Goal: Task Accomplishment & Management: Manage account settings

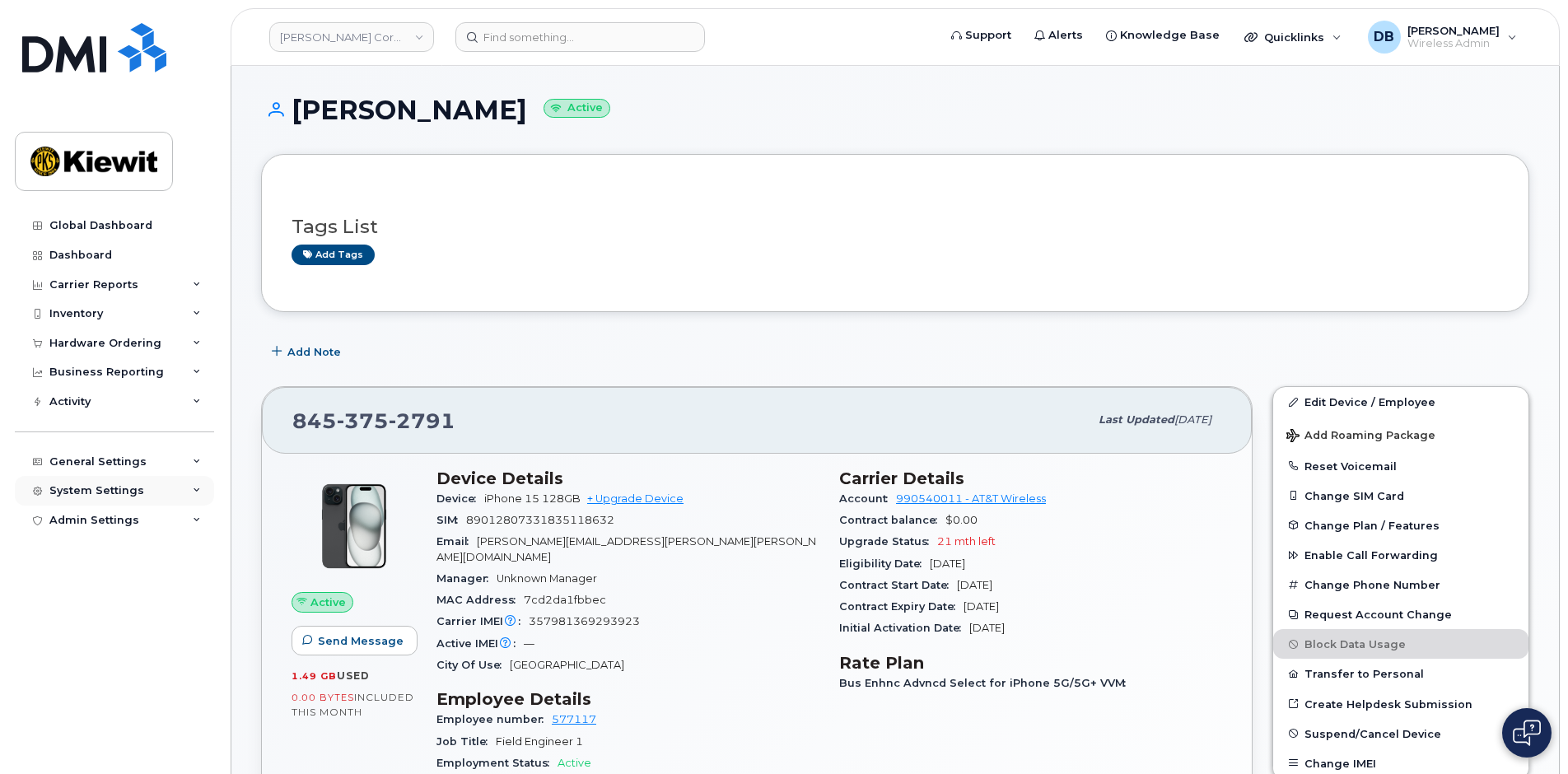
scroll to position [329, 0]
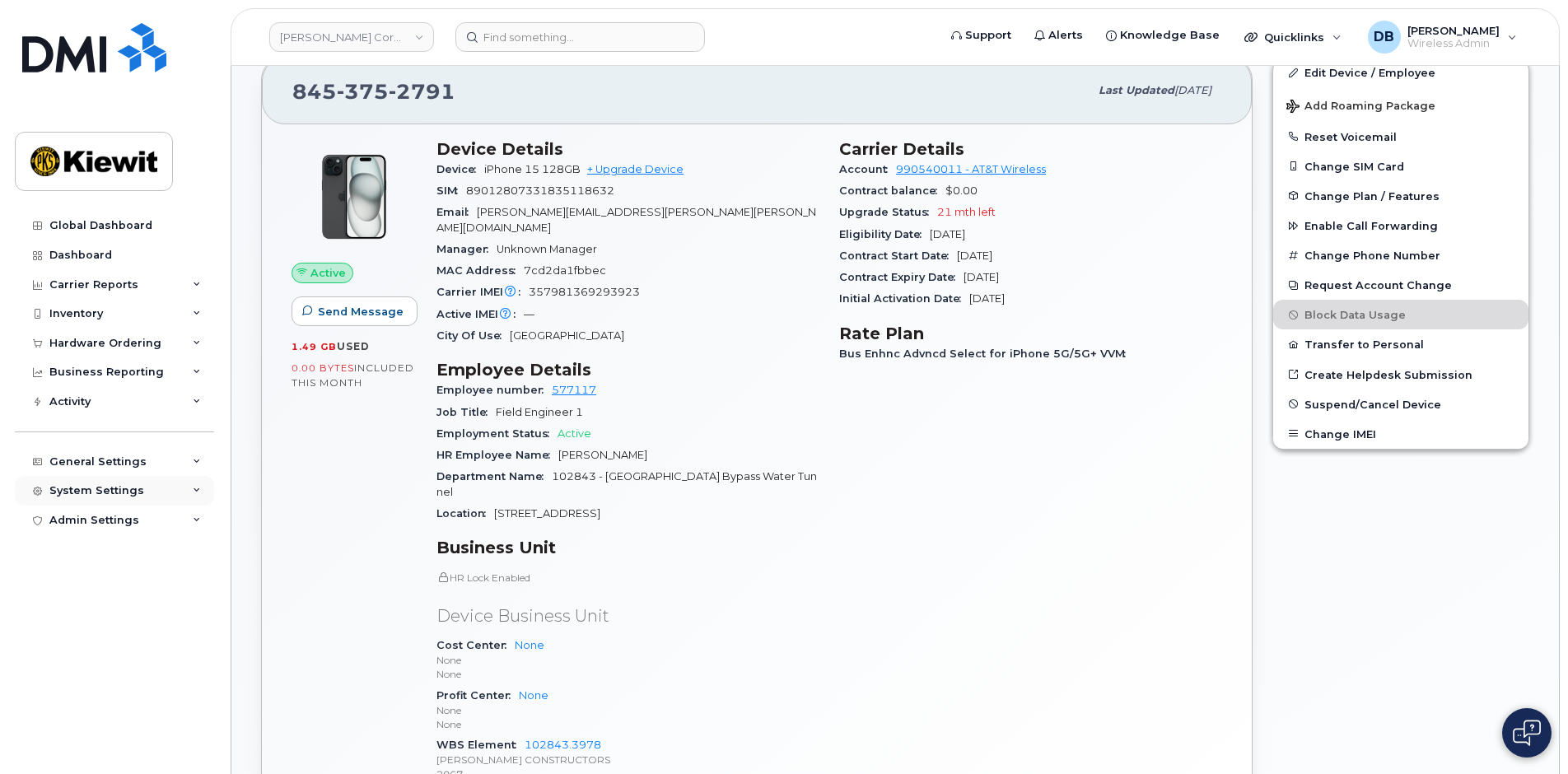
click at [109, 486] on div "System Settings" at bounding box center [97, 490] width 95 height 13
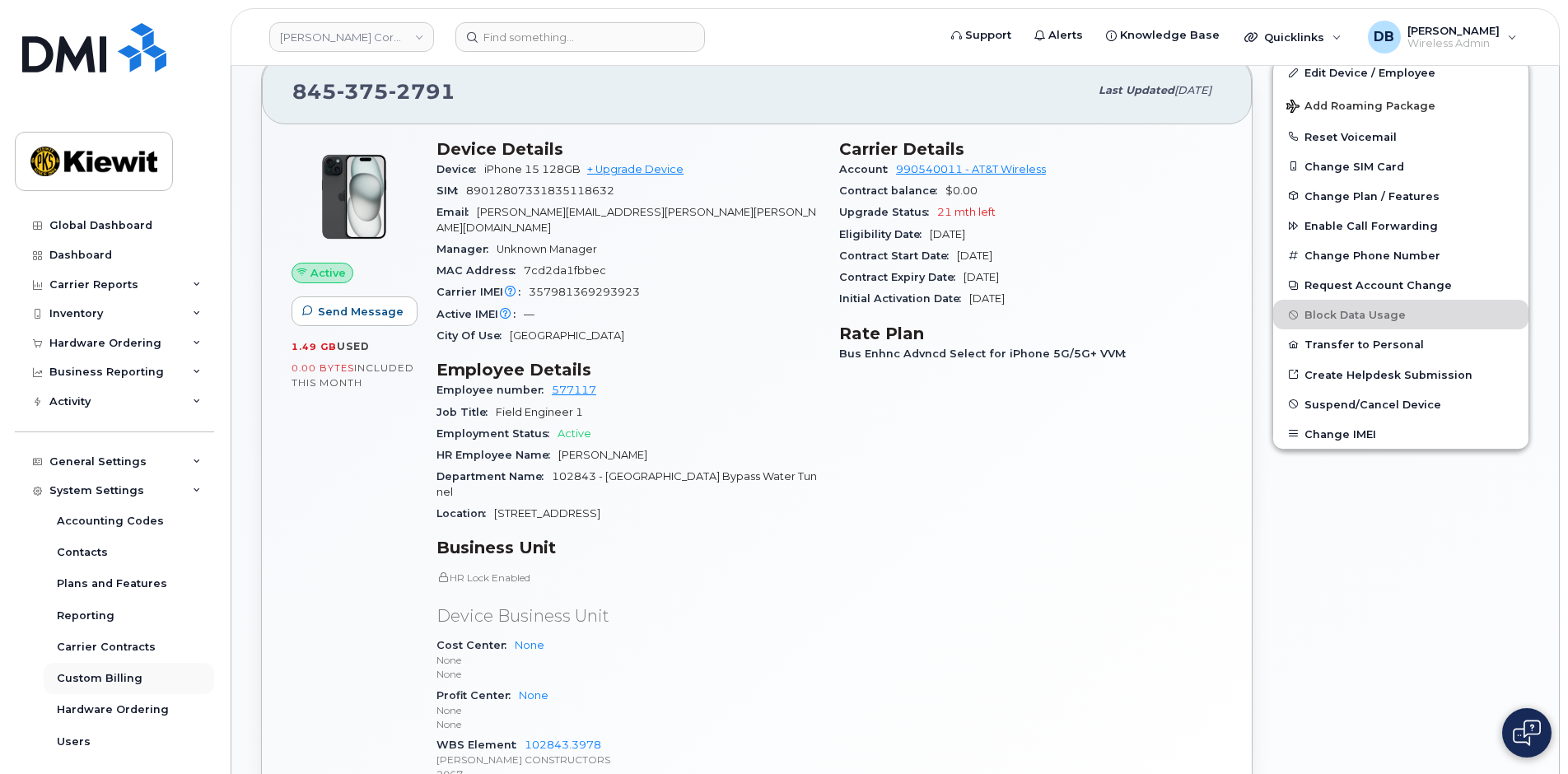
scroll to position [68, 0]
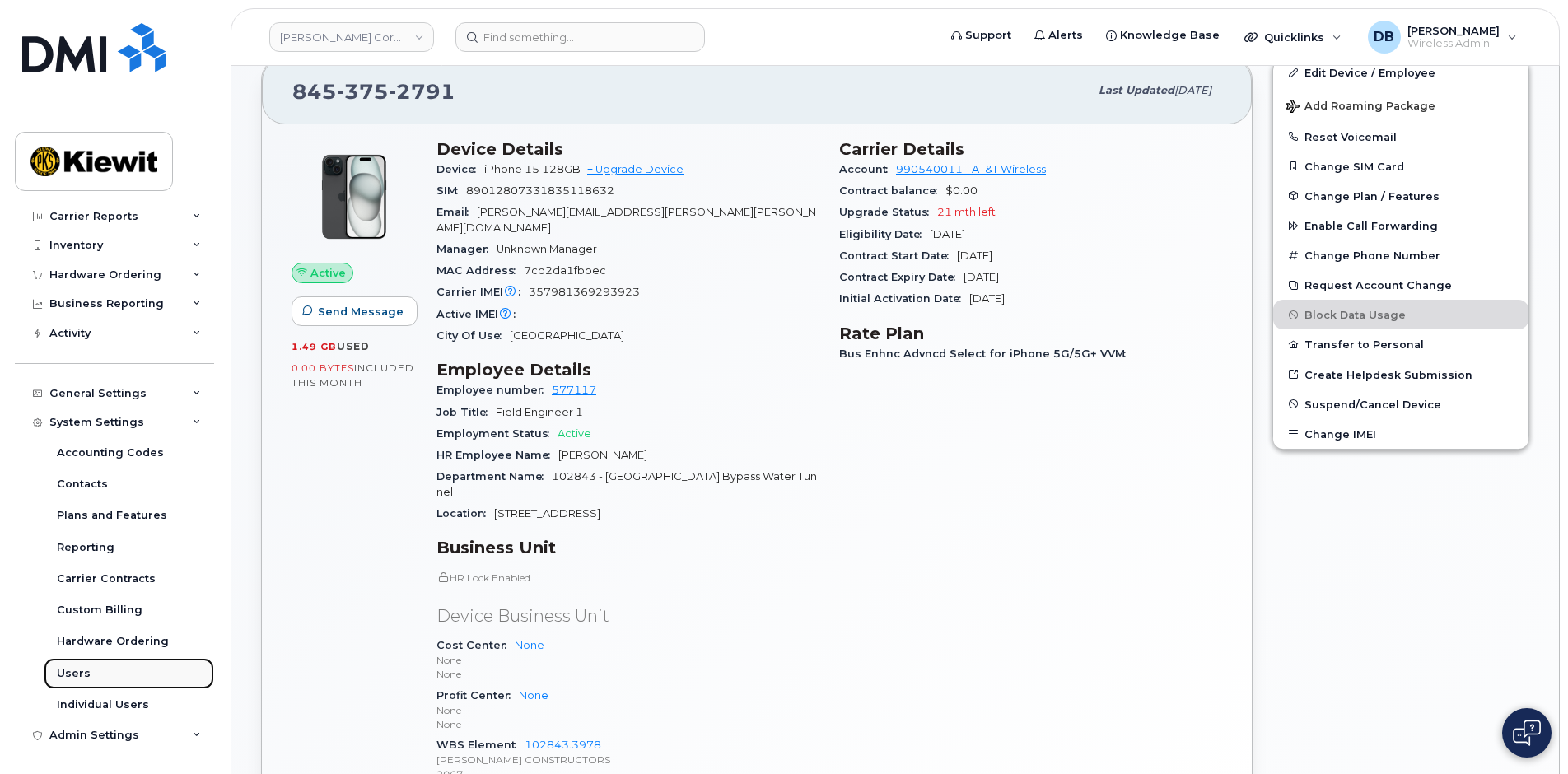
click at [67, 676] on div "Users" at bounding box center [73, 673] width 34 height 15
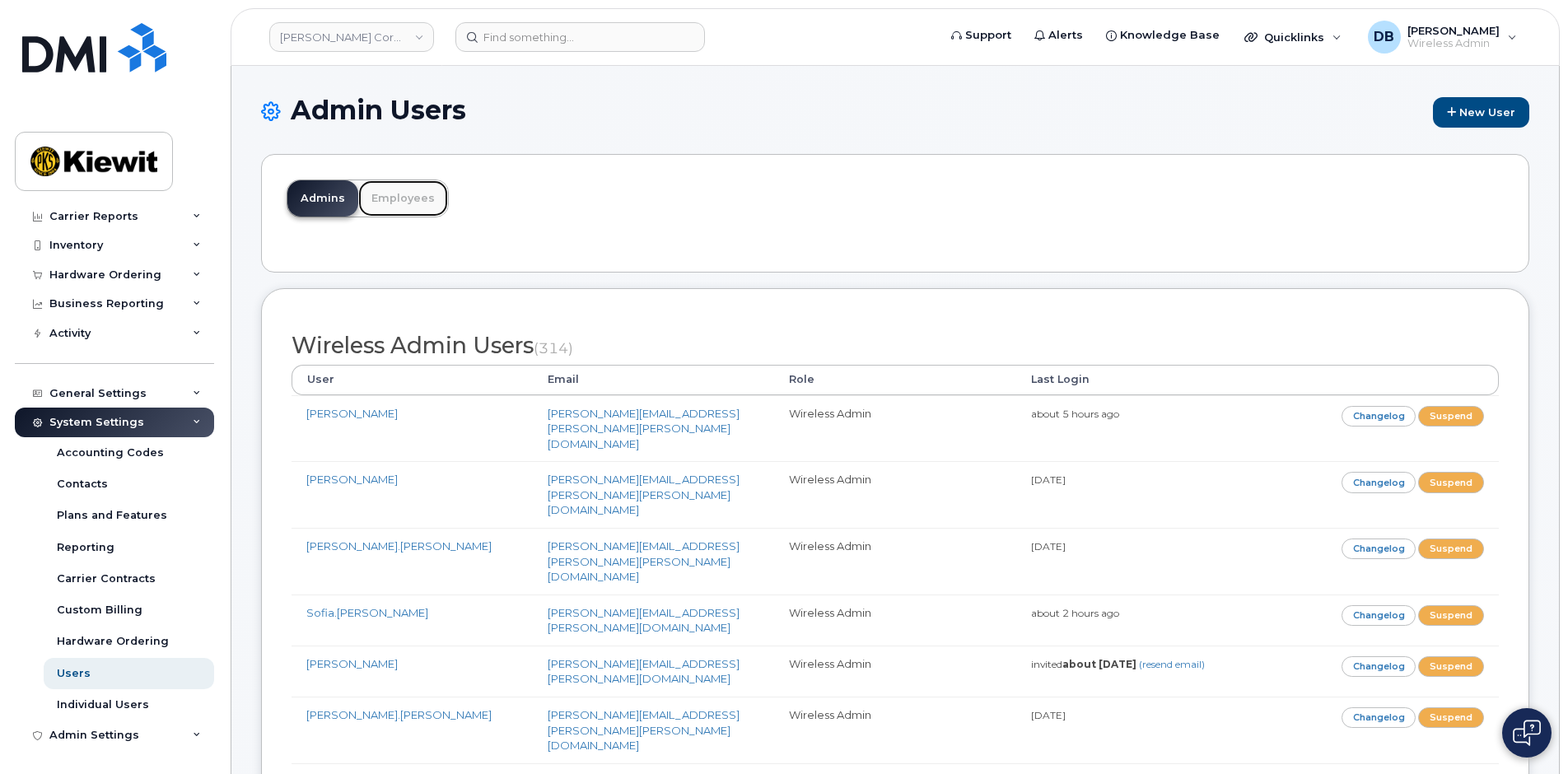
click at [375, 204] on link "Employees" at bounding box center [403, 199] width 90 height 37
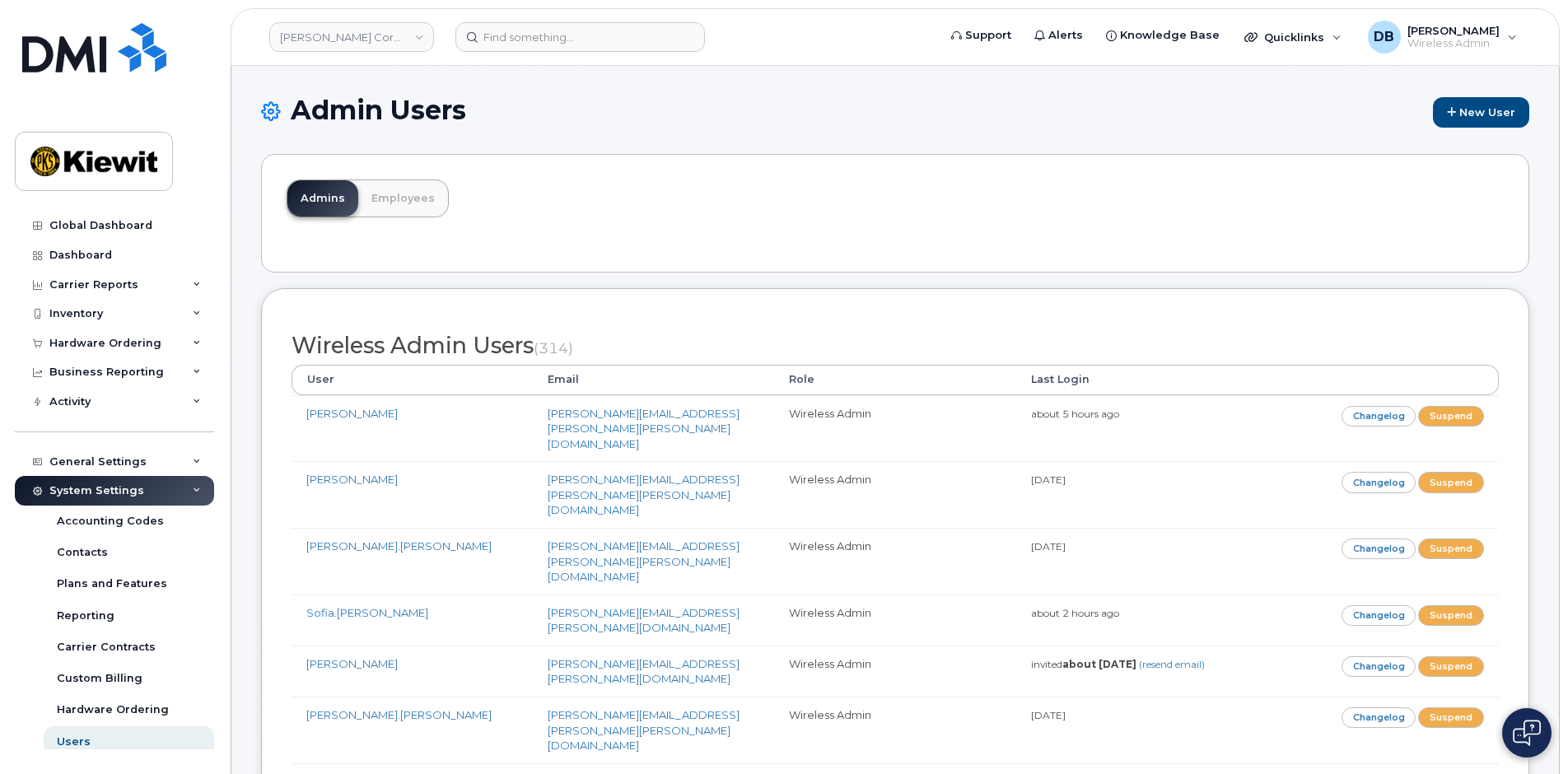
click at [1491, 110] on link "New User" at bounding box center [1481, 112] width 96 height 31
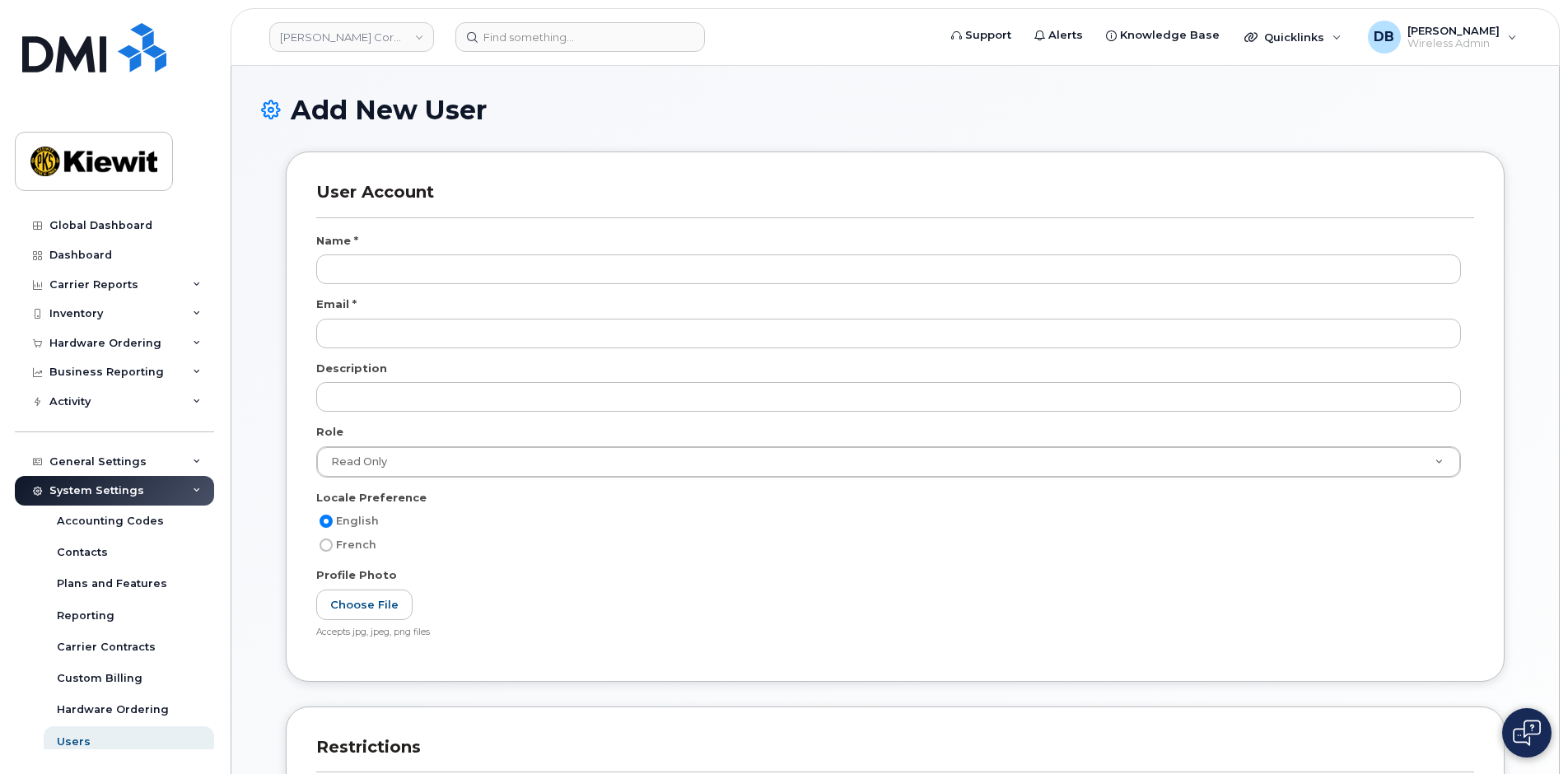
select select
type input "Caleb Chapman"
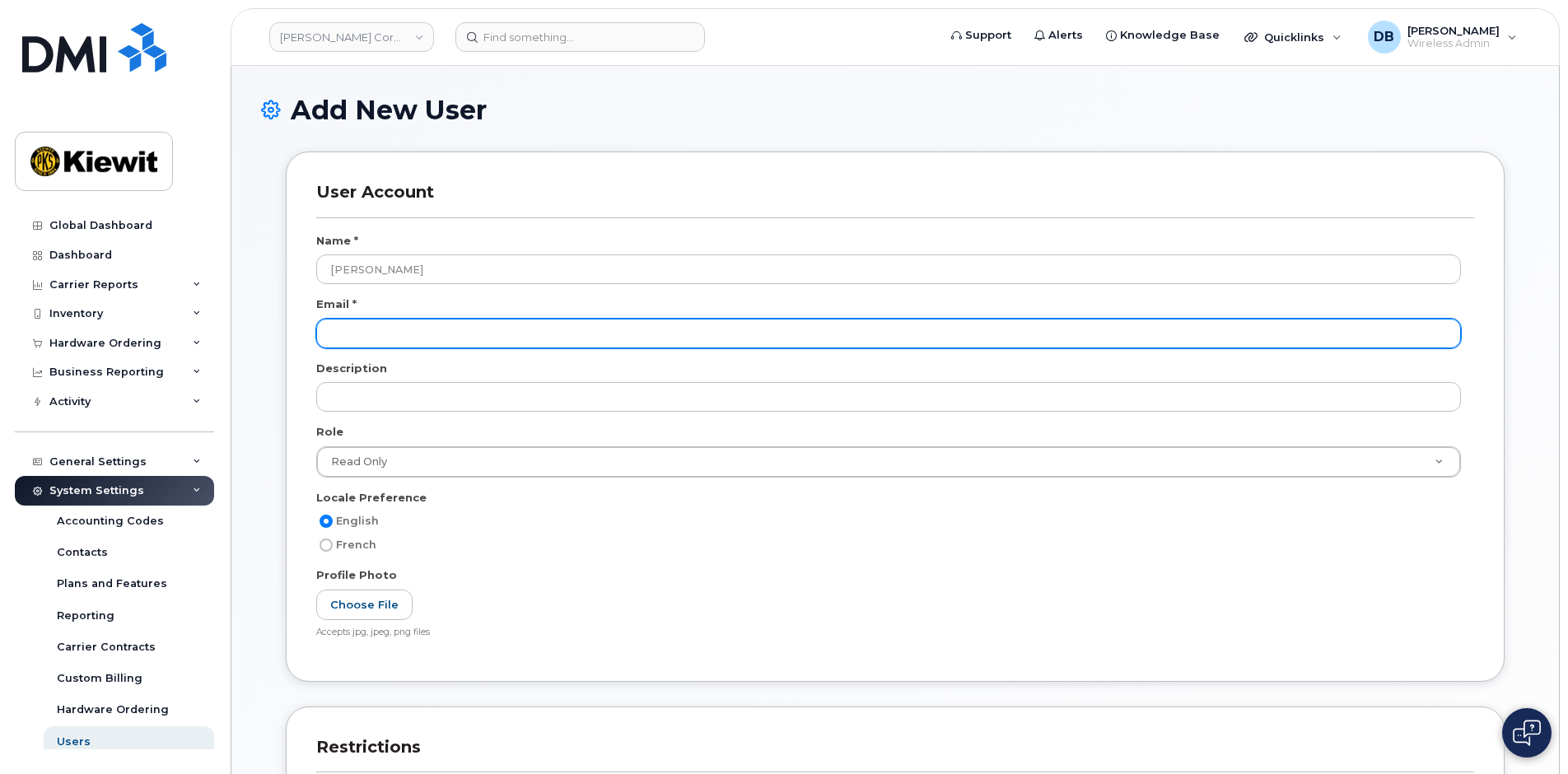
click at [376, 329] on input "email" at bounding box center [889, 333] width 1144 height 30
paste input "caleb.chapman@kiewit.com"
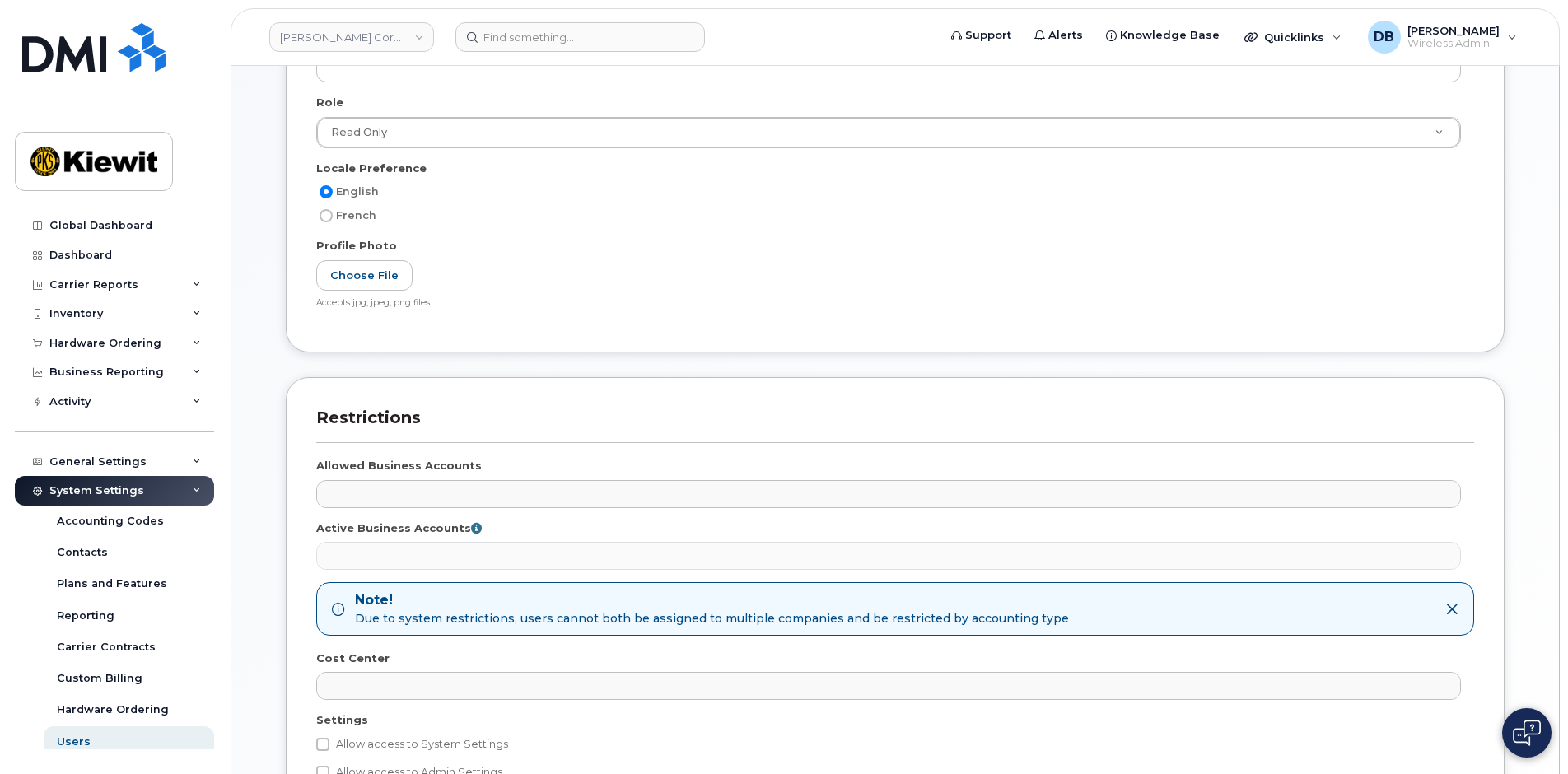
scroll to position [542, 0]
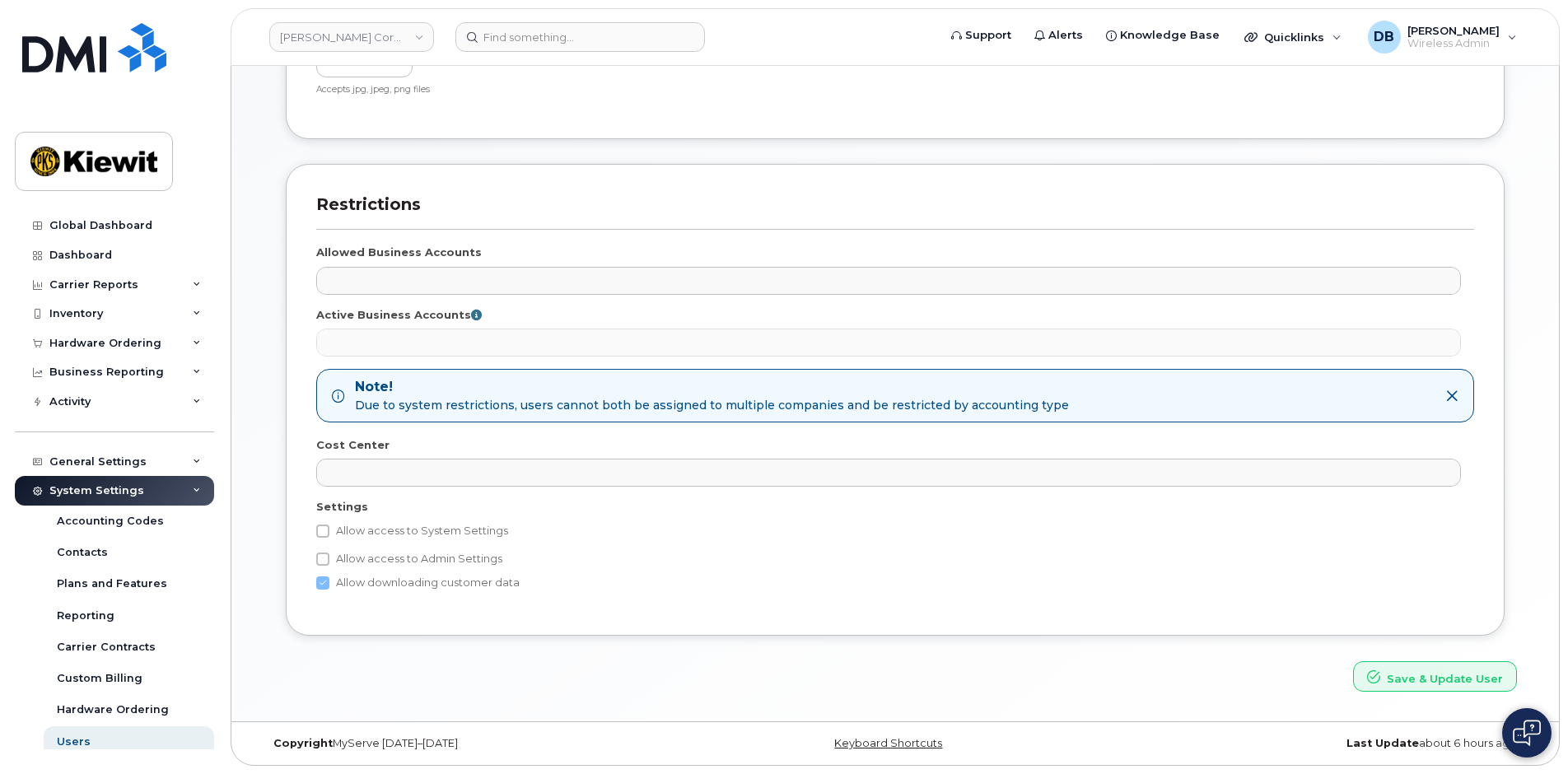
type input "caleb.chapman@kiewit.com"
click at [331, 531] on label "Allow access to System Settings" at bounding box center [412, 531] width 192 height 20
click at [330, 531] on input "Allow access to System Settings" at bounding box center [323, 530] width 13 height 13
checkbox input "true"
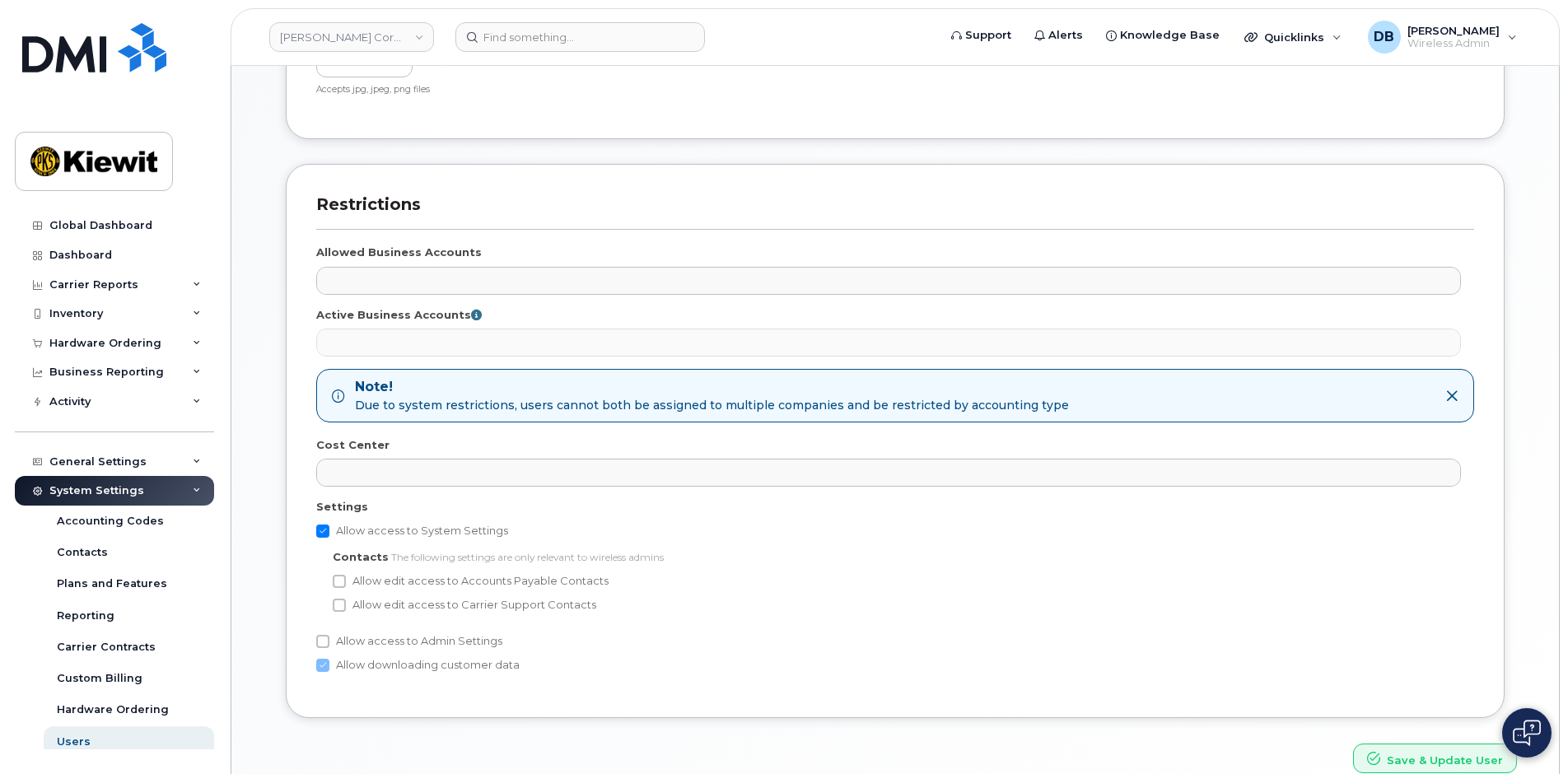
scroll to position [295, 0]
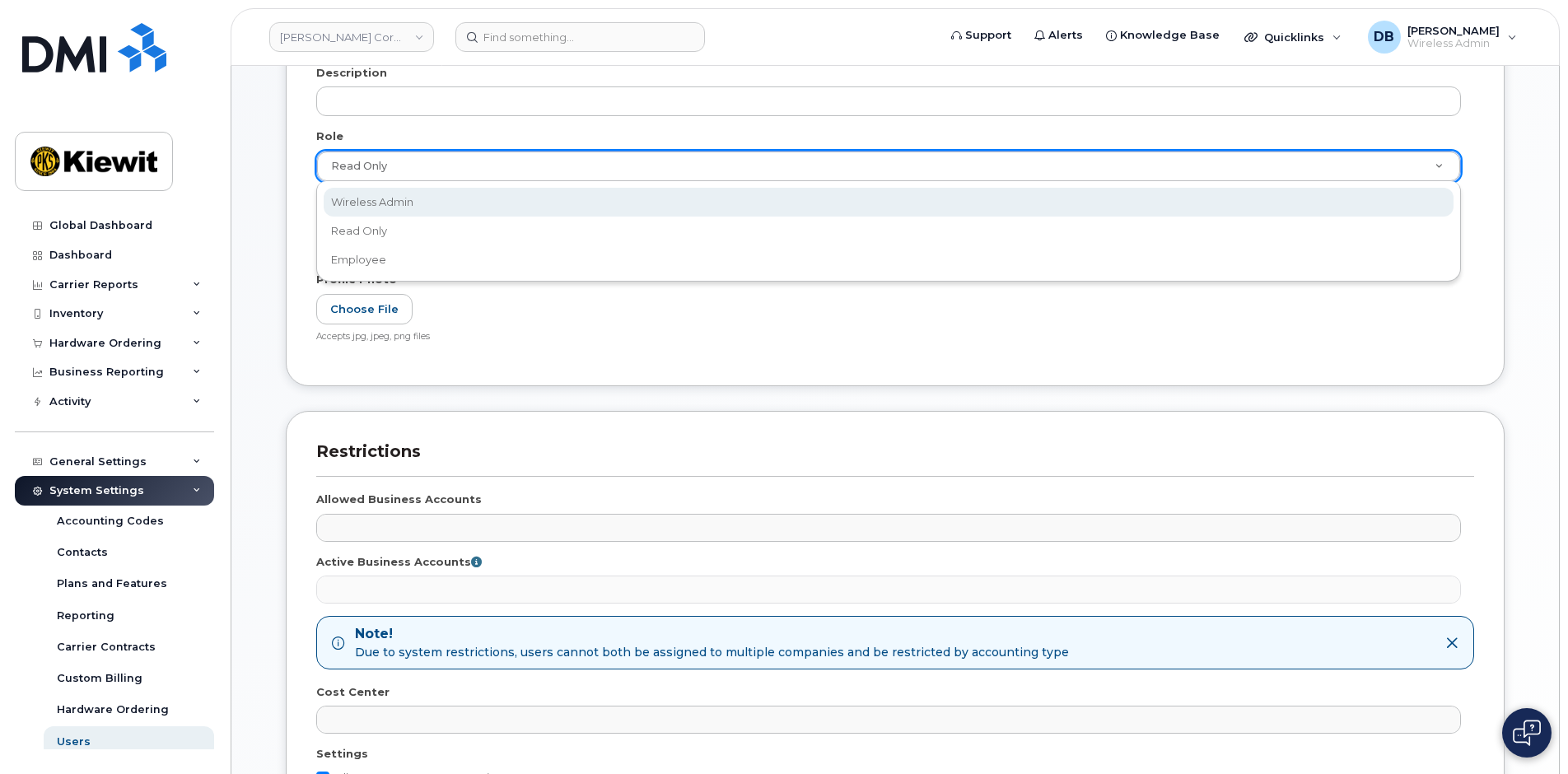
select select "wireless_admin"
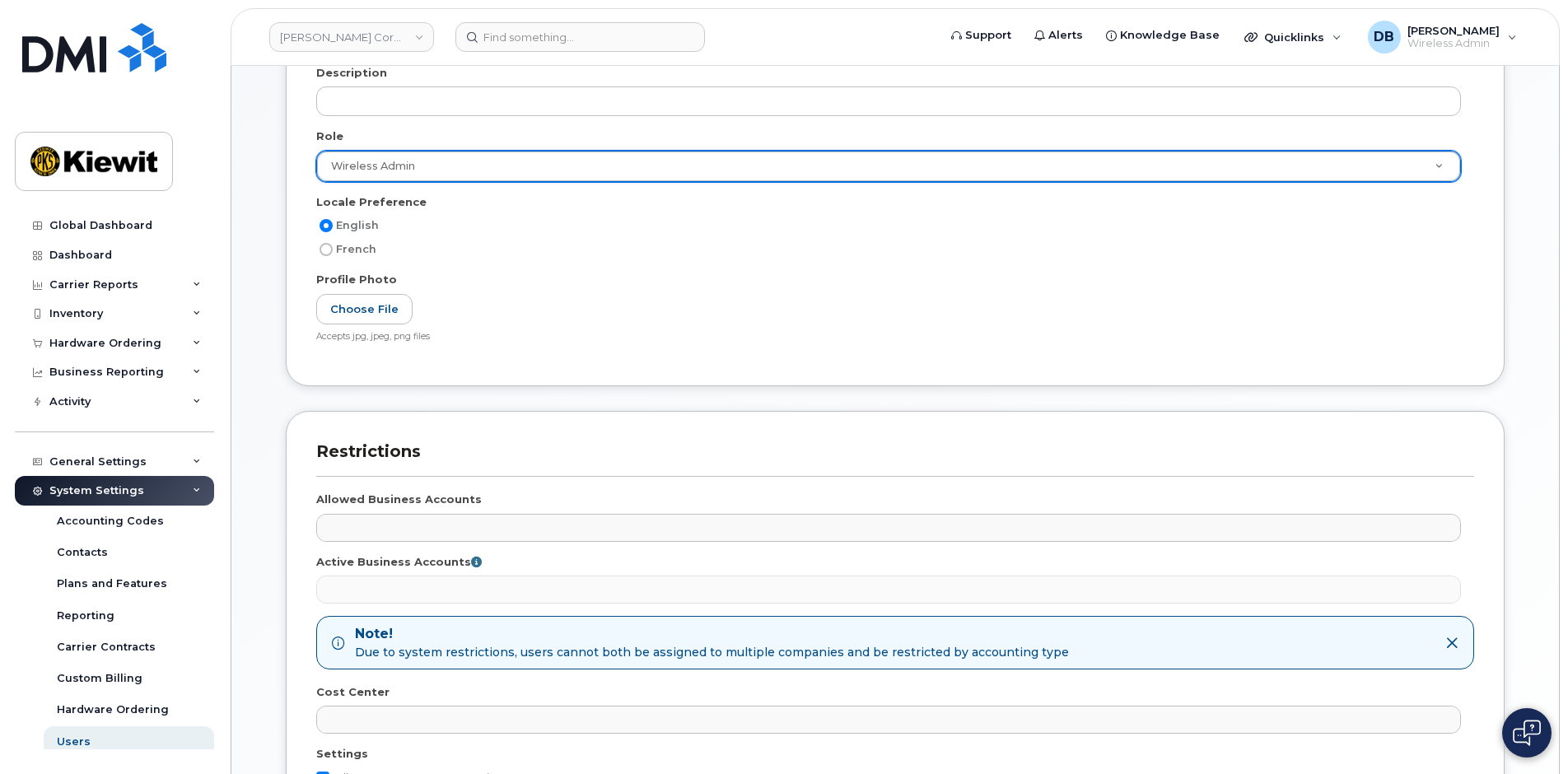
scroll to position [542, 0]
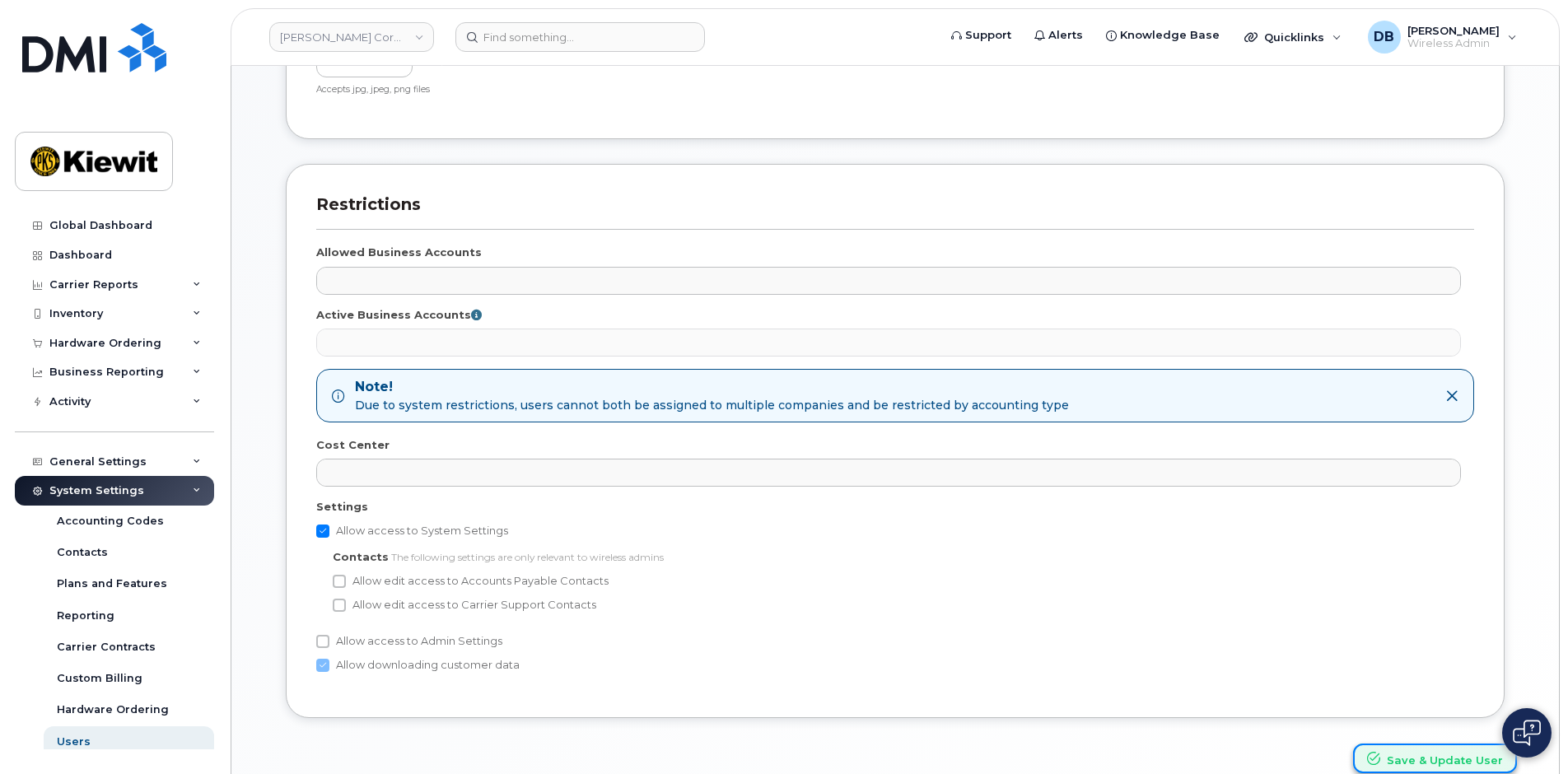
click at [1415, 761] on button "Save & Update User" at bounding box center [1435, 758] width 164 height 31
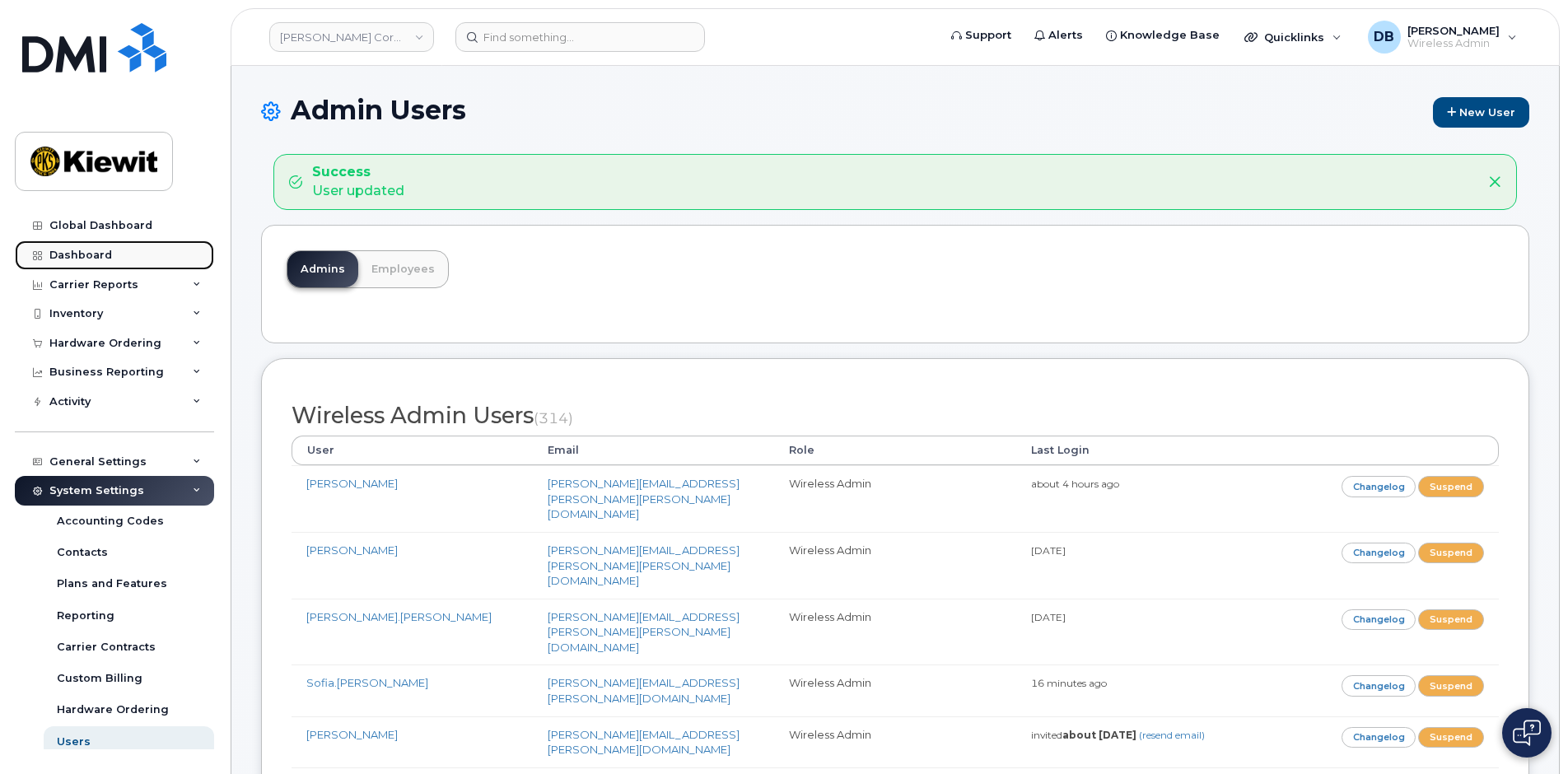
click at [72, 256] on div "Dashboard" at bounding box center [81, 255] width 63 height 13
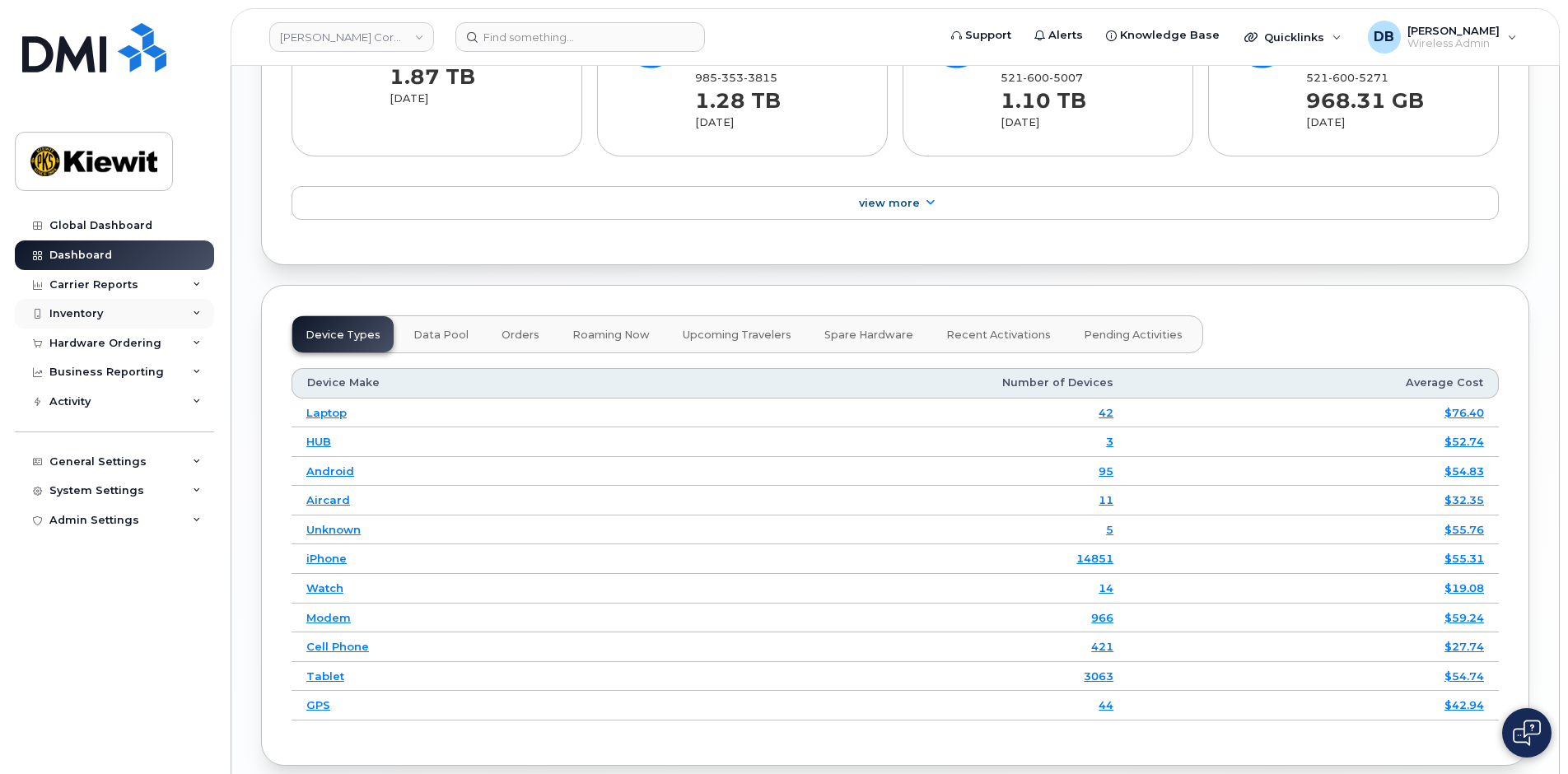
click at [85, 321] on div "Inventory" at bounding box center [114, 314] width 199 height 30
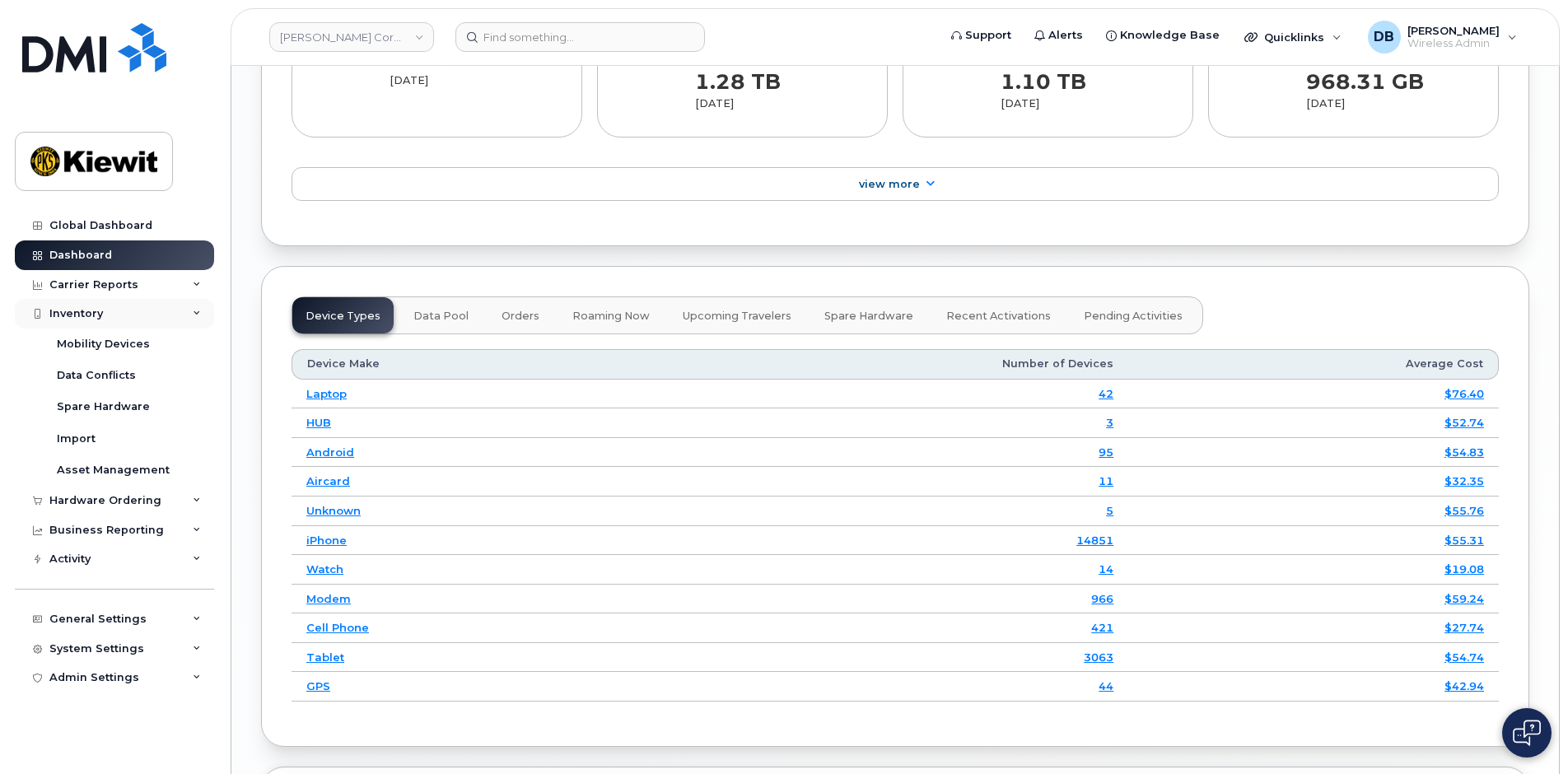
scroll to position [2039, 0]
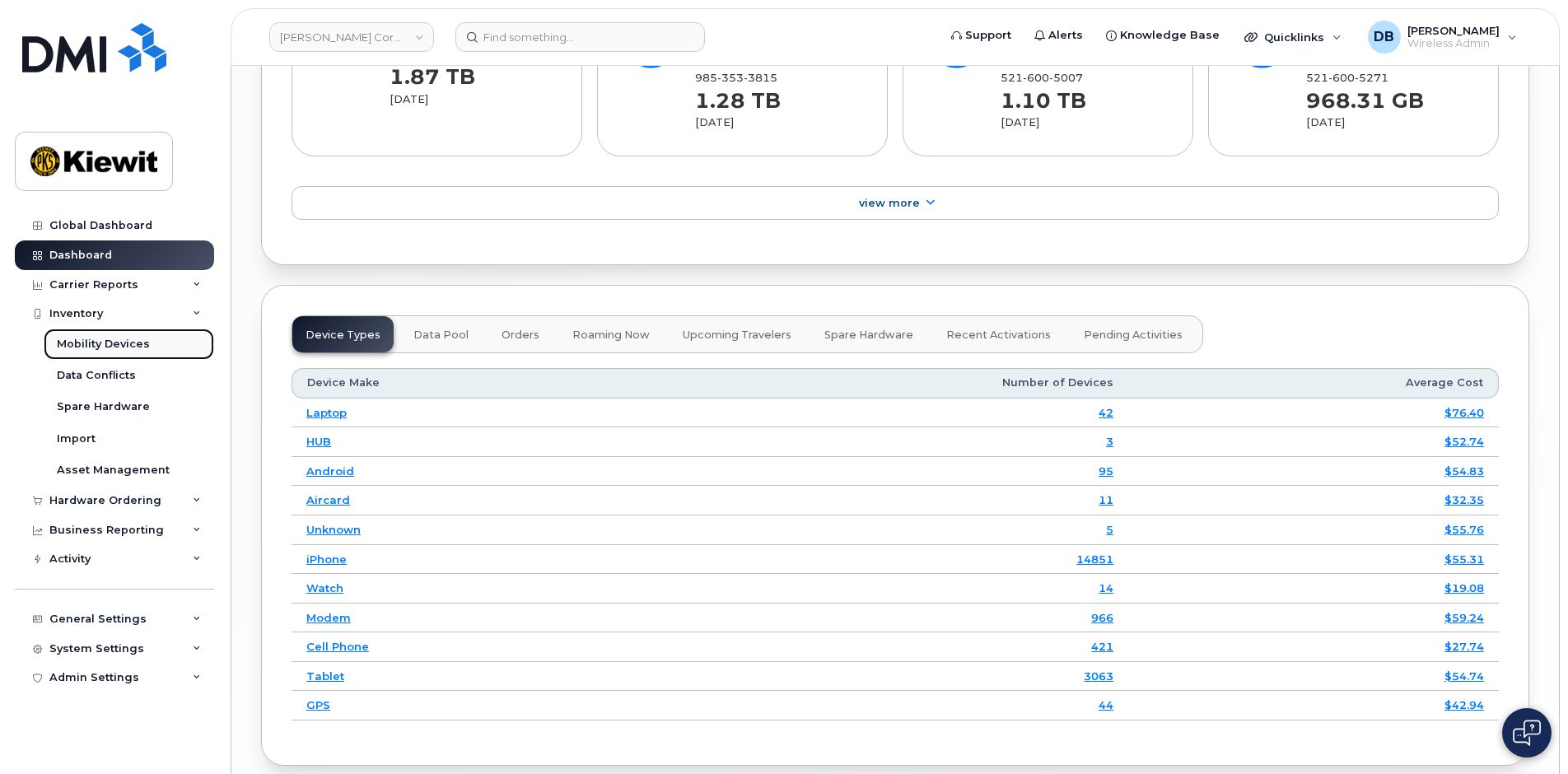
click at [85, 343] on div "Mobility Devices" at bounding box center [103, 343] width 93 height 15
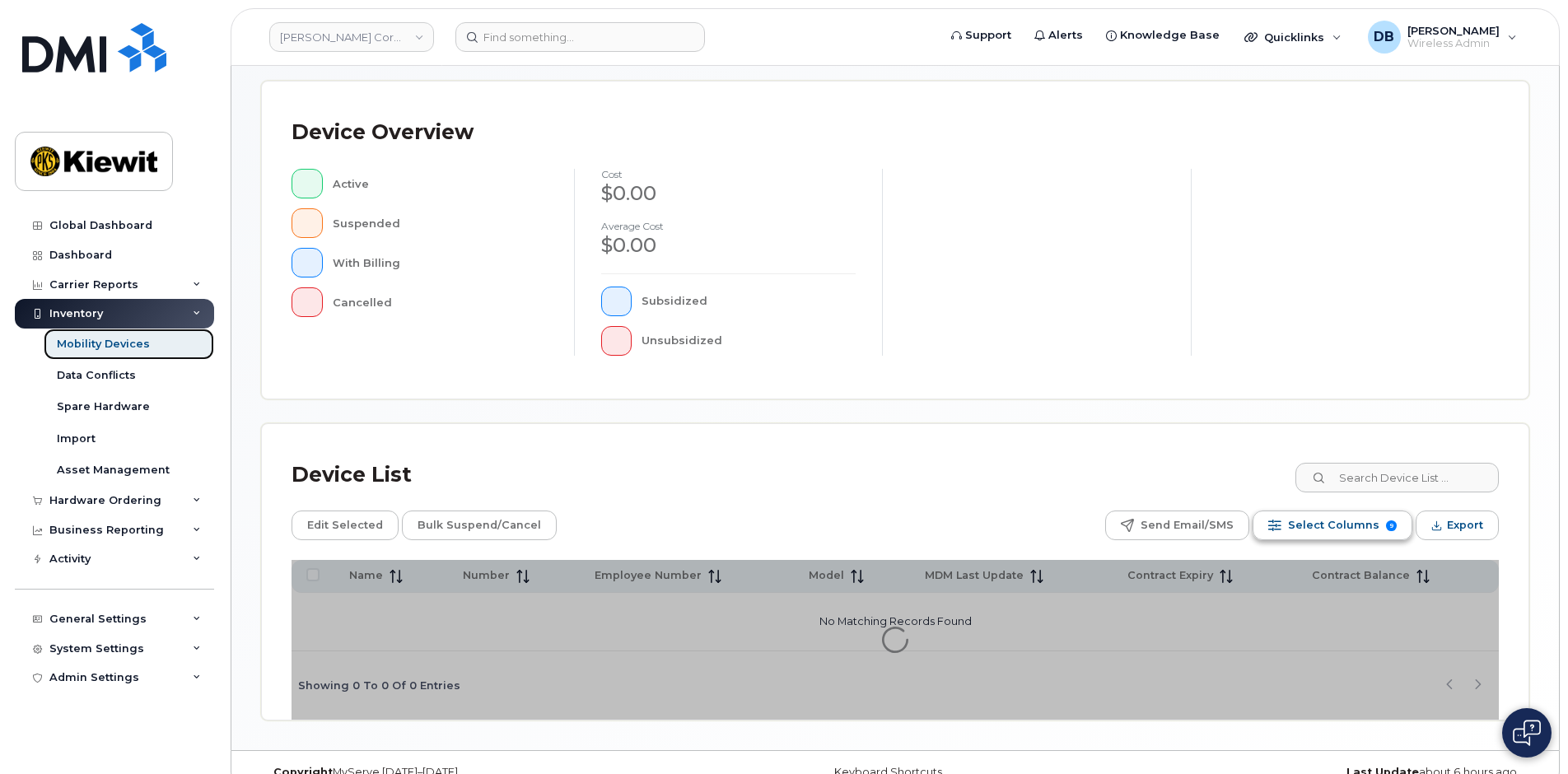
scroll to position [358, 0]
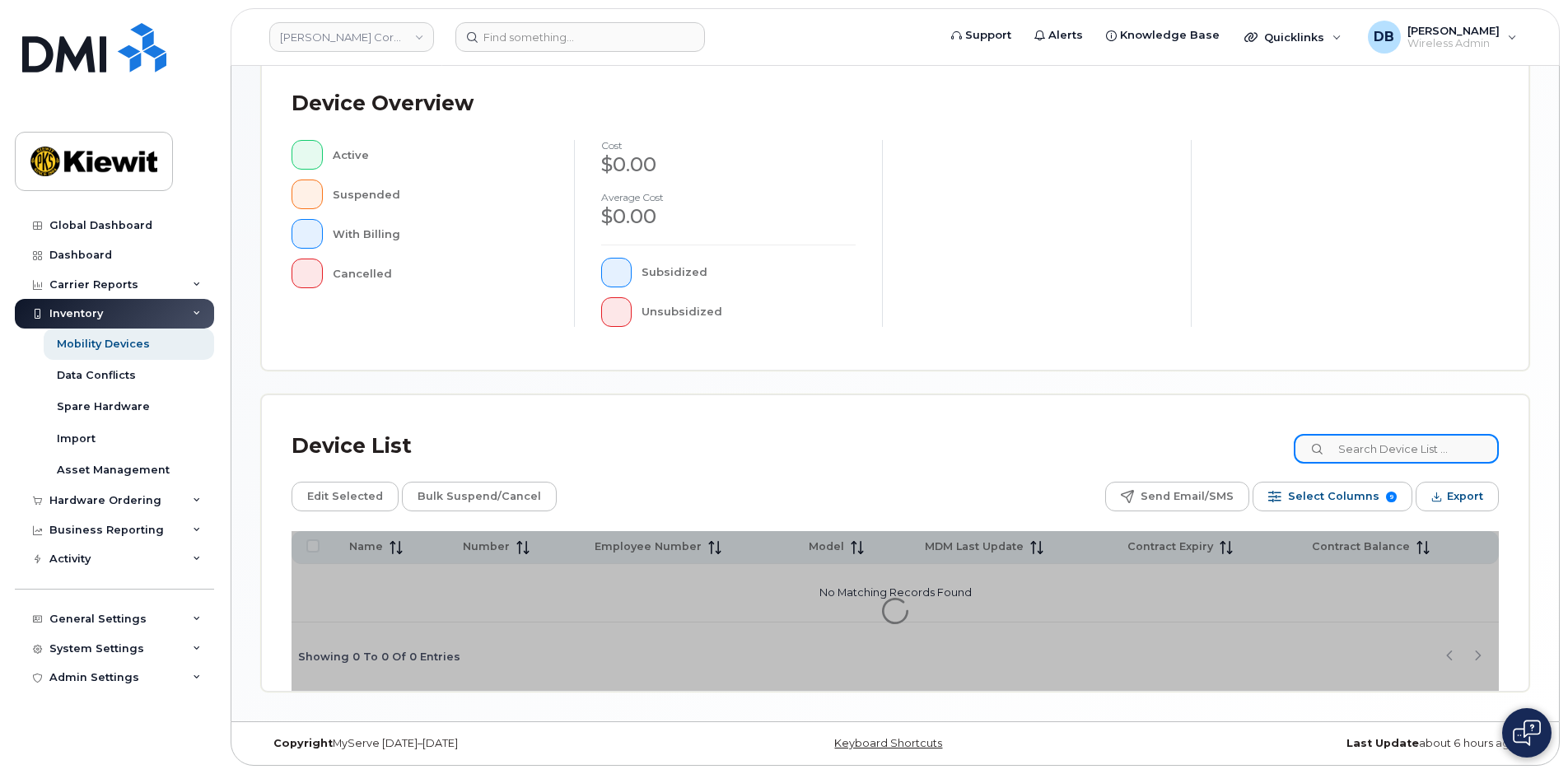
click at [1390, 445] on input at bounding box center [1395, 449] width 205 height 30
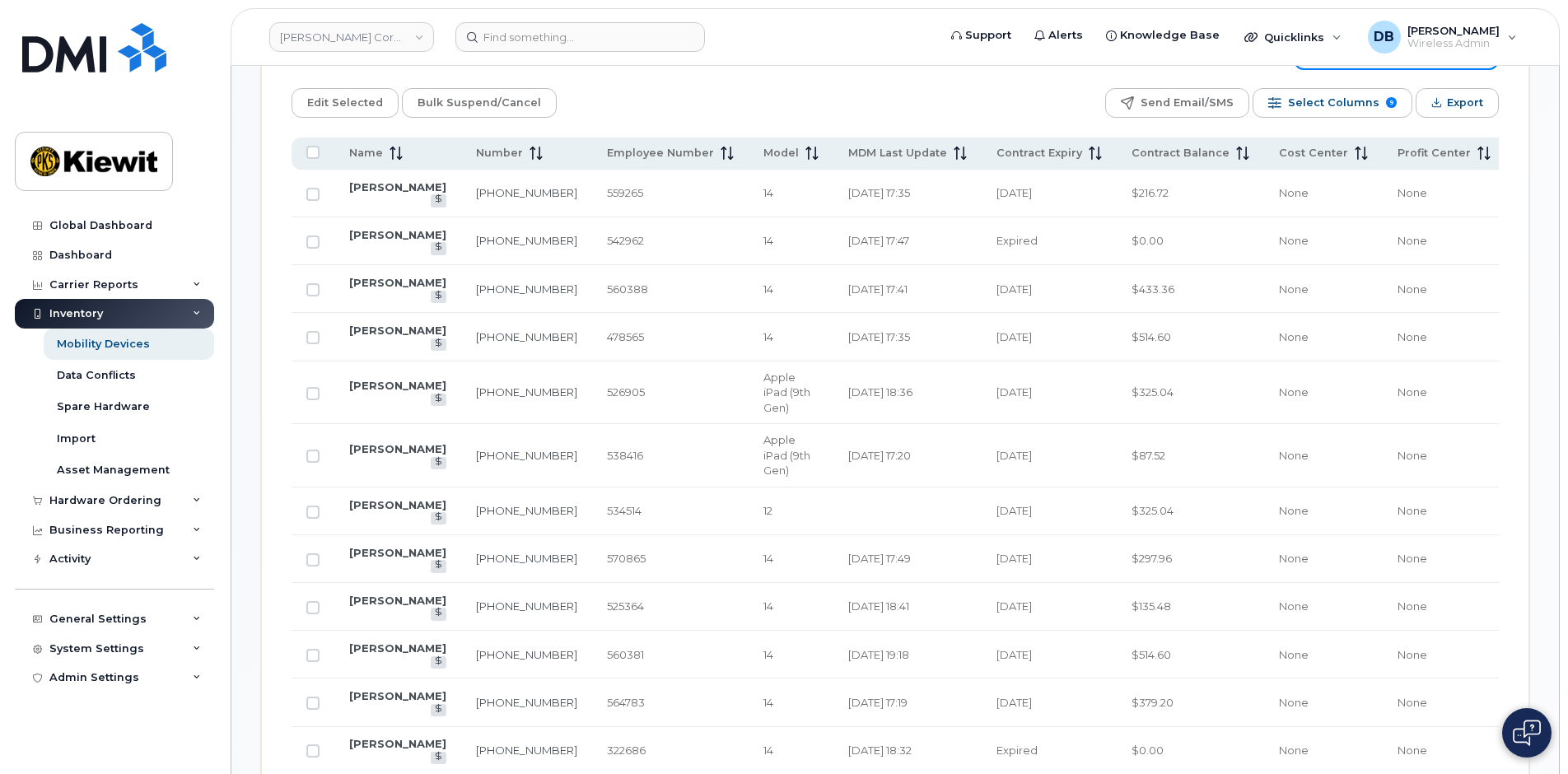
scroll to position [770, 0]
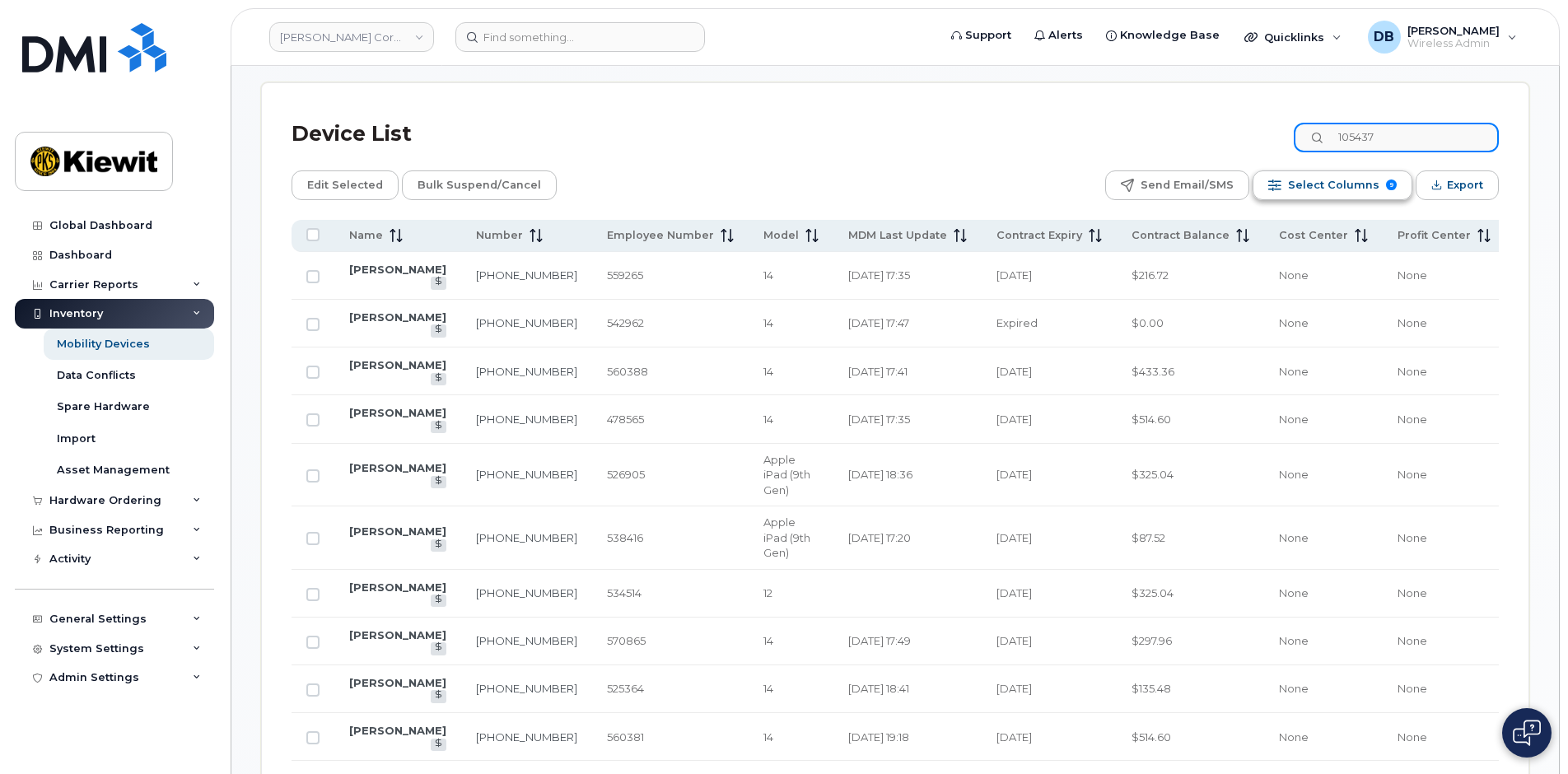
type input "105437"
click at [1329, 187] on span "Select Columns" at bounding box center [1333, 185] width 92 height 24
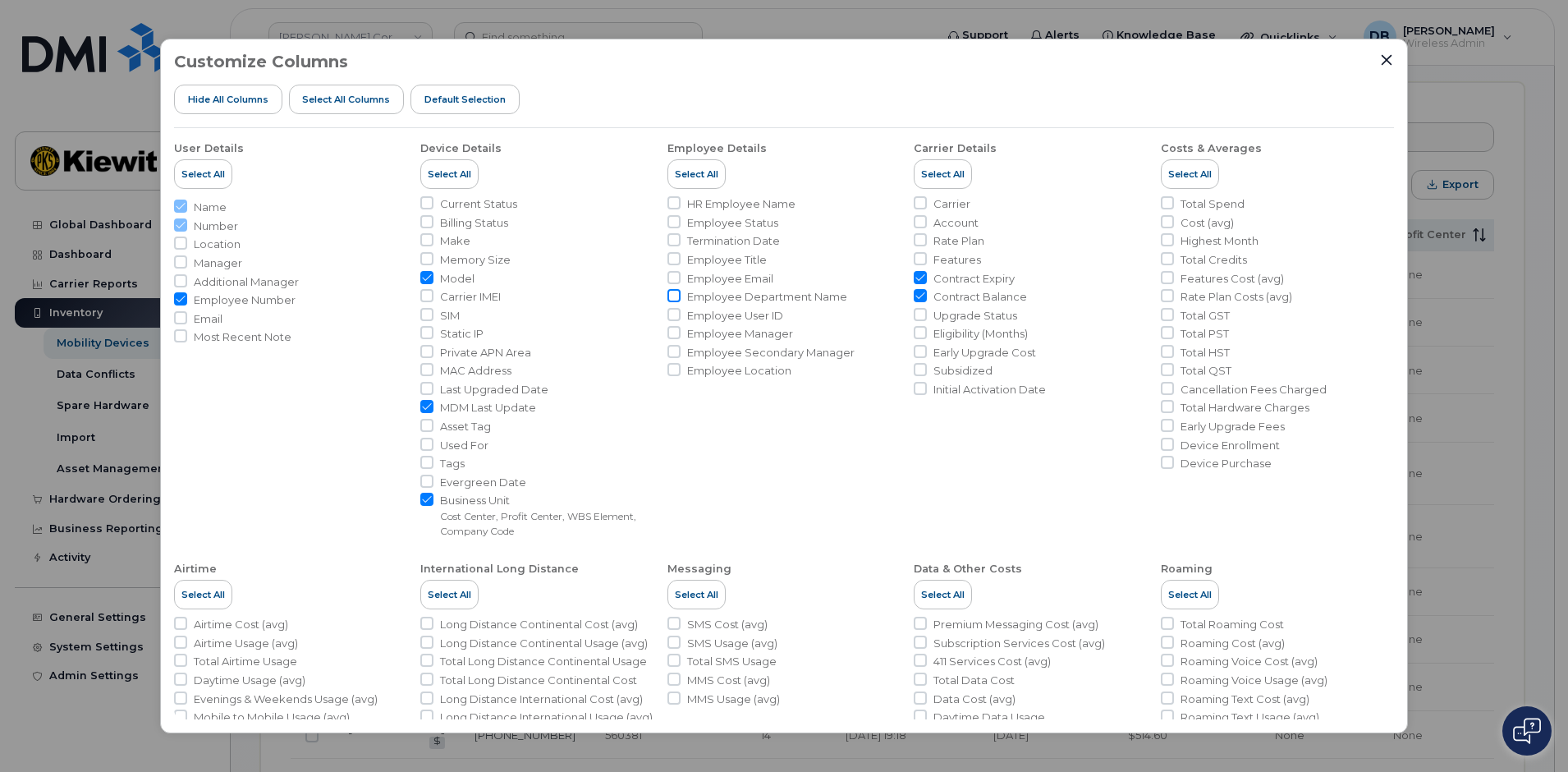
click at [669, 300] on input "Employee Department Name" at bounding box center [674, 295] width 13 height 13
checkbox input "true"
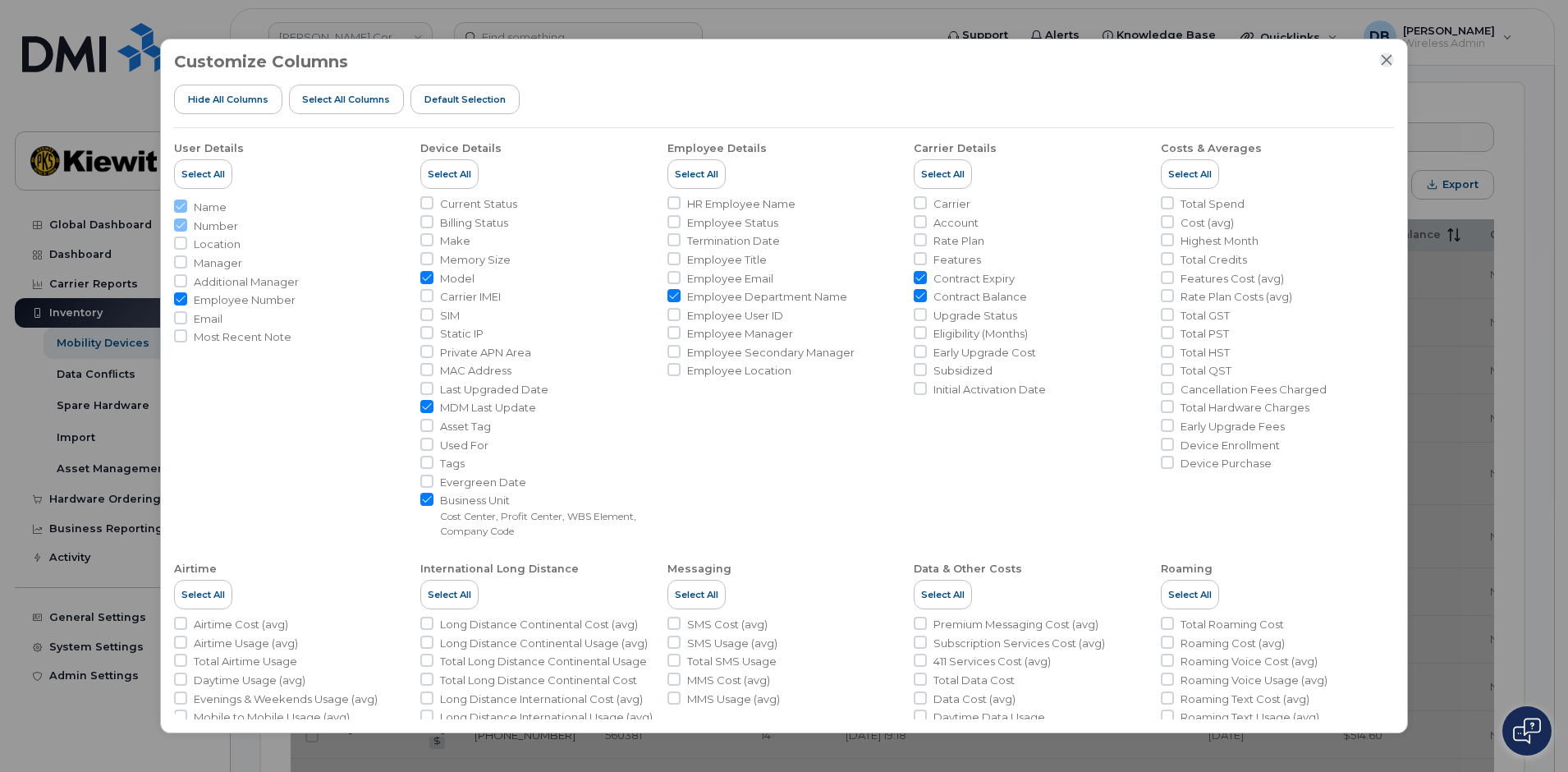
click at [1385, 61] on icon "Close" at bounding box center [1387, 60] width 10 height 10
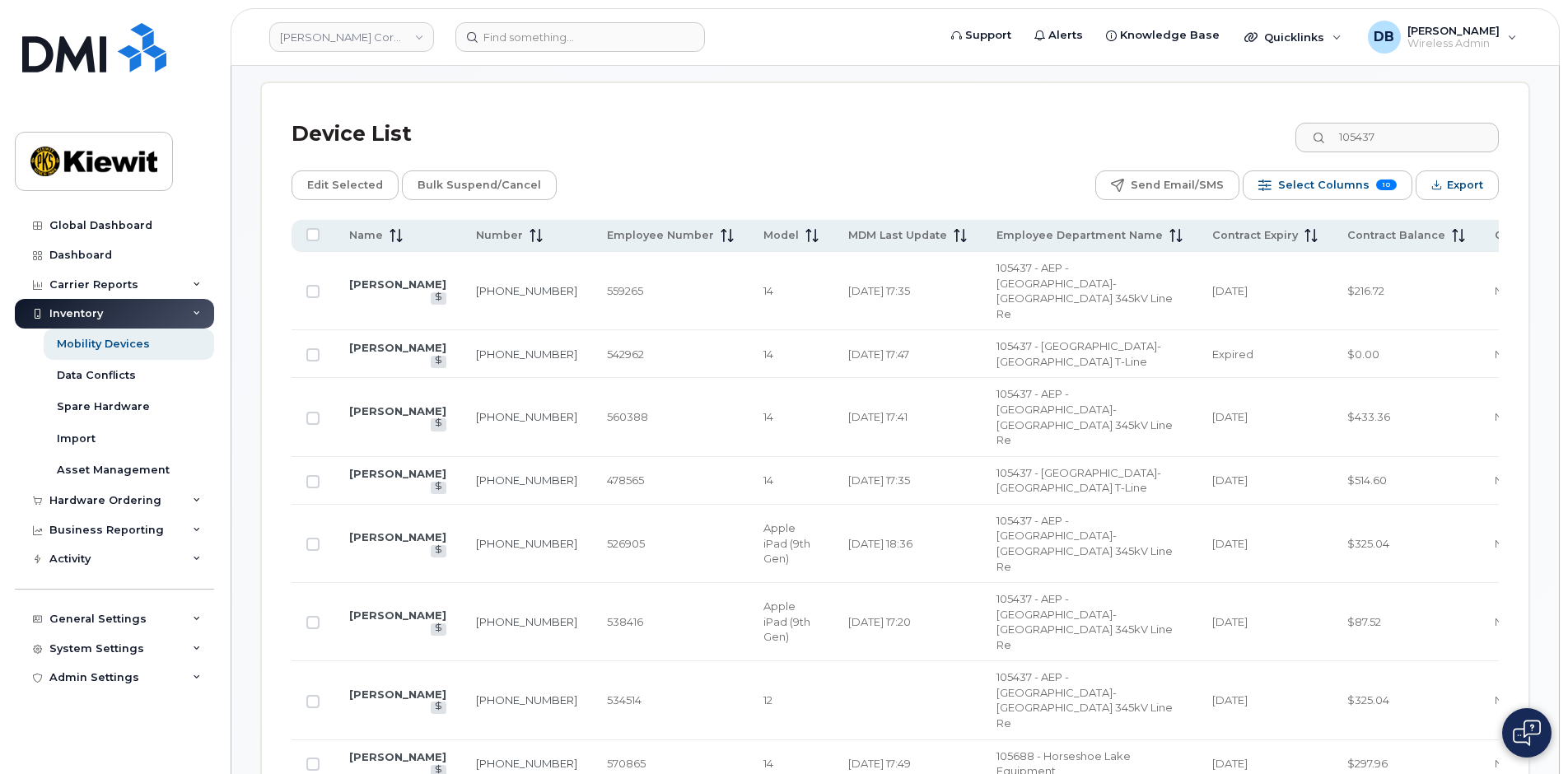
click at [85, 316] on div "Inventory" at bounding box center [76, 313] width 53 height 13
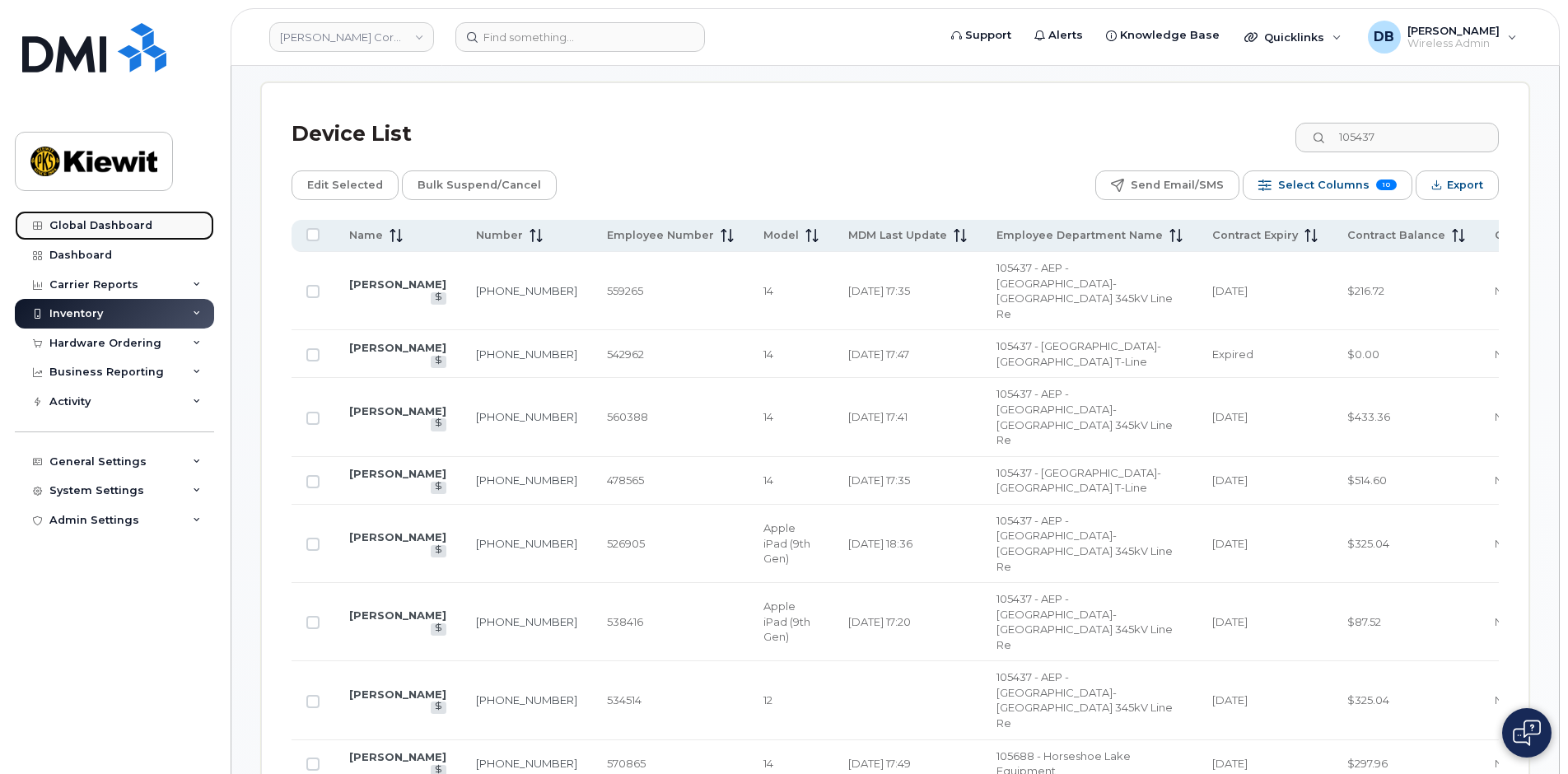
click at [91, 218] on link "Global Dashboard" at bounding box center [114, 226] width 199 height 30
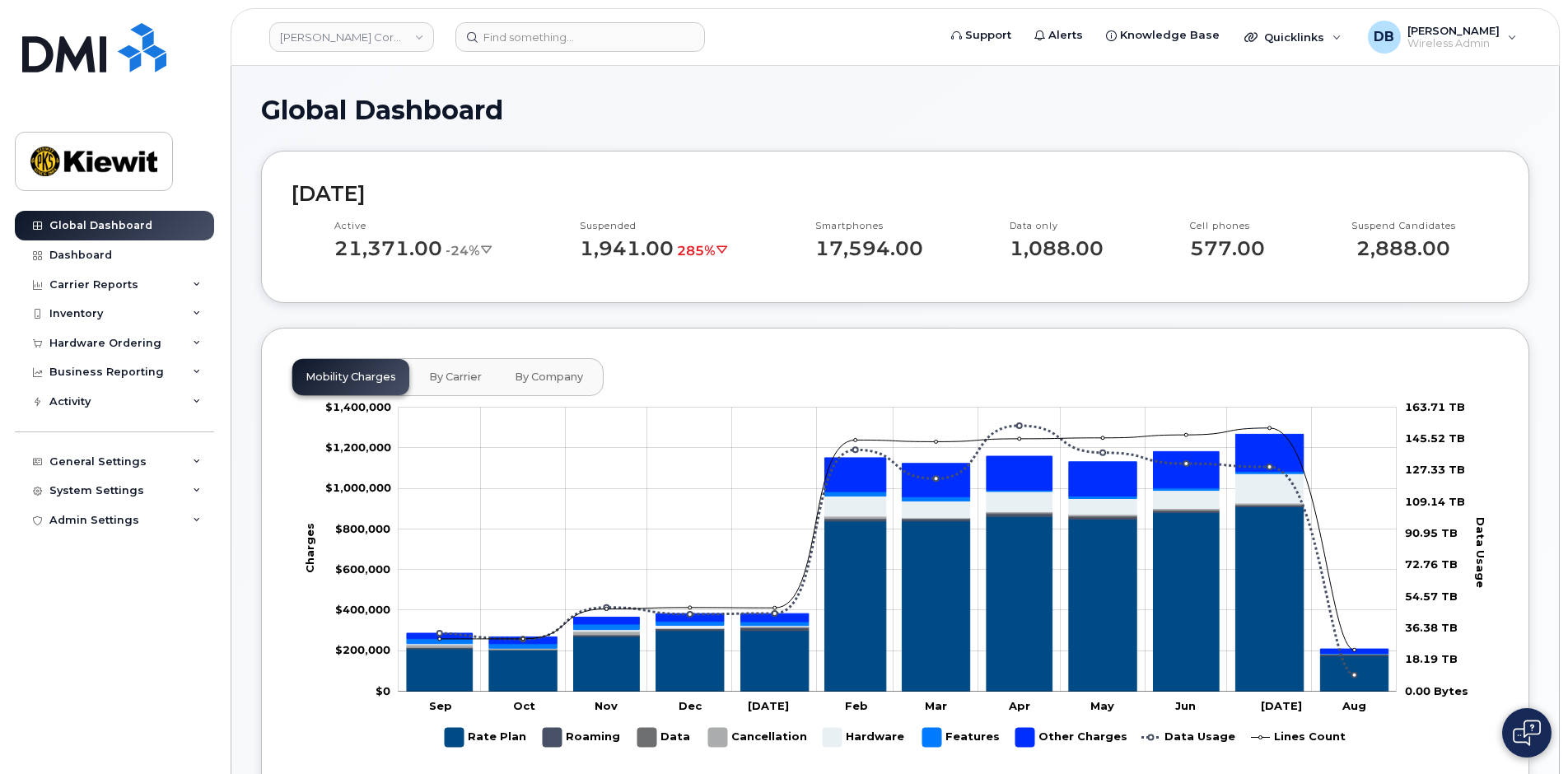
click at [643, 105] on h1 "Global Dashboard" at bounding box center [895, 110] width 1268 height 29
click at [152, 454] on div "General Settings" at bounding box center [114, 462] width 199 height 30
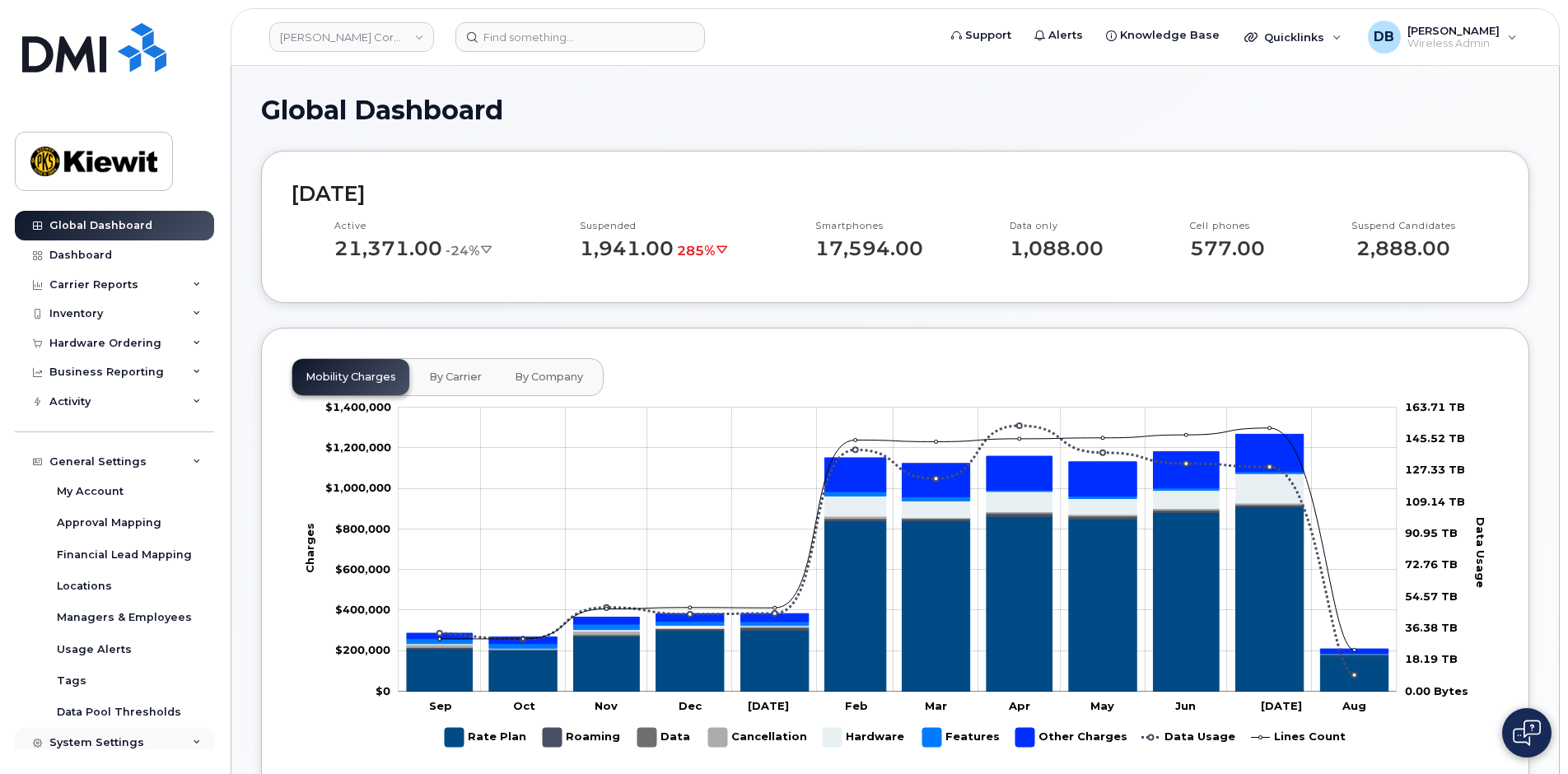
scroll to position [37, 0]
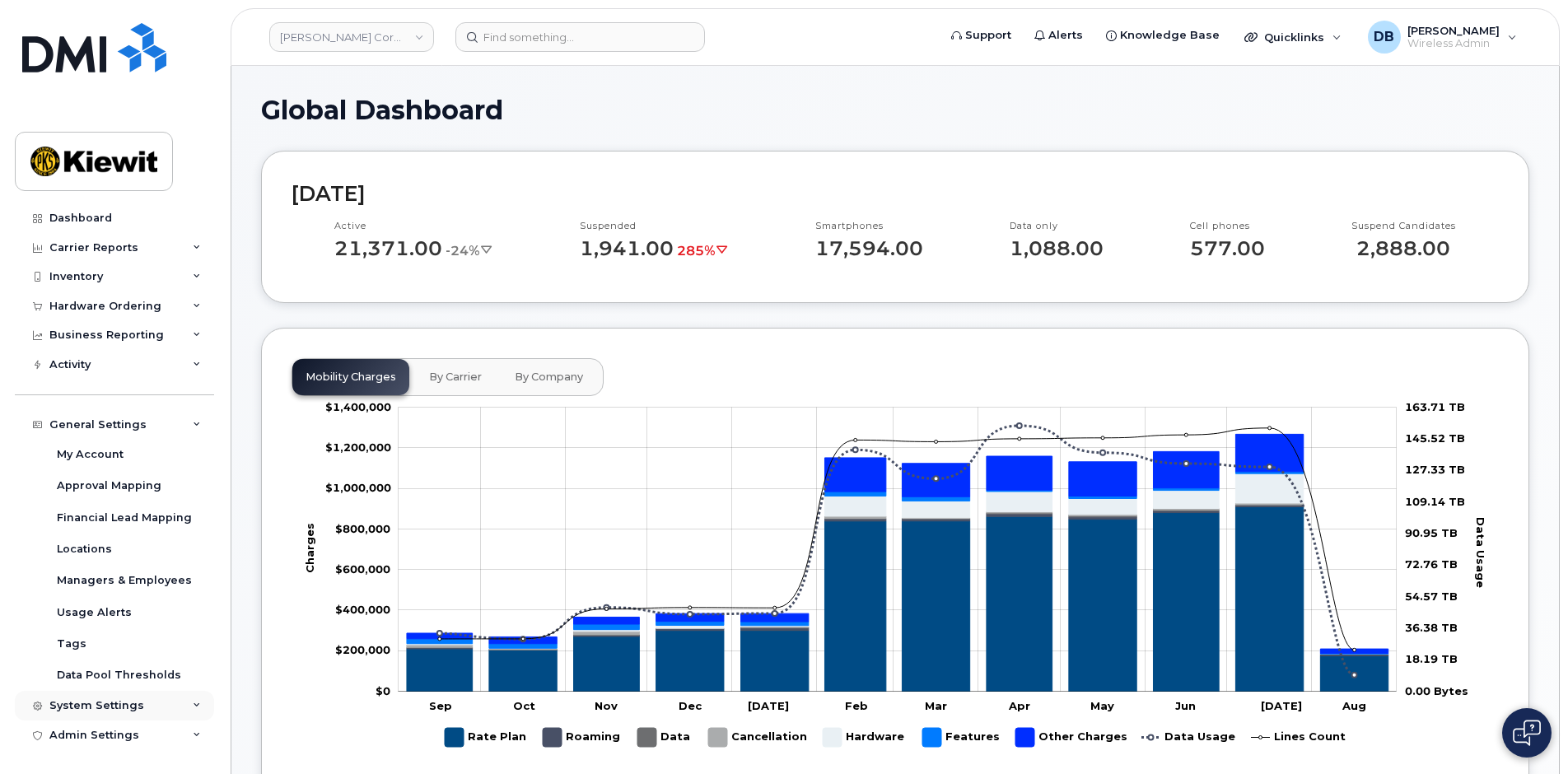
click at [118, 694] on div "System Settings" at bounding box center [114, 705] width 199 height 30
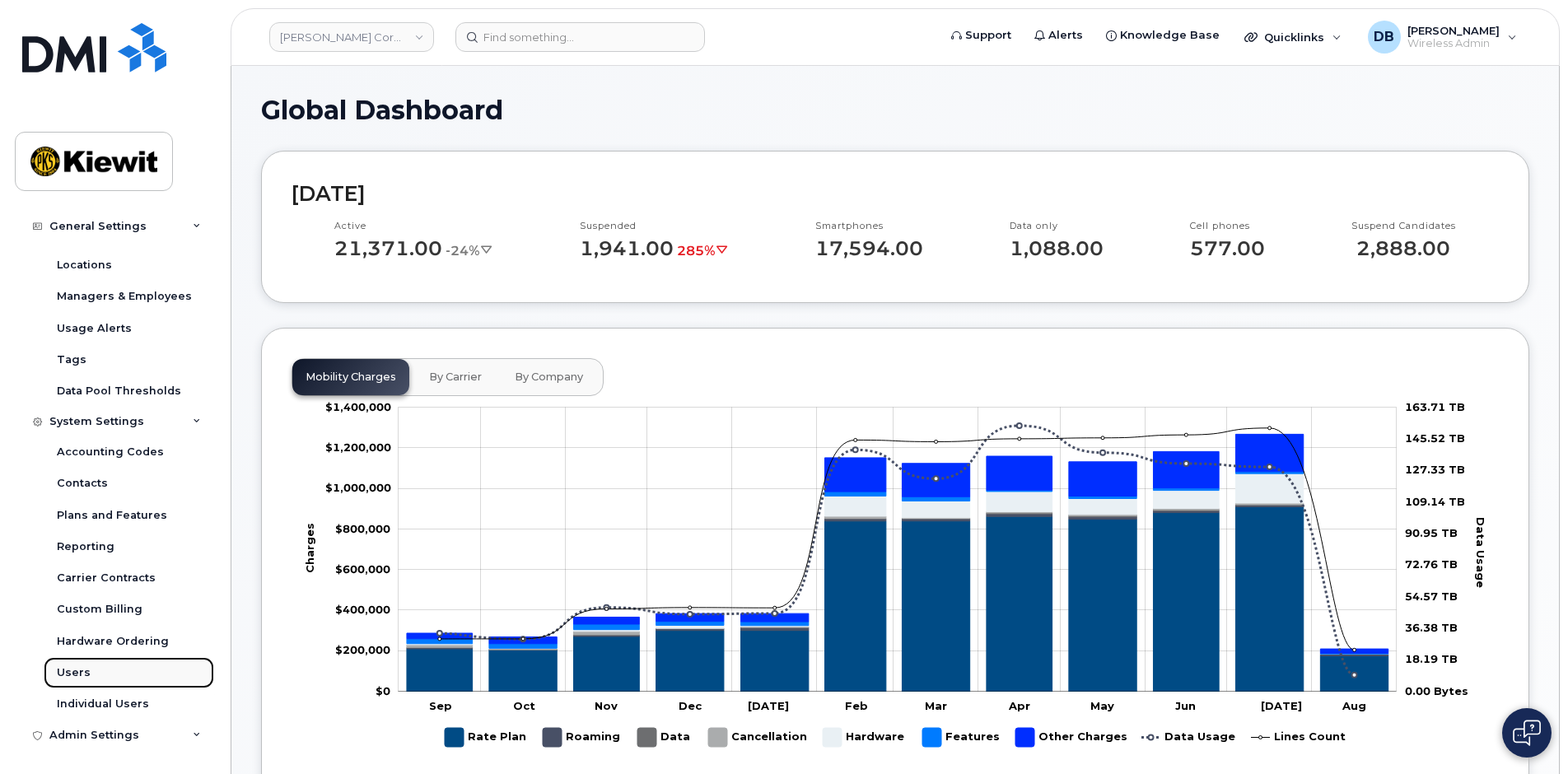
click at [96, 671] on link "Users" at bounding box center [128, 672] width 170 height 31
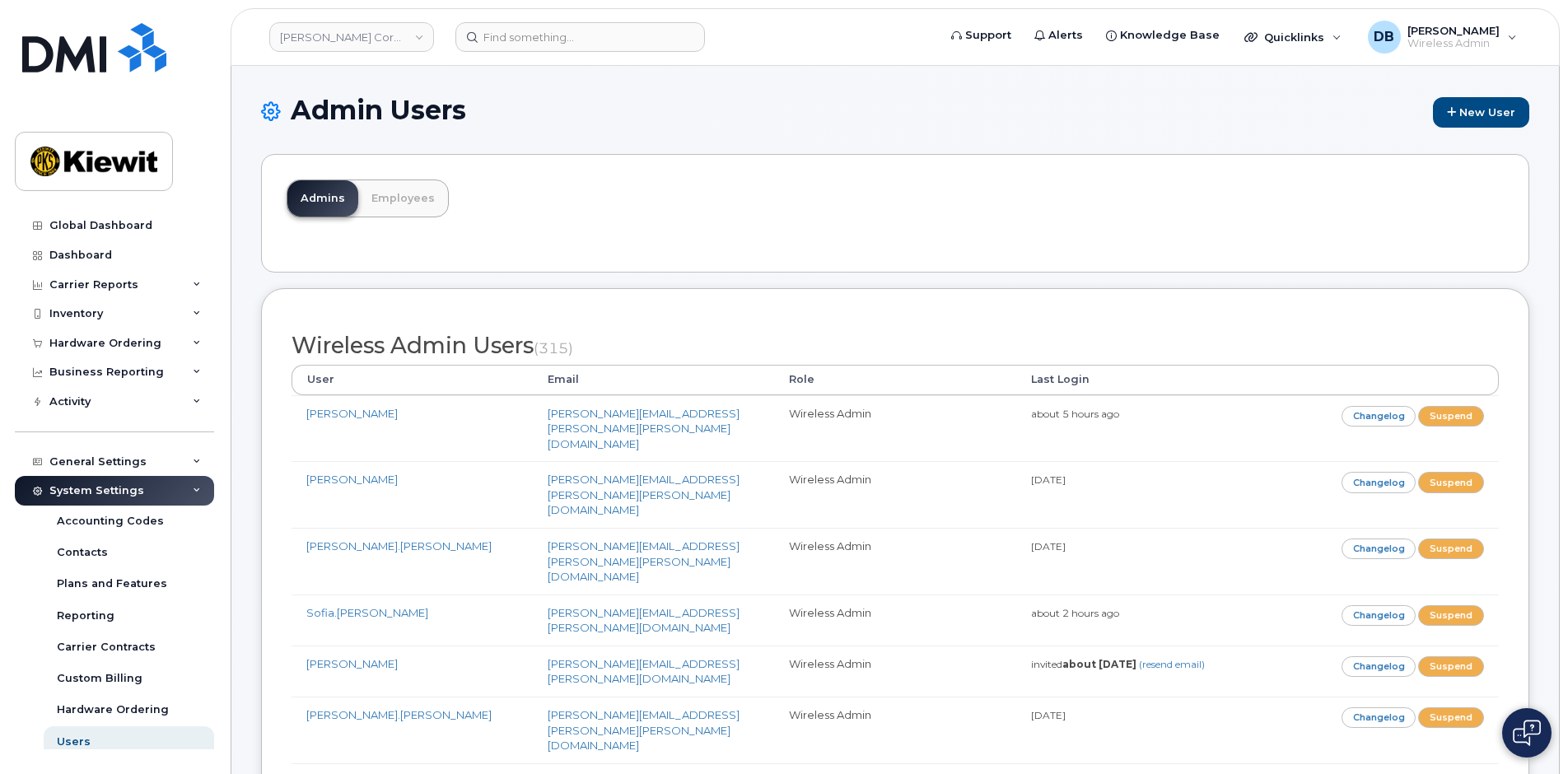
scroll to position [247, 0]
click at [72, 254] on div "Dashboard" at bounding box center [81, 255] width 63 height 13
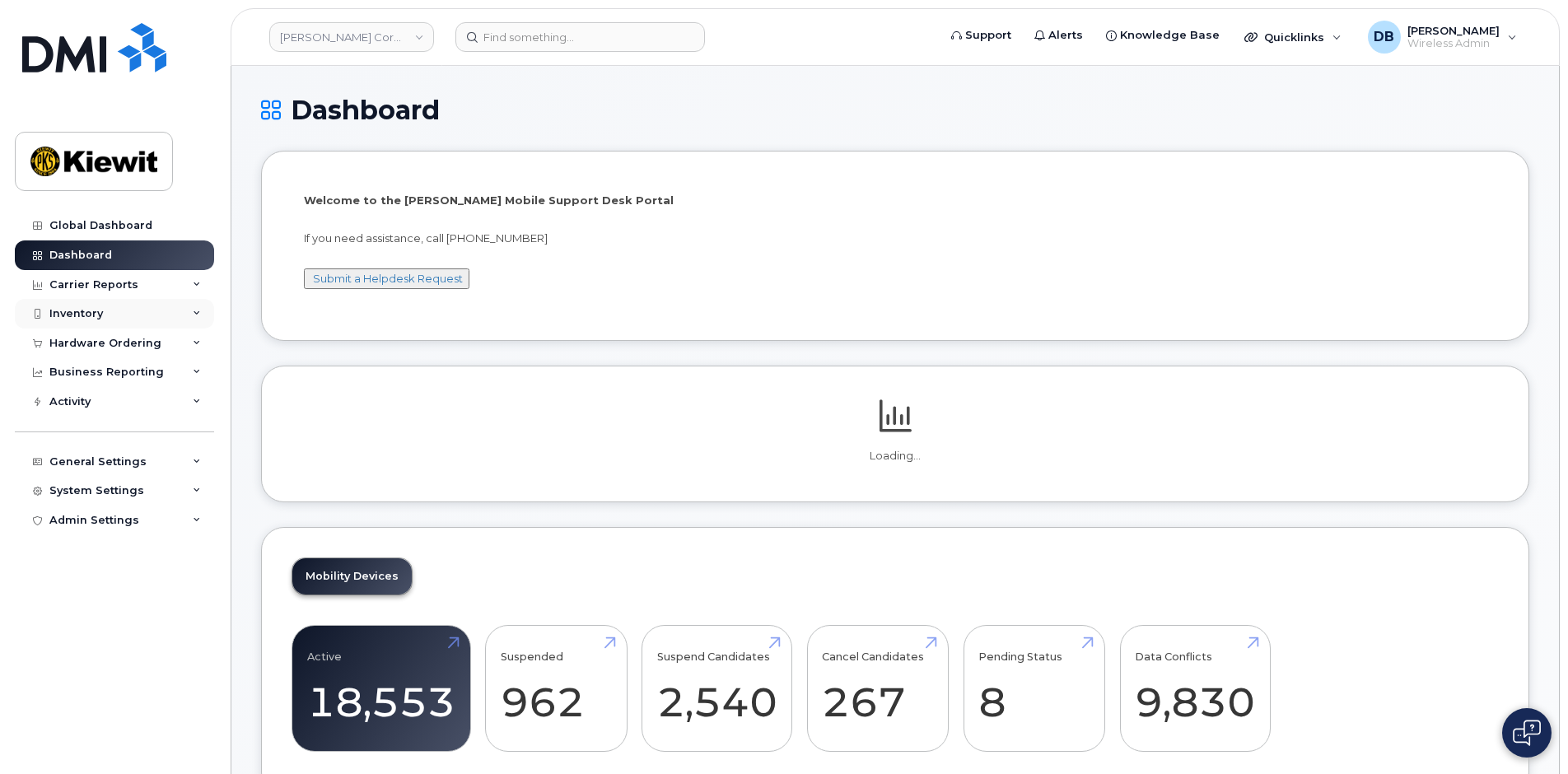
drag, startPoint x: 0, startPoint y: 0, endPoint x: 88, endPoint y: 313, distance: 325.1
click at [88, 313] on div "Inventory" at bounding box center [76, 313] width 53 height 13
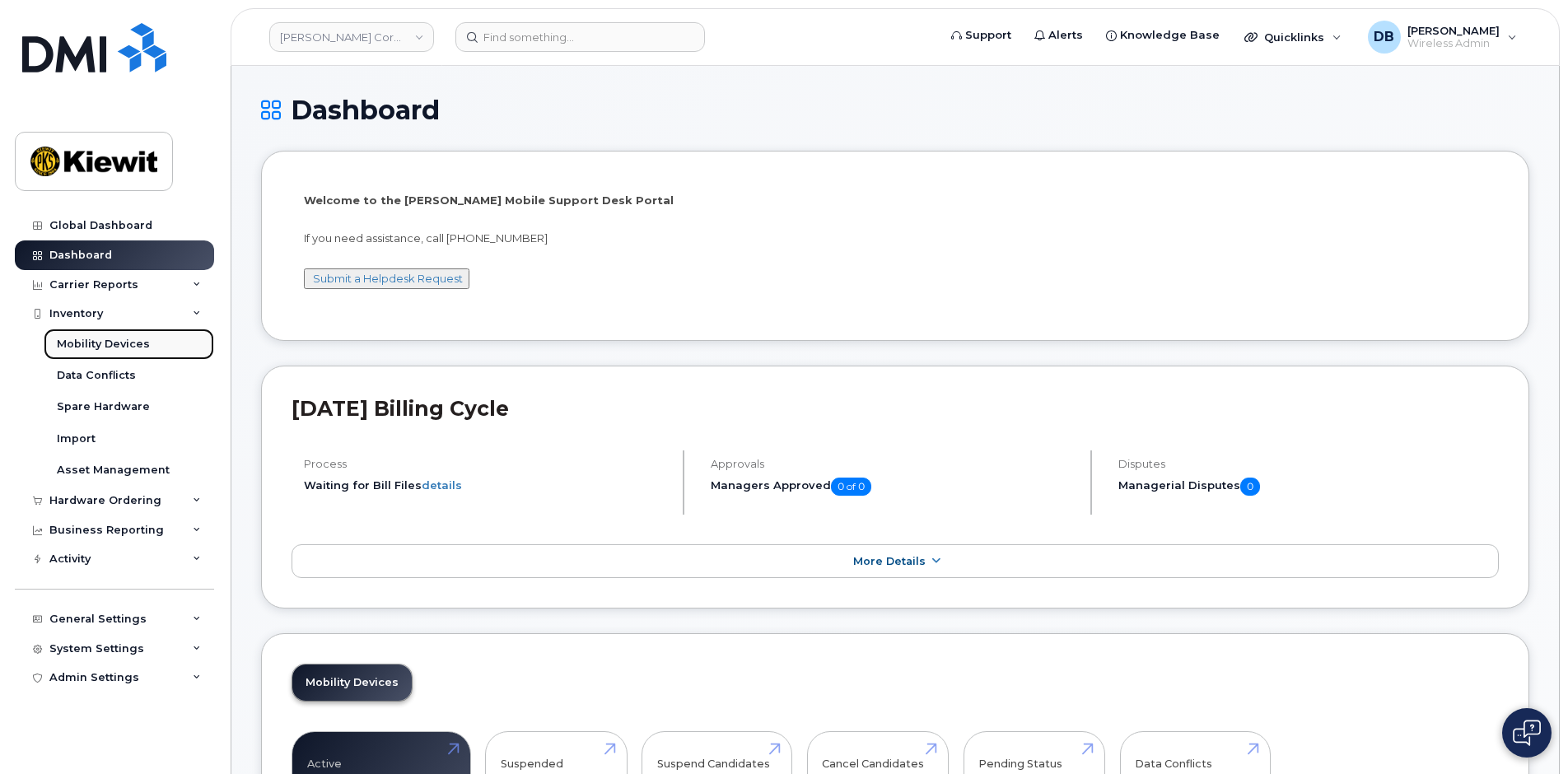
click at [111, 339] on div "Mobility Devices" at bounding box center [103, 343] width 93 height 15
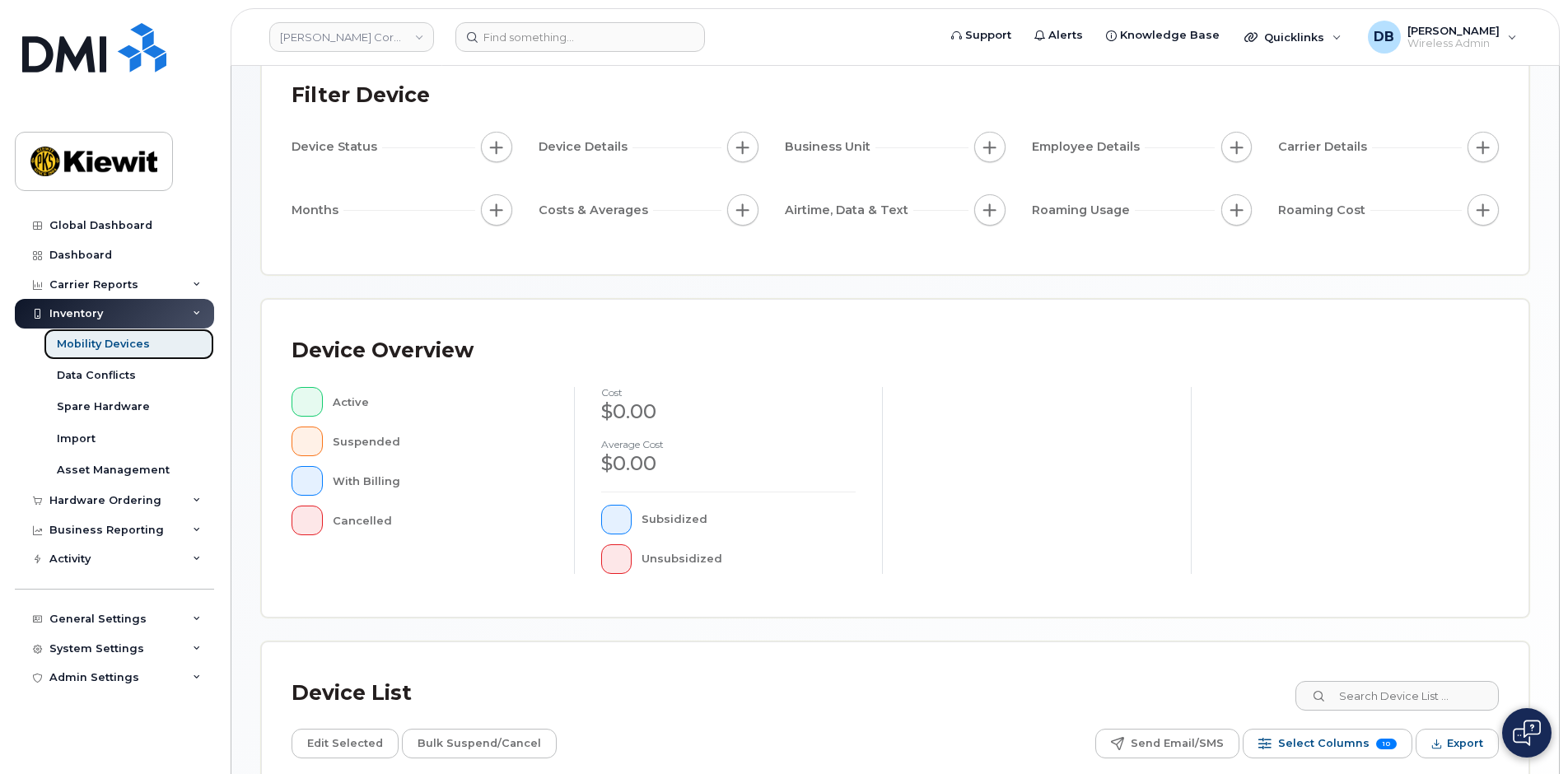
scroll to position [29, 0]
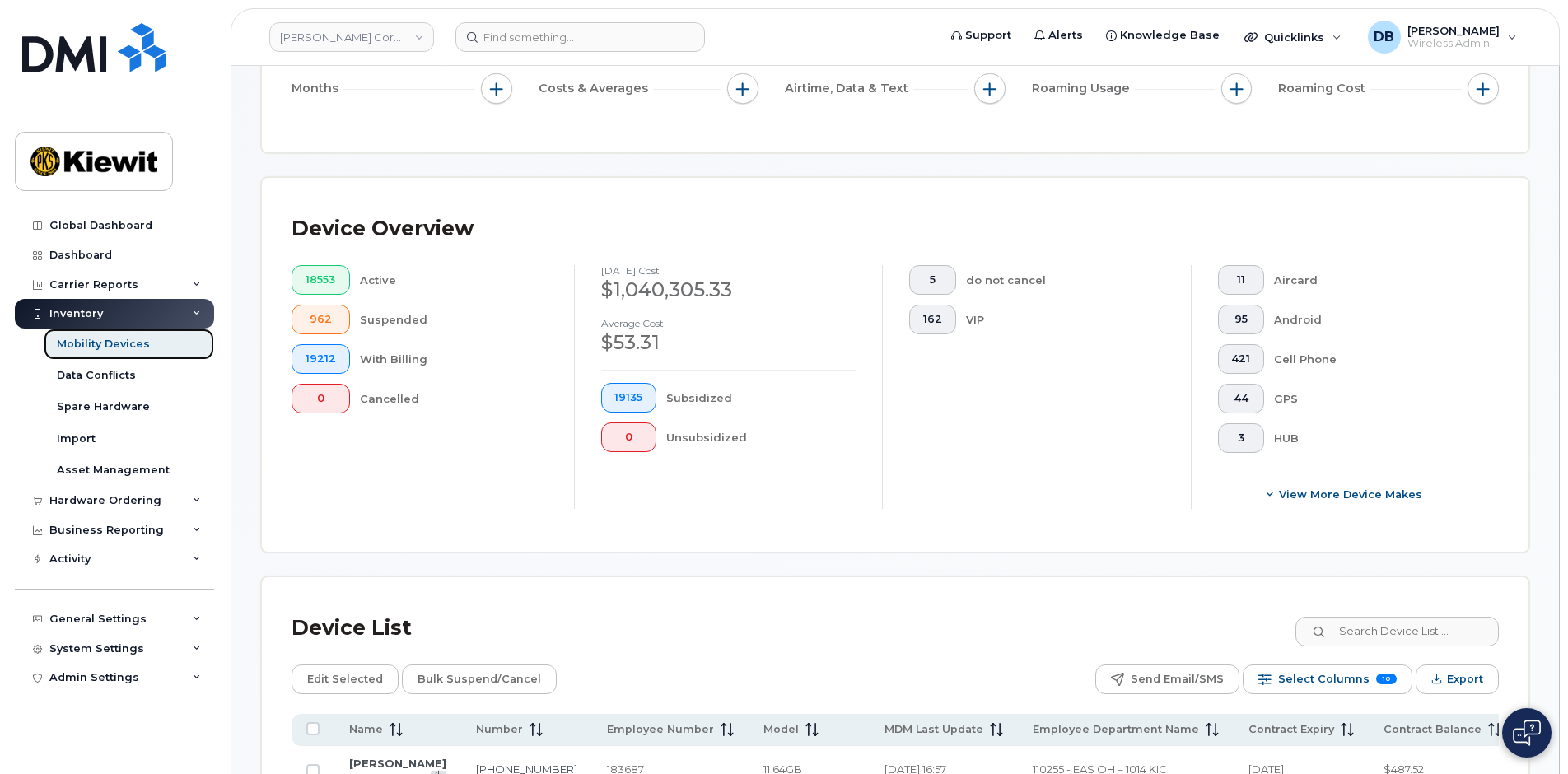
scroll to position [440, 0]
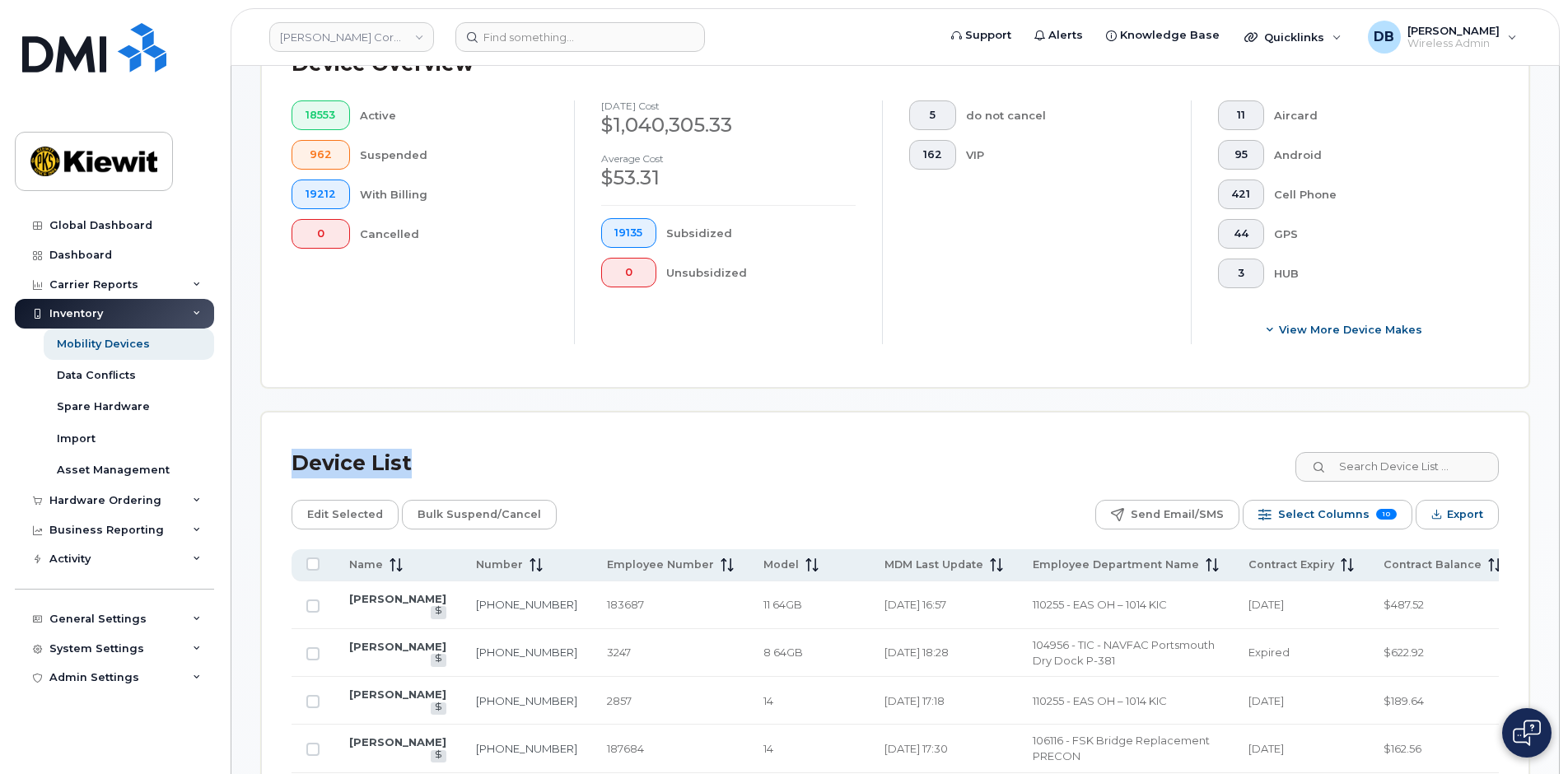
drag, startPoint x: 428, startPoint y: 459, endPoint x: 225, endPoint y: 440, distance: 203.9
click at [1411, 464] on input at bounding box center [1395, 466] width 205 height 30
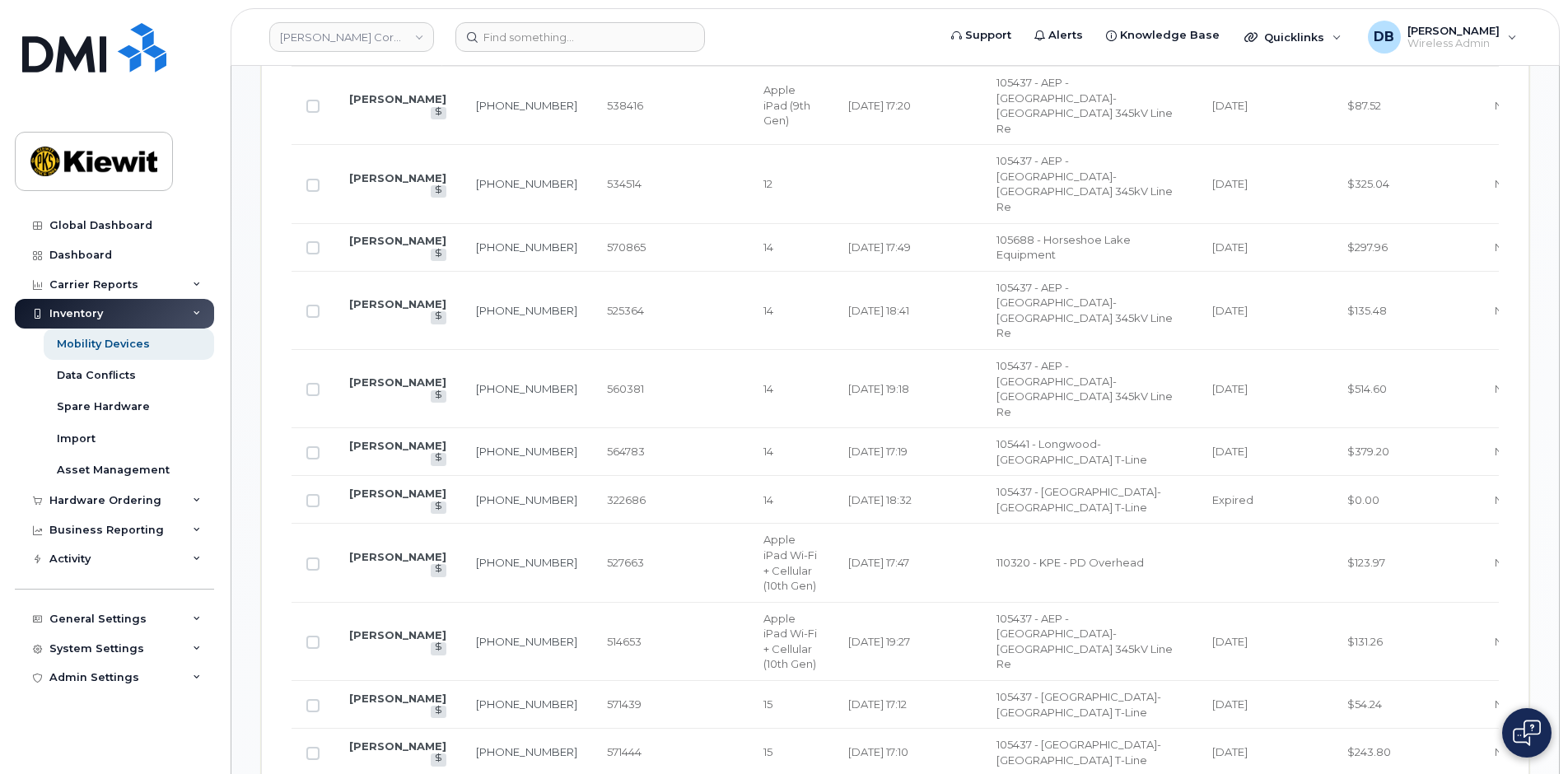
scroll to position [874, 0]
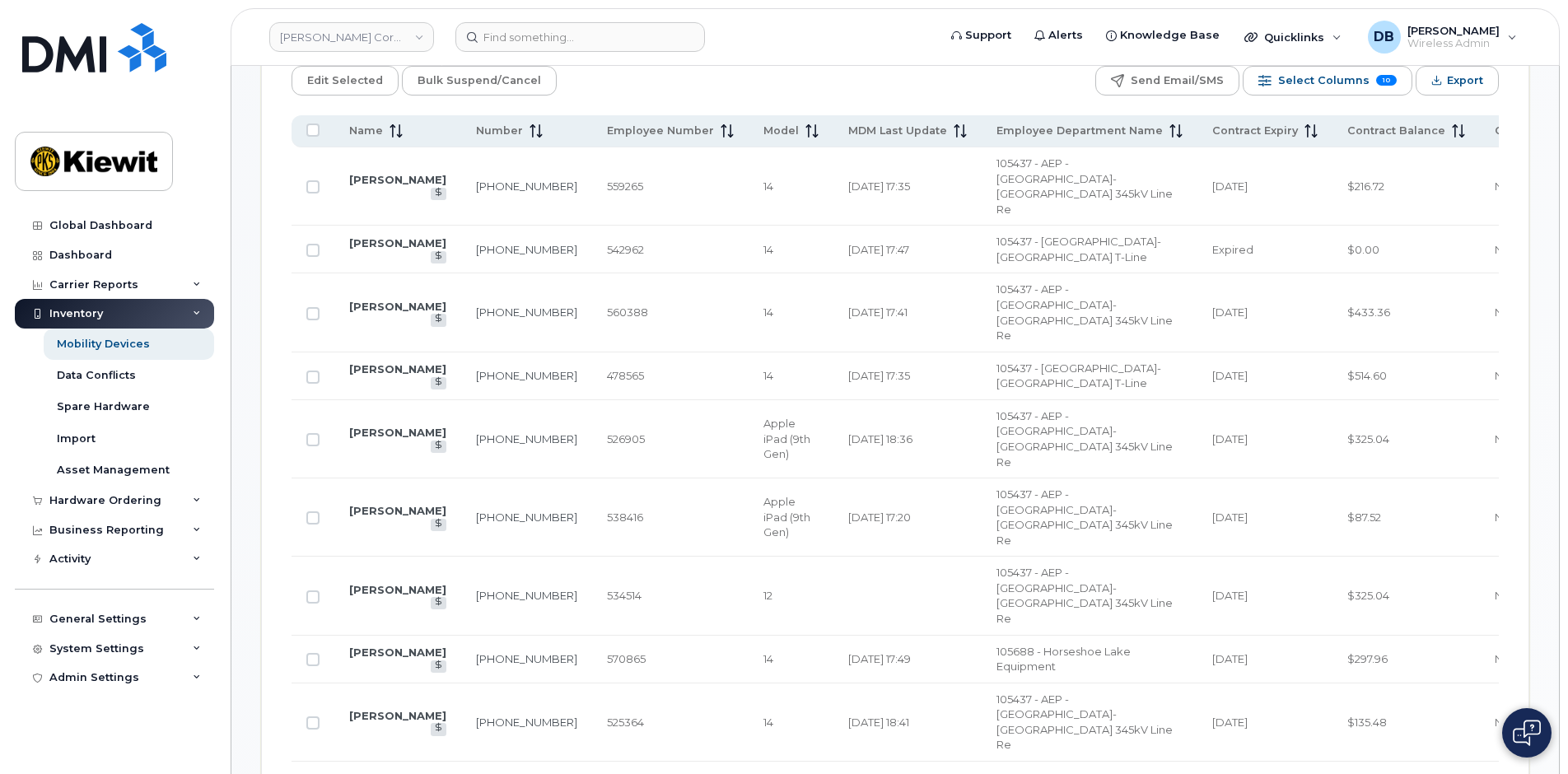
type input "105437"
drag, startPoint x: 603, startPoint y: 171, endPoint x: 559, endPoint y: 170, distance: 44.0
click at [592, 170] on td "559265" at bounding box center [670, 187] width 156 height 78
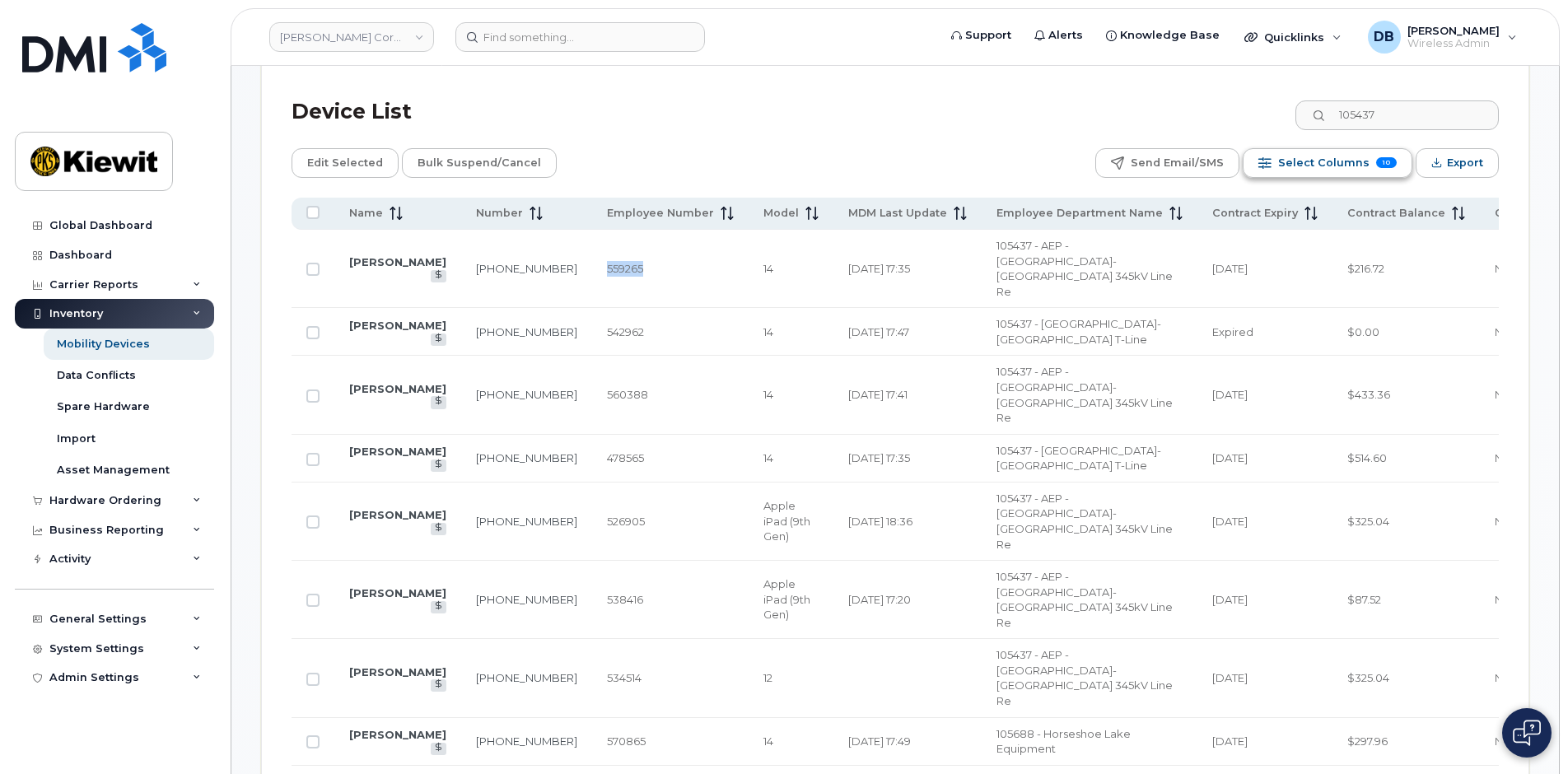
click at [1324, 165] on span "Select Columns" at bounding box center [1323, 163] width 92 height 24
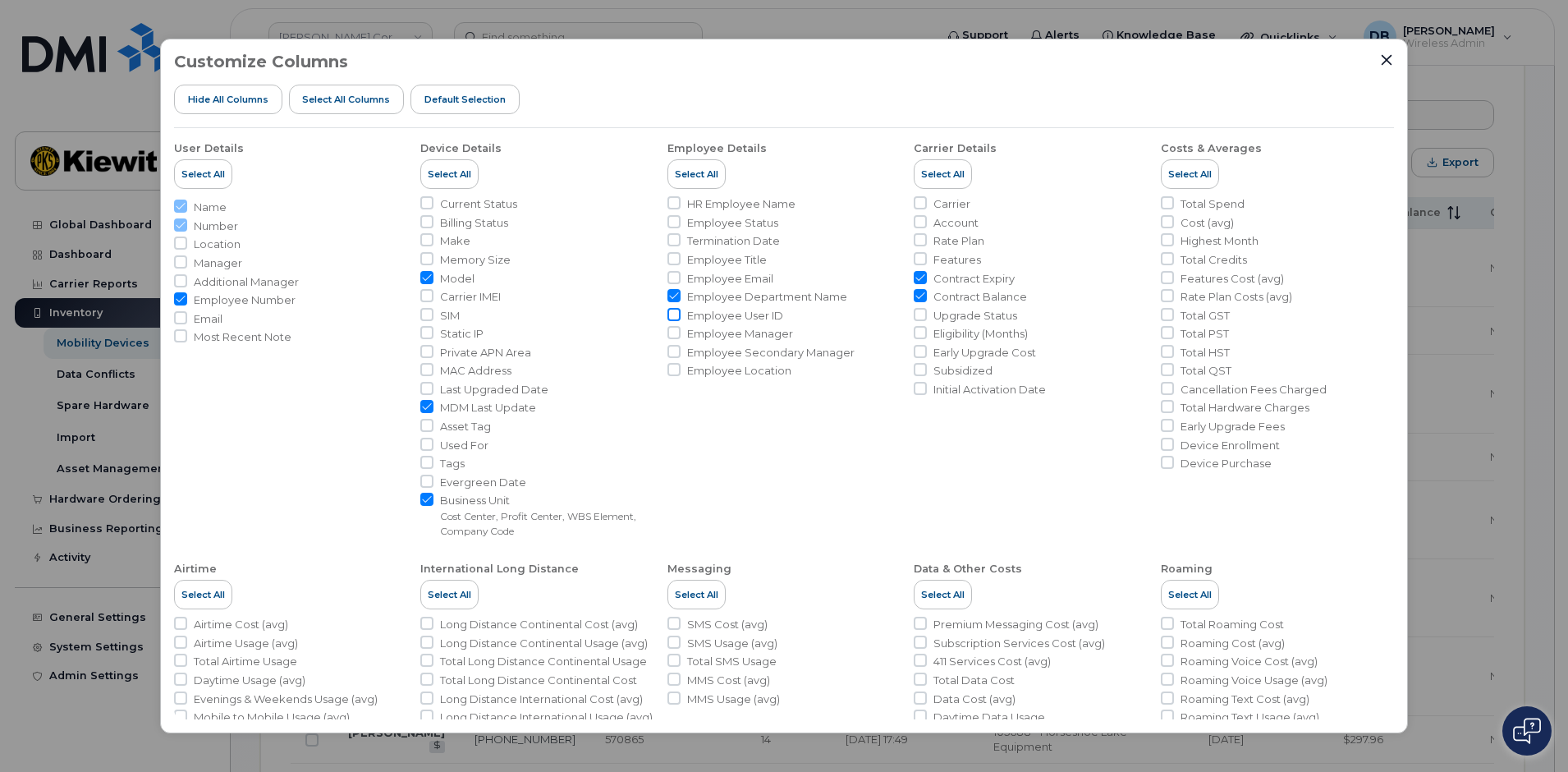
click at [677, 316] on input "Employee User ID" at bounding box center [674, 314] width 13 height 13
checkbox input "true"
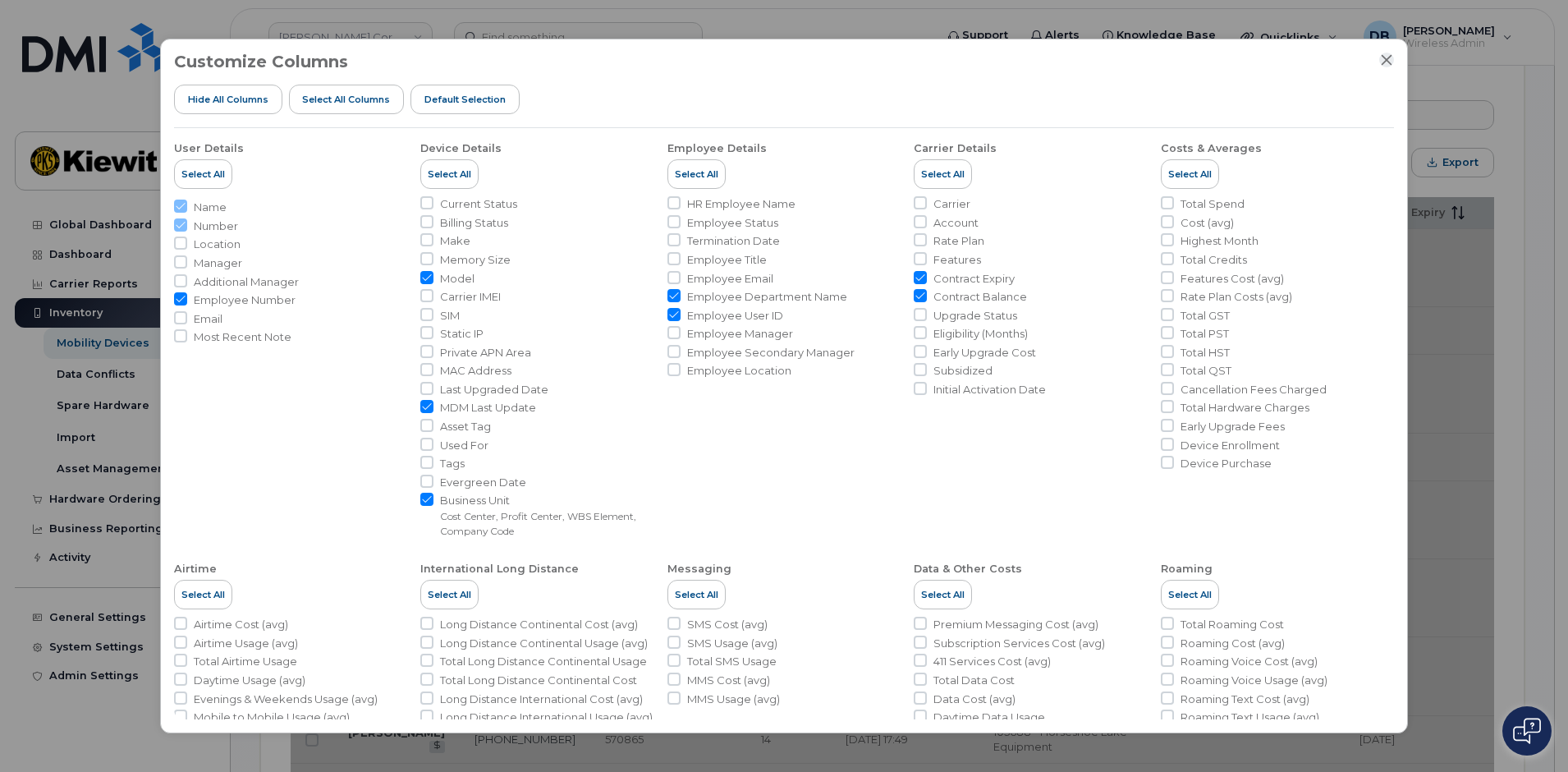
click at [1389, 63] on icon "Close" at bounding box center [1387, 60] width 10 height 10
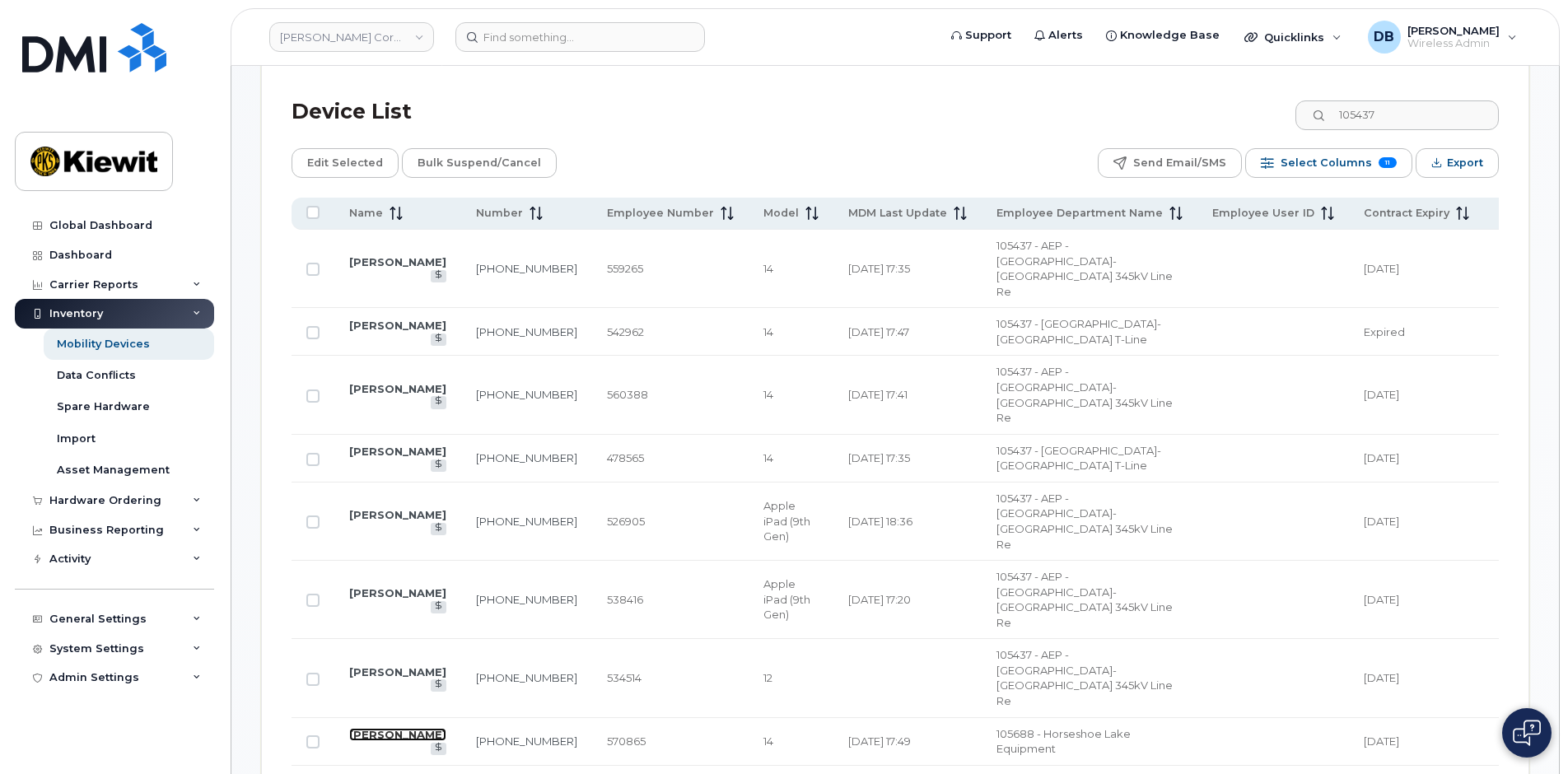
click at [372, 728] on link "[PERSON_NAME]" at bounding box center [397, 734] width 97 height 13
click at [1328, 160] on span "Select Columns" at bounding box center [1326, 163] width 92 height 24
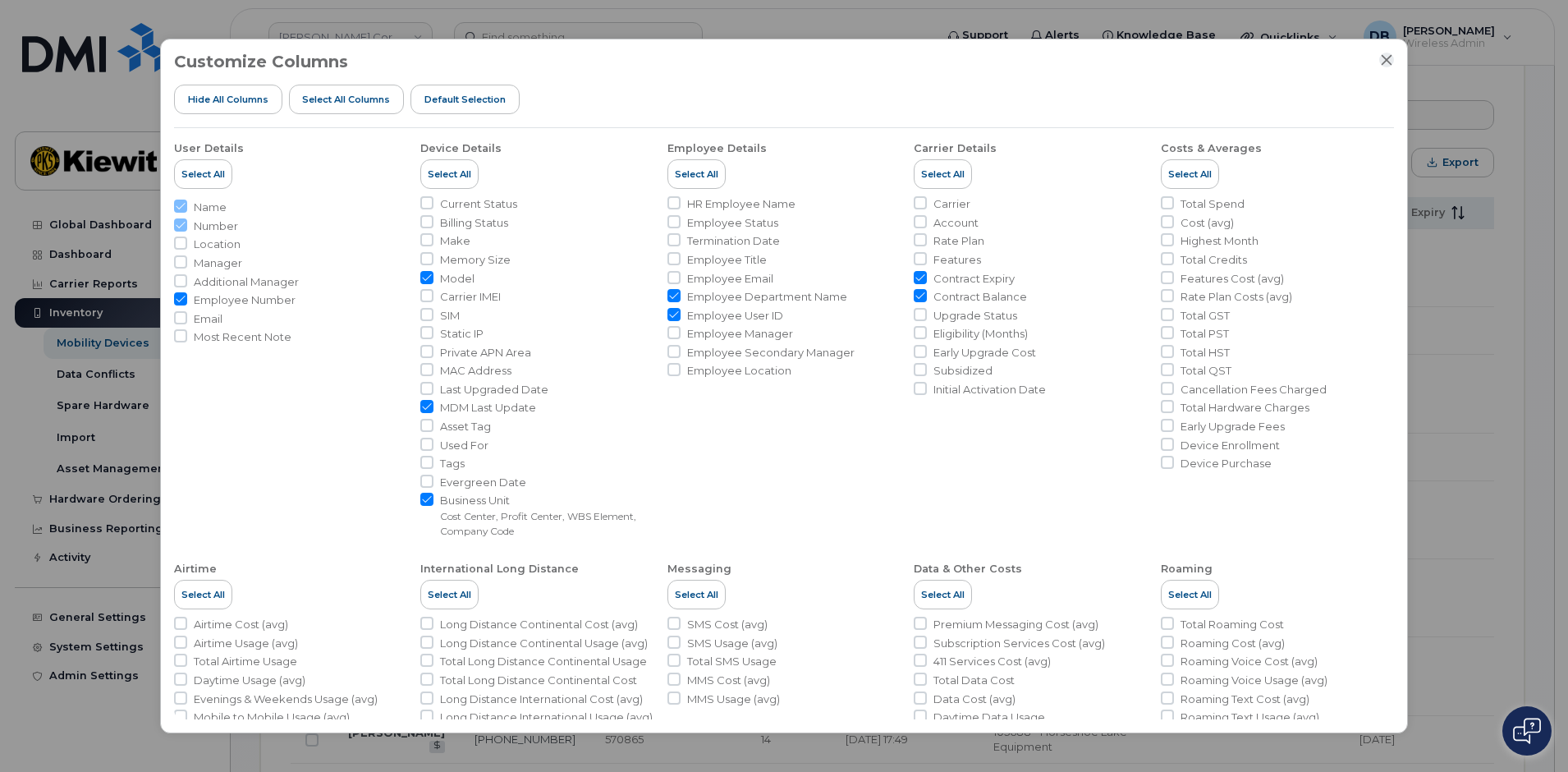
click at [1390, 62] on icon "Close" at bounding box center [1386, 59] width 13 height 13
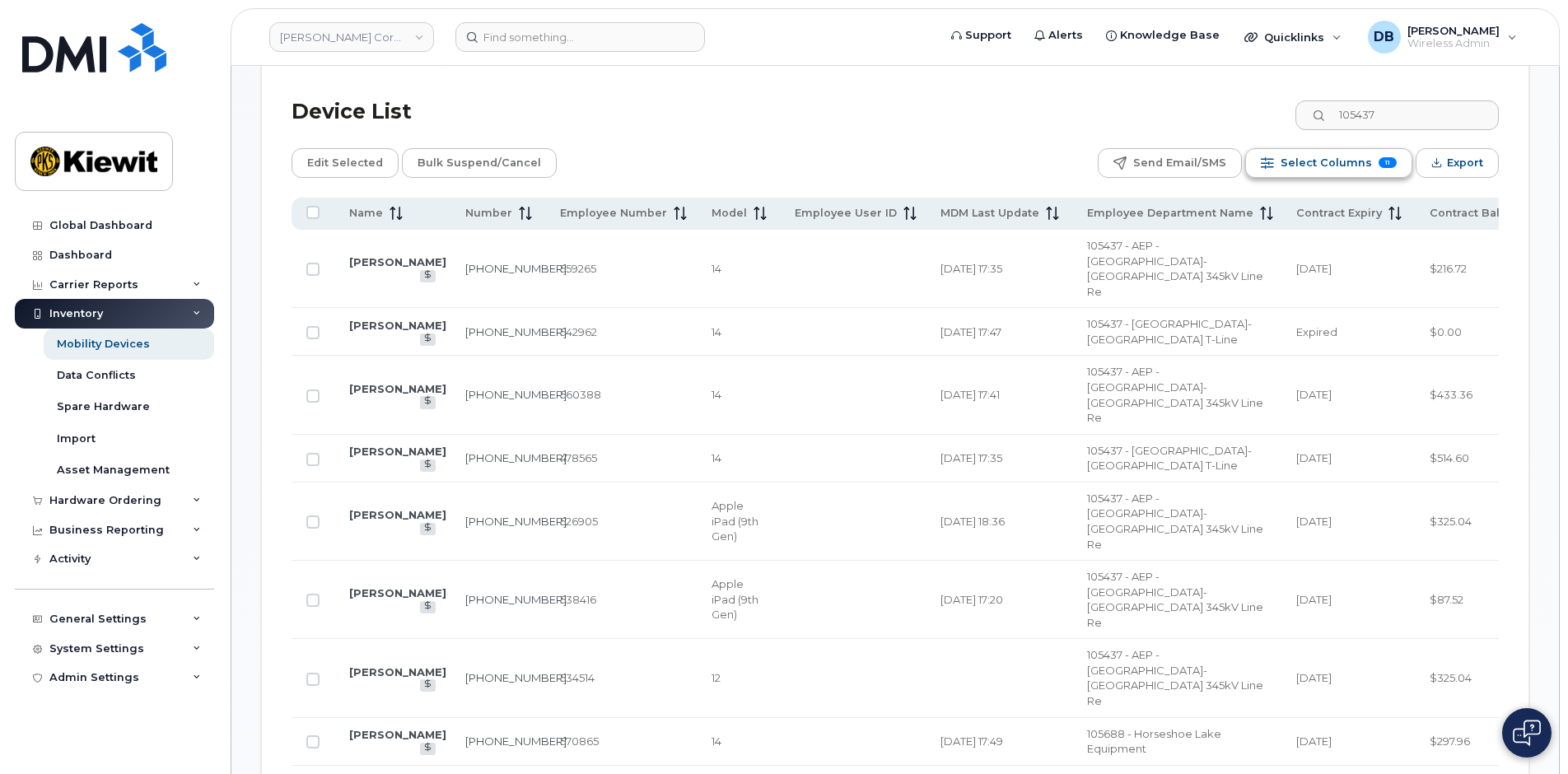
click at [1352, 152] on span "Select Columns" at bounding box center [1326, 163] width 92 height 24
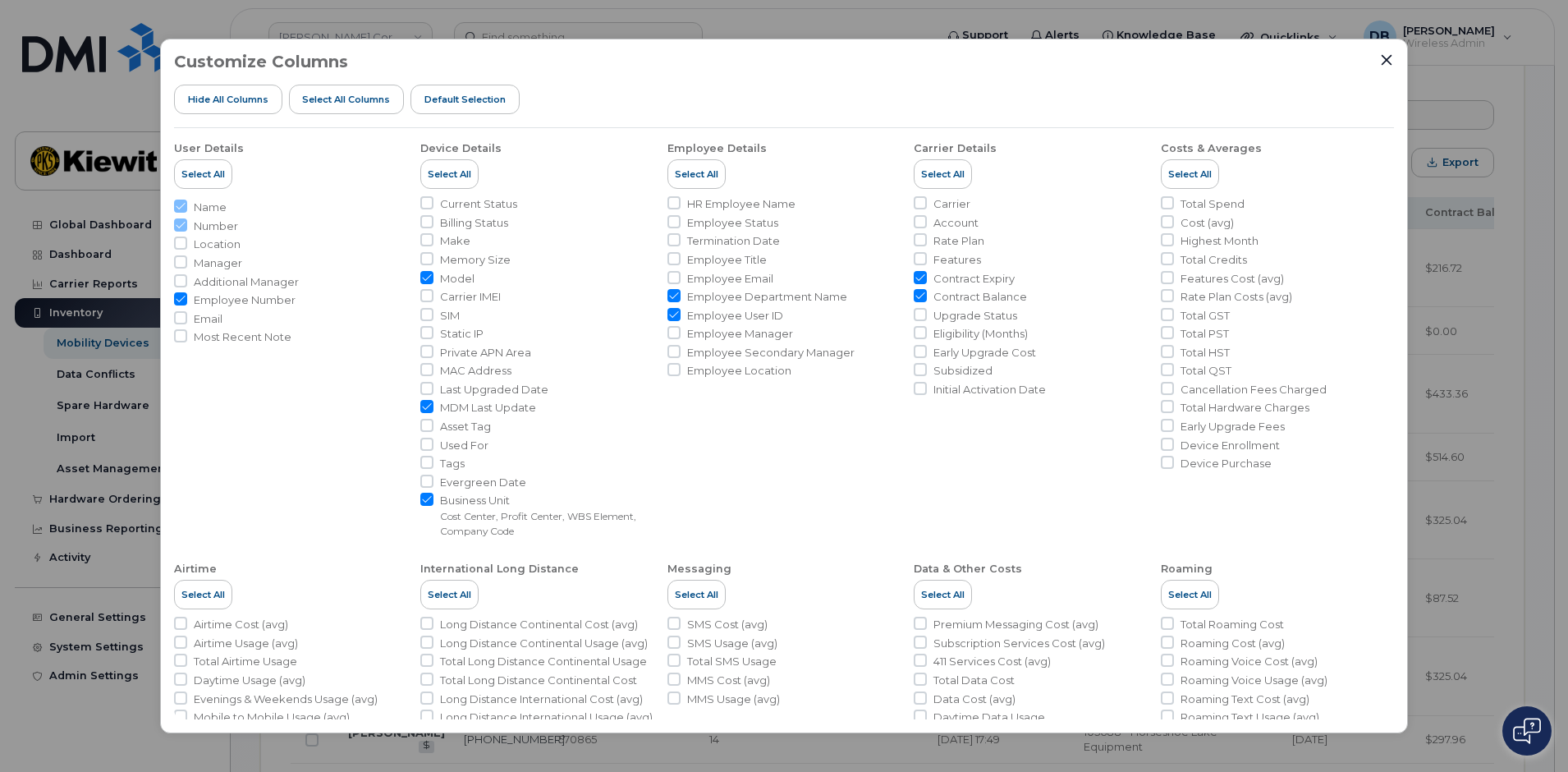
click at [674, 312] on input "Employee User ID" at bounding box center [674, 314] width 13 height 13
checkbox input "false"
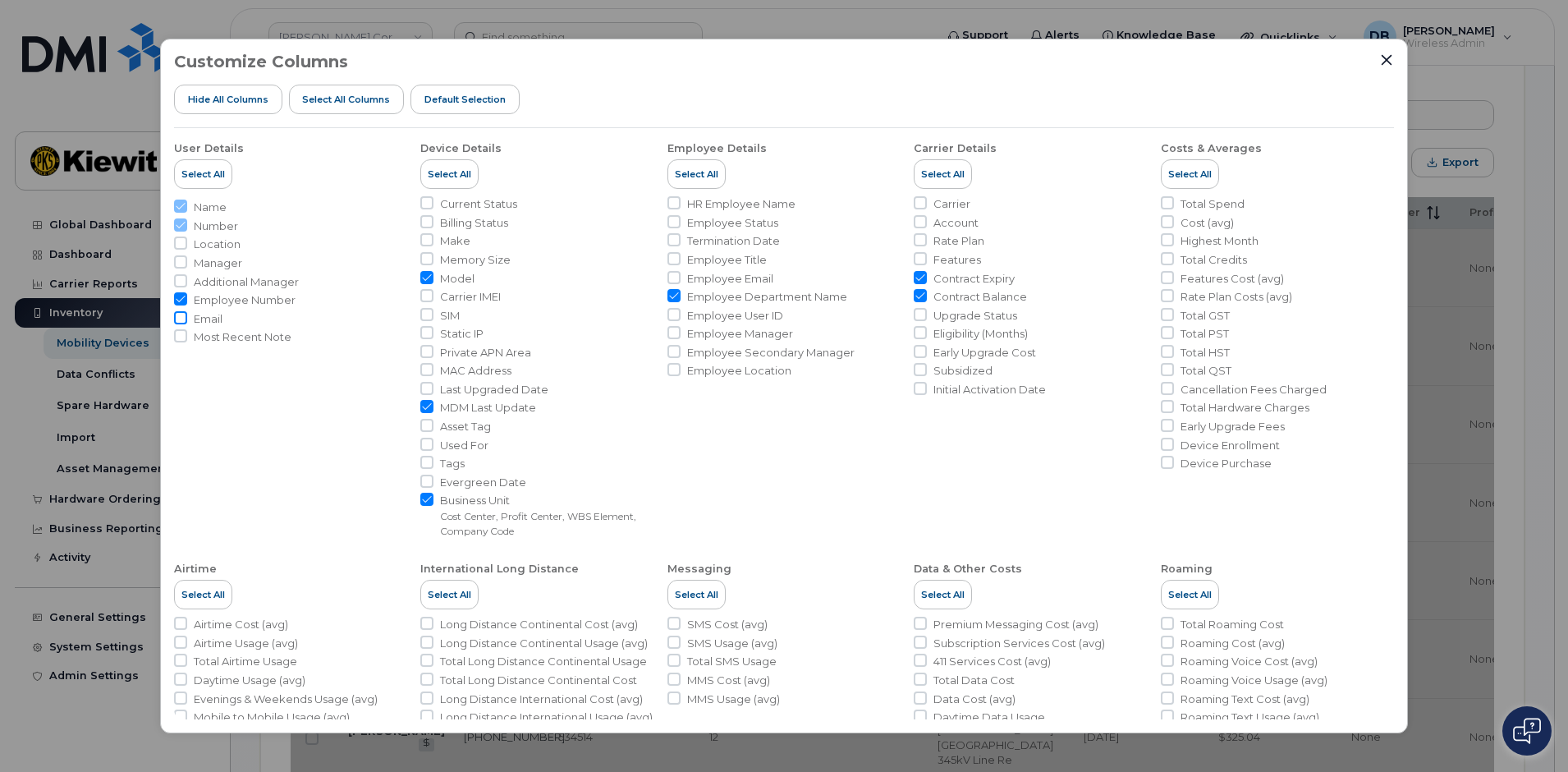
click at [178, 317] on input "Email" at bounding box center [180, 317] width 13 height 13
checkbox input "true"
click at [1390, 54] on icon "Close" at bounding box center [1386, 59] width 13 height 13
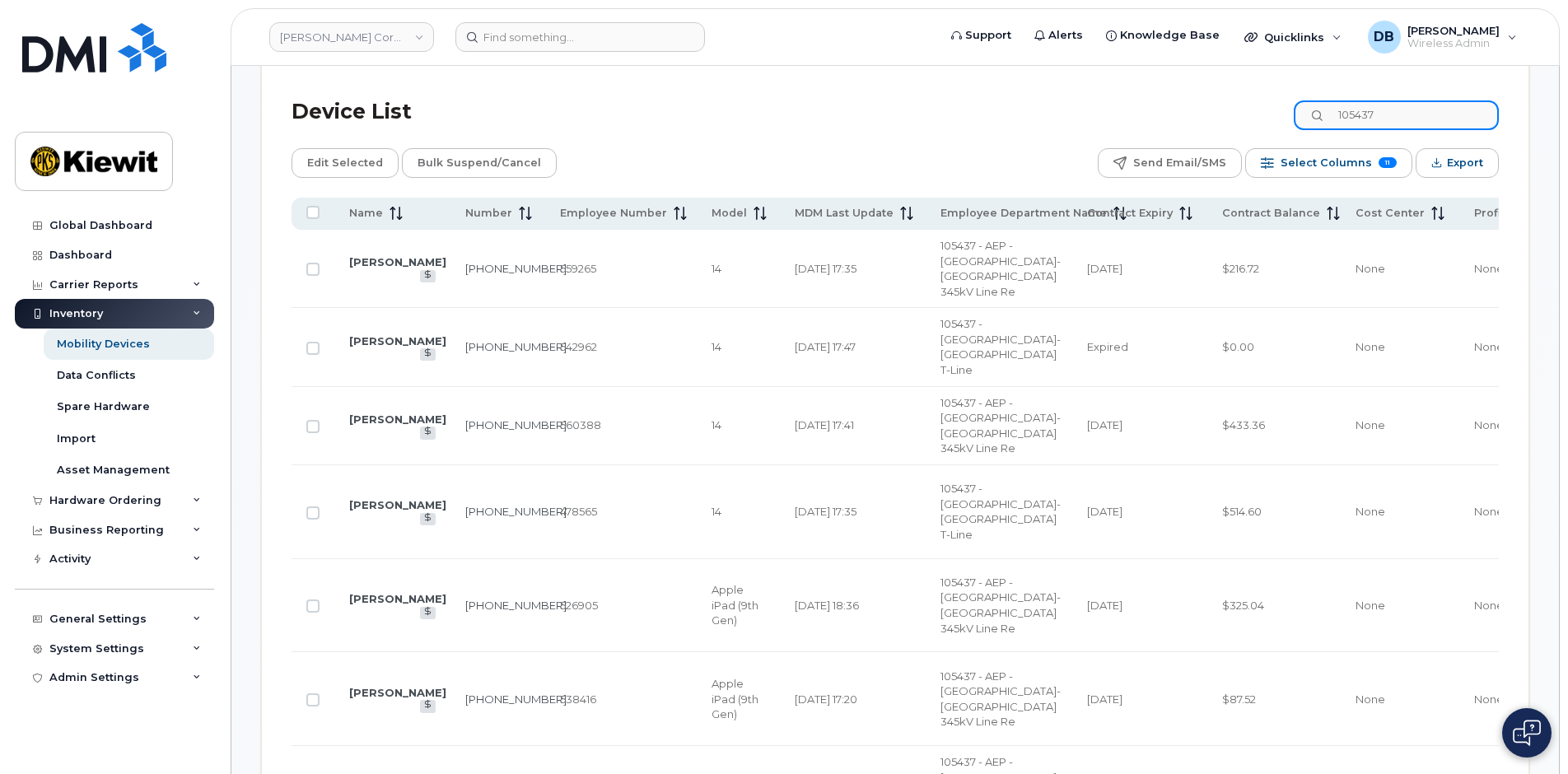
drag, startPoint x: 1411, startPoint y: 115, endPoint x: 1352, endPoint y: 127, distance: 60.2
click at [1352, 127] on input "105437" at bounding box center [1395, 115] width 205 height 30
click at [1423, 104] on input "105437" at bounding box center [1395, 115] width 205 height 30
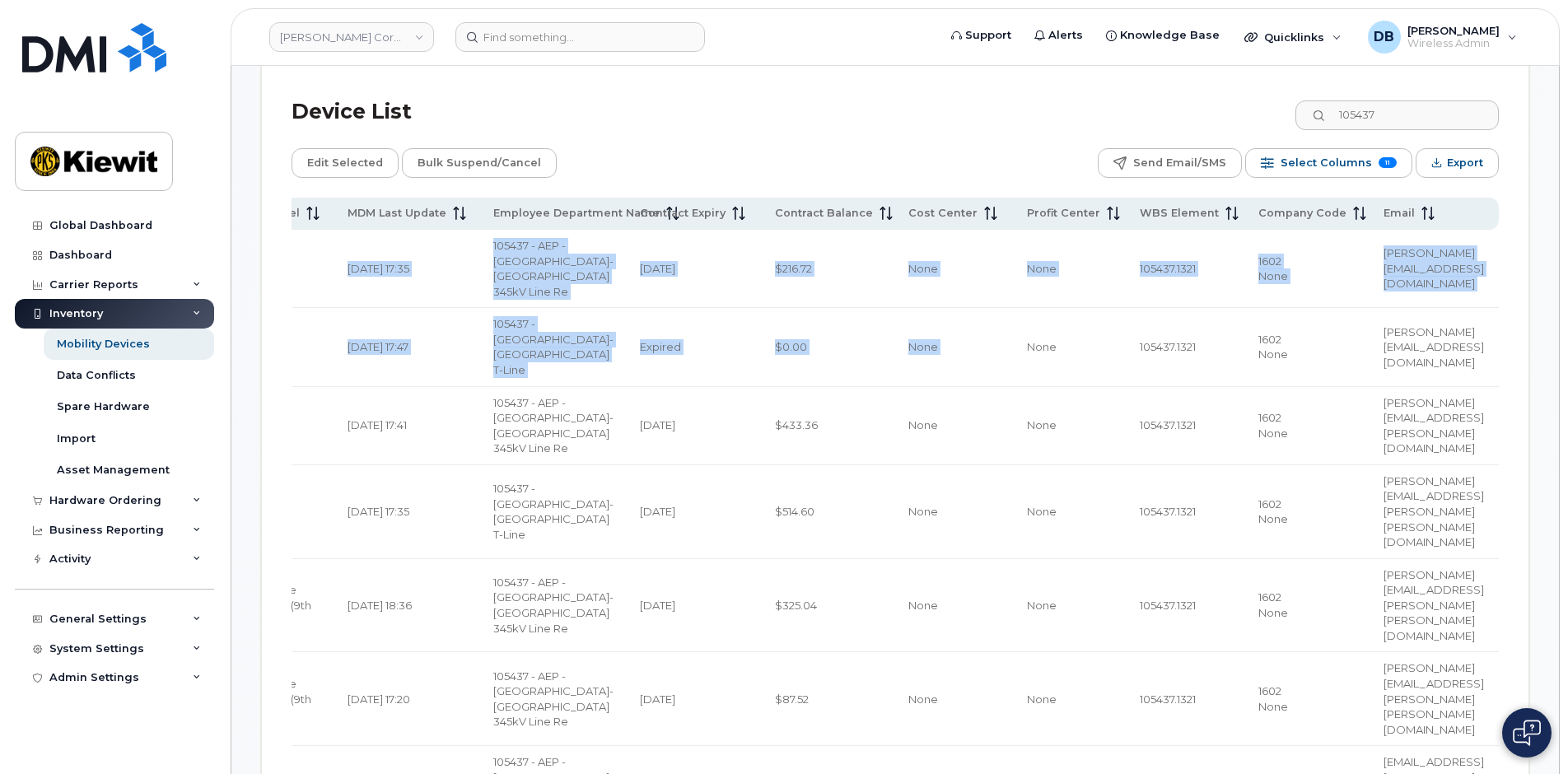
scroll to position [0, 565]
drag, startPoint x: 1456, startPoint y: 325, endPoint x: 1381, endPoint y: 345, distance: 77.6
click at [1125, 320] on td "105437.1321" at bounding box center [1184, 347] width 119 height 78
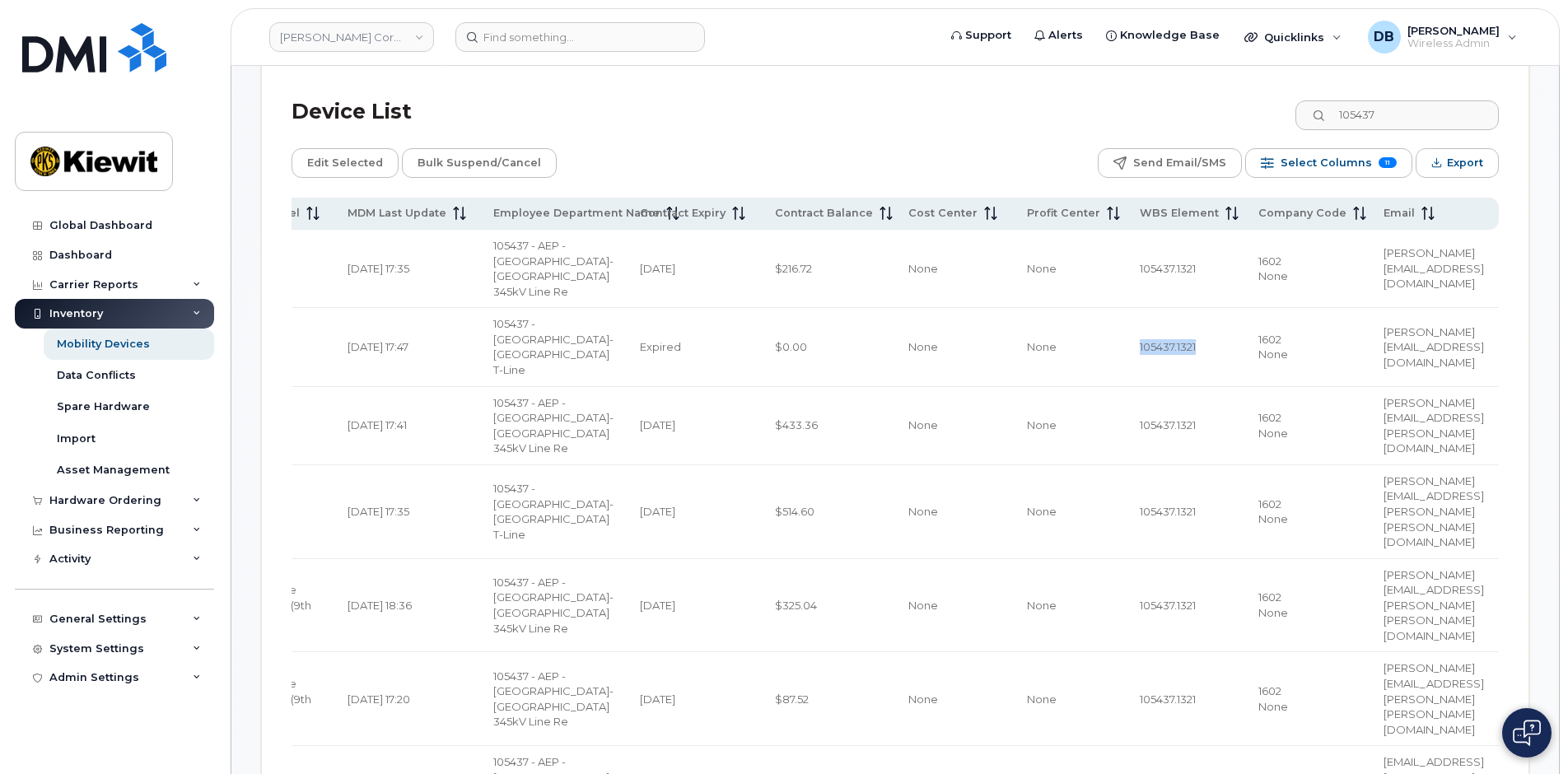
drag, startPoint x: 1078, startPoint y: 333, endPoint x: 1001, endPoint y: 344, distance: 77.8
click at [1125, 344] on td "105437.1321" at bounding box center [1184, 347] width 119 height 78
copy span "105437.1321"
drag, startPoint x: 1319, startPoint y: 108, endPoint x: 1246, endPoint y: 97, distance: 73.8
click at [1246, 97] on div "Device List 105437" at bounding box center [895, 112] width 1207 height 43
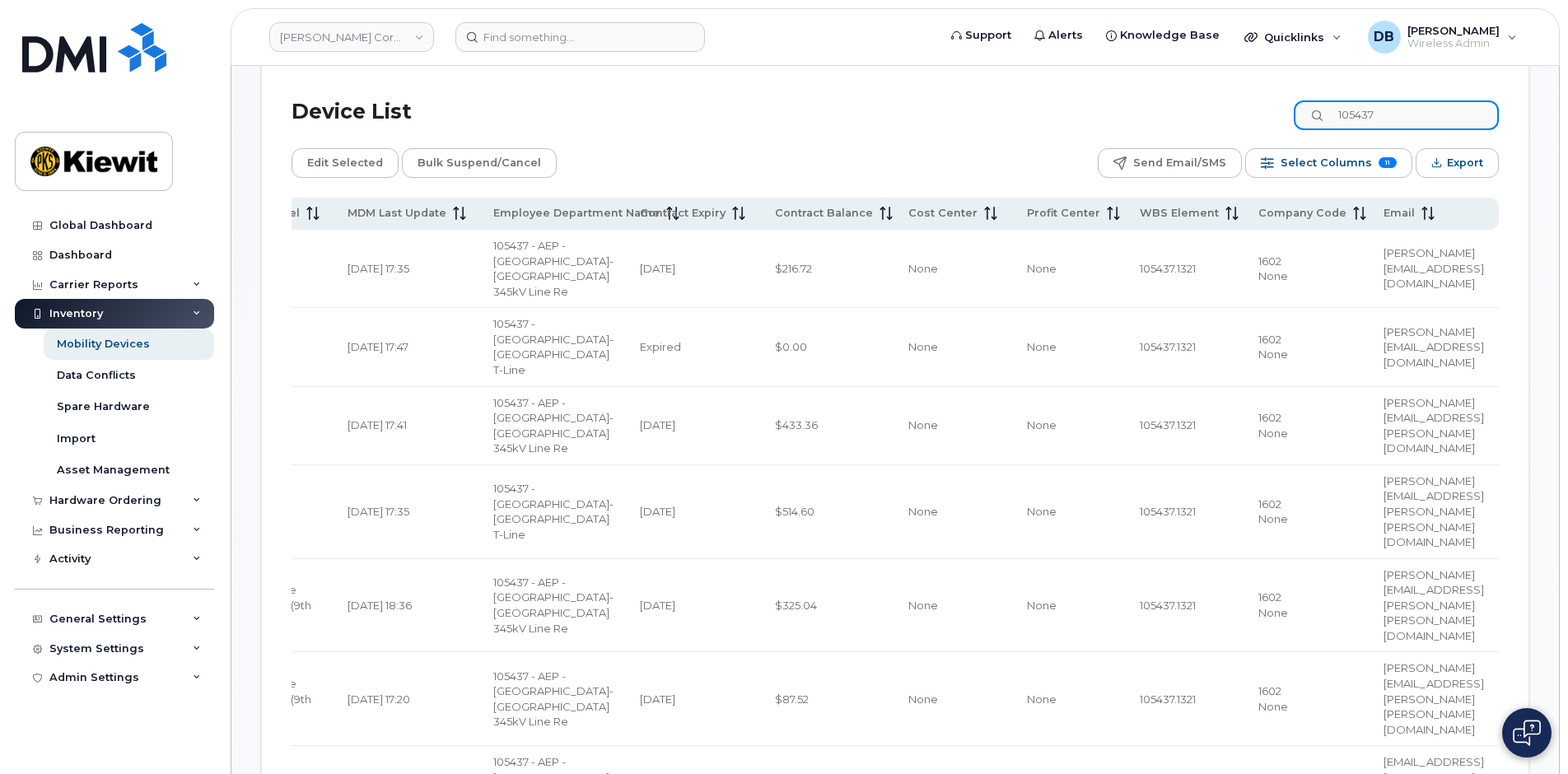
paste input ".1321"
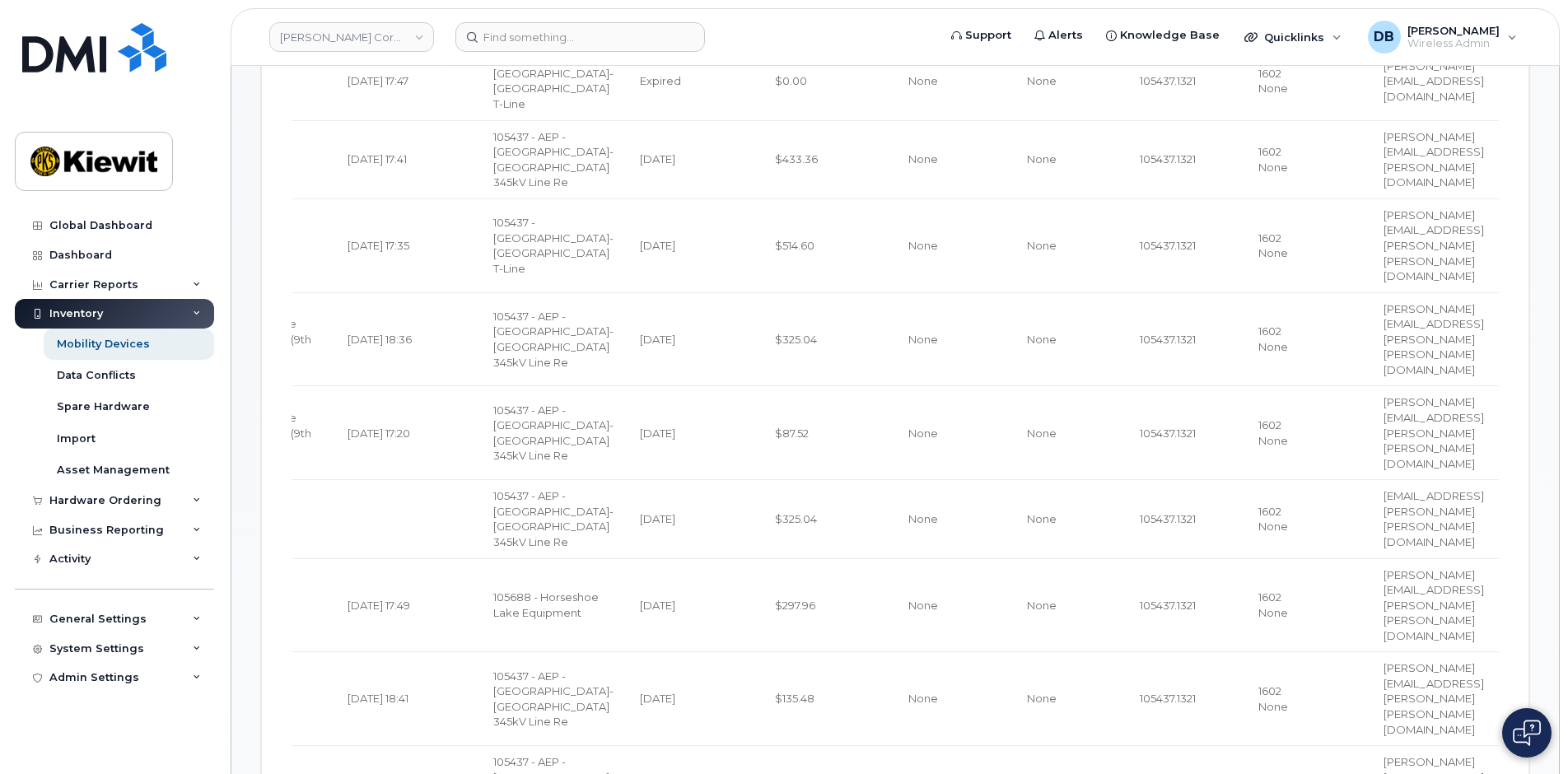
scroll to position [646, 0]
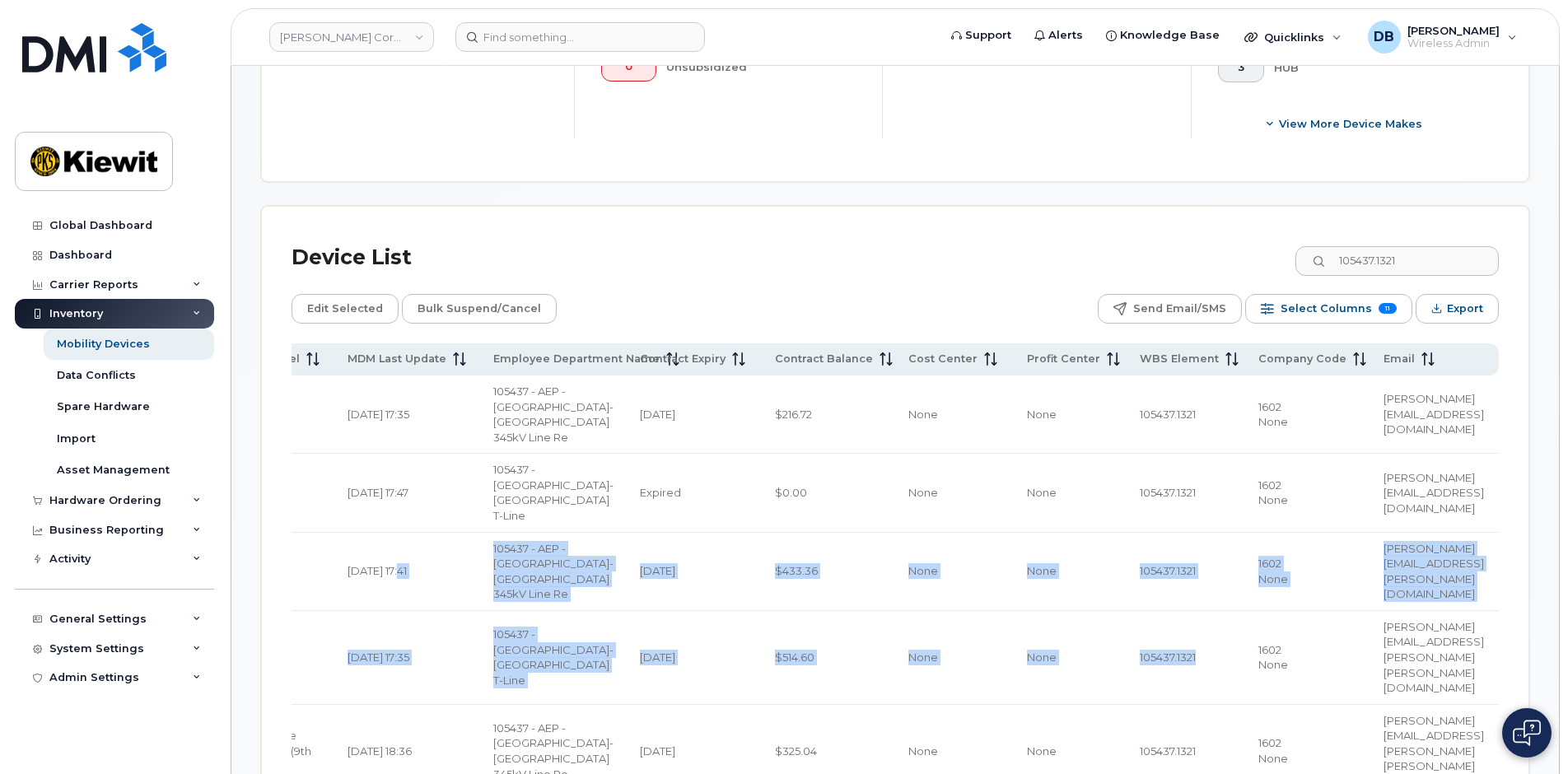
drag, startPoint x: 1007, startPoint y: 607, endPoint x: 303, endPoint y: 566, distance: 705.2
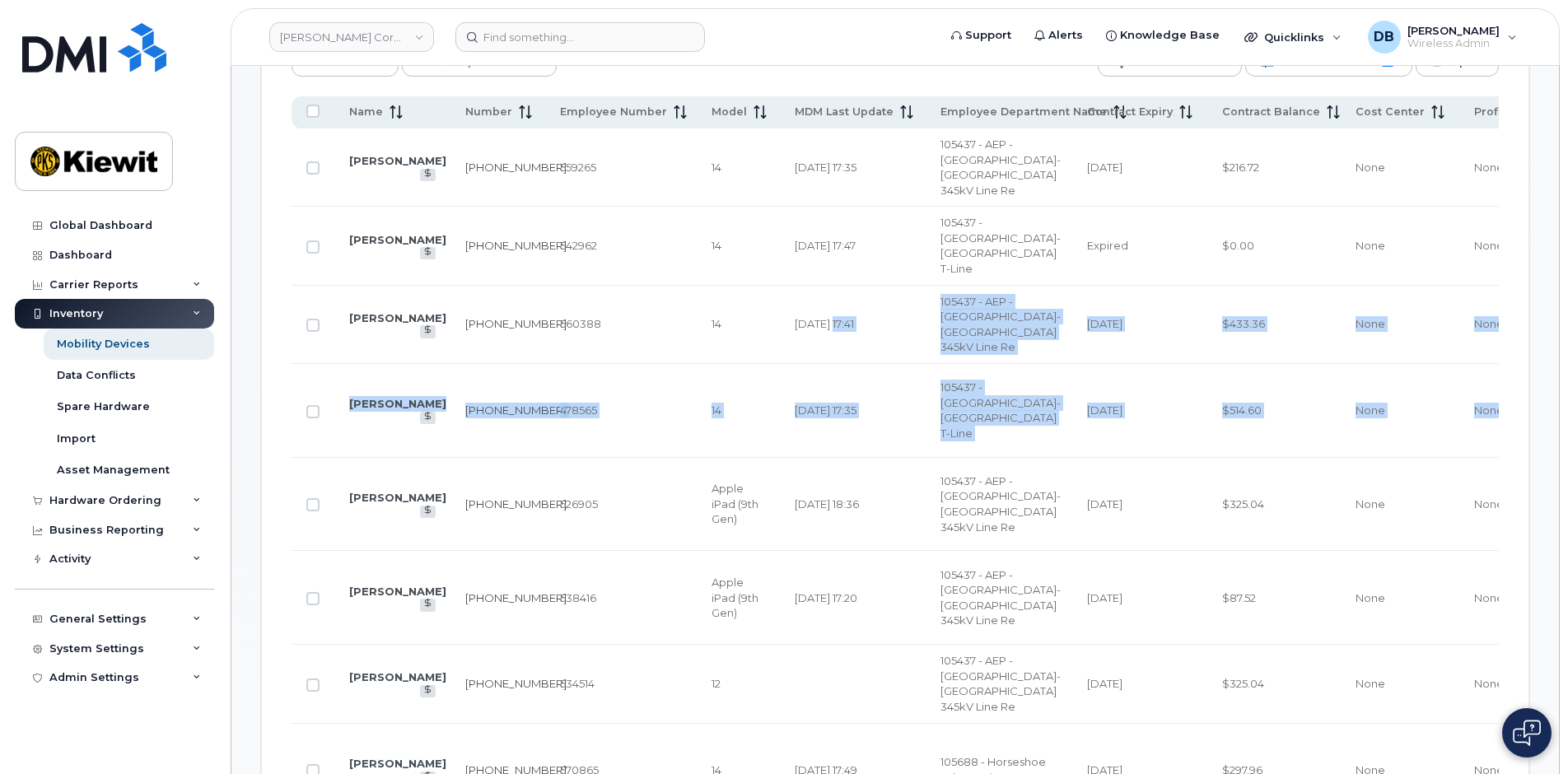
scroll to position [481, 0]
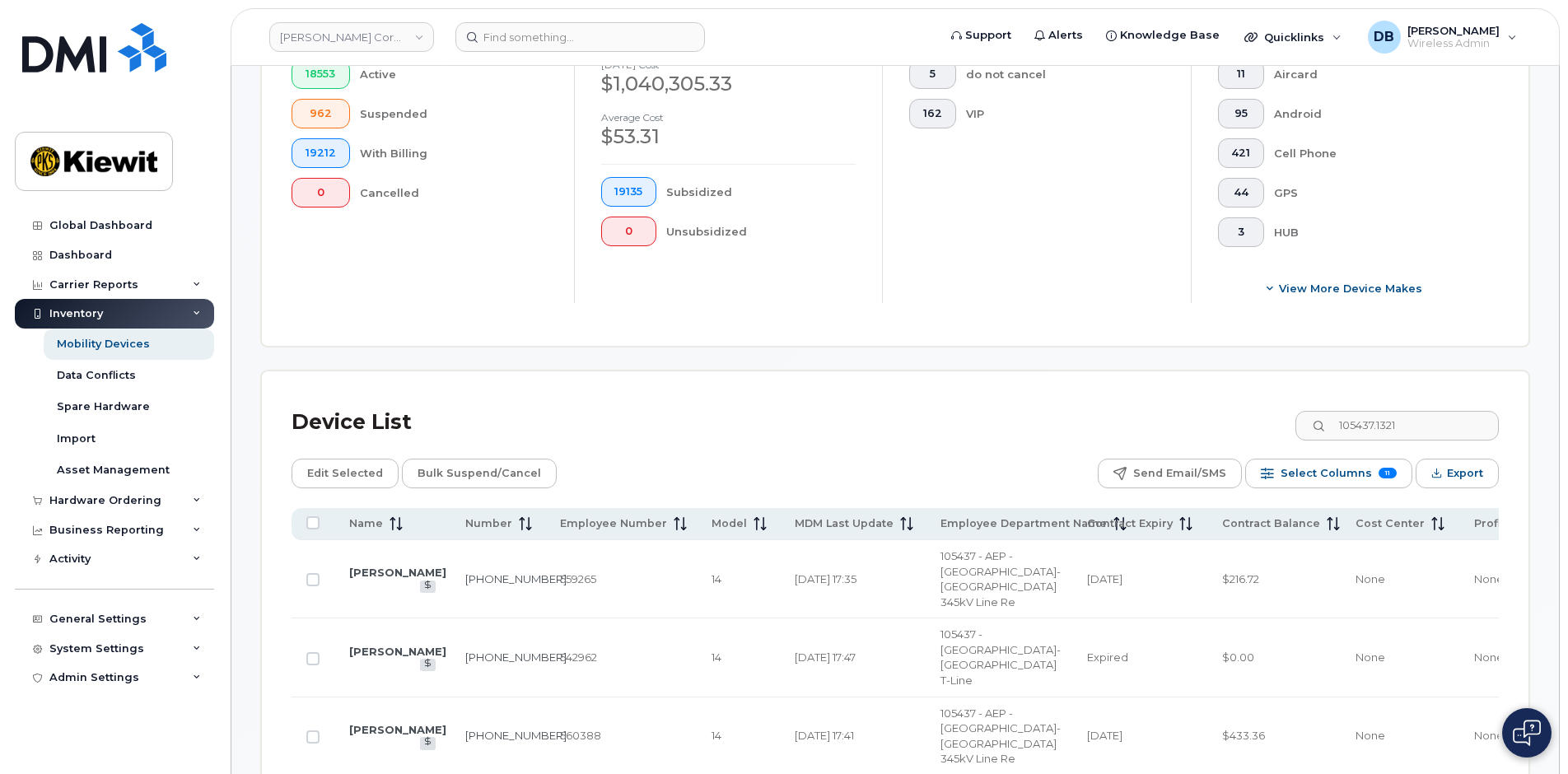
click at [695, 419] on div "Device List 105437.1321" at bounding box center [895, 422] width 1207 height 43
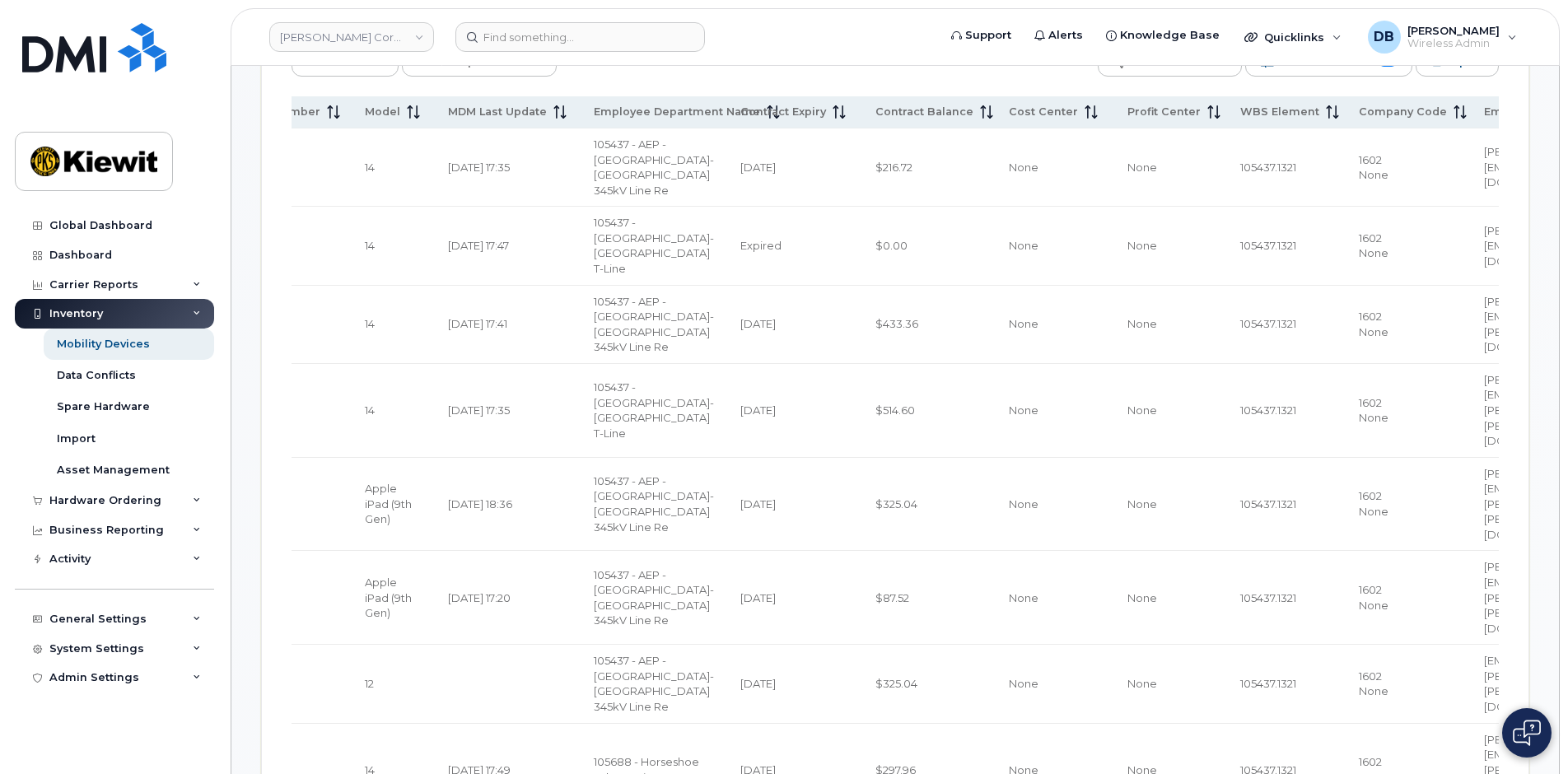
scroll to position [0, 559]
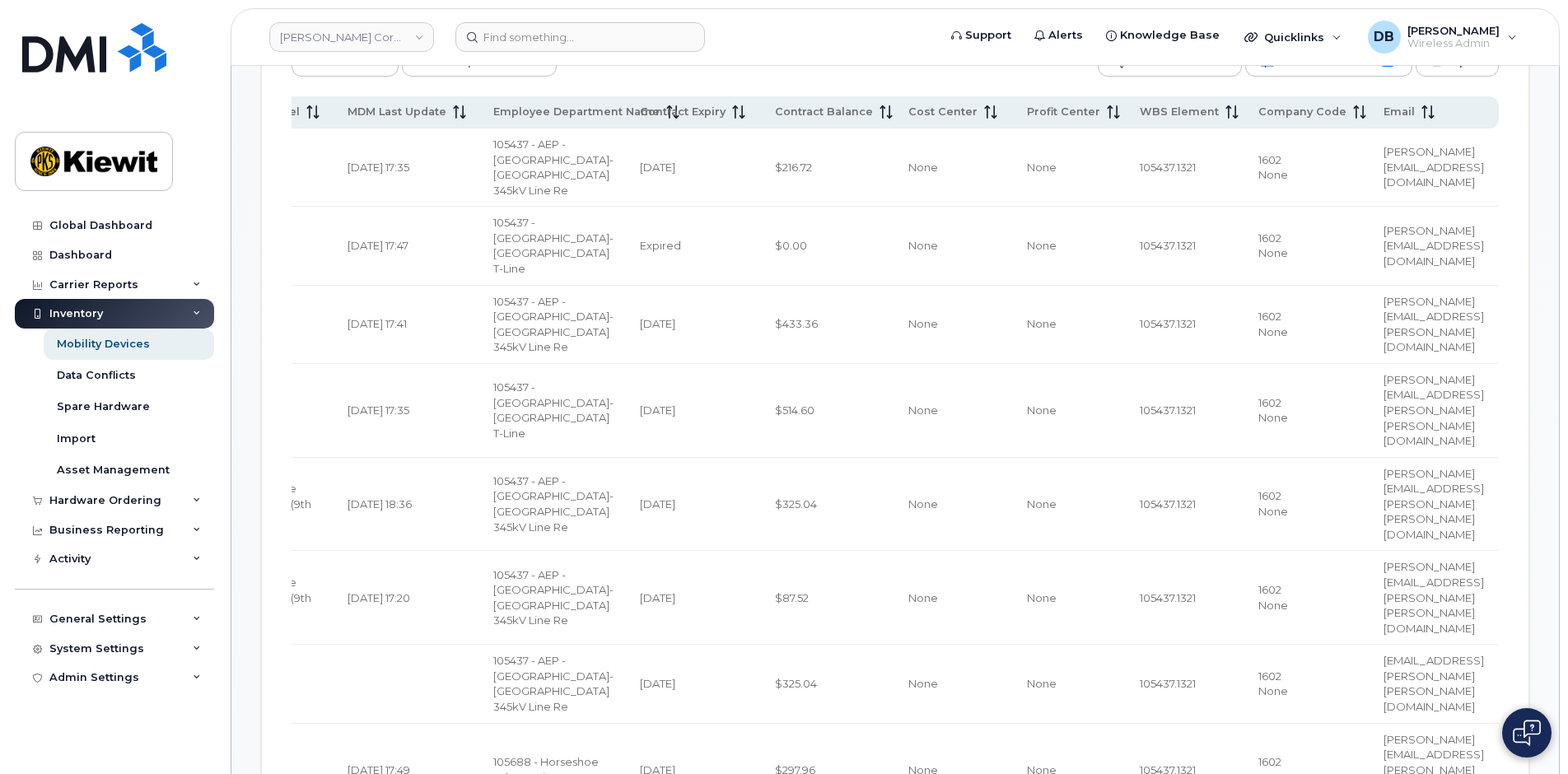
drag, startPoint x: 1399, startPoint y: 526, endPoint x: 1621, endPoint y: 536, distance: 222.2
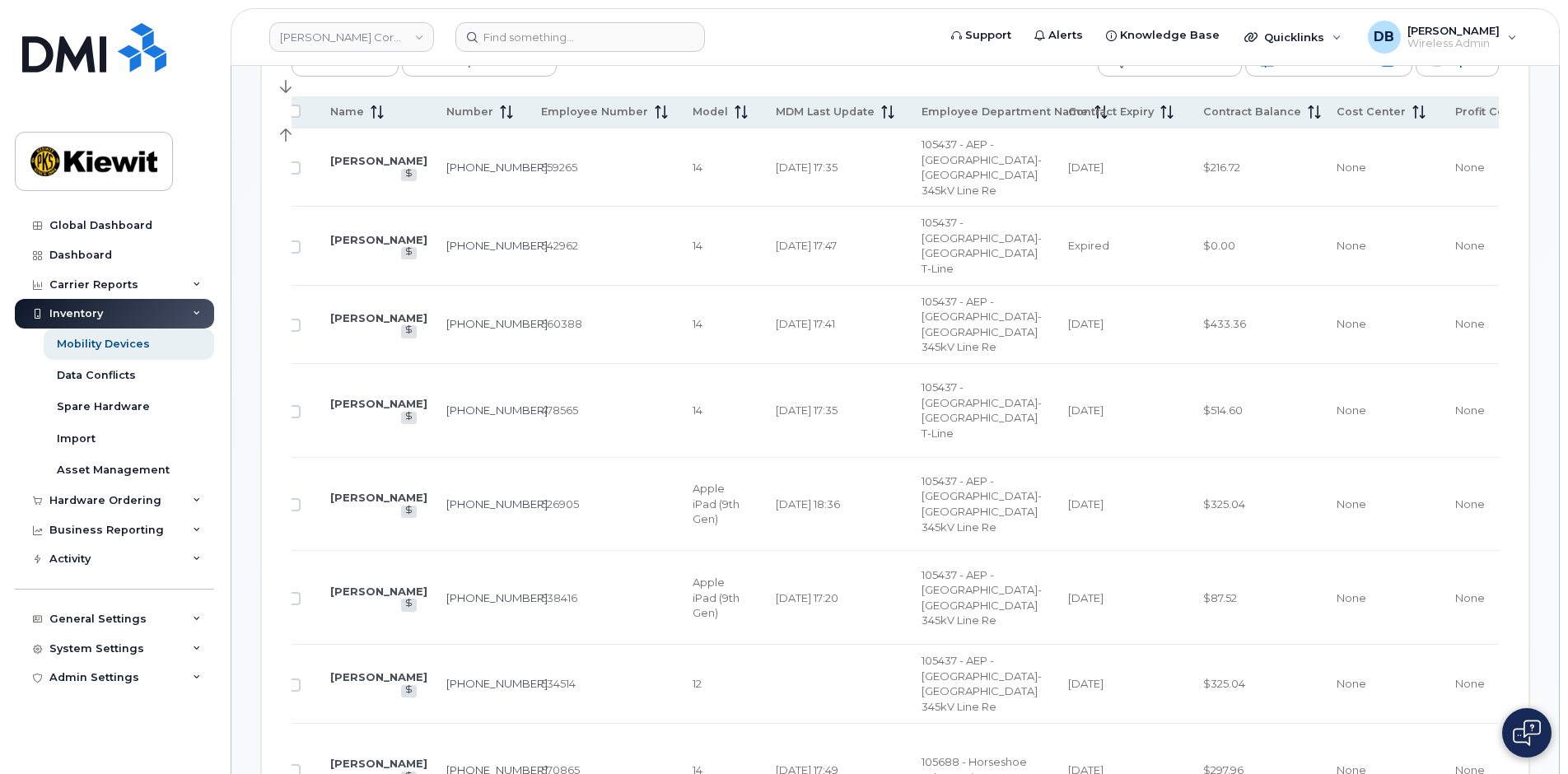
scroll to position [0, 0]
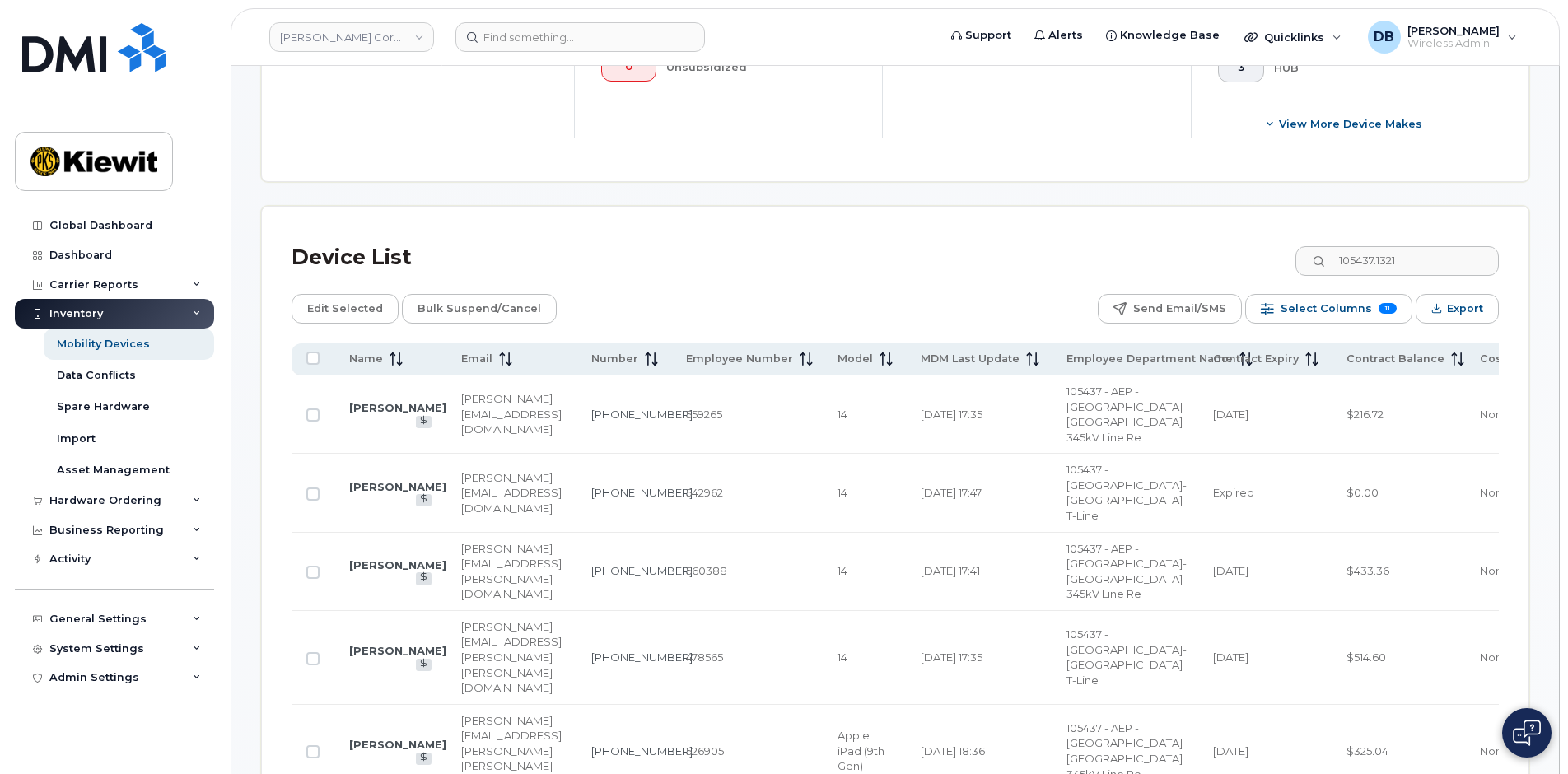
click at [800, 305] on div "Edit Selected Bulk Suspend/Cancel Send Email/SMS Select Columns 11 Filter Refre…" at bounding box center [895, 309] width 1207 height 30
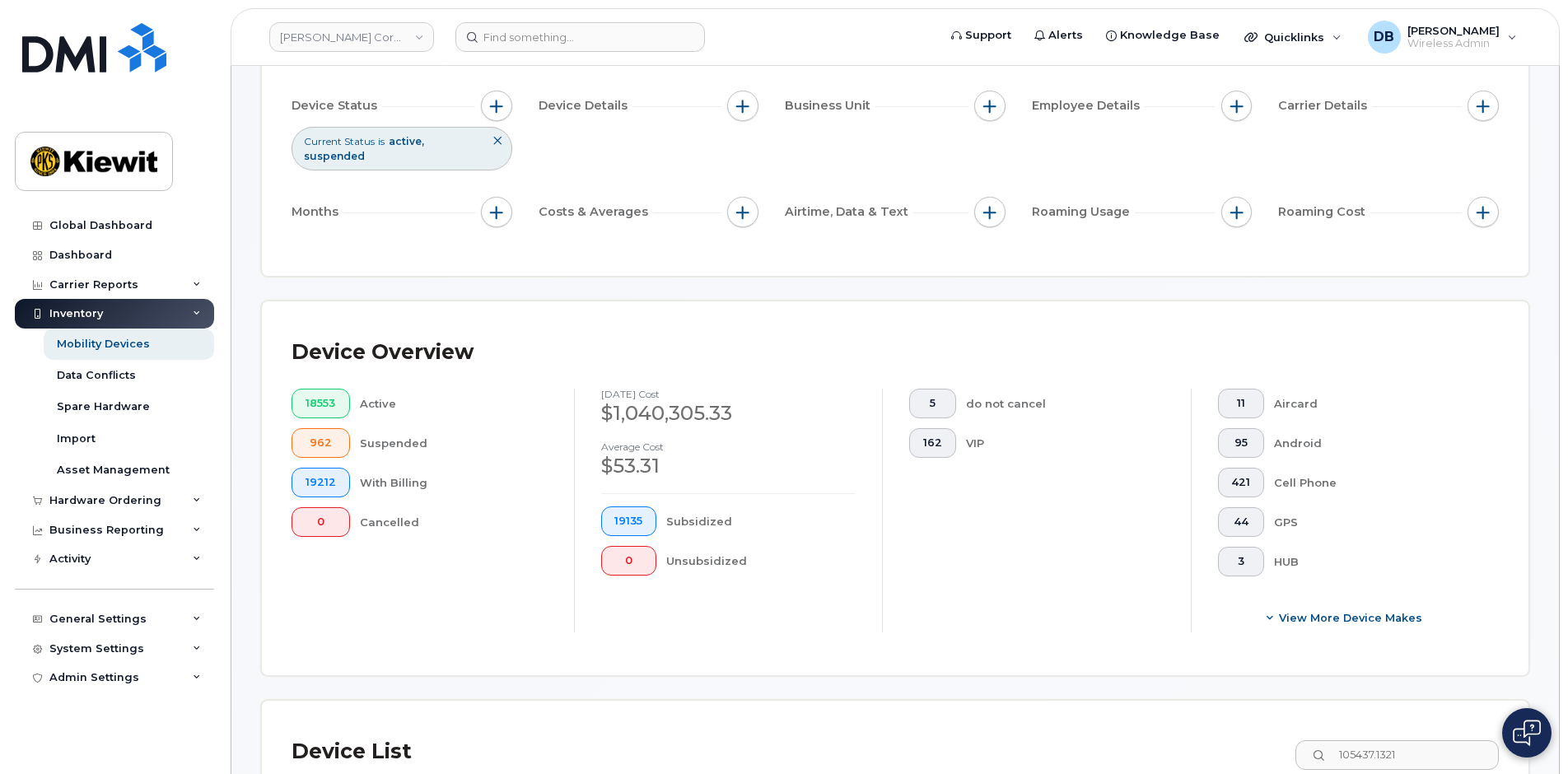
scroll to position [564, 0]
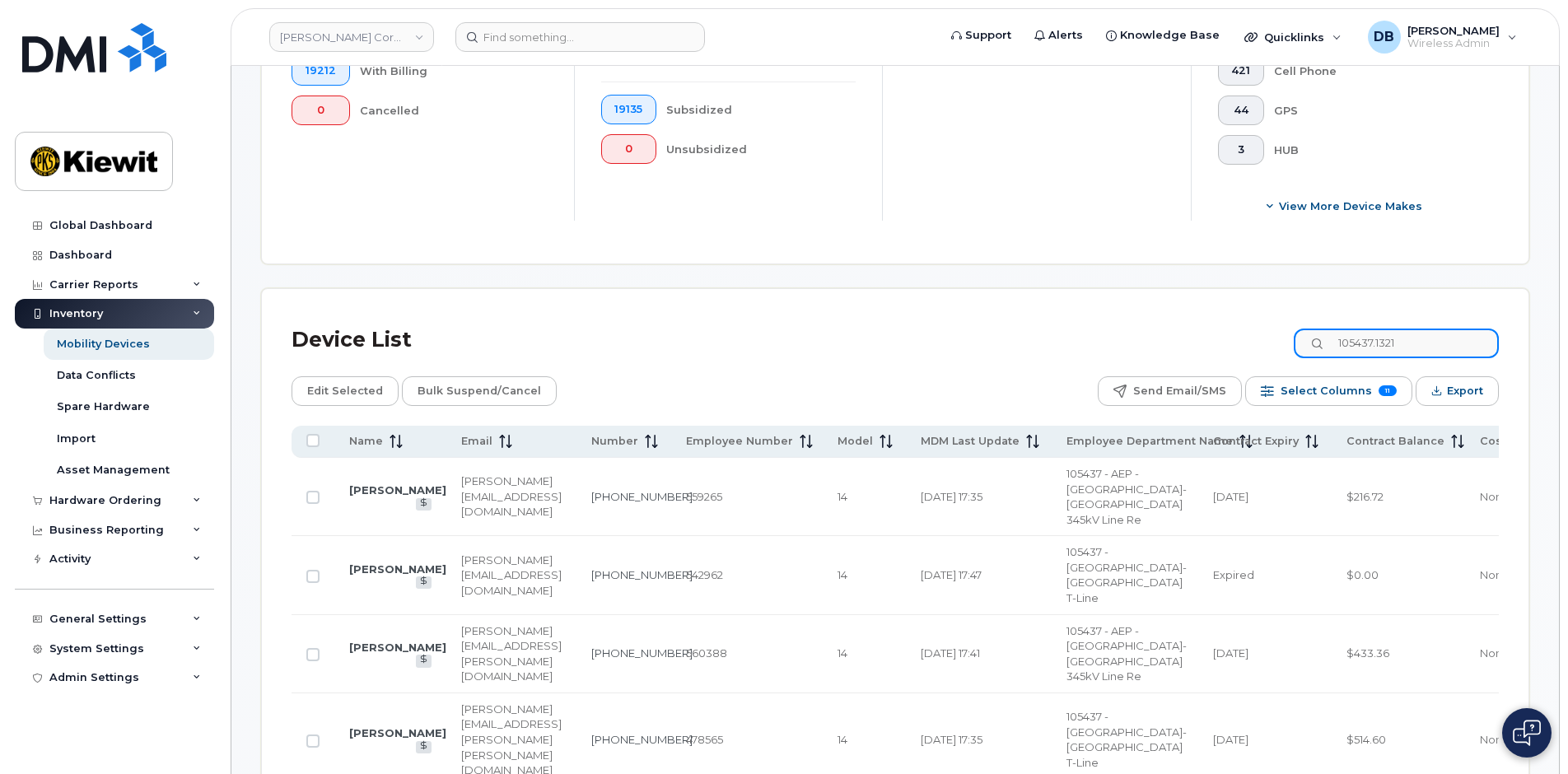
drag, startPoint x: 1455, startPoint y: 350, endPoint x: 1216, endPoint y: 315, distance: 241.5
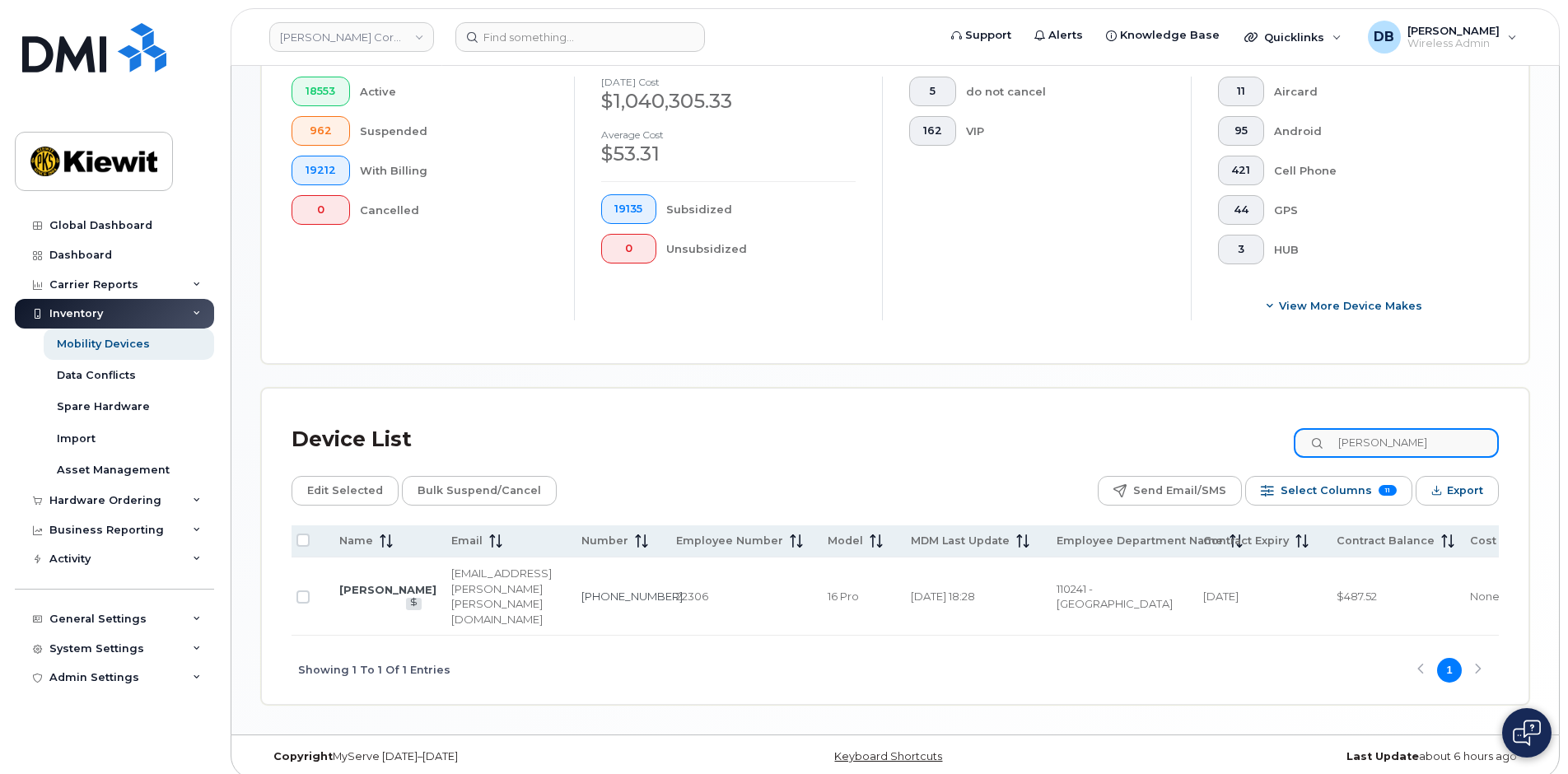
scroll to position [0, 7]
drag, startPoint x: 1442, startPoint y: 446, endPoint x: 1340, endPoint y: 447, distance: 102.0
click at [1340, 447] on input "mark berto" at bounding box center [1395, 443] width 205 height 30
paste input "105437.1321"
type input "105437.1321"
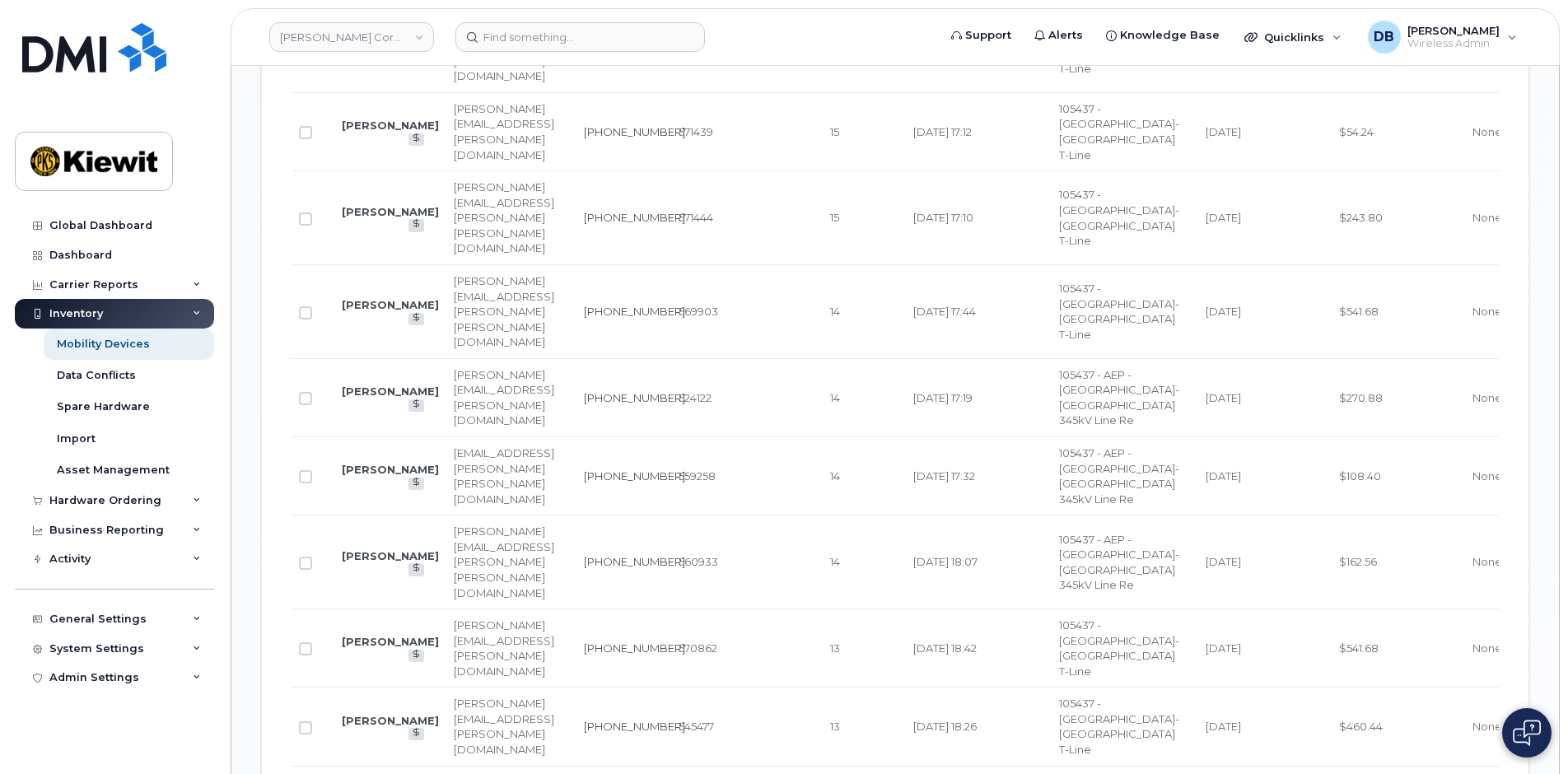
scroll to position [1781, 0]
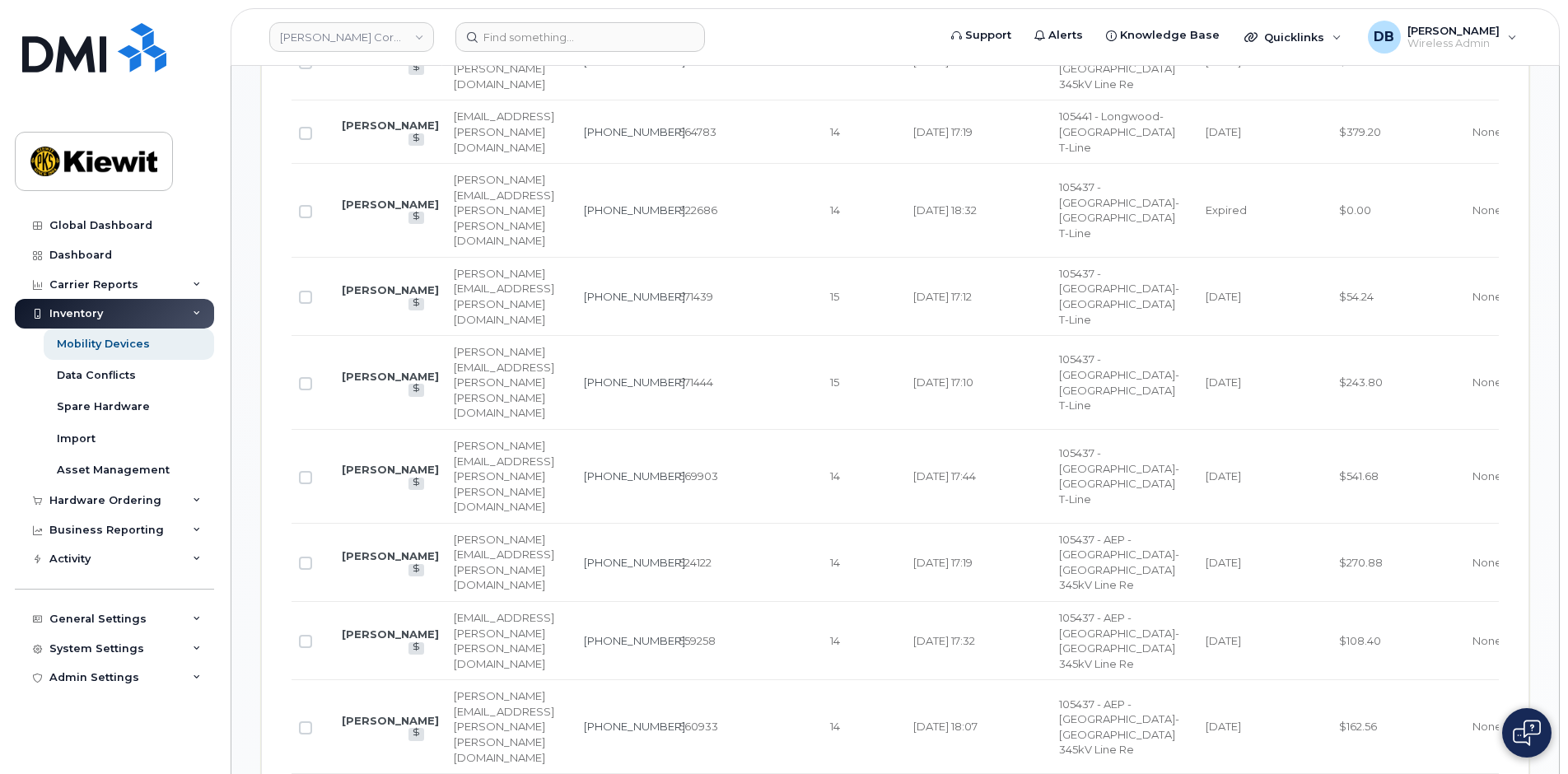
drag, startPoint x: 1379, startPoint y: 614, endPoint x: 1336, endPoint y: 610, distance: 43.2
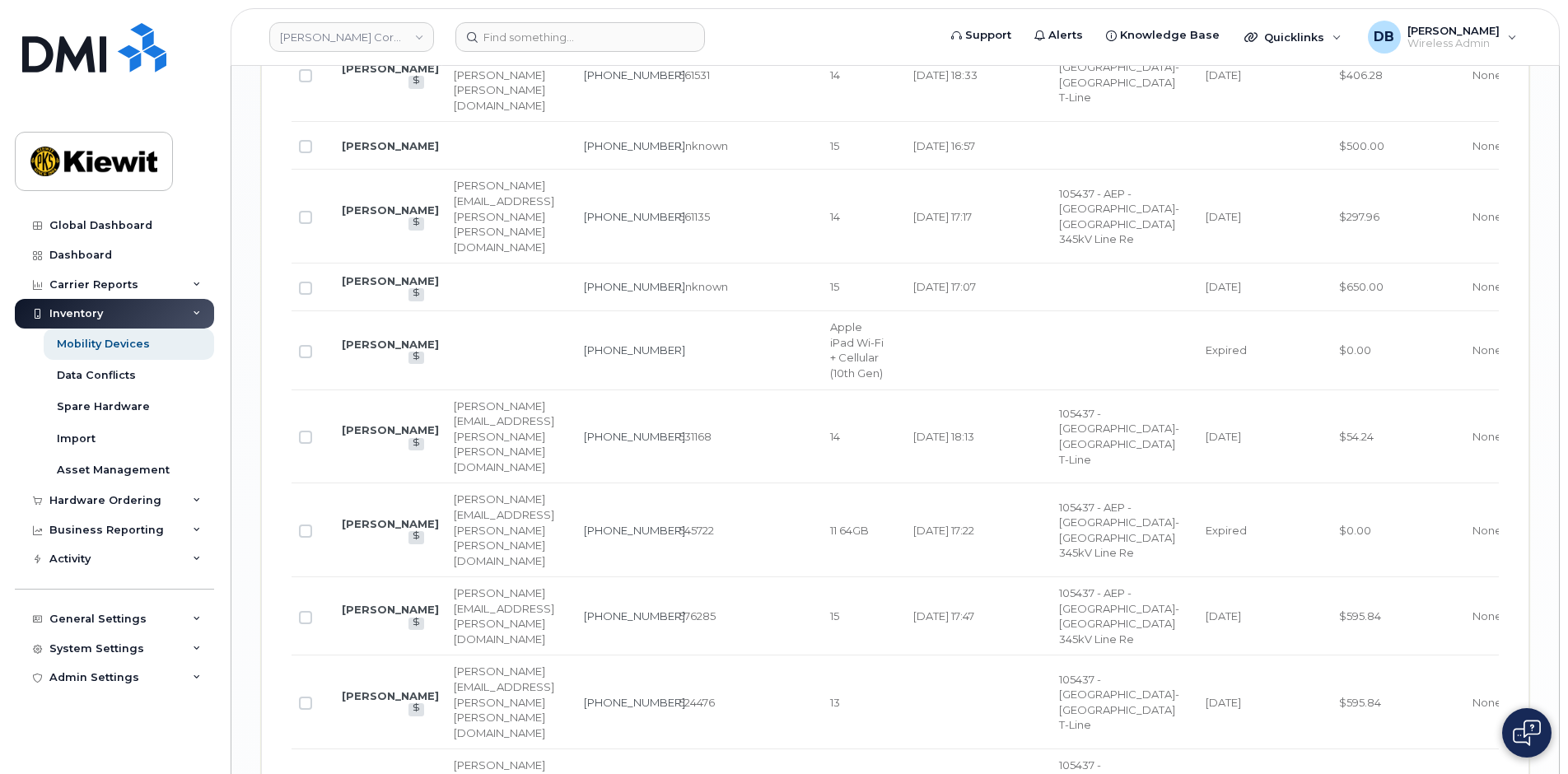
scroll to position [3344, 0]
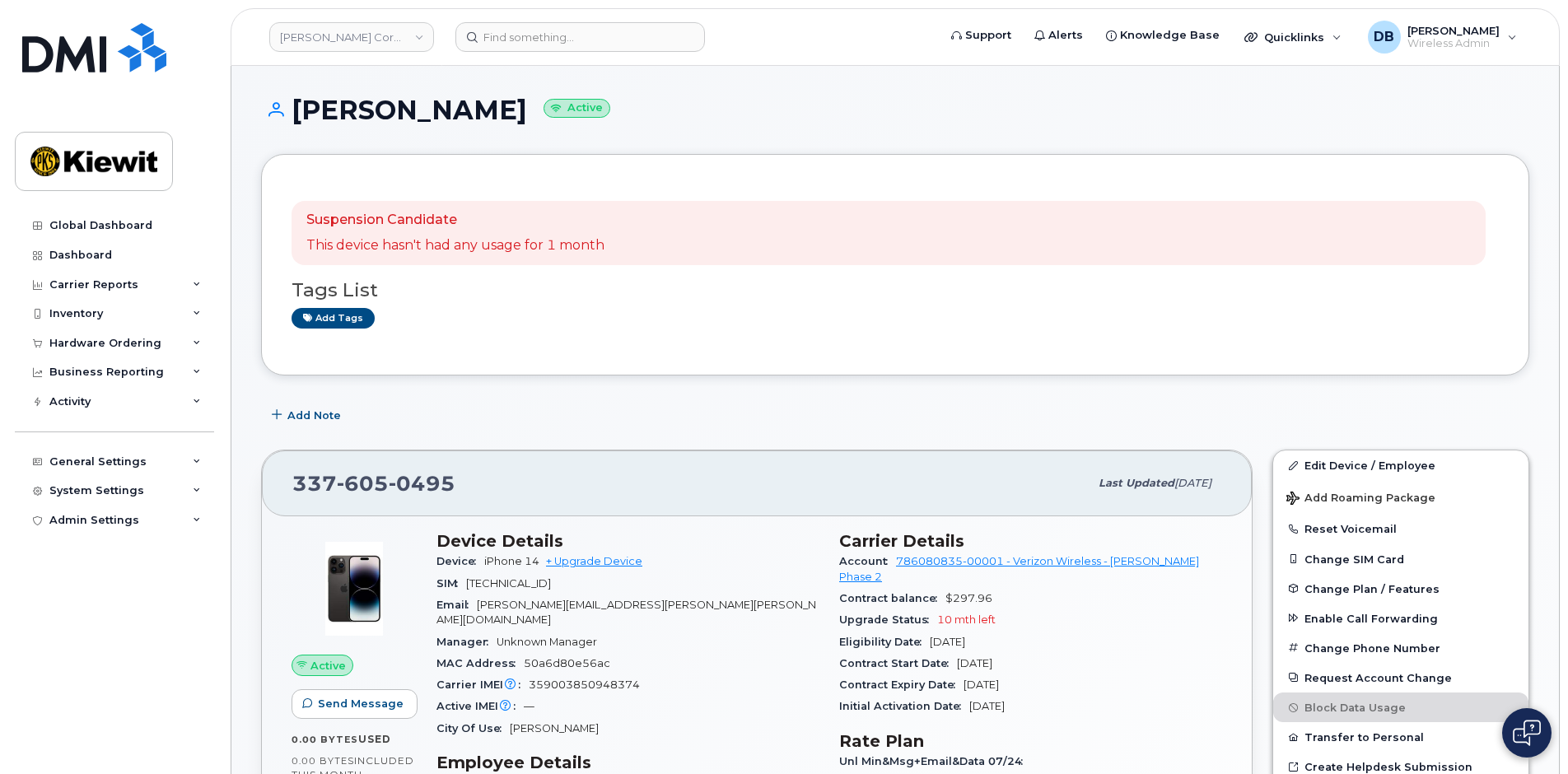
scroll to position [247, 0]
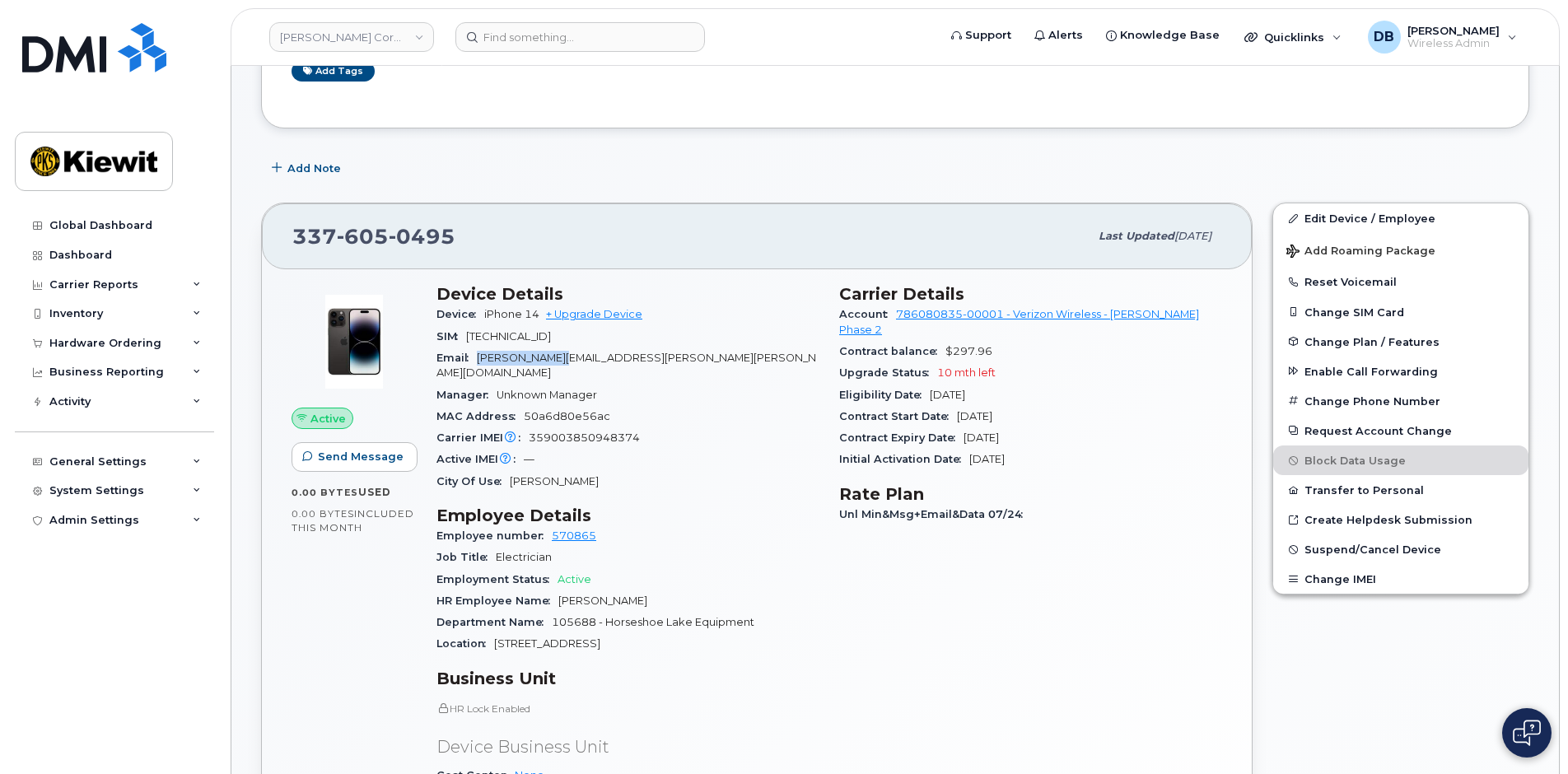
drag, startPoint x: 480, startPoint y: 360, endPoint x: 583, endPoint y: 356, distance: 103.1
click at [583, 356] on span "AGUSTIN.GUZMAN@KIEWIT.COM" at bounding box center [625, 364] width 379 height 27
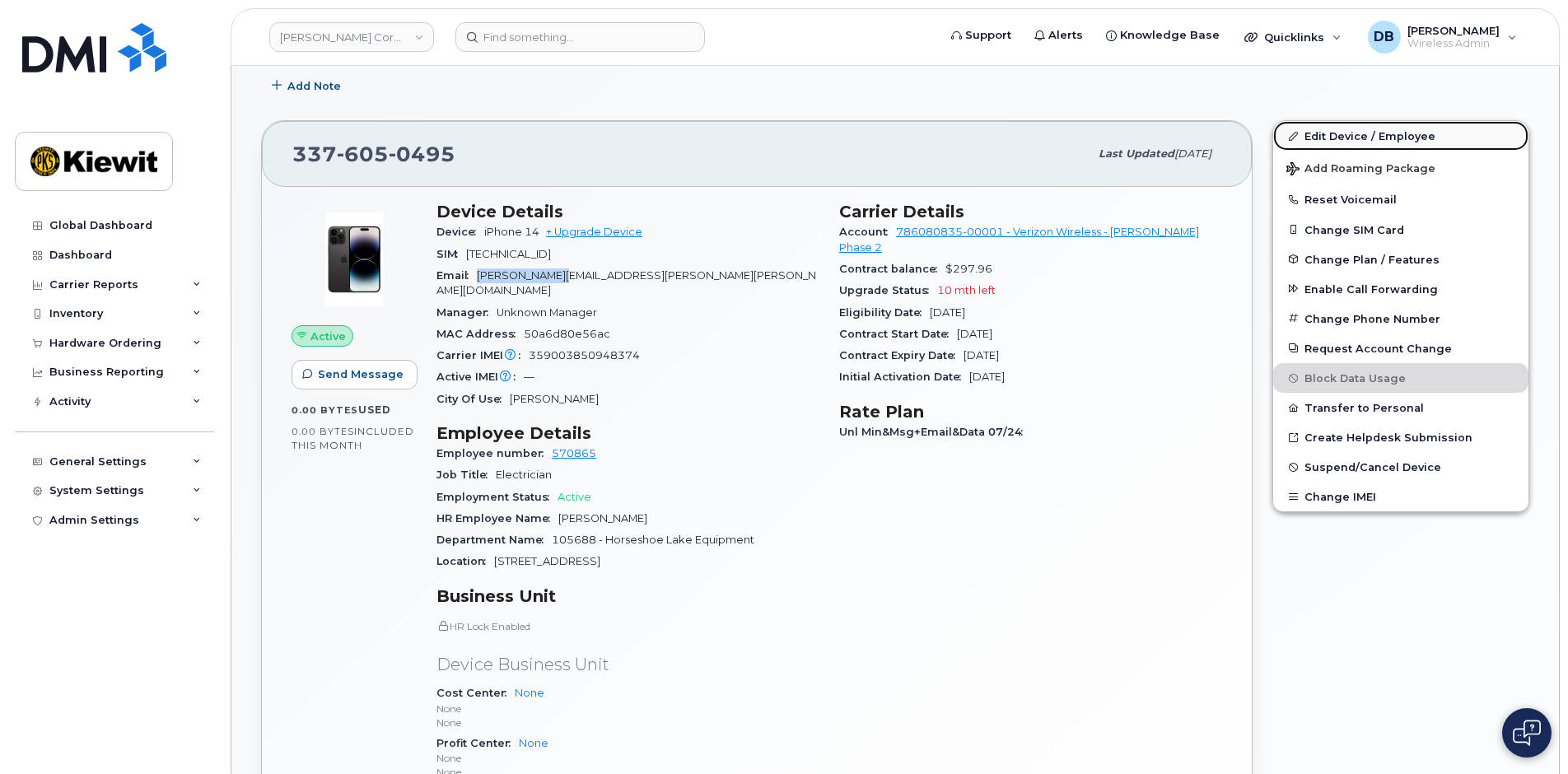
click at [1320, 132] on link "Edit Device / Employee" at bounding box center [1401, 136] width 256 height 30
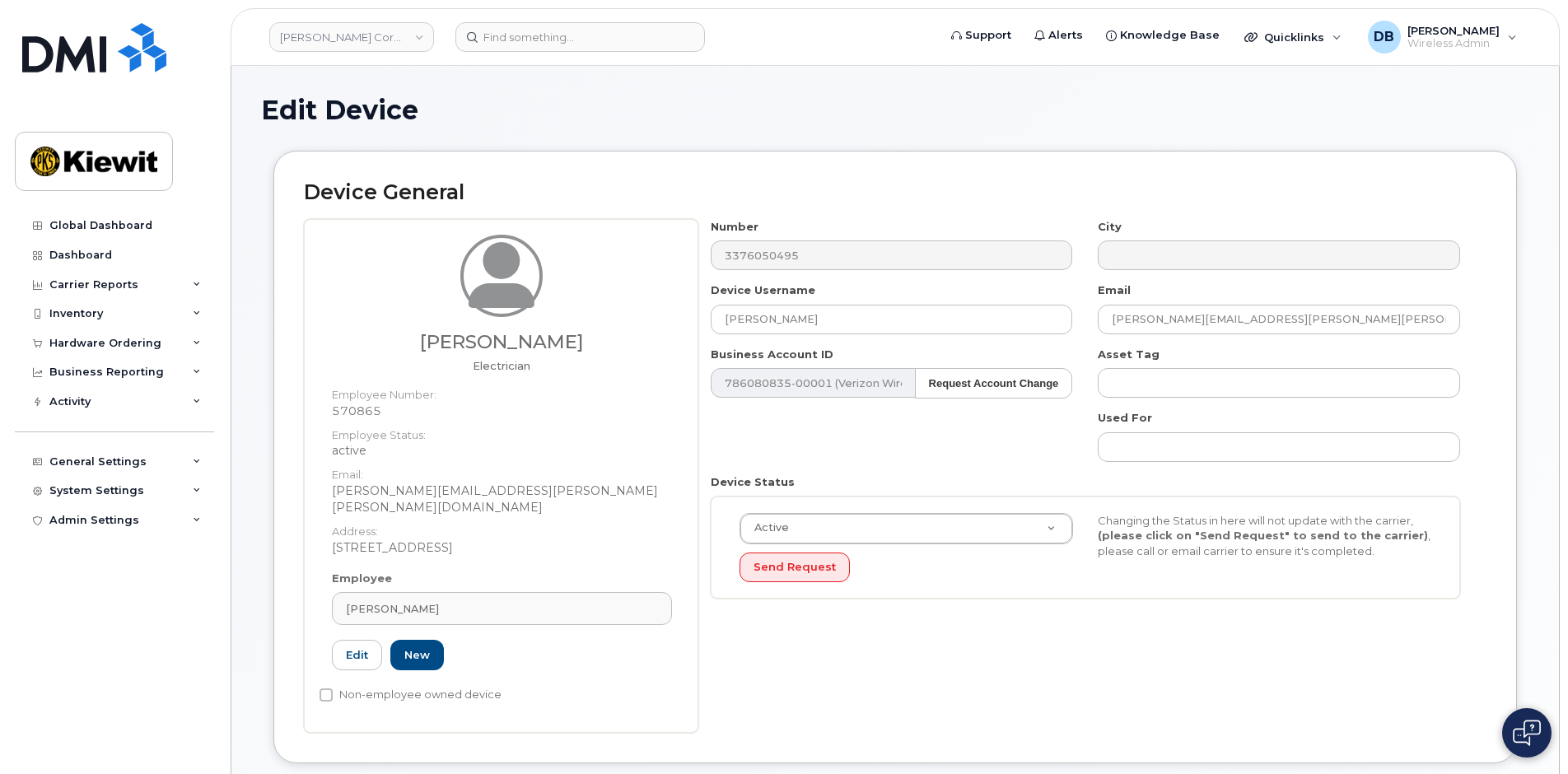
click at [361, 408] on dd "570865" at bounding box center [501, 411] width 340 height 17
copy dd "570865"
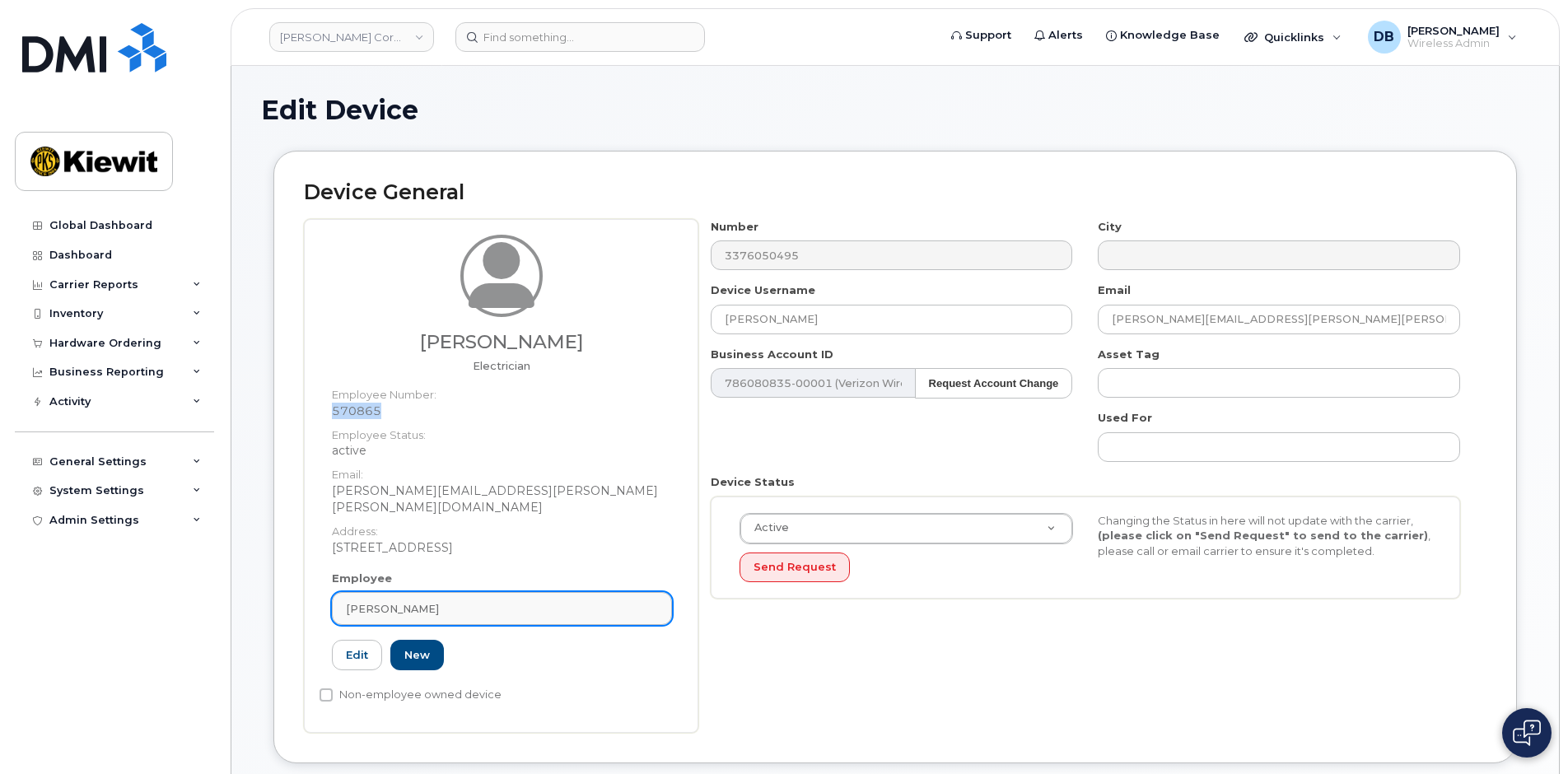
click at [488, 601] on div "[PERSON_NAME]" at bounding box center [502, 608] width 312 height 16
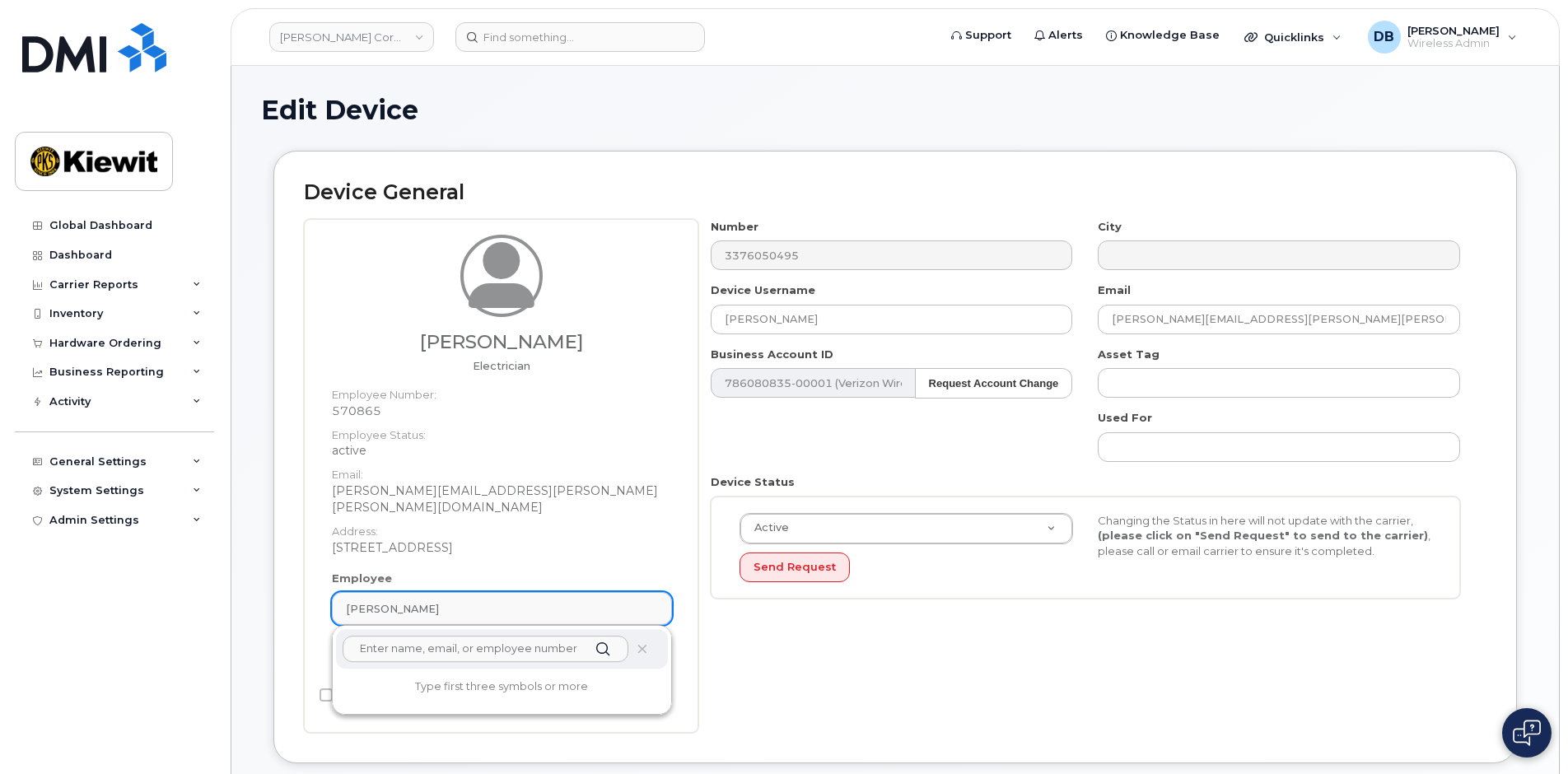
paste input "570865"
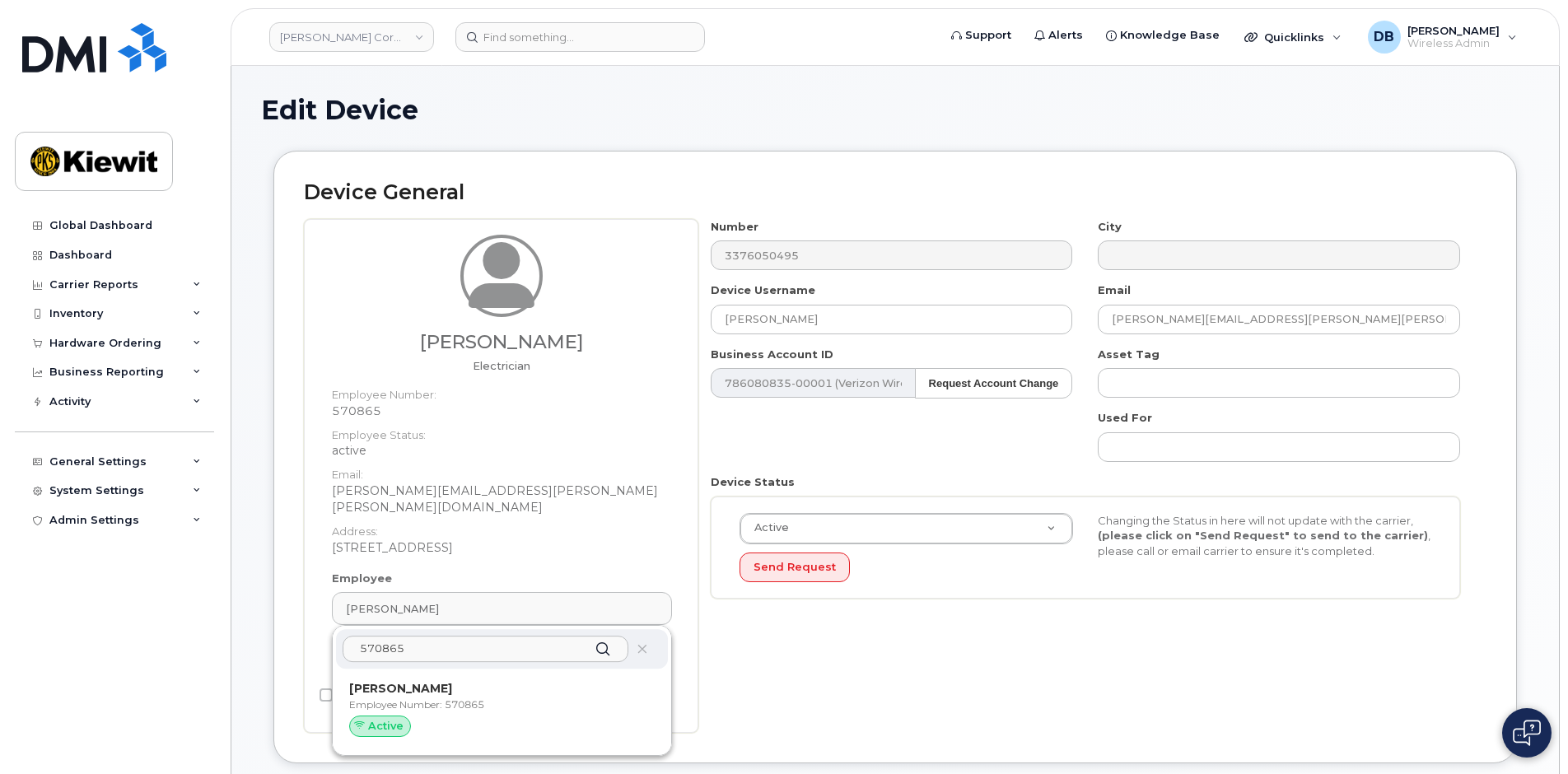
type input "570865"
drag, startPoint x: 450, startPoint y: 695, endPoint x: 873, endPoint y: 71, distance: 753.9
click at [450, 697] on p "Employee Number: 570865" at bounding box center [501, 704] width 305 height 15
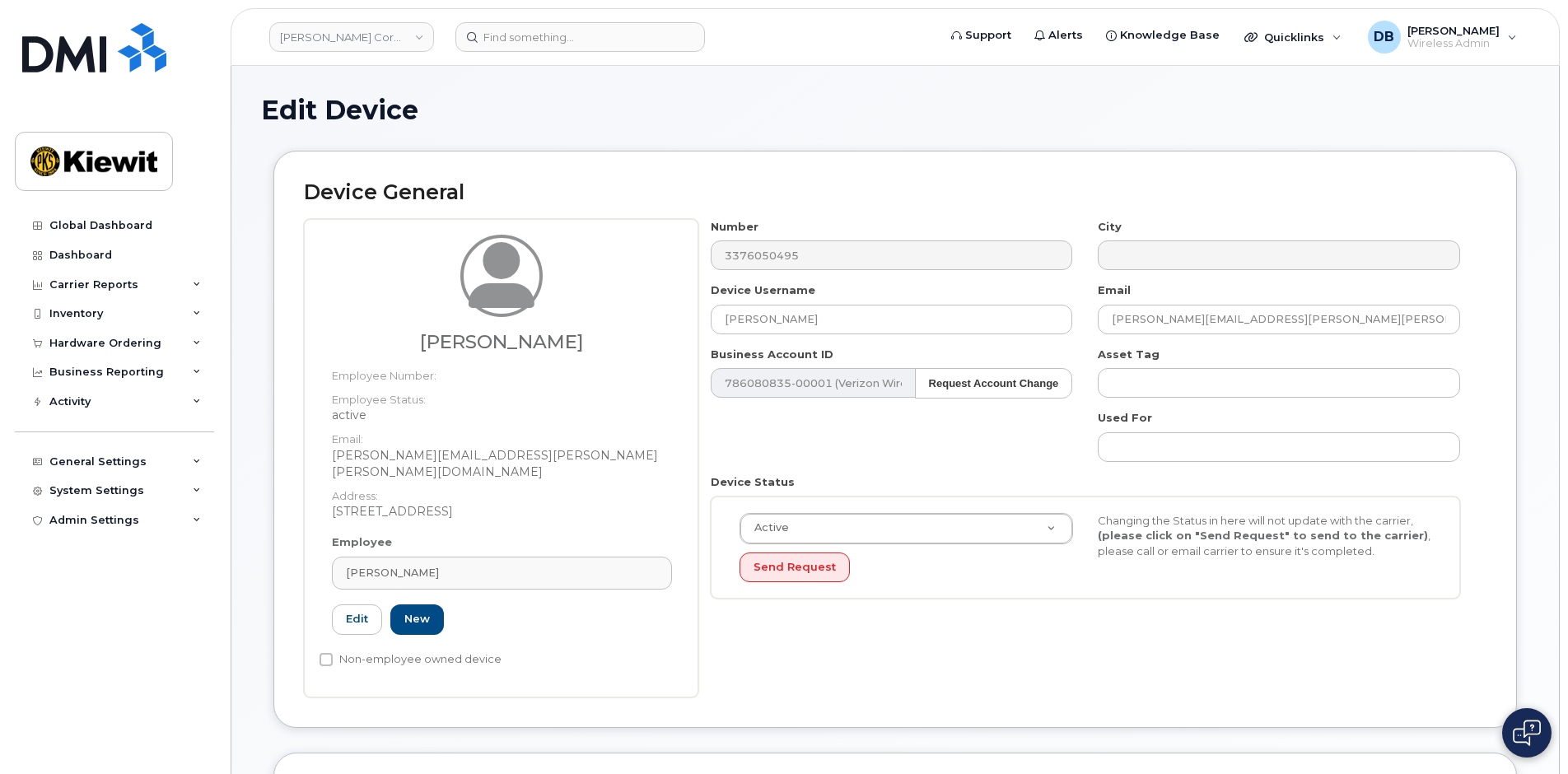
type input "[PERSON_NAME]"
type input "[PERSON_NAME][EMAIL_ADDRESS][PERSON_NAME][PERSON_NAME][DOMAIN_NAME]"
drag, startPoint x: 838, startPoint y: 331, endPoint x: 699, endPoint y: 327, distance: 139.1
click at [699, 327] on div "Device Username Agustin Guzman" at bounding box center [892, 308] width 388 height 51
click at [754, 450] on div "Number 3376050495 City Device Username Agustin Guzman Email agustin.guzman@kiew…" at bounding box center [1086, 415] width 774 height 392
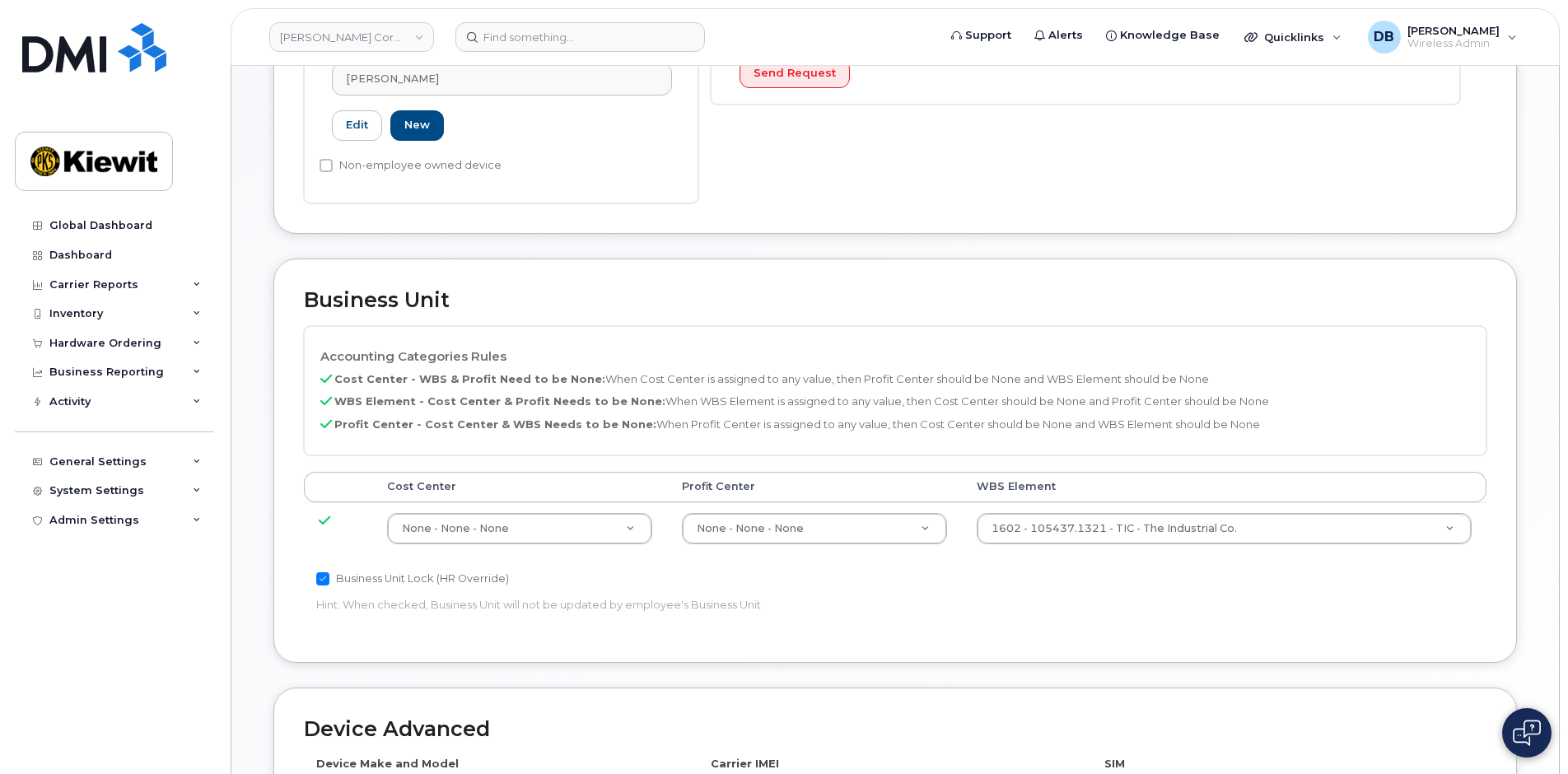
scroll to position [882, 0]
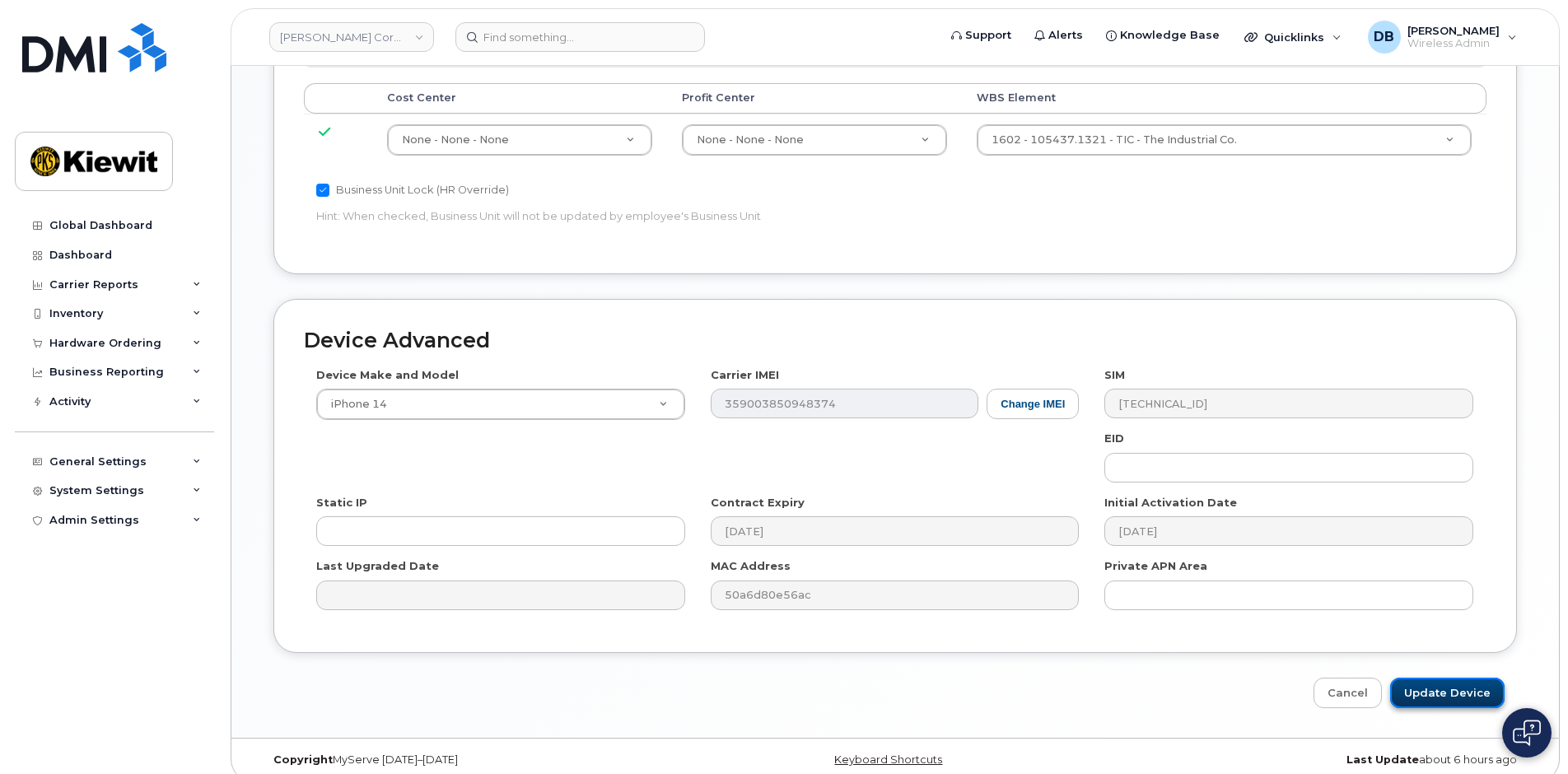
click at [1442, 677] on input "Update Device" at bounding box center [1447, 692] width 114 height 31
type input "Update Device"
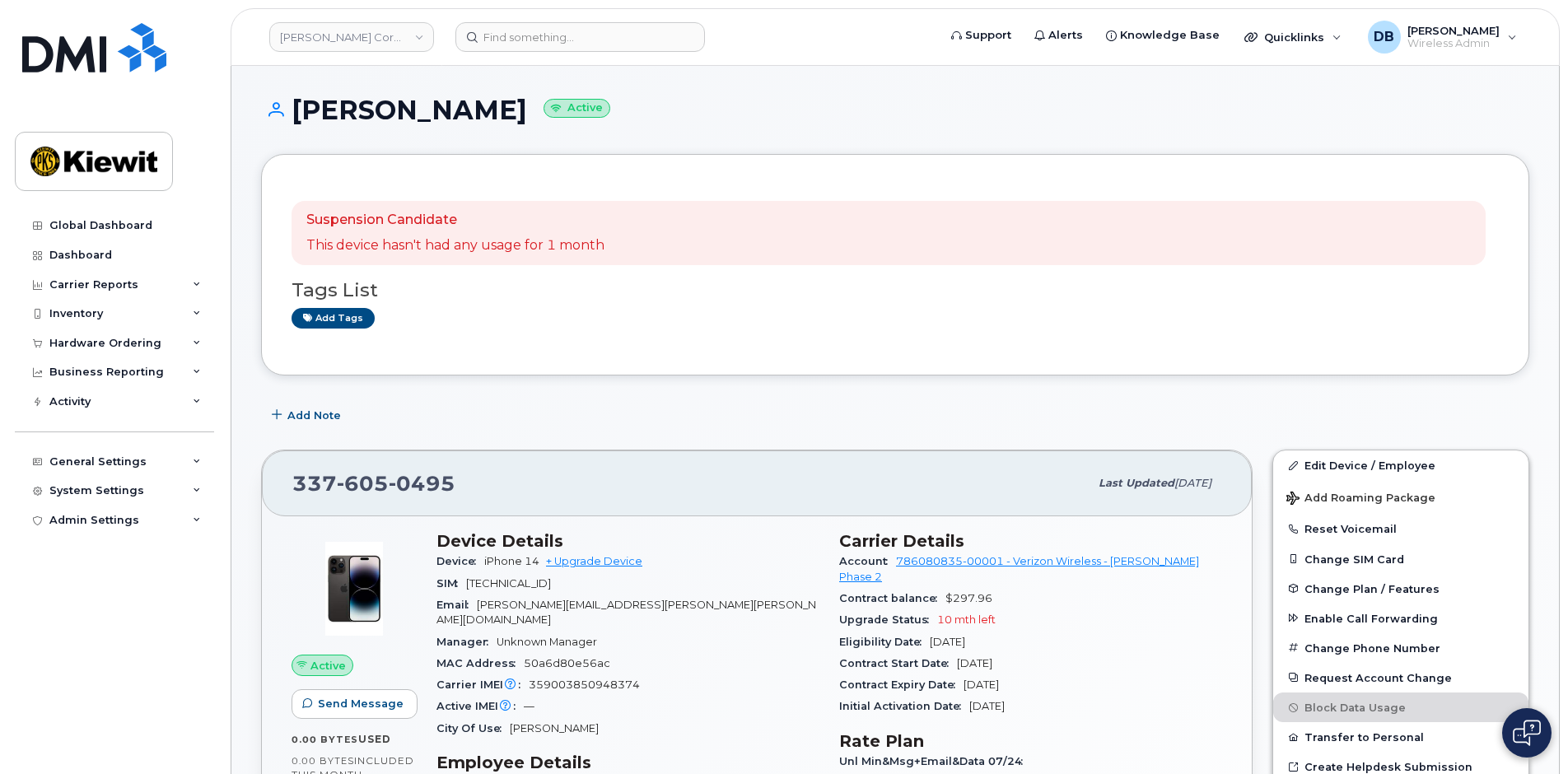
scroll to position [165, 0]
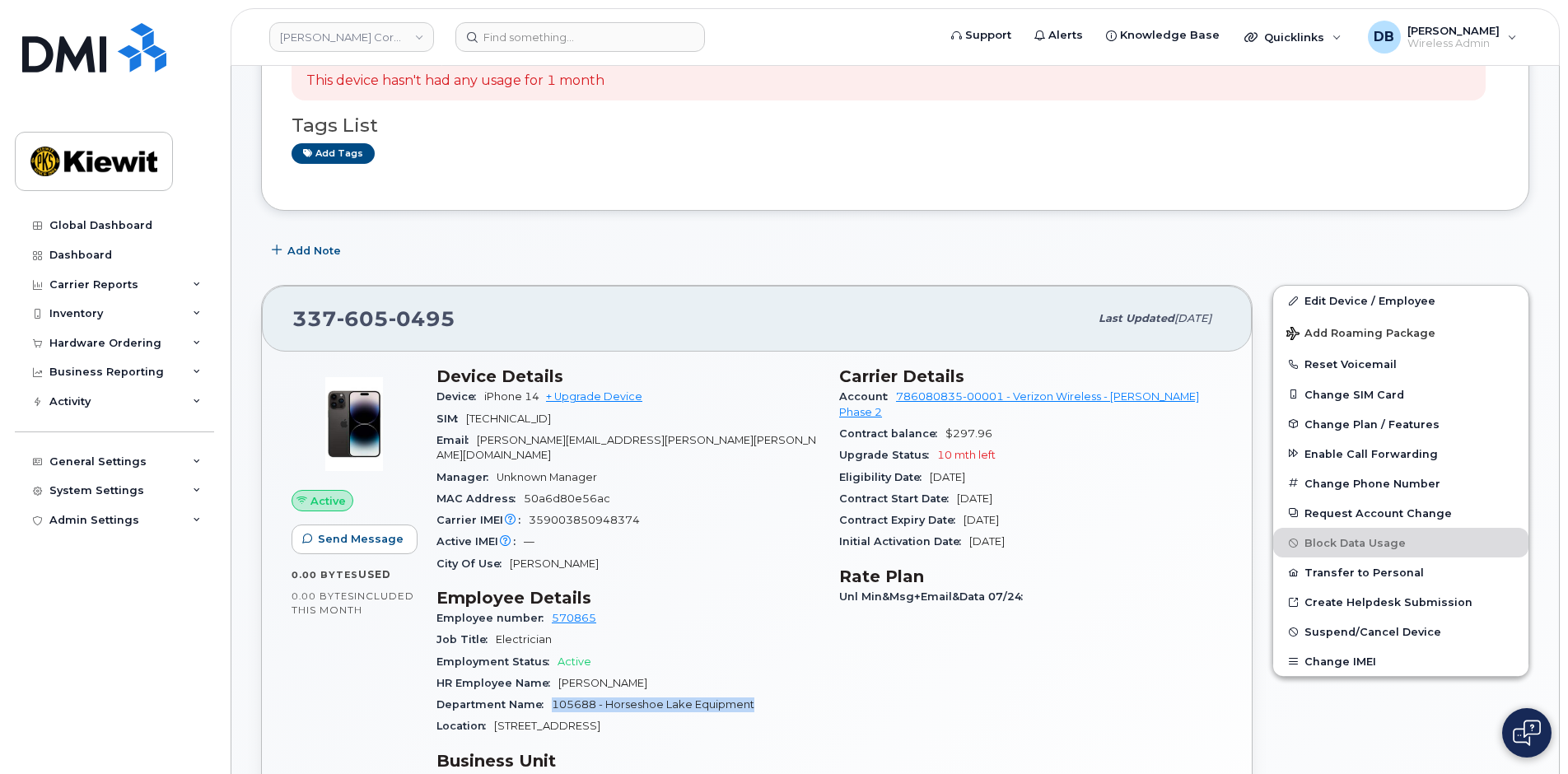
drag, startPoint x: 552, startPoint y: 685, endPoint x: 795, endPoint y: 686, distance: 243.0
click at [795, 694] on div "Department Name 105688 - [GEOGRAPHIC_DATA] Equipment" at bounding box center [627, 704] width 383 height 22
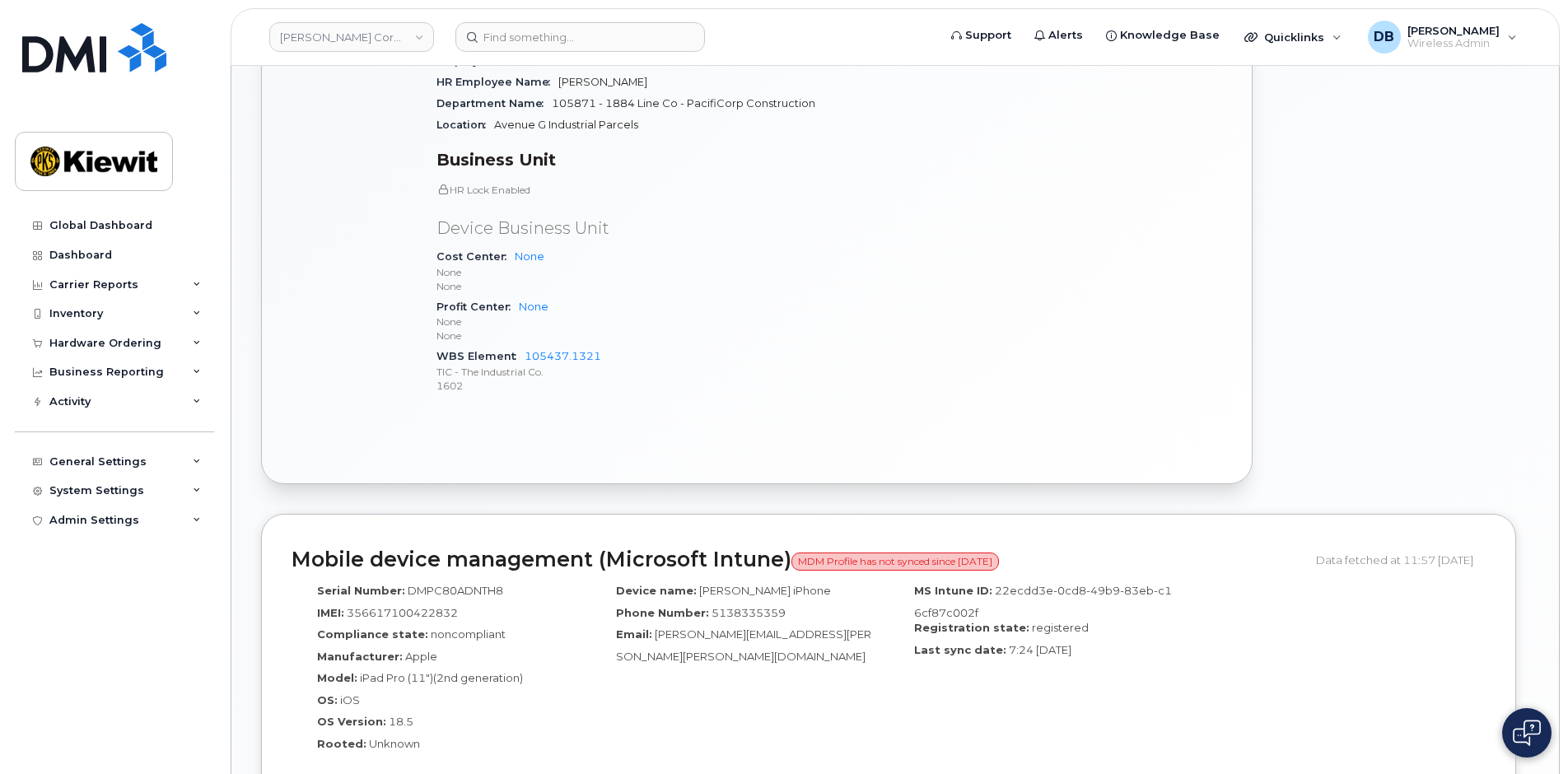
scroll to position [1317, 0]
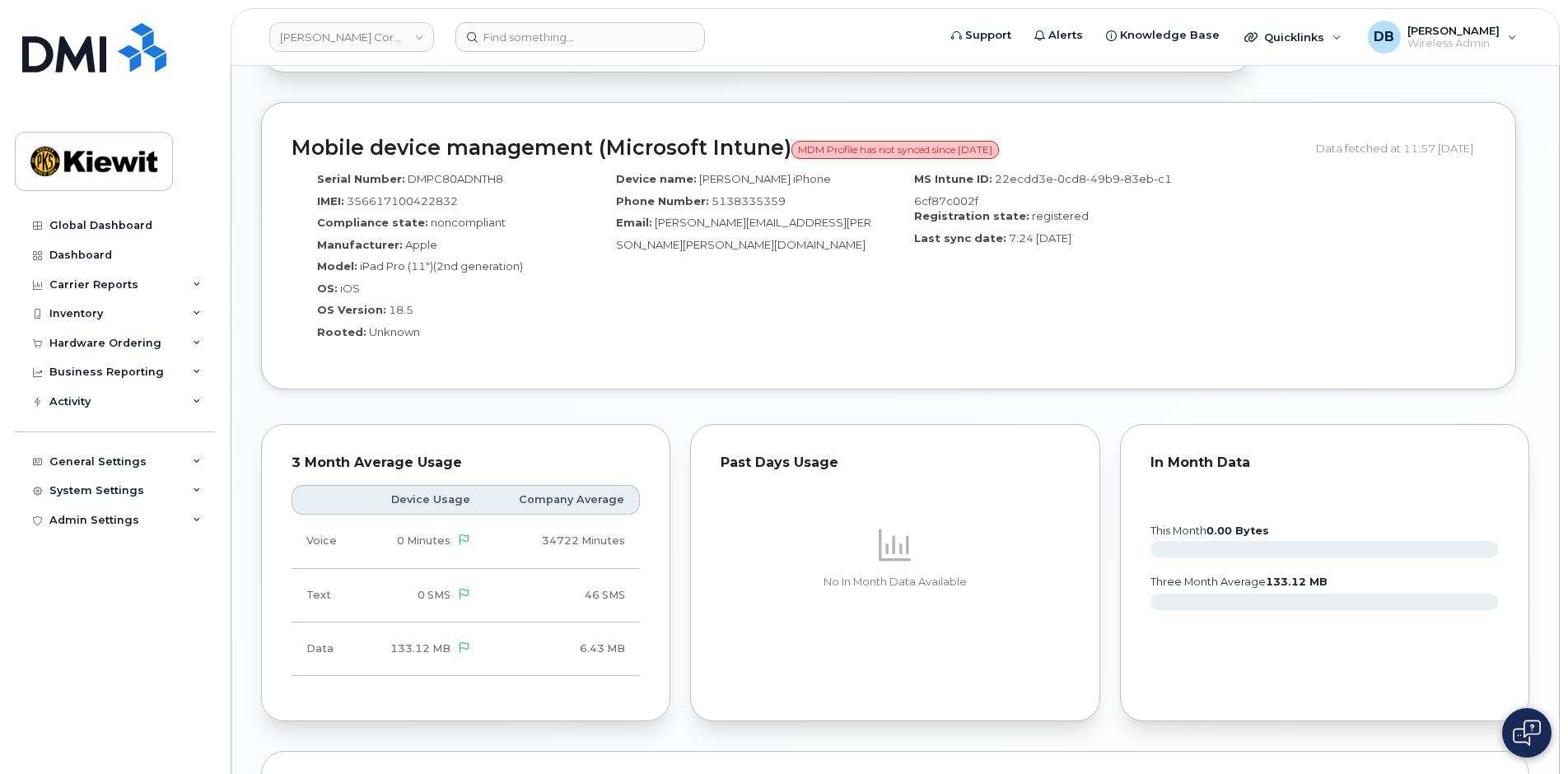
drag, startPoint x: 1106, startPoint y: 227, endPoint x: 1031, endPoint y: 234, distance: 75.3
click at [1031, 234] on div "Last sync date: 7:24 [DATE]" at bounding box center [1038, 241] width 274 height 22
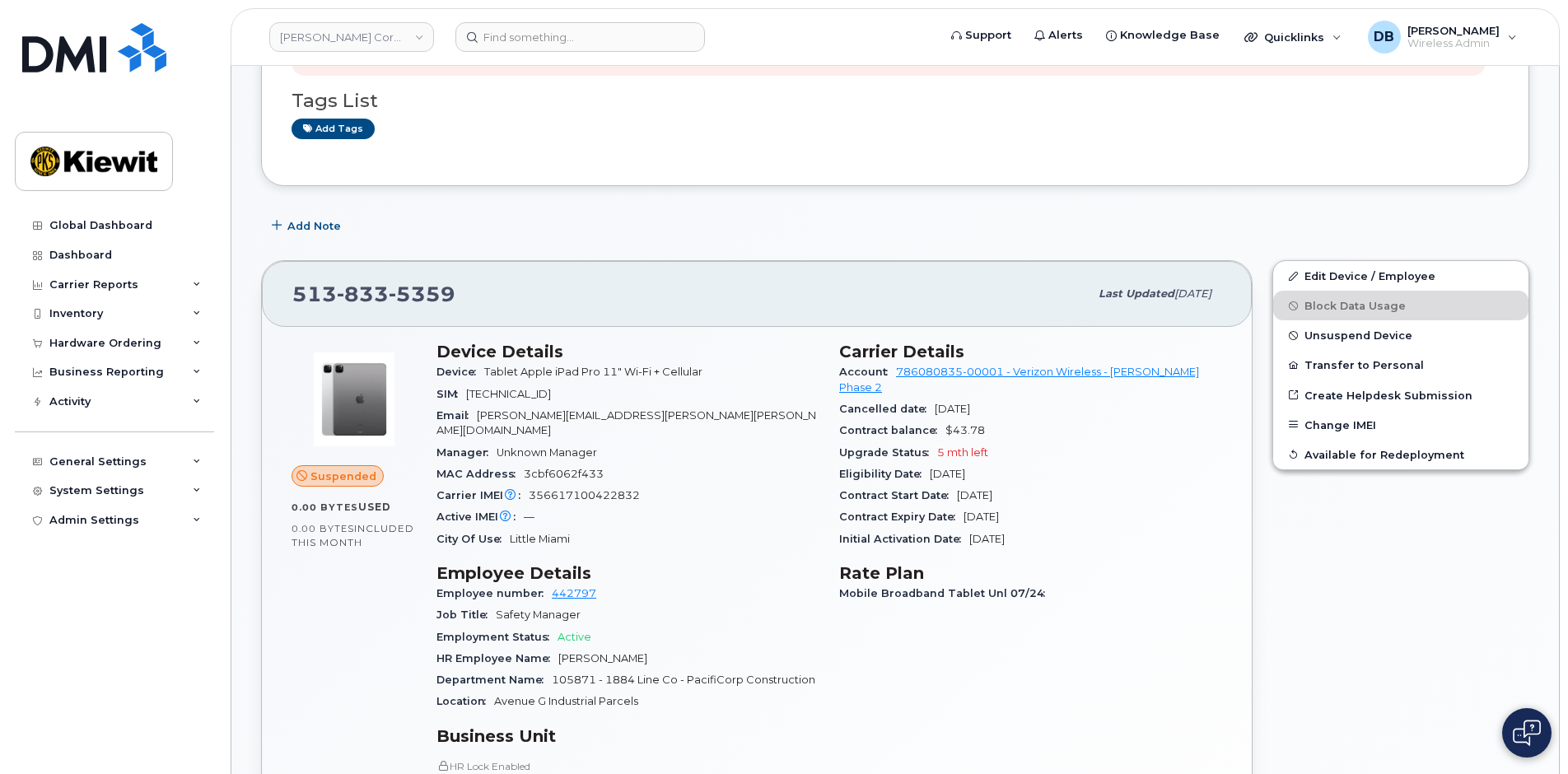
scroll to position [0, 0]
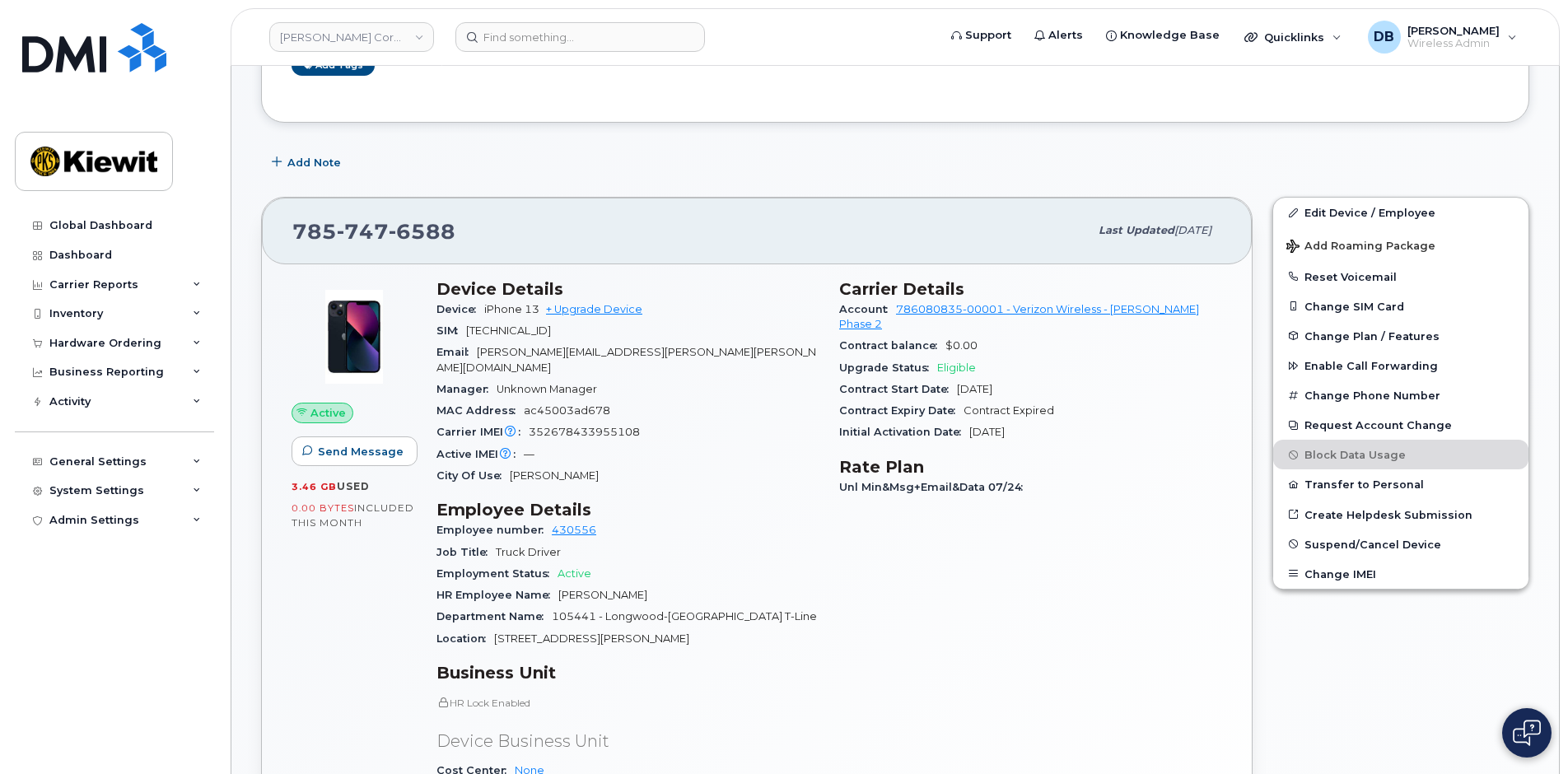
scroll to position [493, 0]
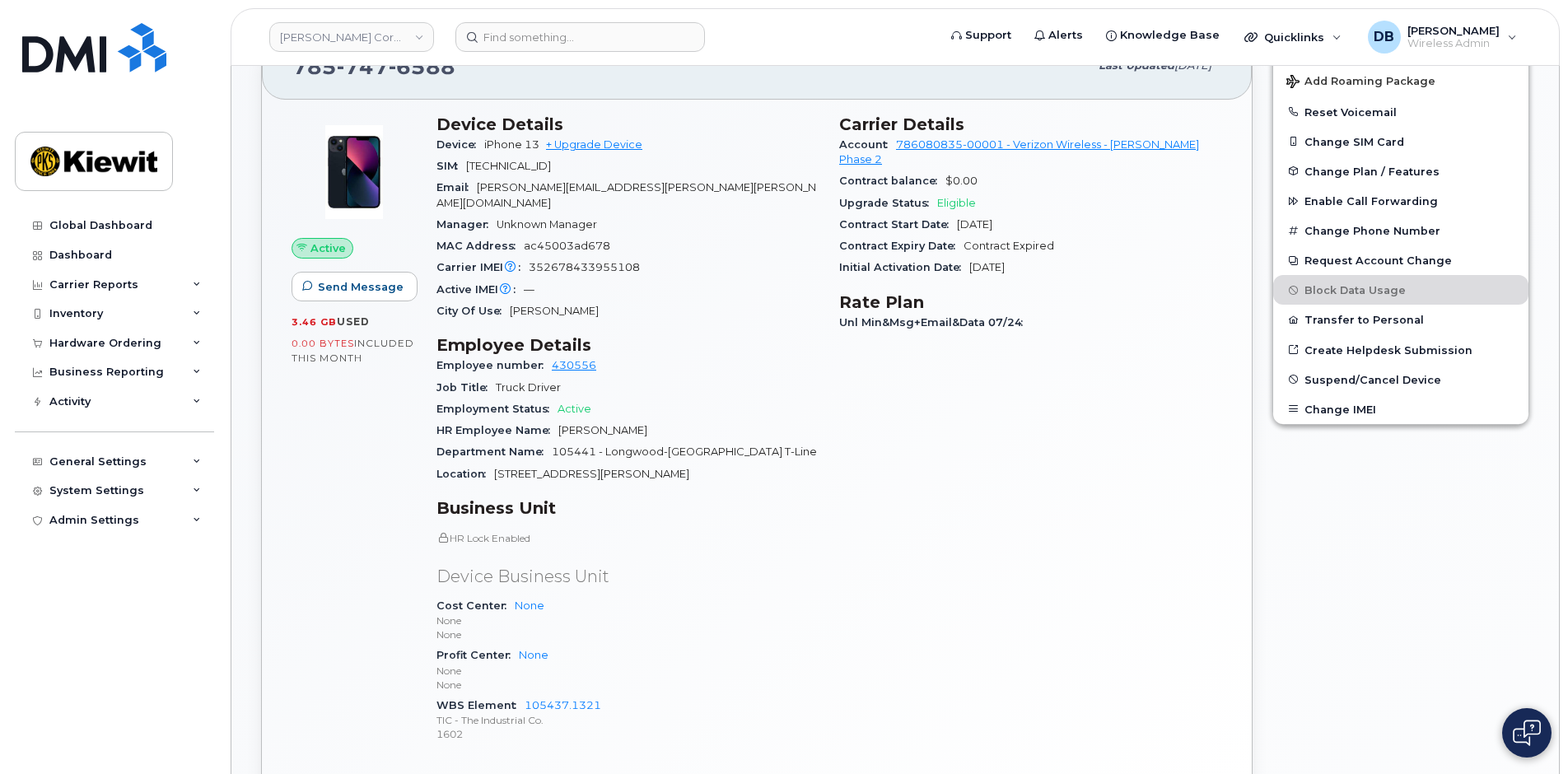
click at [583, 445] on span "105441 - Longwood-[GEOGRAPHIC_DATA] T-Line" at bounding box center [685, 452] width 265 height 12
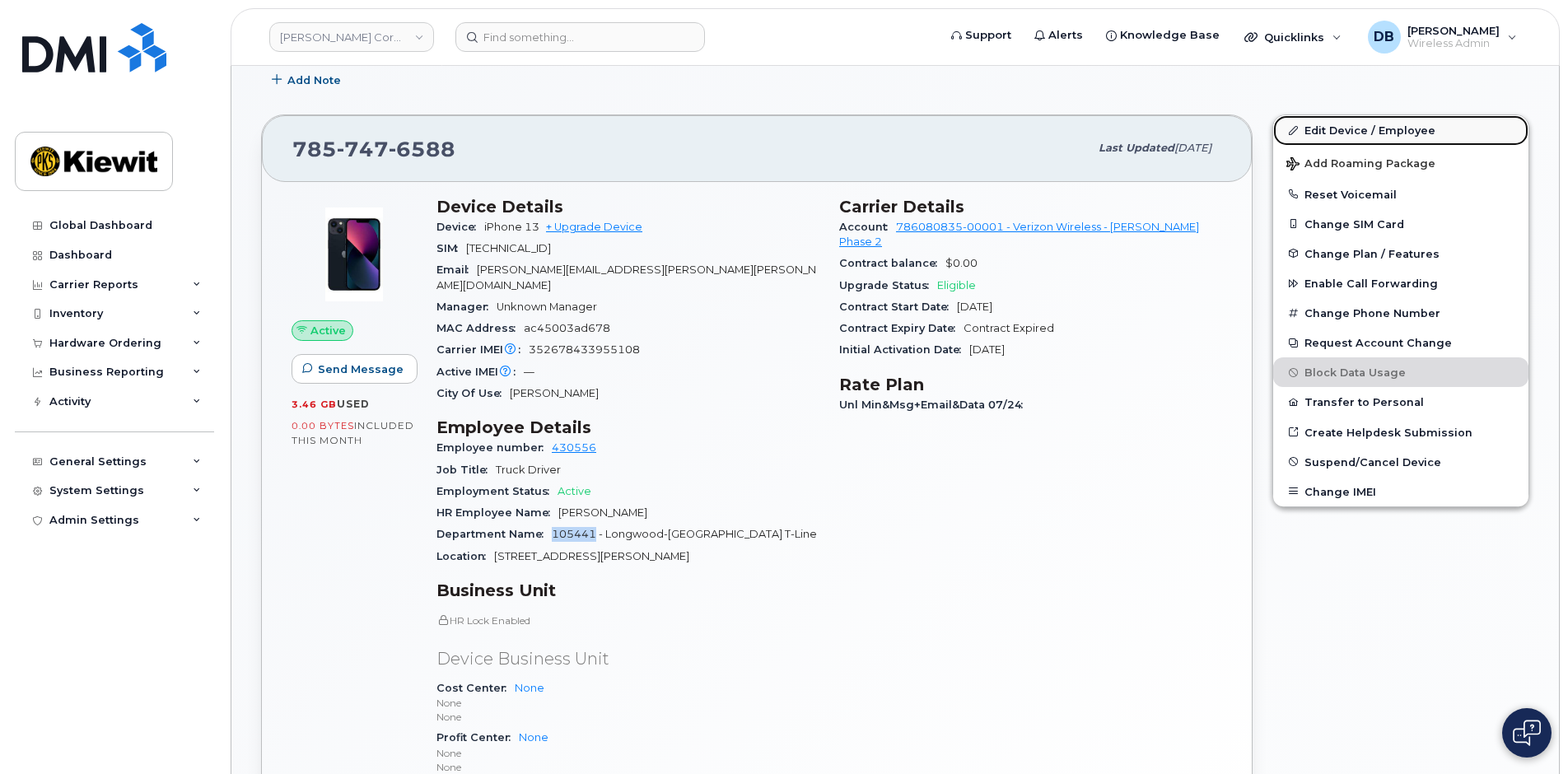
click at [1332, 131] on link "Edit Device / Employee" at bounding box center [1401, 130] width 256 height 30
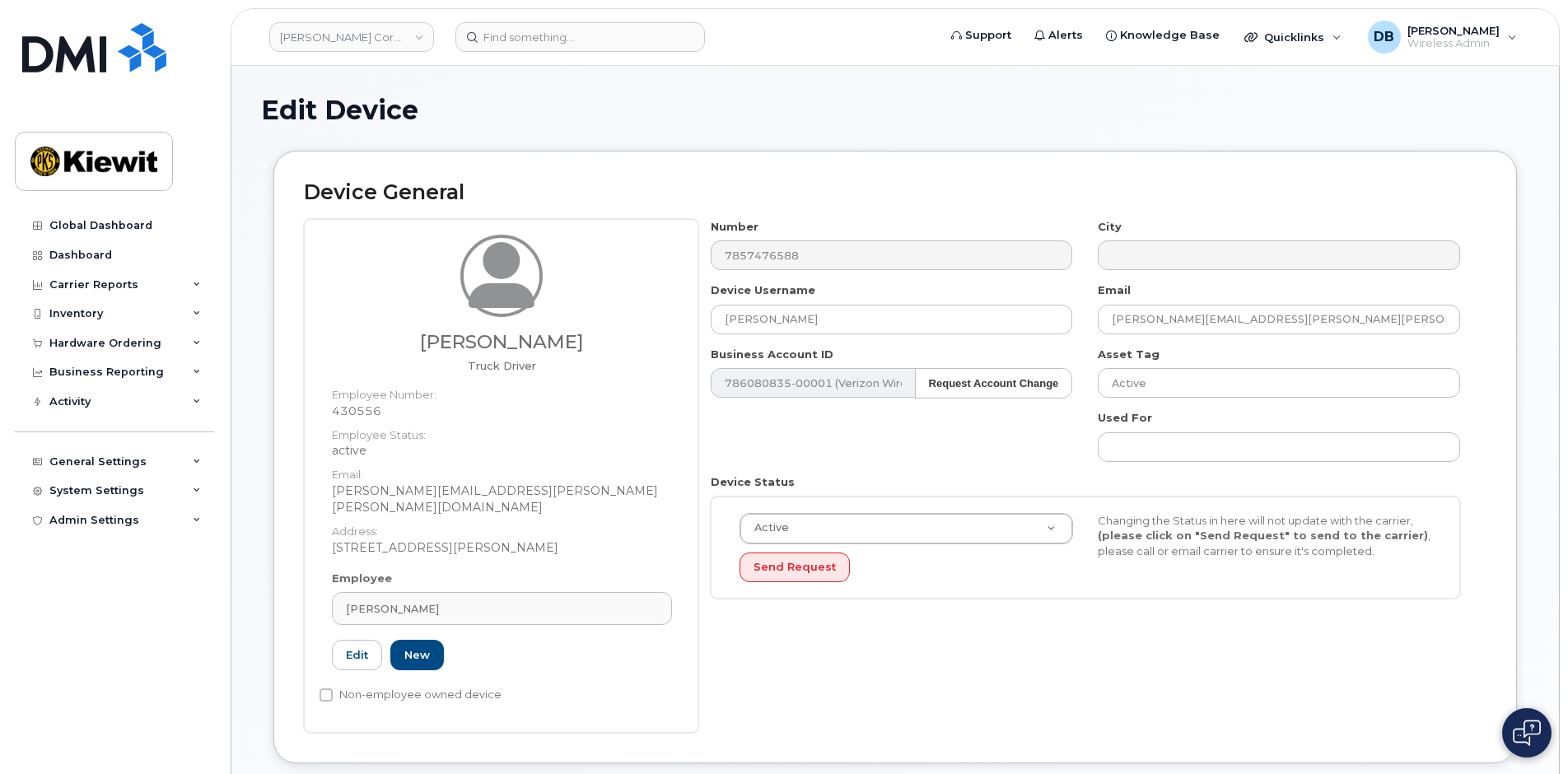
click at [371, 405] on dd "430556" at bounding box center [501, 411] width 340 height 17
copy dd "430556"
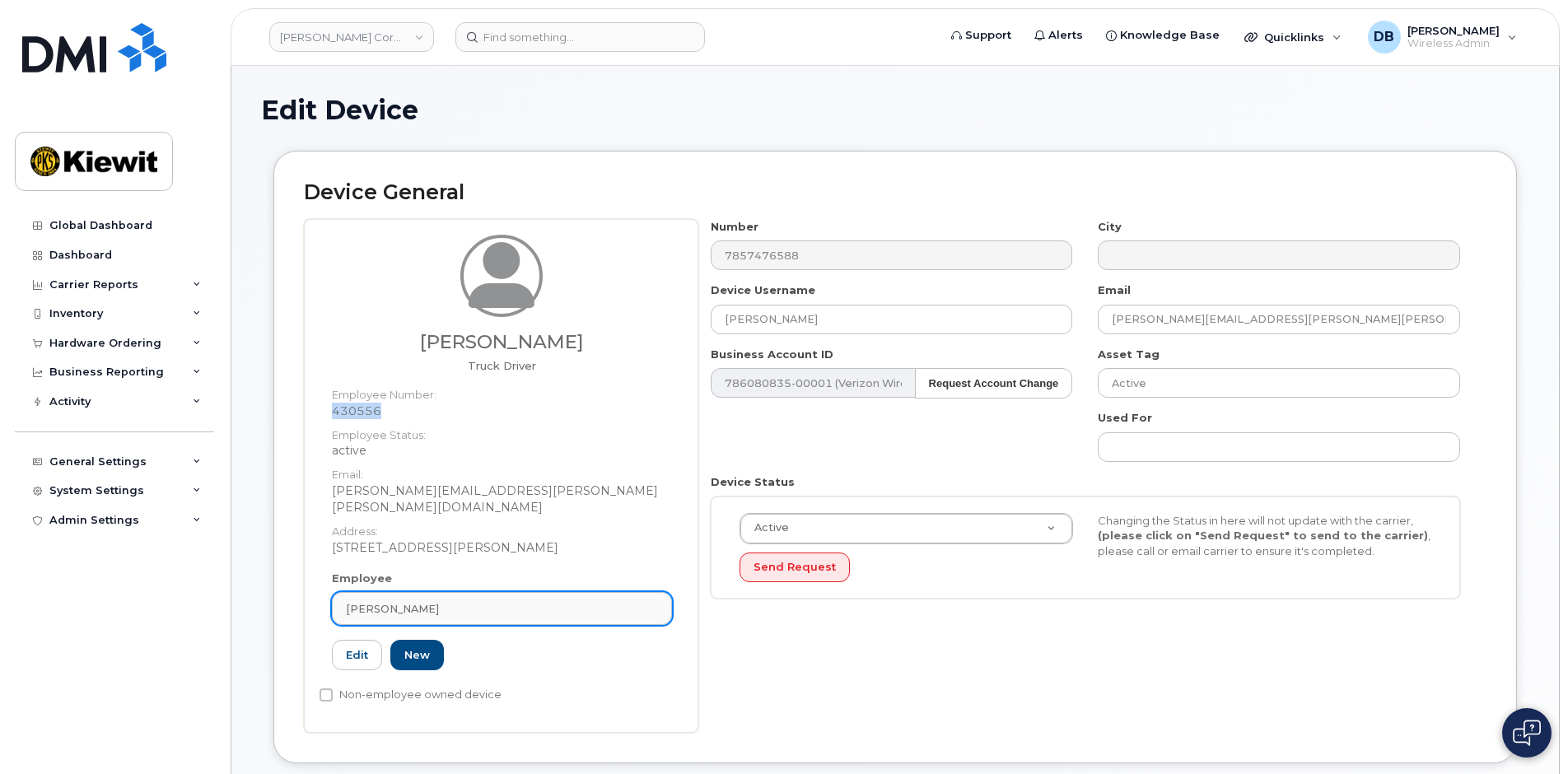
click at [419, 601] on span "Christobal Baeza" at bounding box center [392, 608] width 93 height 16
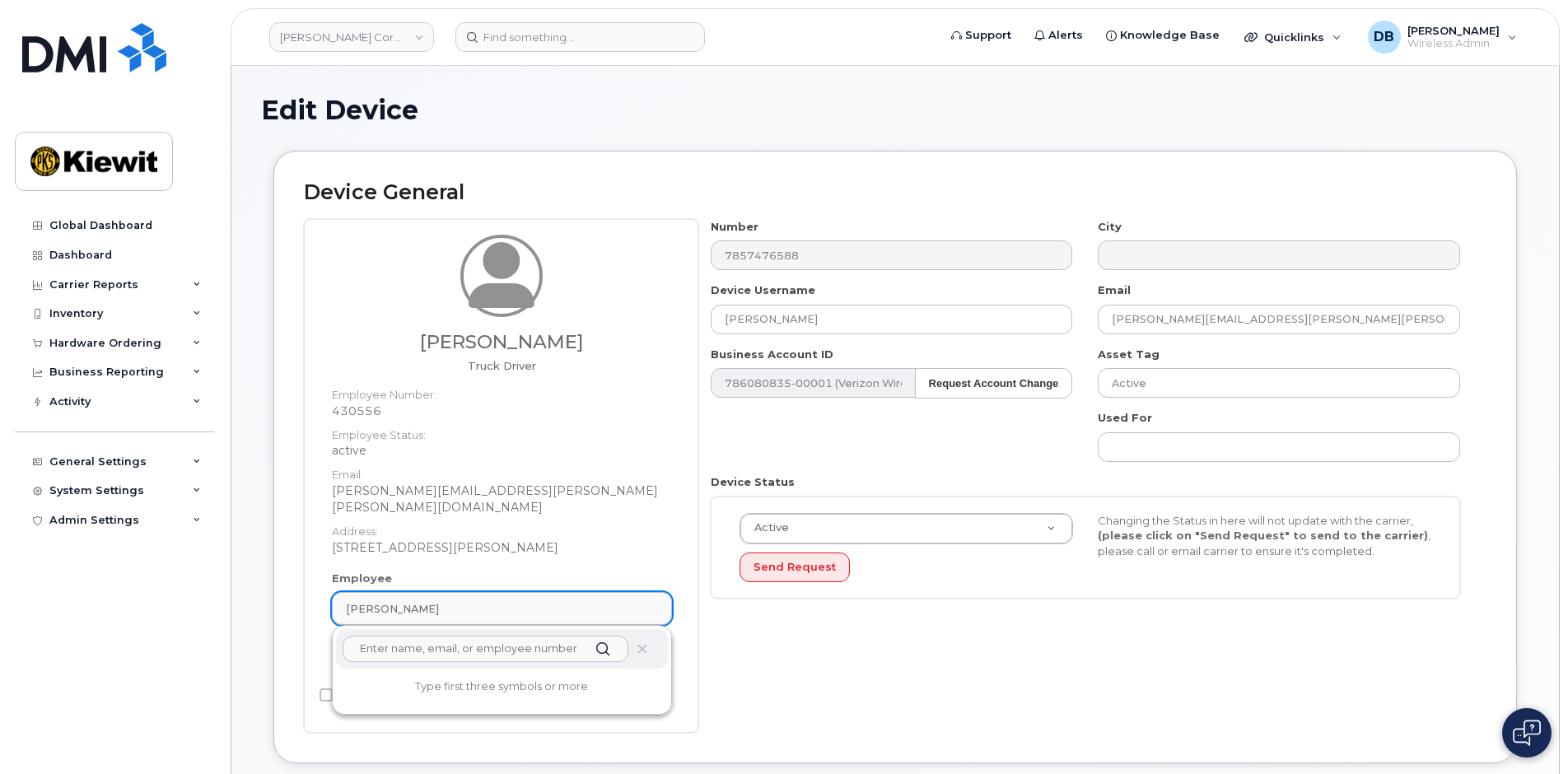
paste input "430556"
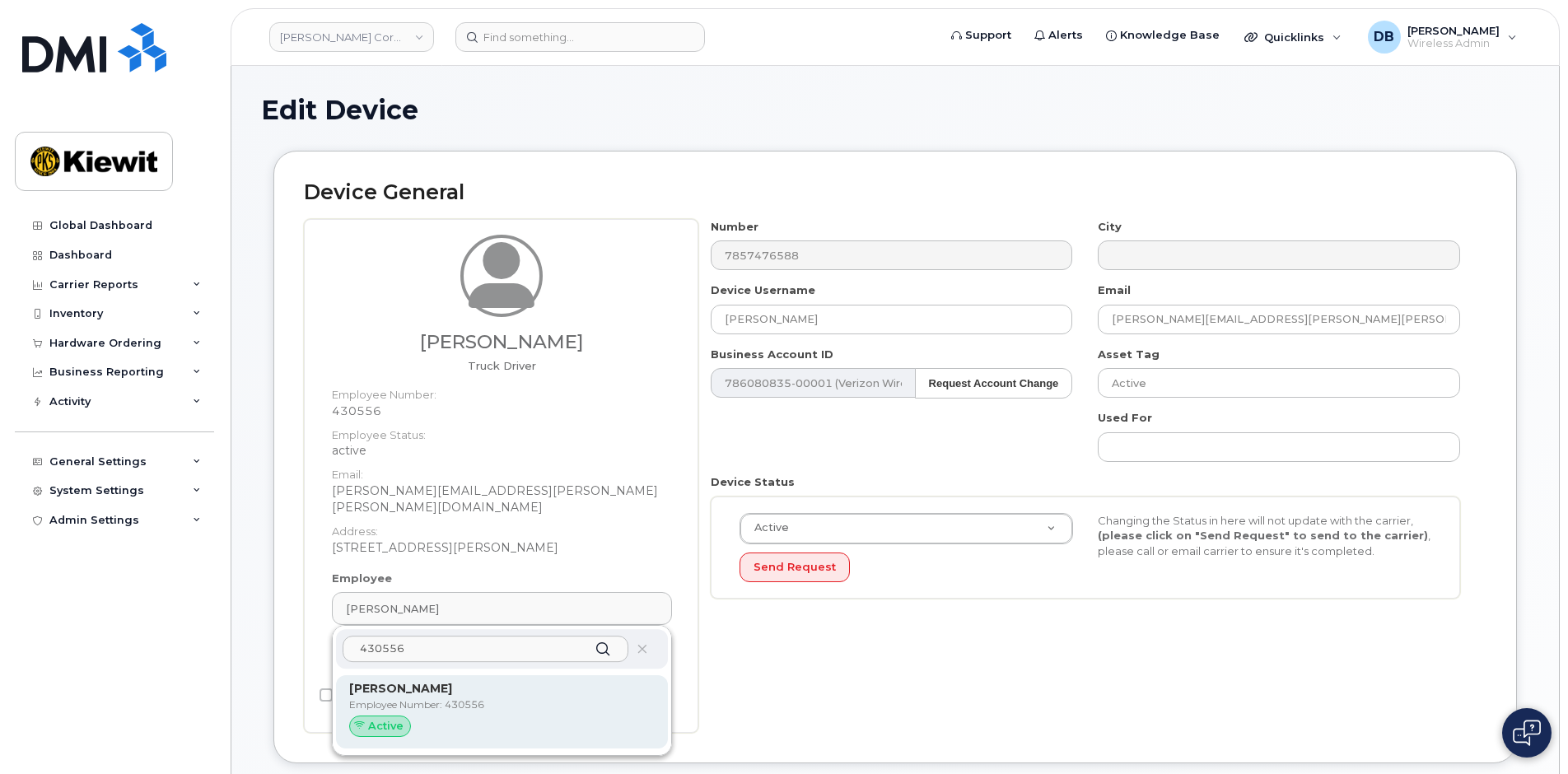
type input "430556"
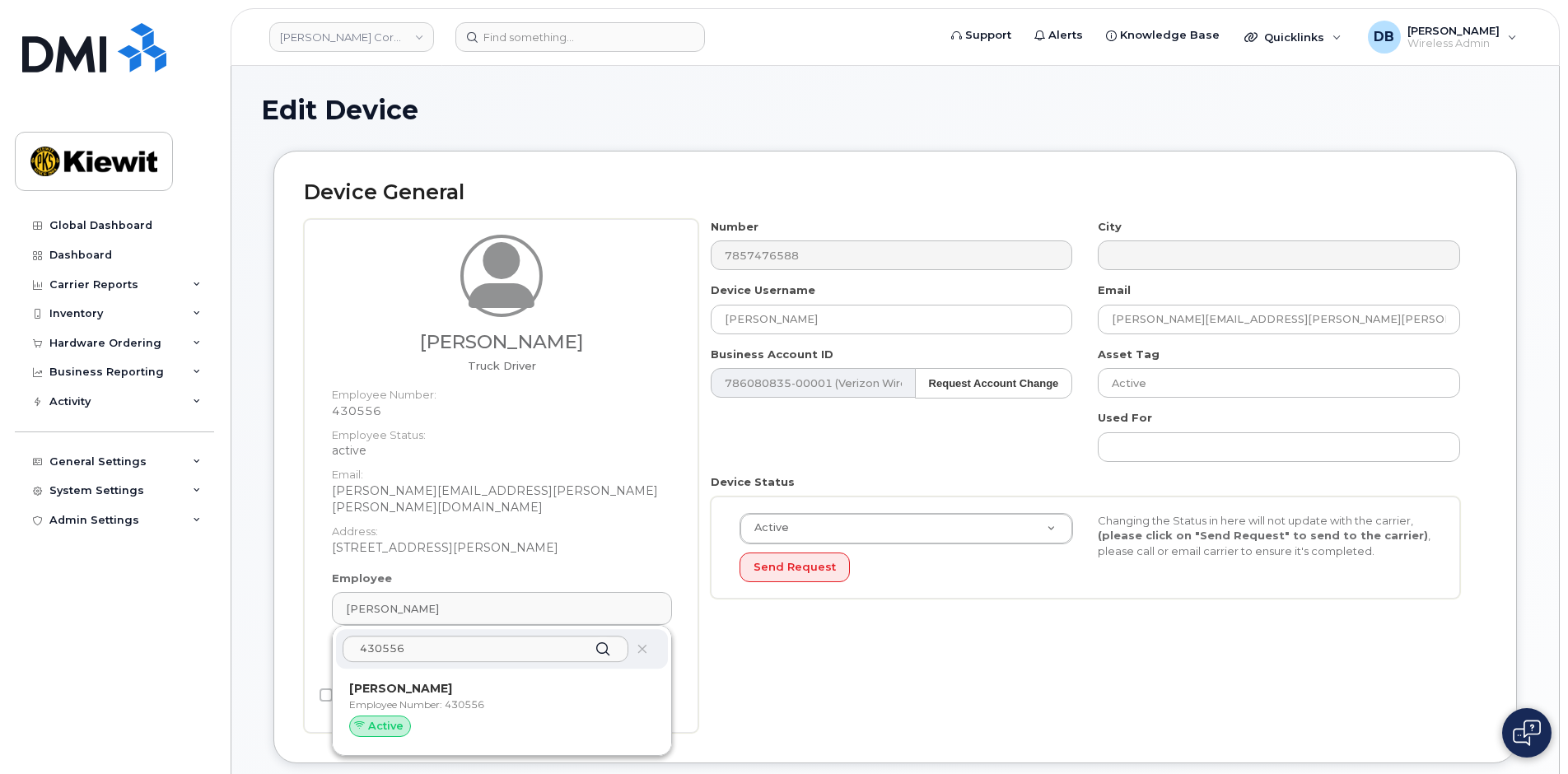
drag, startPoint x: 412, startPoint y: 705, endPoint x: 871, endPoint y: 76, distance: 778.7
click at [412, 715] on div "Active" at bounding box center [501, 725] width 305 height 22
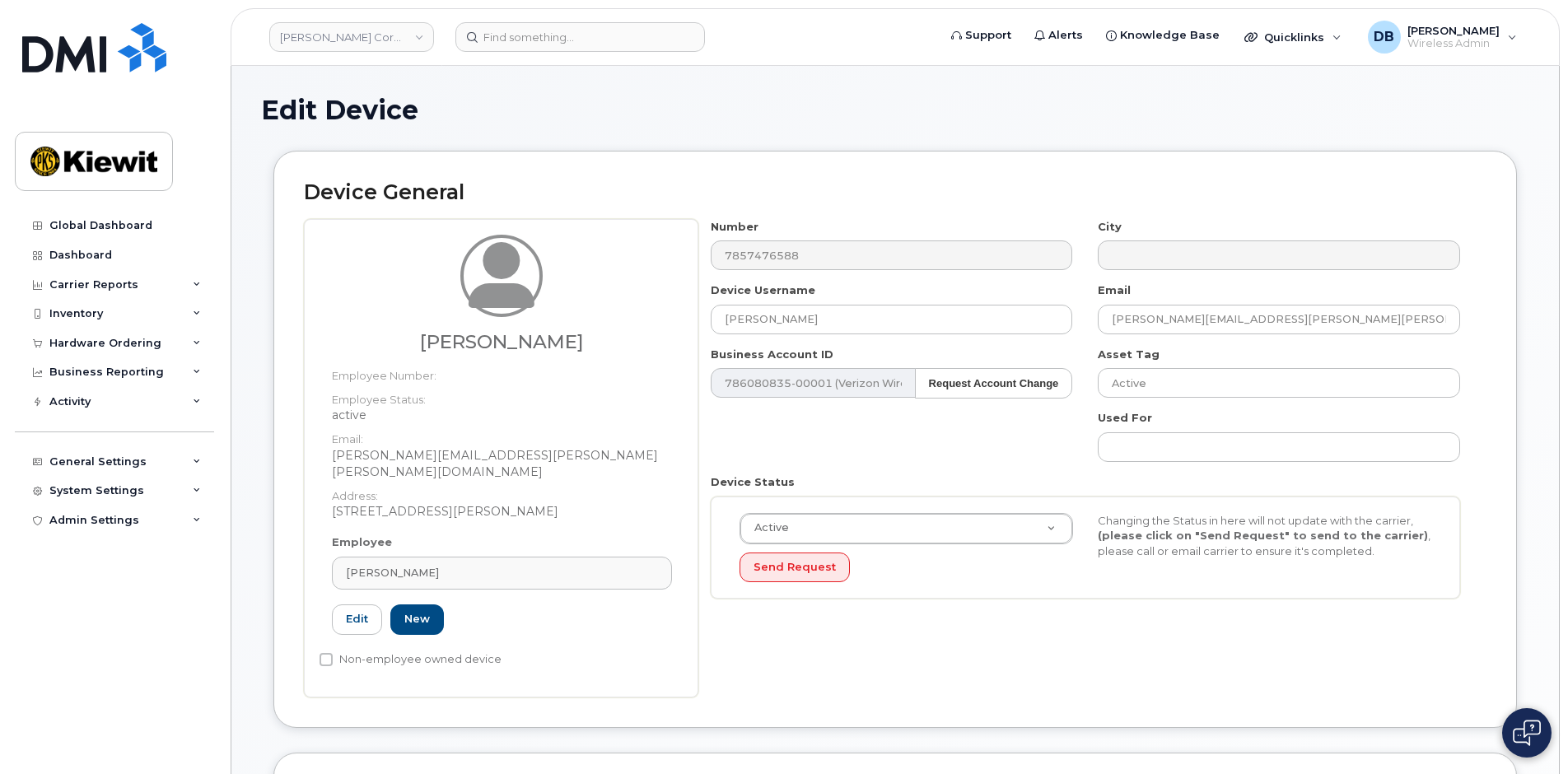
type input "Christobal Baeza"
type input "christobal.baeza@kiewit.com"
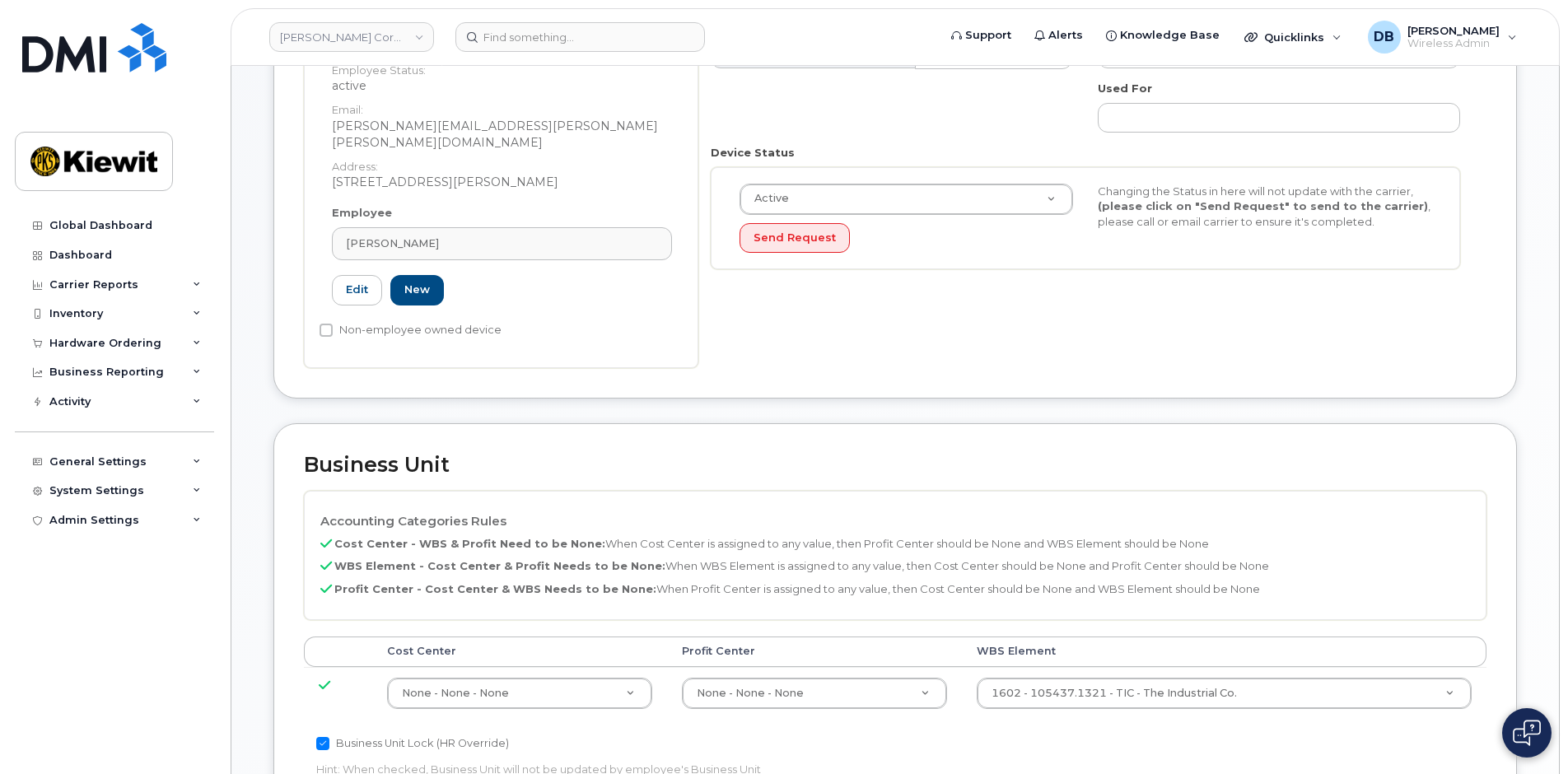
scroll to position [493, 0]
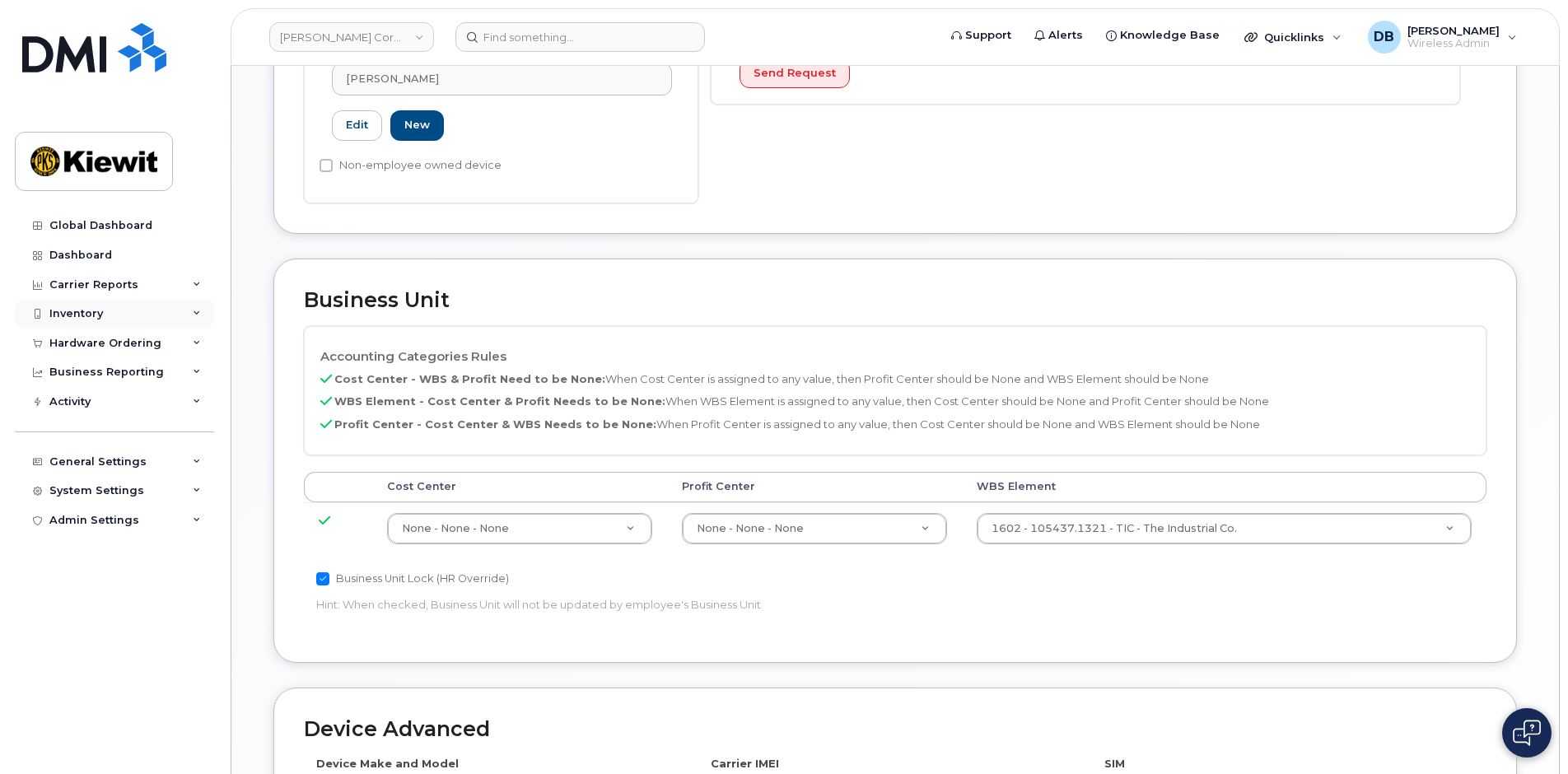
click at [191, 312] on div "Inventory" at bounding box center [114, 314] width 199 height 30
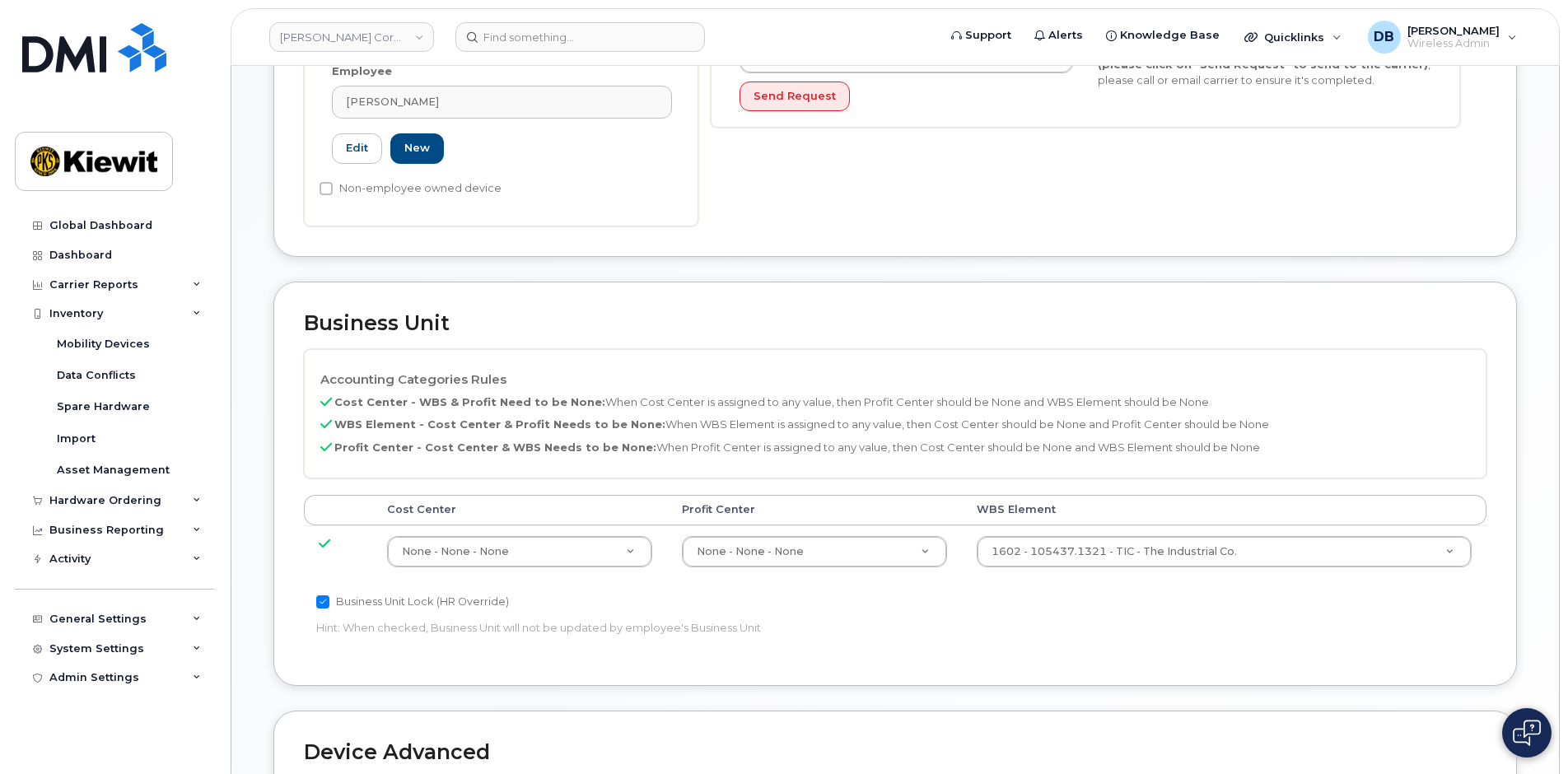
scroll to position [59, 0]
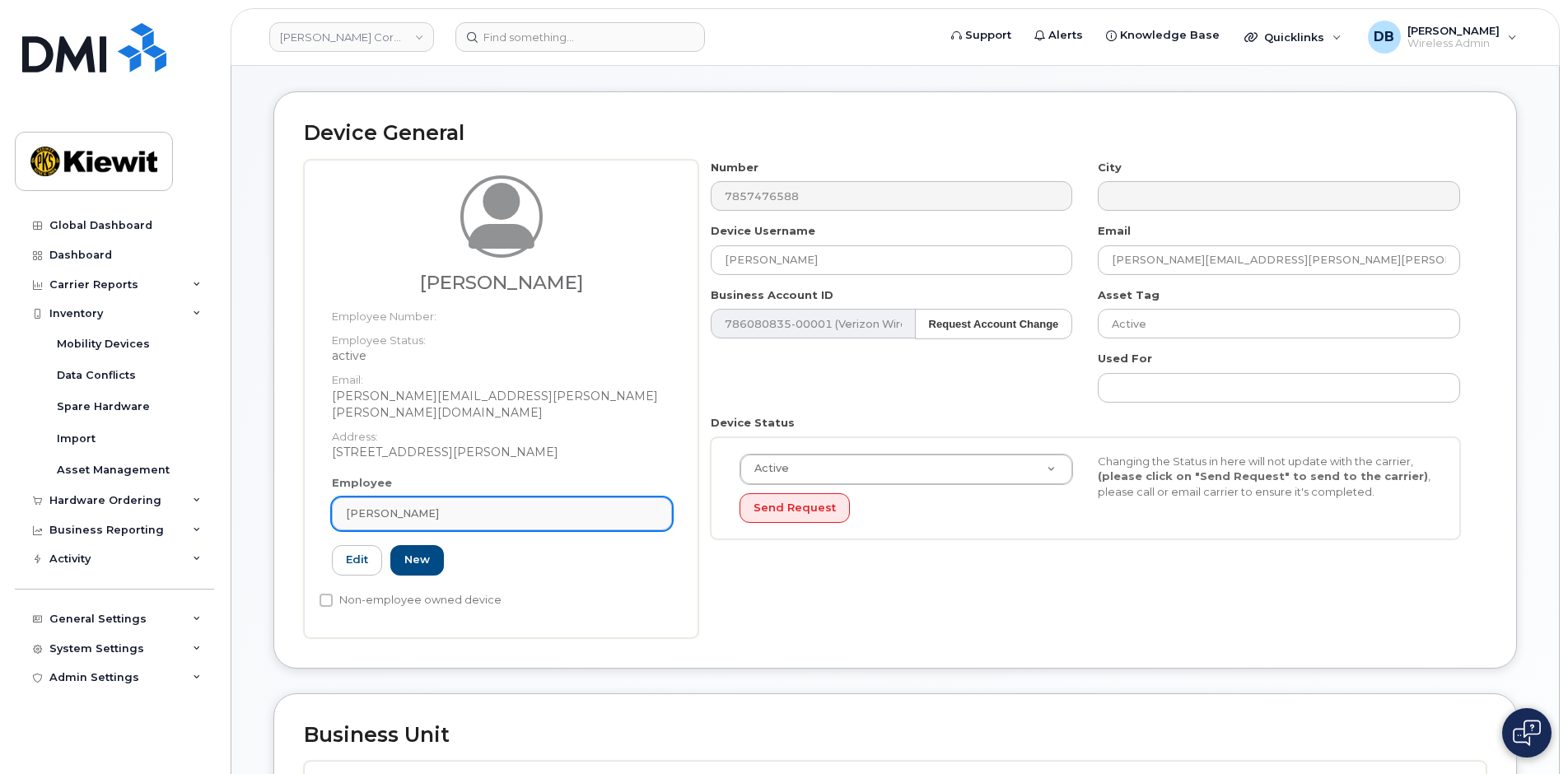
click at [378, 506] on span "Christobal Baeza" at bounding box center [392, 513] width 93 height 16
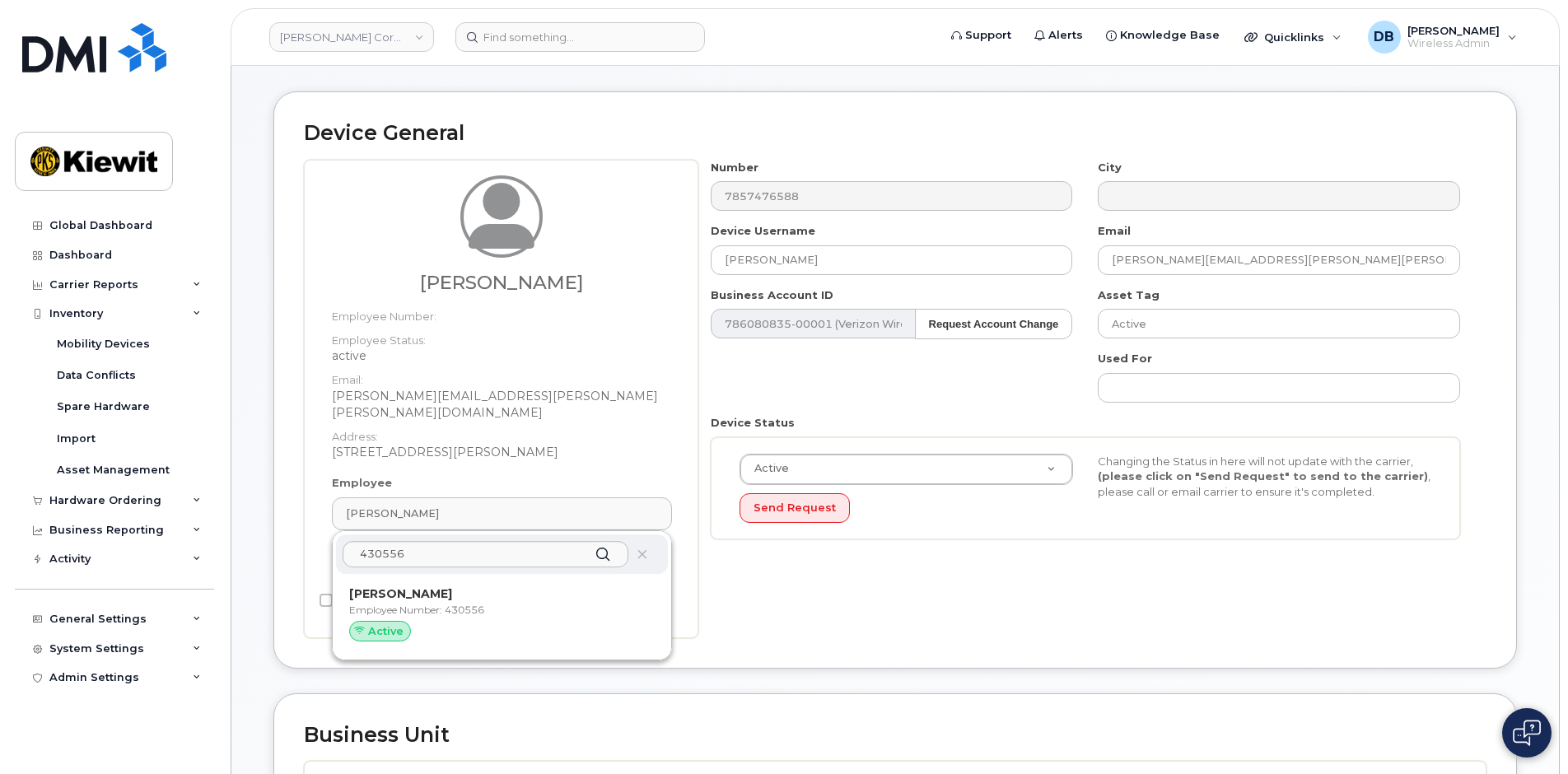
click at [866, 563] on div "Number 7857476588 City Device Username Christobal Baeza Email christobal.baeza@…" at bounding box center [1093, 398] width 788 height 479
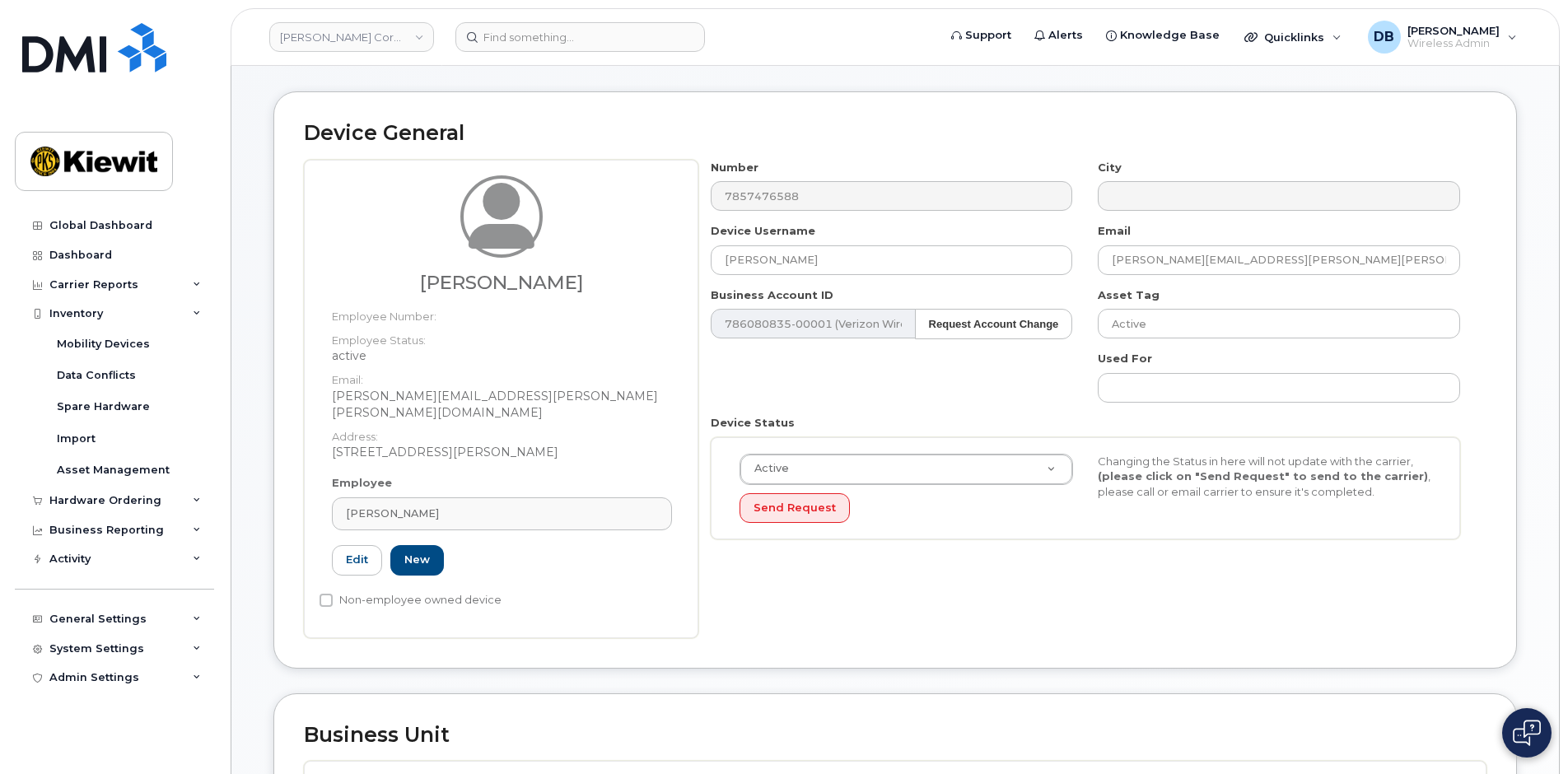
scroll to position [389, 0]
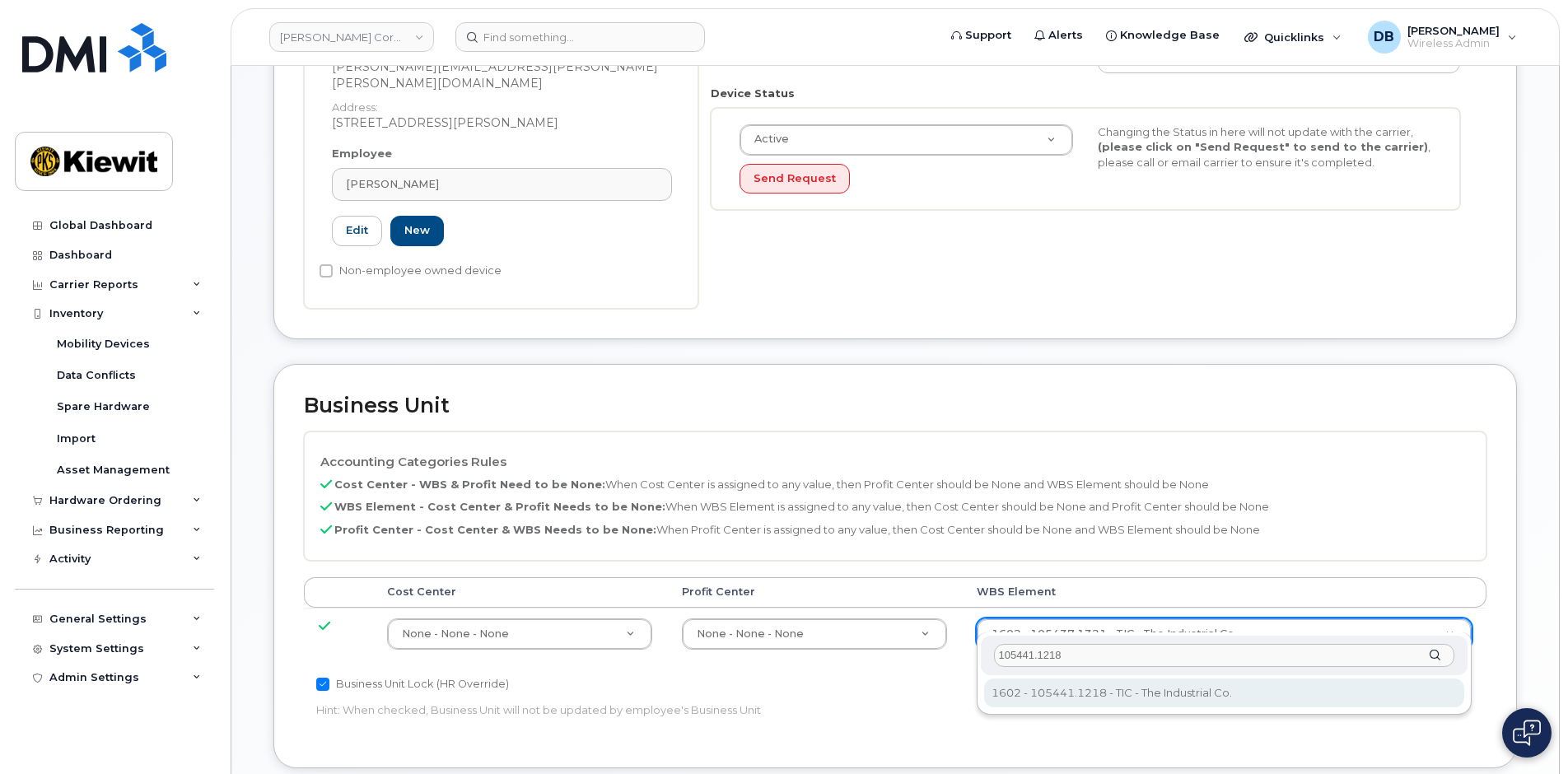
type input "105441.1218"
type input "30138097"
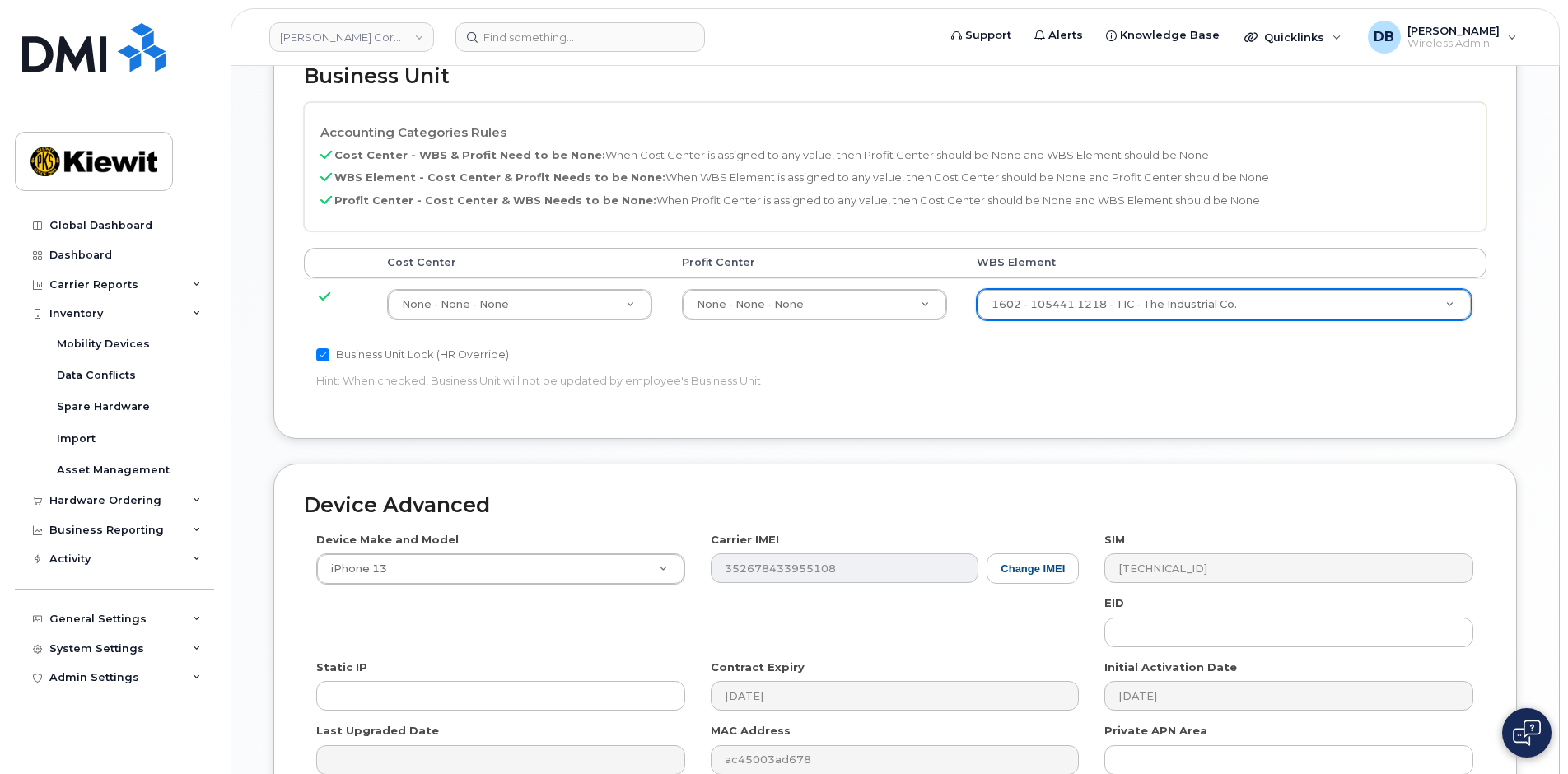
scroll to position [882, 0]
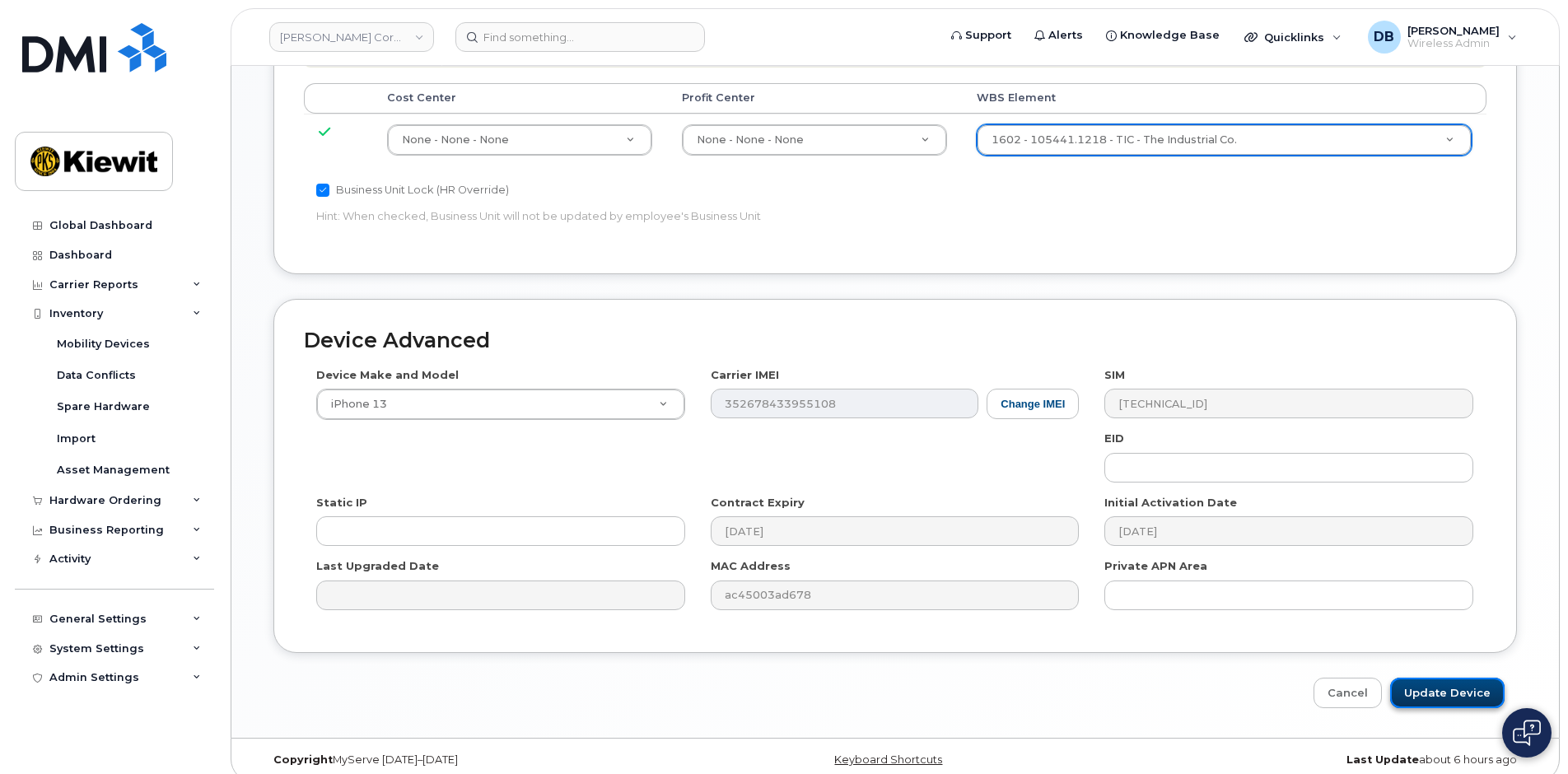
click at [1433, 684] on input "Update Device" at bounding box center [1447, 692] width 114 height 31
type input "Saving..."
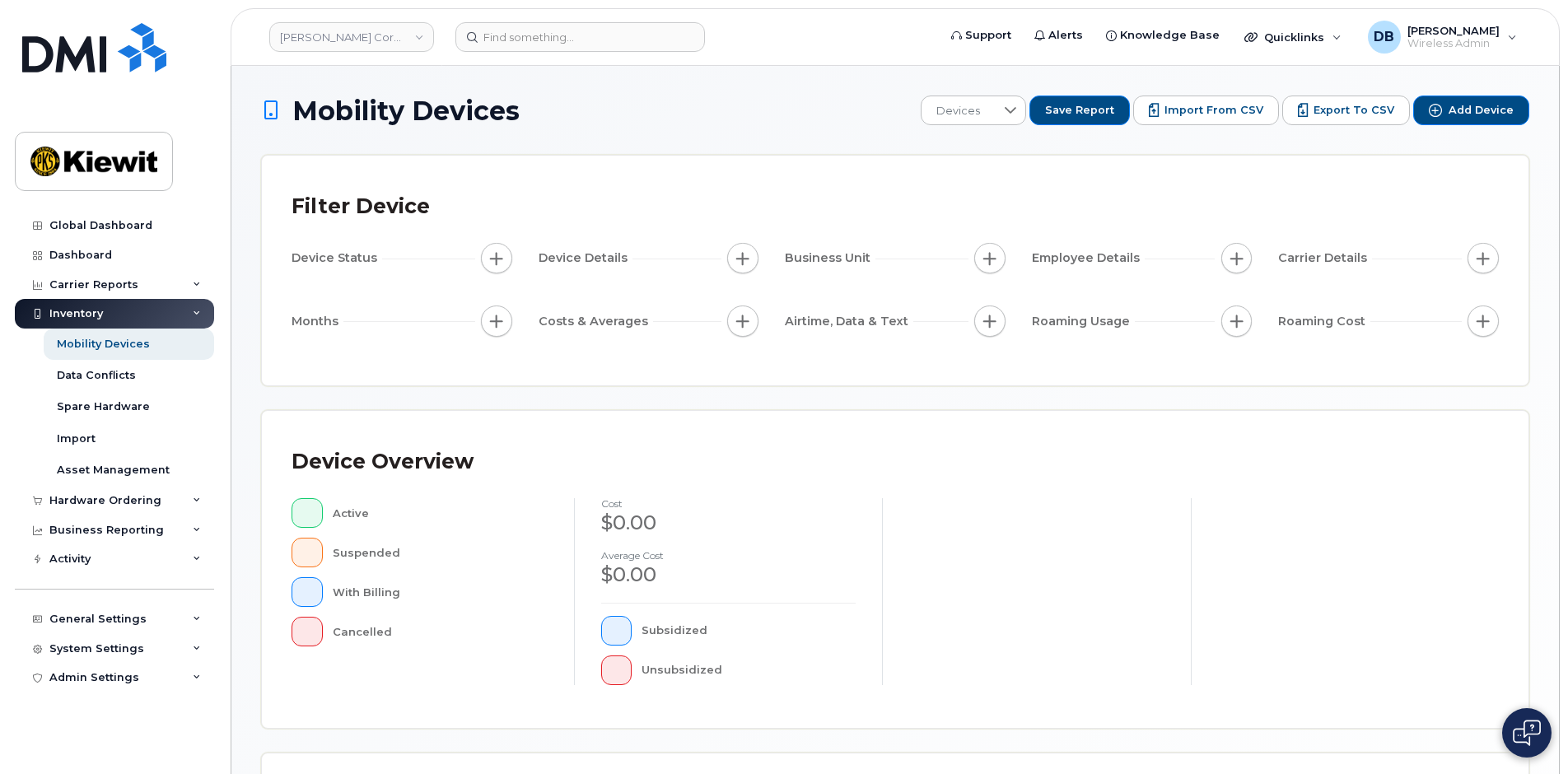
scroll to position [363, 0]
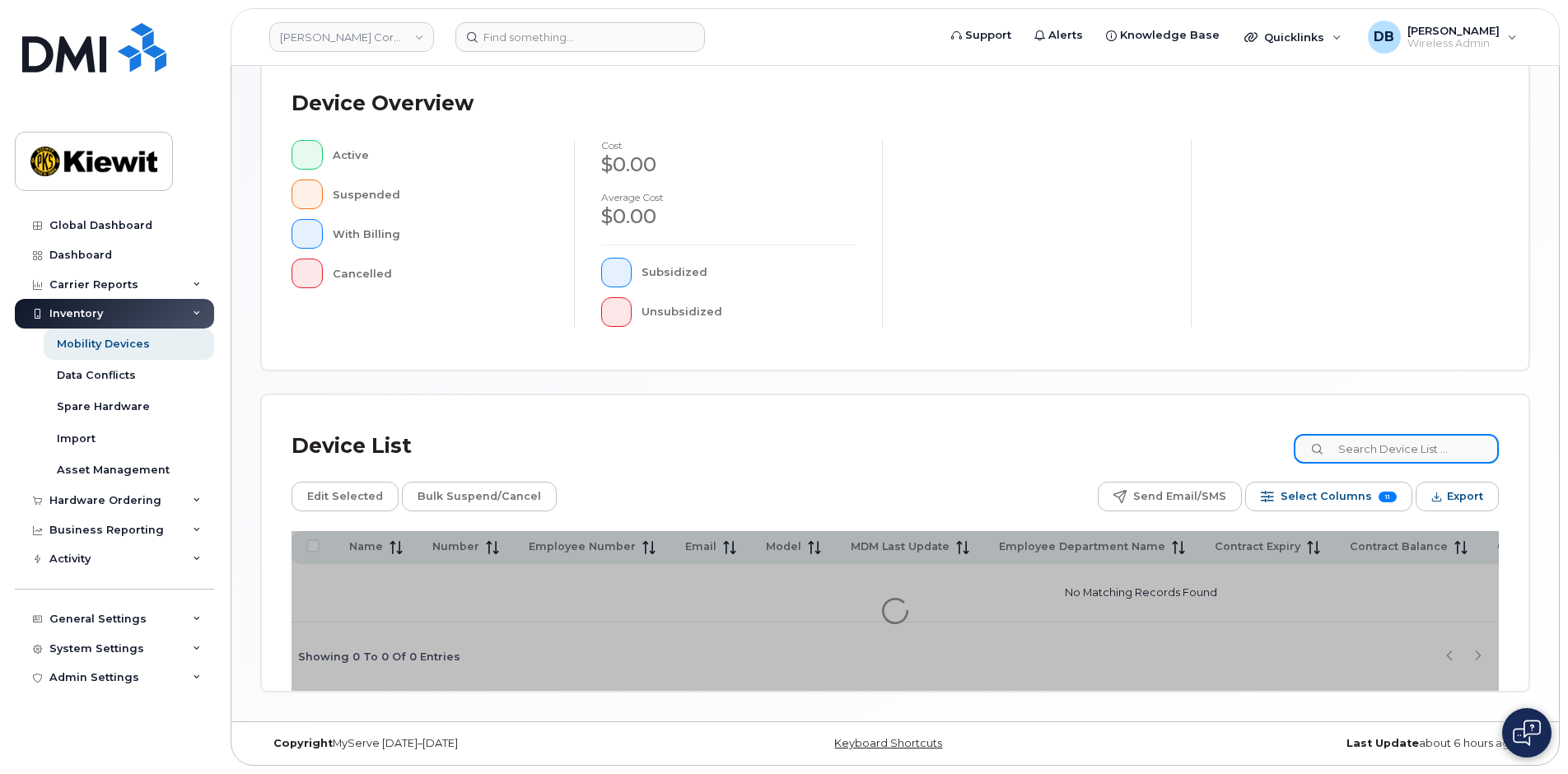
click at [1379, 443] on input at bounding box center [1395, 449] width 205 height 30
paste input "7857476588"
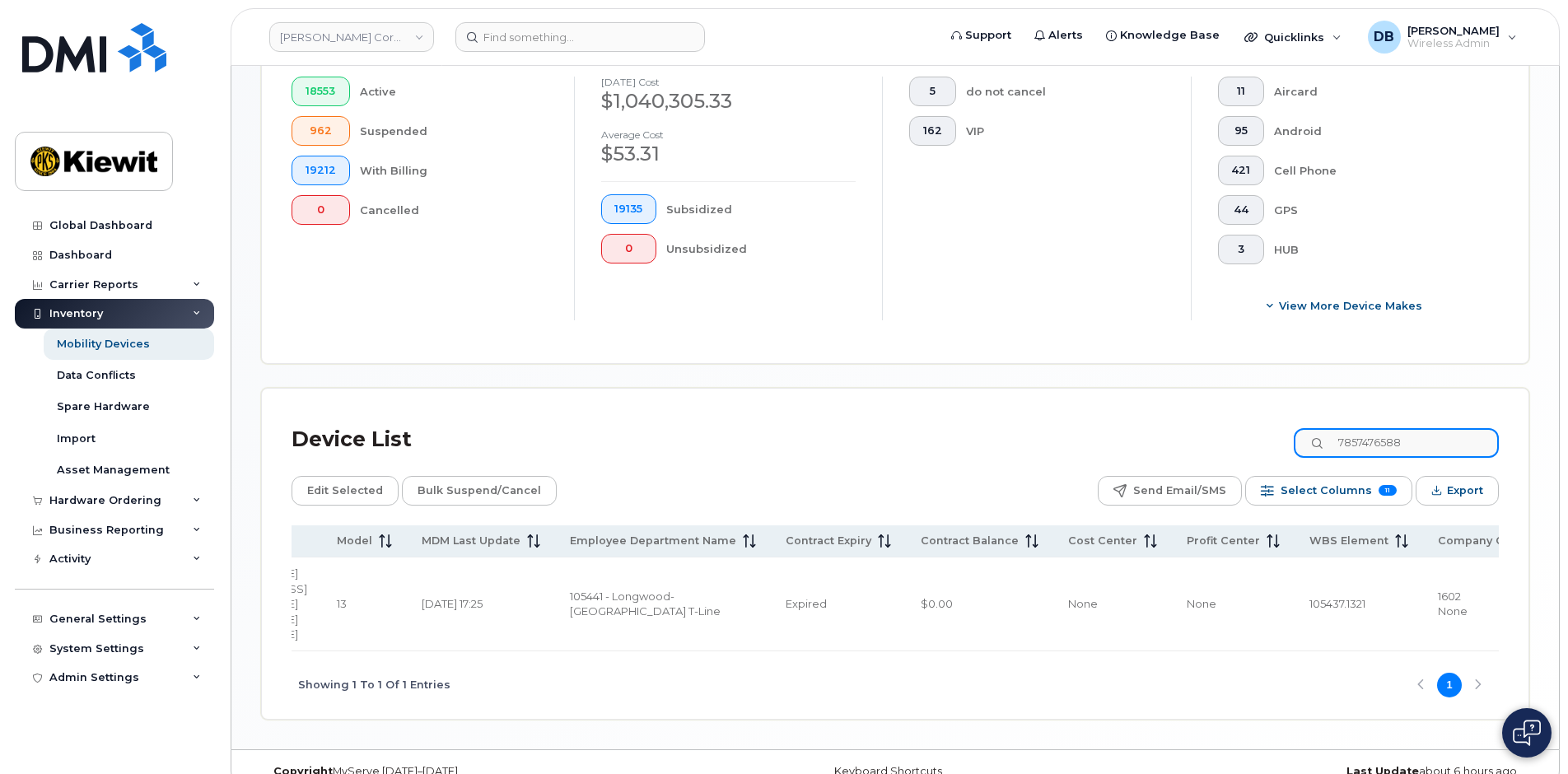
scroll to position [0, 539]
click at [1416, 445] on input "7857476588" at bounding box center [1395, 443] width 205 height 30
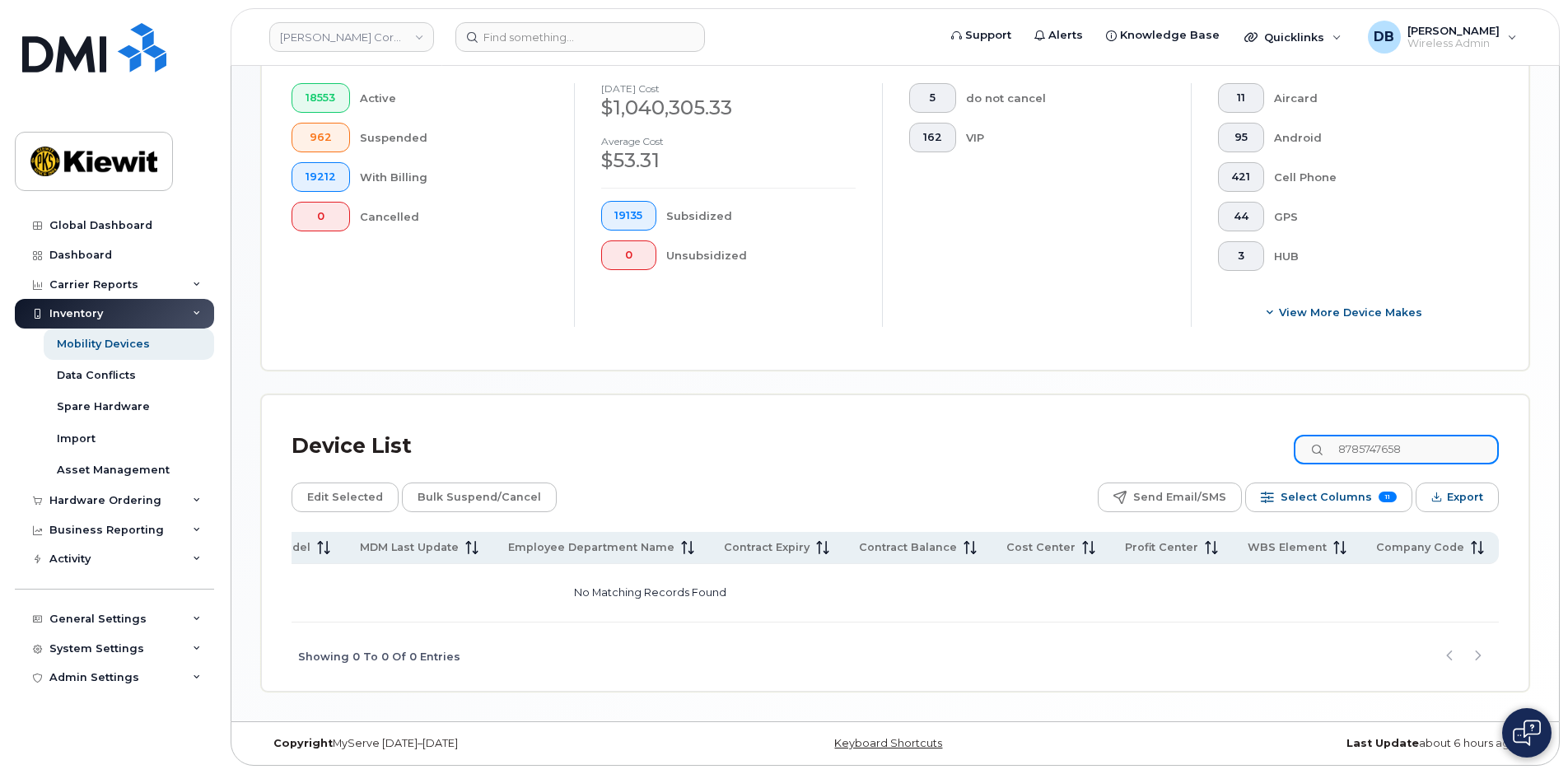
scroll to position [0, 448]
type input "8"
click at [1379, 451] on input "1054441." at bounding box center [1395, 450] width 205 height 30
type input "105441."
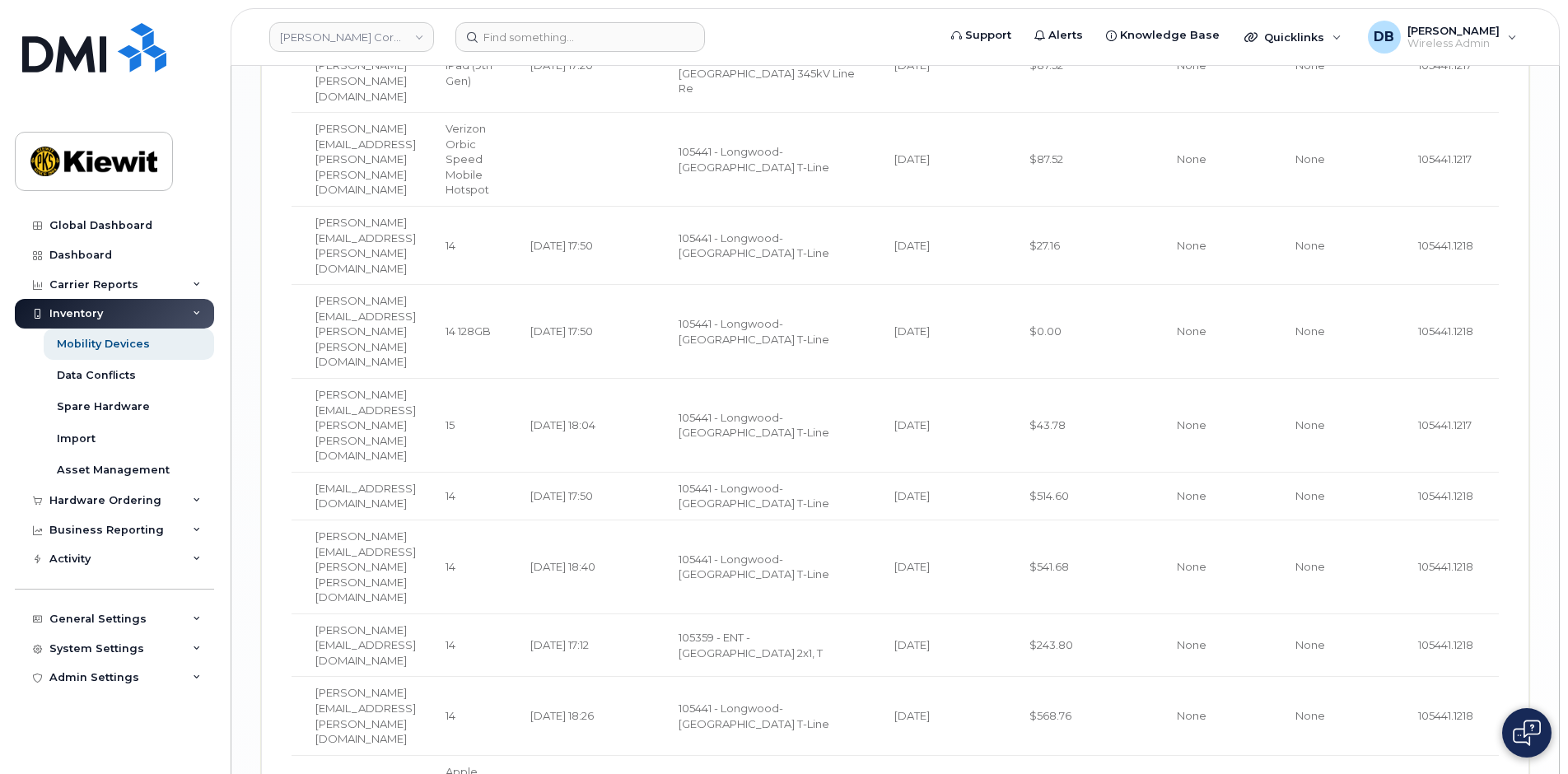
scroll to position [3548, 0]
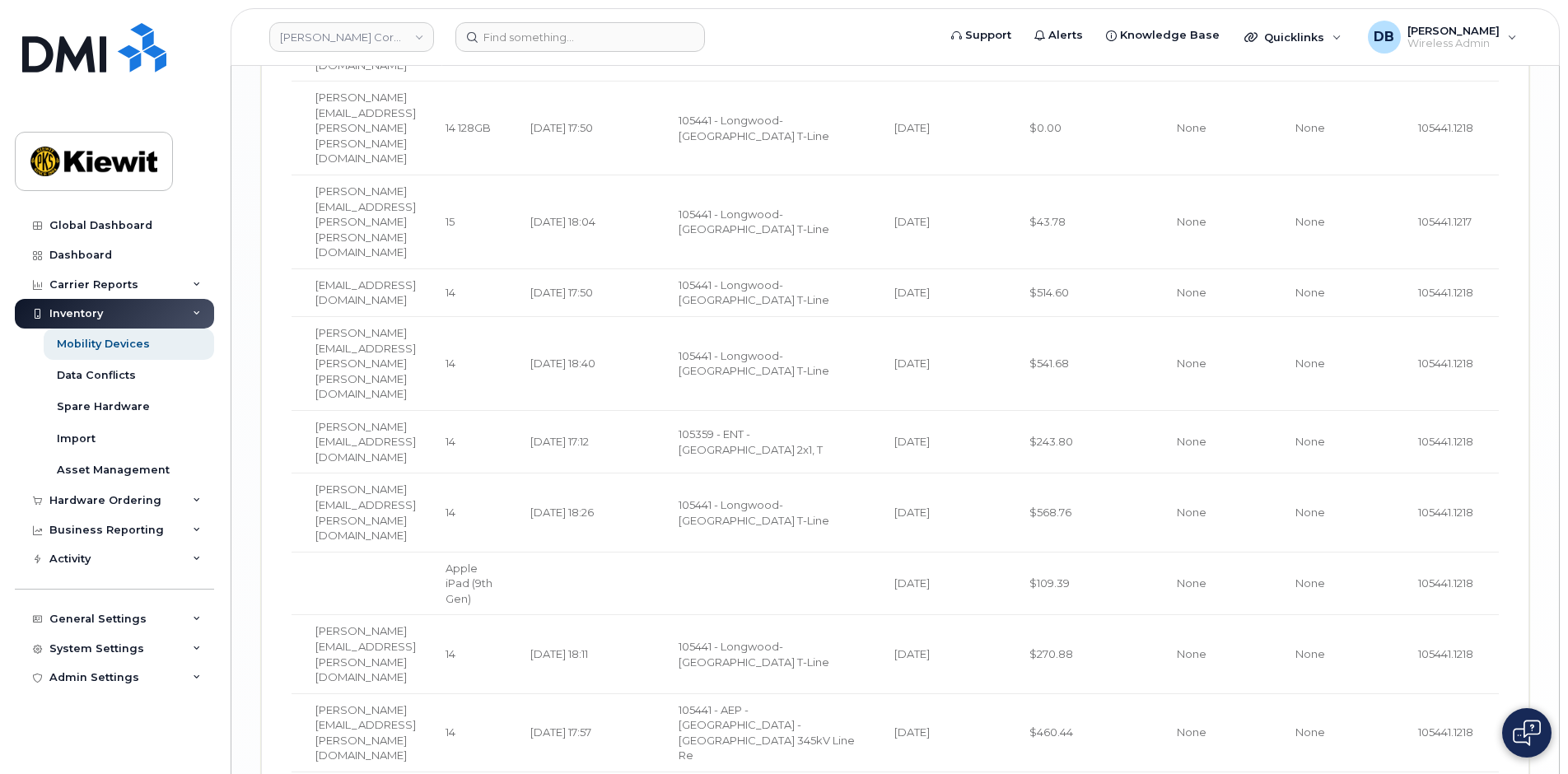
drag, startPoint x: 1055, startPoint y: 622, endPoint x: 1116, endPoint y: 624, distance: 61.0
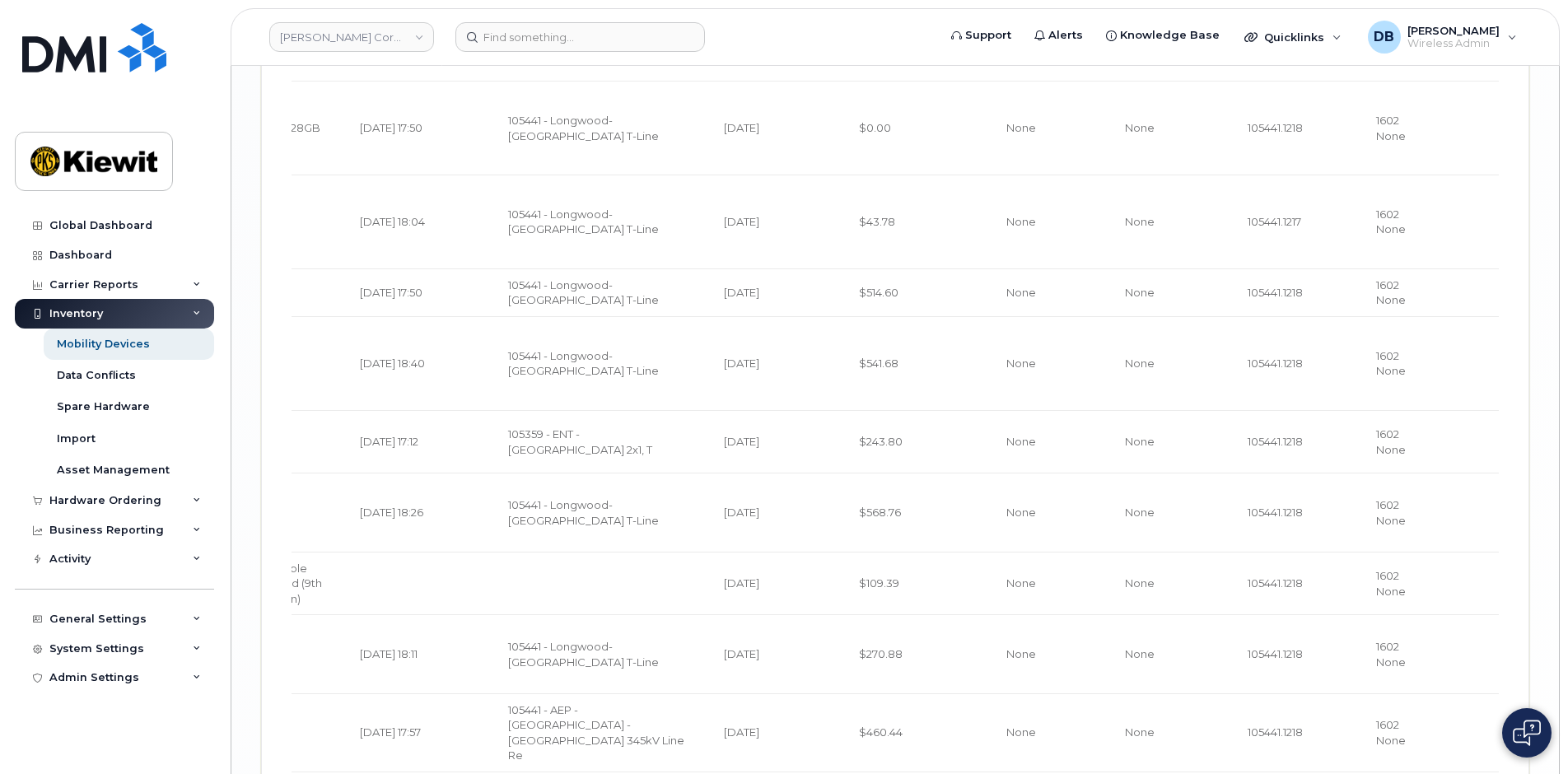
scroll to position [0, 651]
drag, startPoint x: 1329, startPoint y: 270, endPoint x: 1263, endPoint y: 283, distance: 67.3
click at [1263, 614] on td "105441.1218" at bounding box center [1296, 654] width 128 height 78
copy span "105441.1218"
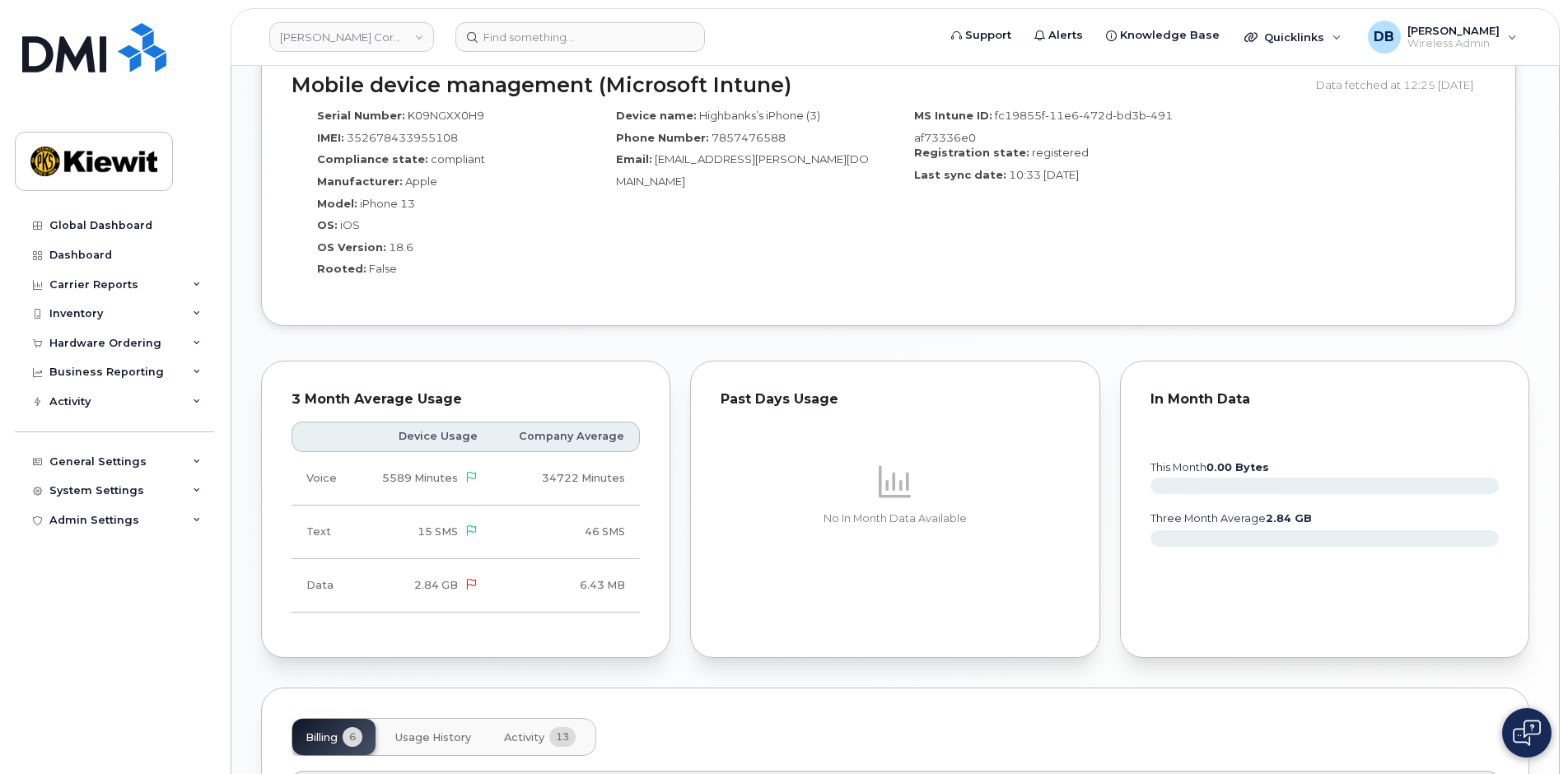
scroll to position [1646, 0]
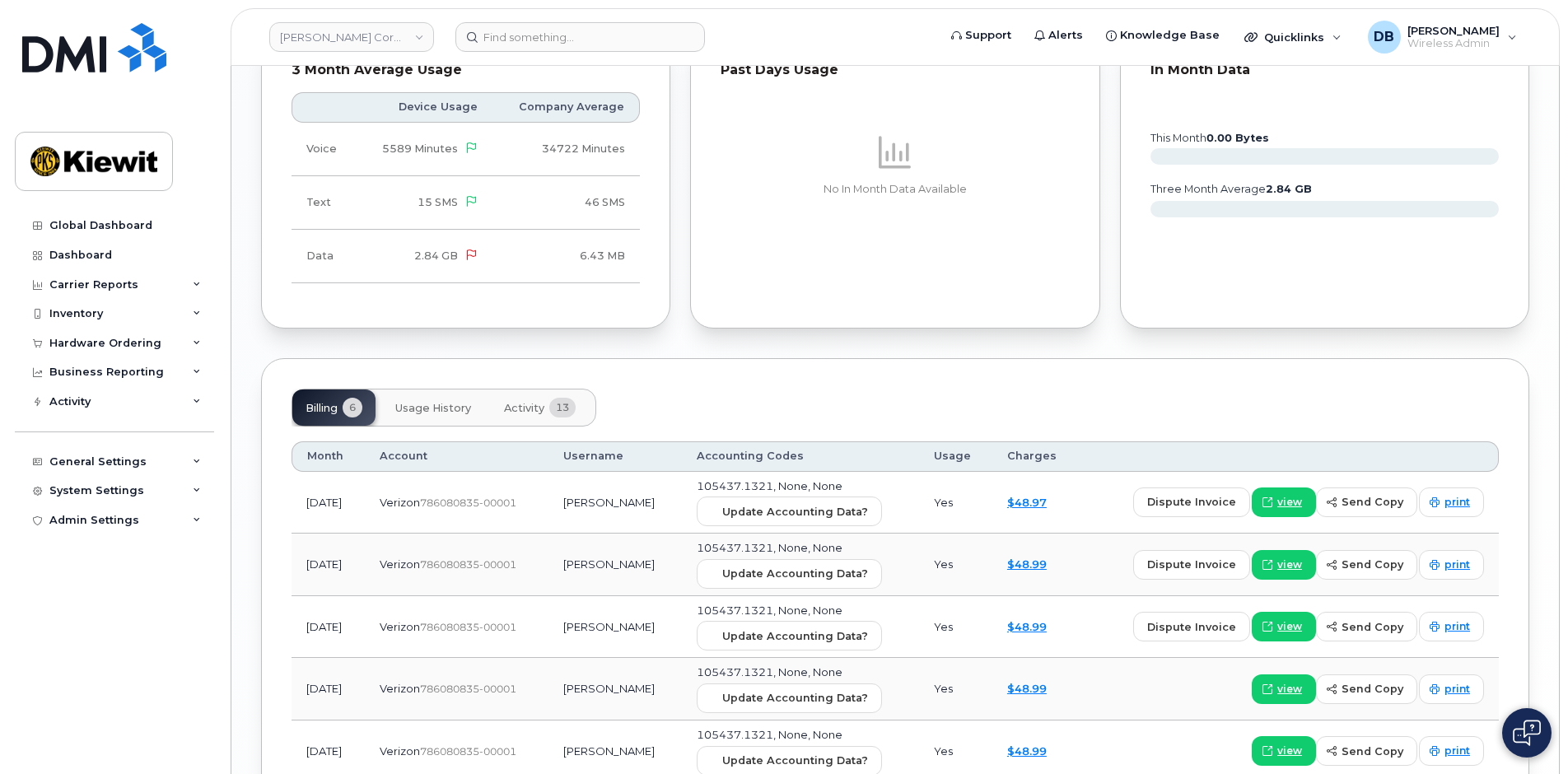
click at [530, 402] on span "Activity" at bounding box center [524, 408] width 40 height 13
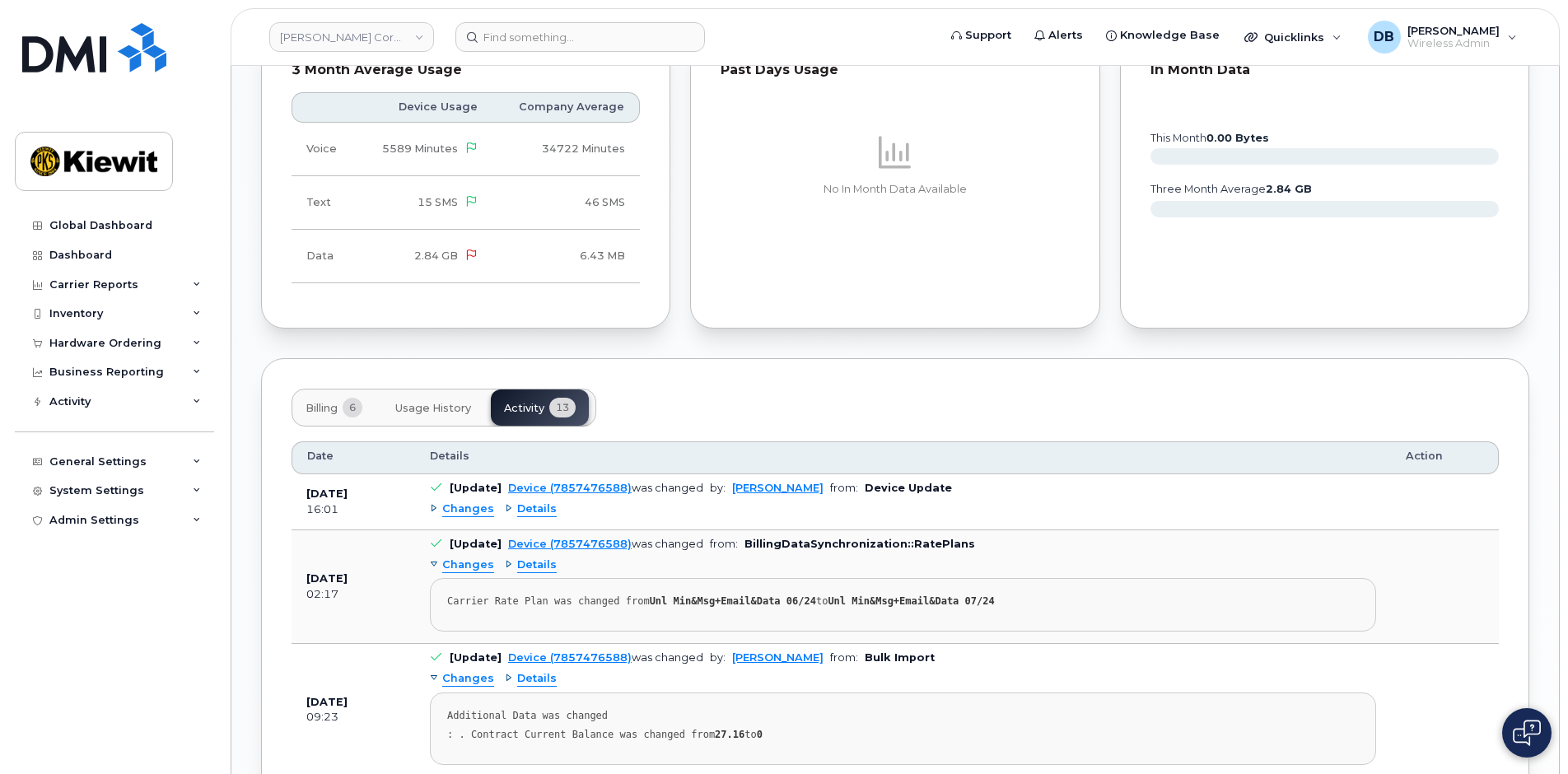
click at [535, 501] on span "Details" at bounding box center [536, 509] width 39 height 16
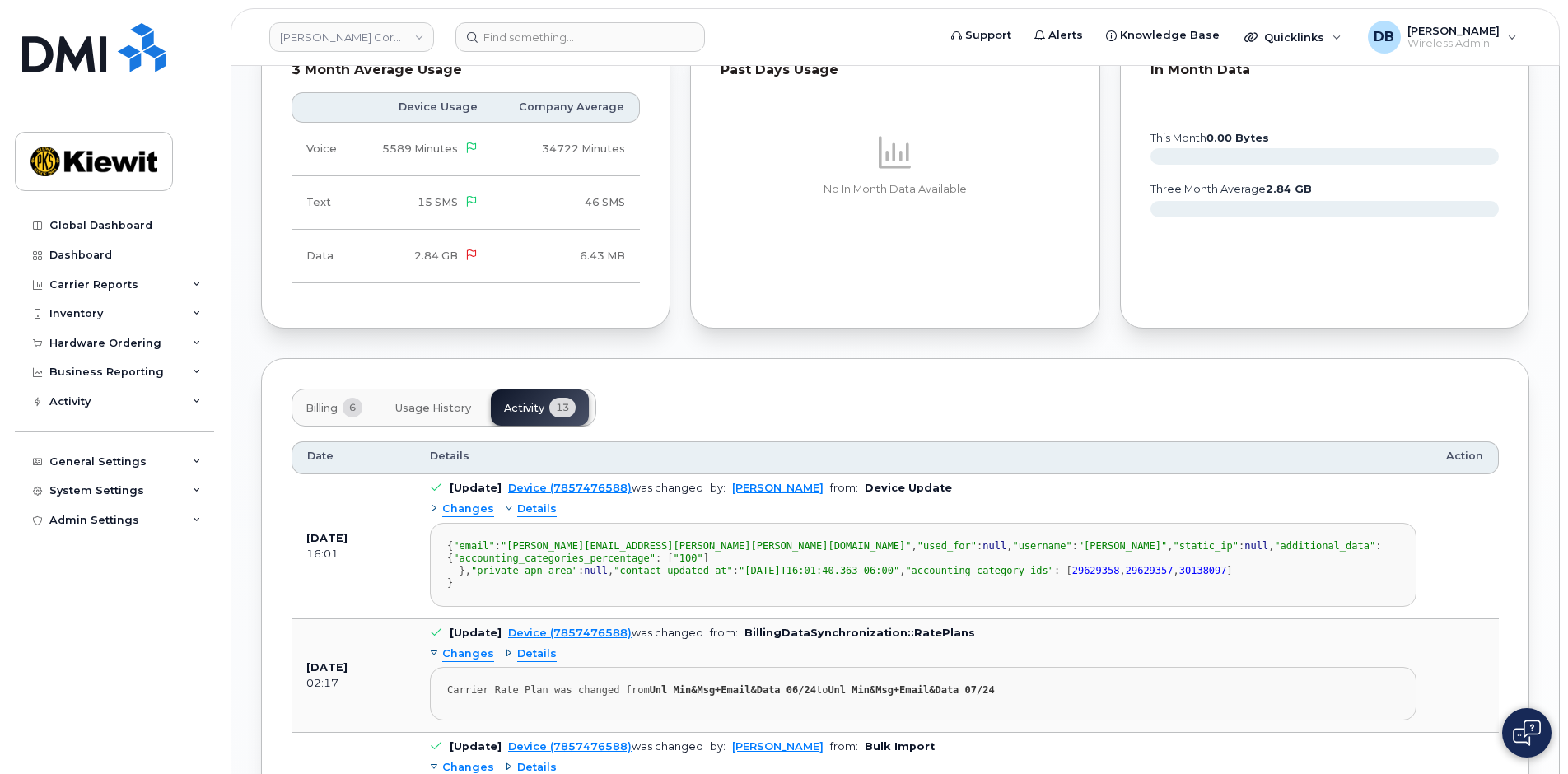
scroll to position [1810, 0]
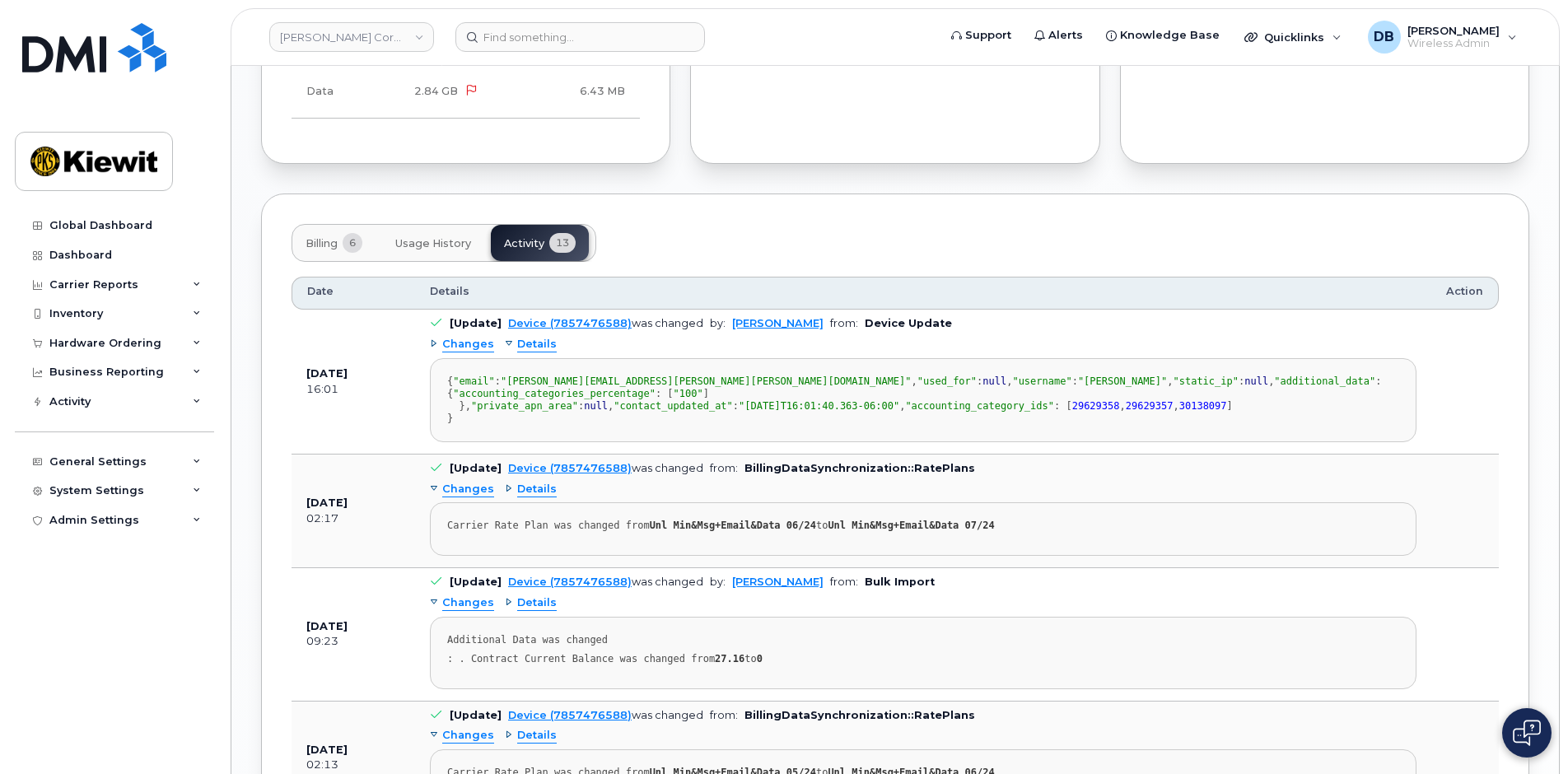
click at [444, 341] on div "Changes Details { "email" : "christobal.baeza@kiewit.com" , "used_for" : null ,…" at bounding box center [923, 386] width 986 height 111
click at [430, 336] on div "Changes" at bounding box center [462, 344] width 65 height 16
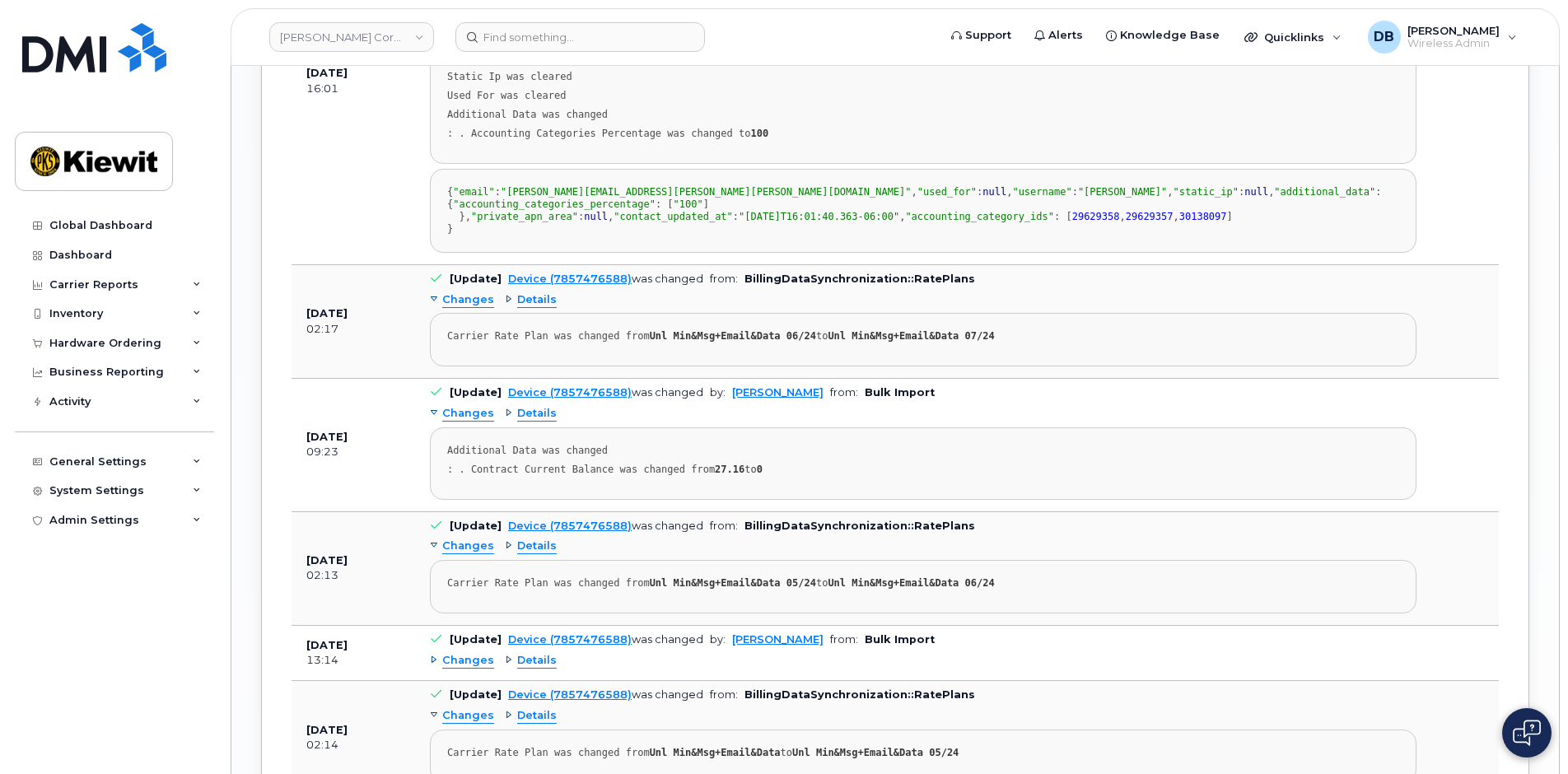
scroll to position [2551, 0]
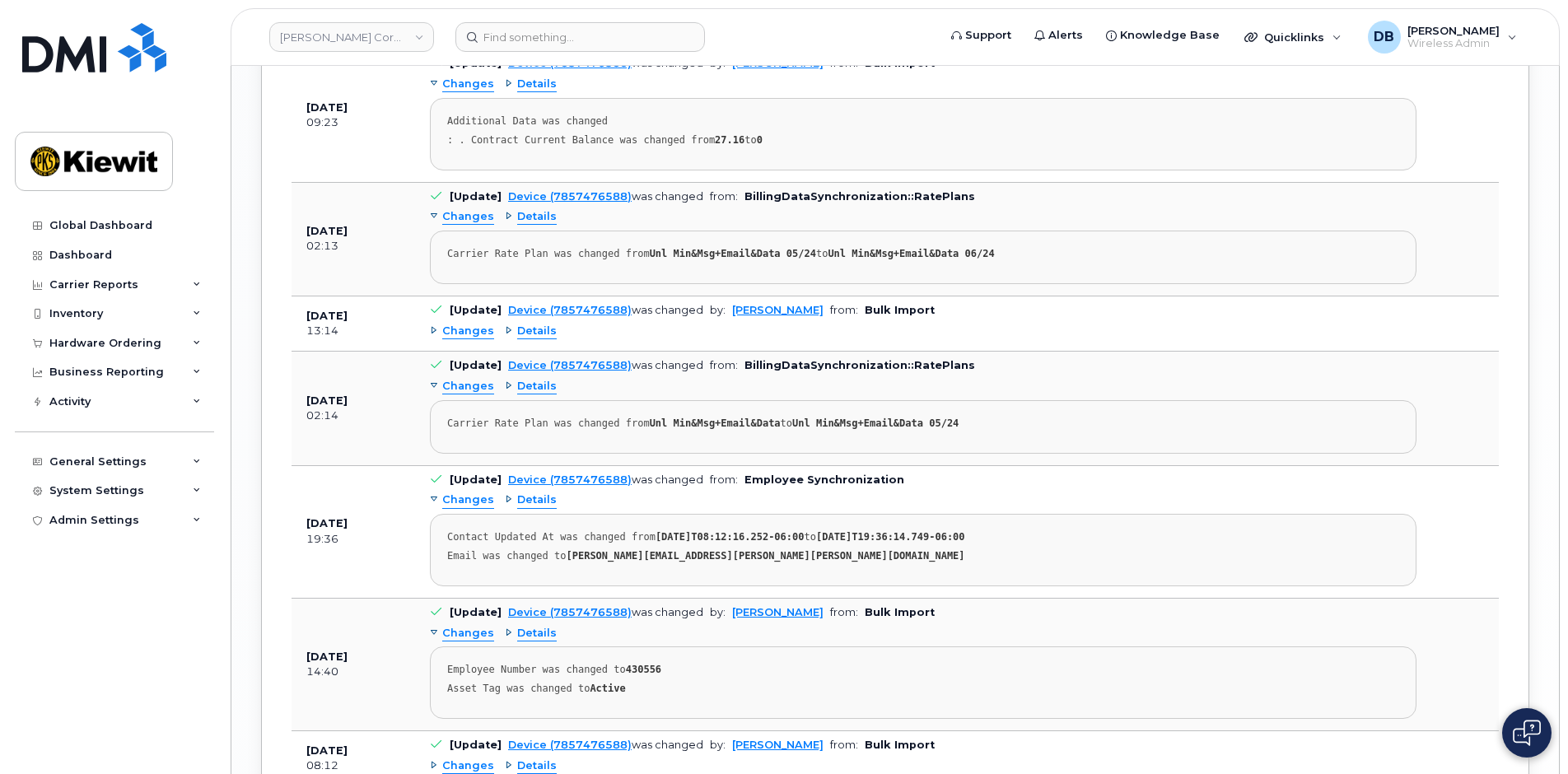
click at [465, 339] on span "Changes" at bounding box center [467, 331] width 51 height 16
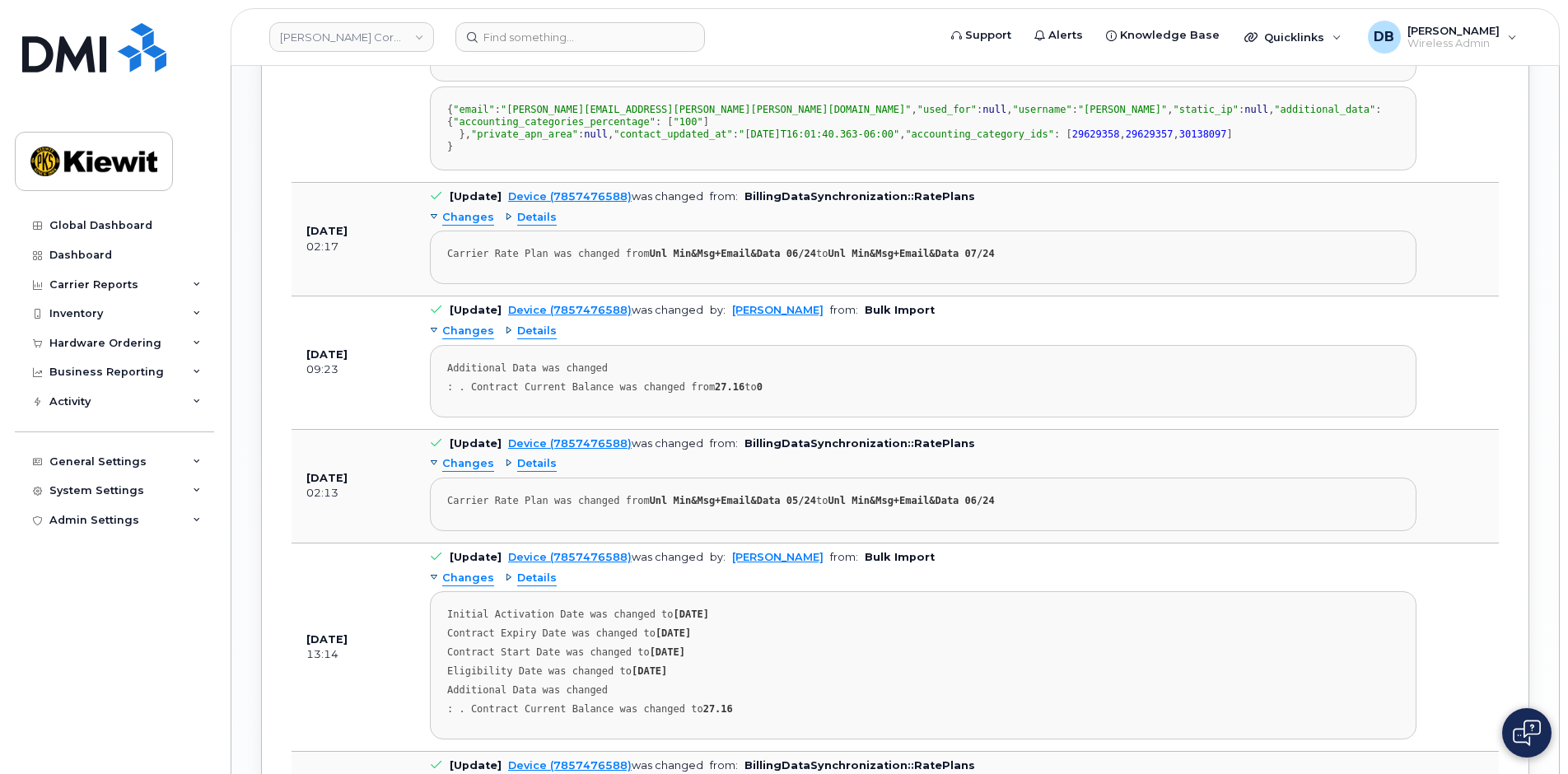
scroll to position [1975, 0]
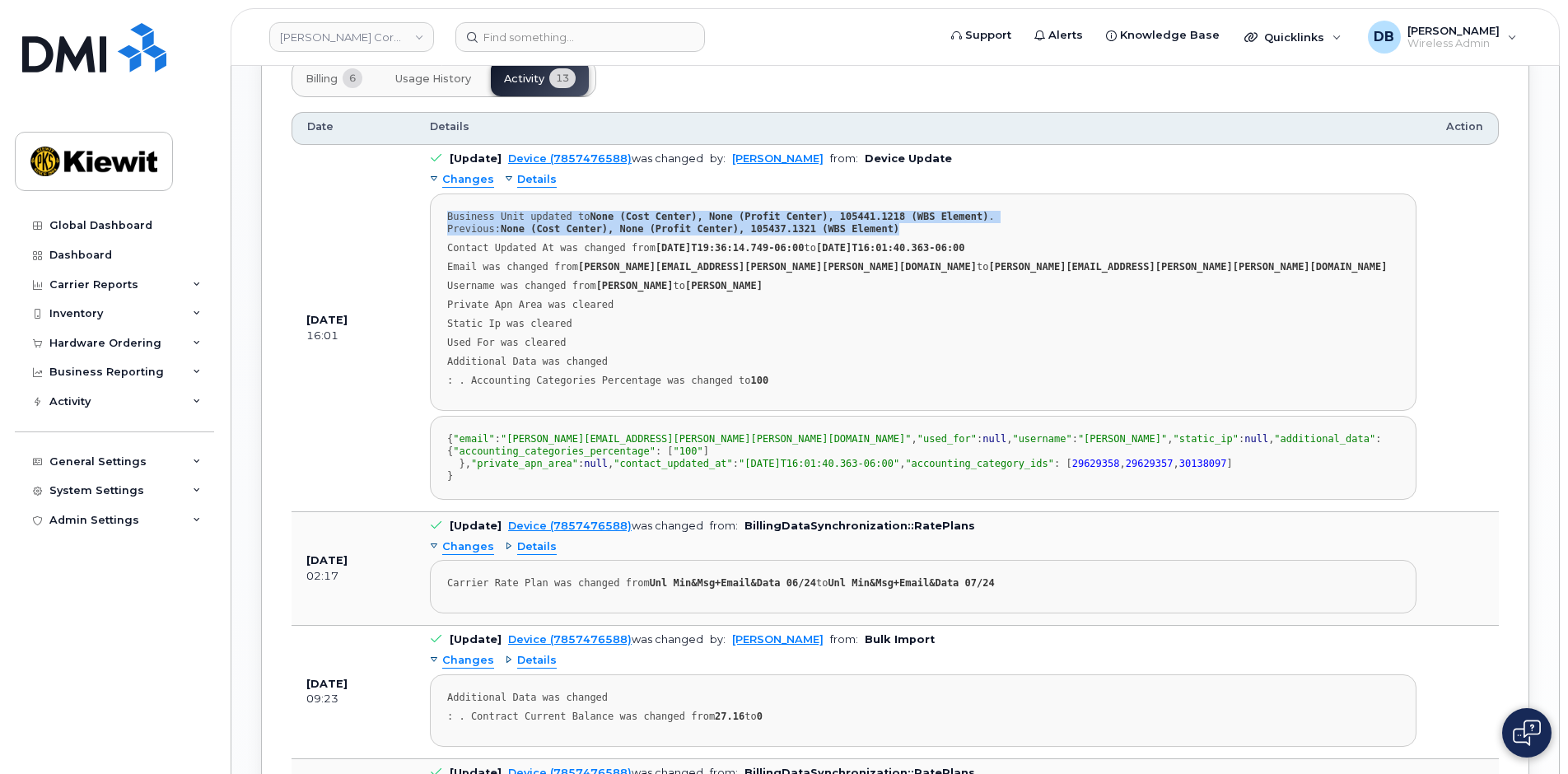
drag, startPoint x: 449, startPoint y: 200, endPoint x: 919, endPoint y: 214, distance: 470.2
click at [919, 214] on div "Business Unit updated to None (Cost Center), None (Profit Center), 105441.1218 …" at bounding box center [923, 223] width 951 height 24
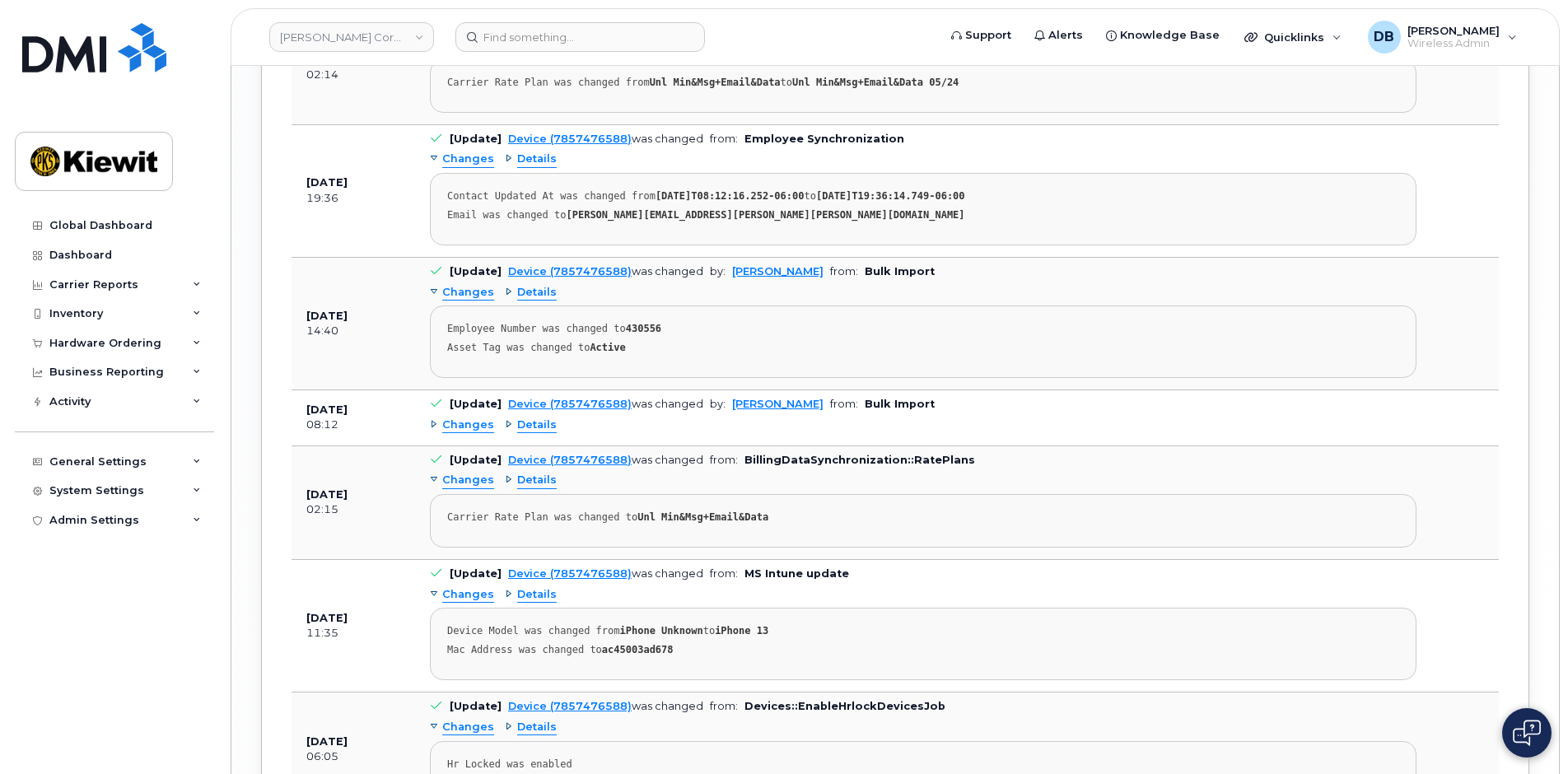
scroll to position [3292, 0]
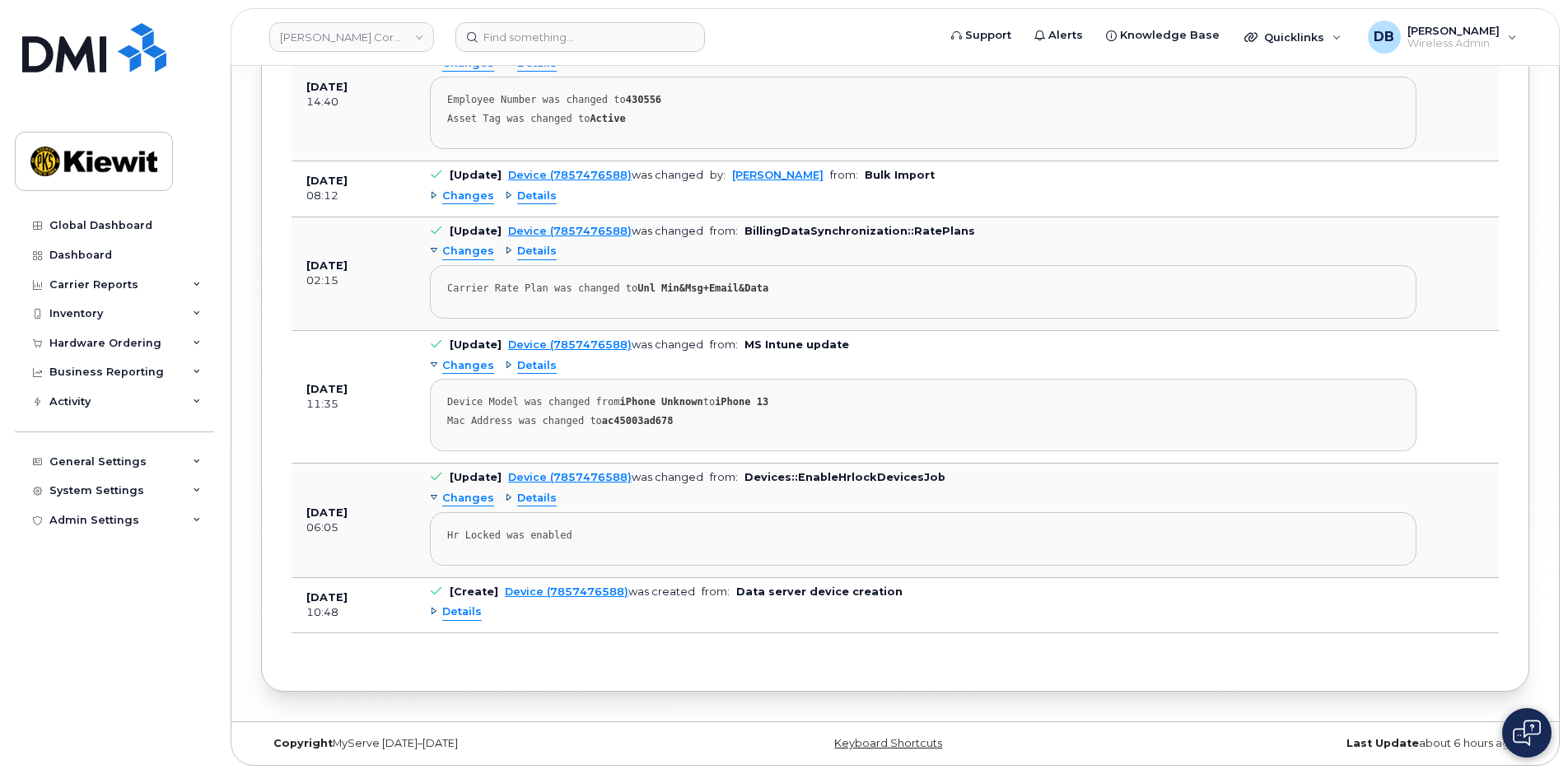
click at [445, 204] on span "Changes" at bounding box center [467, 196] width 51 height 16
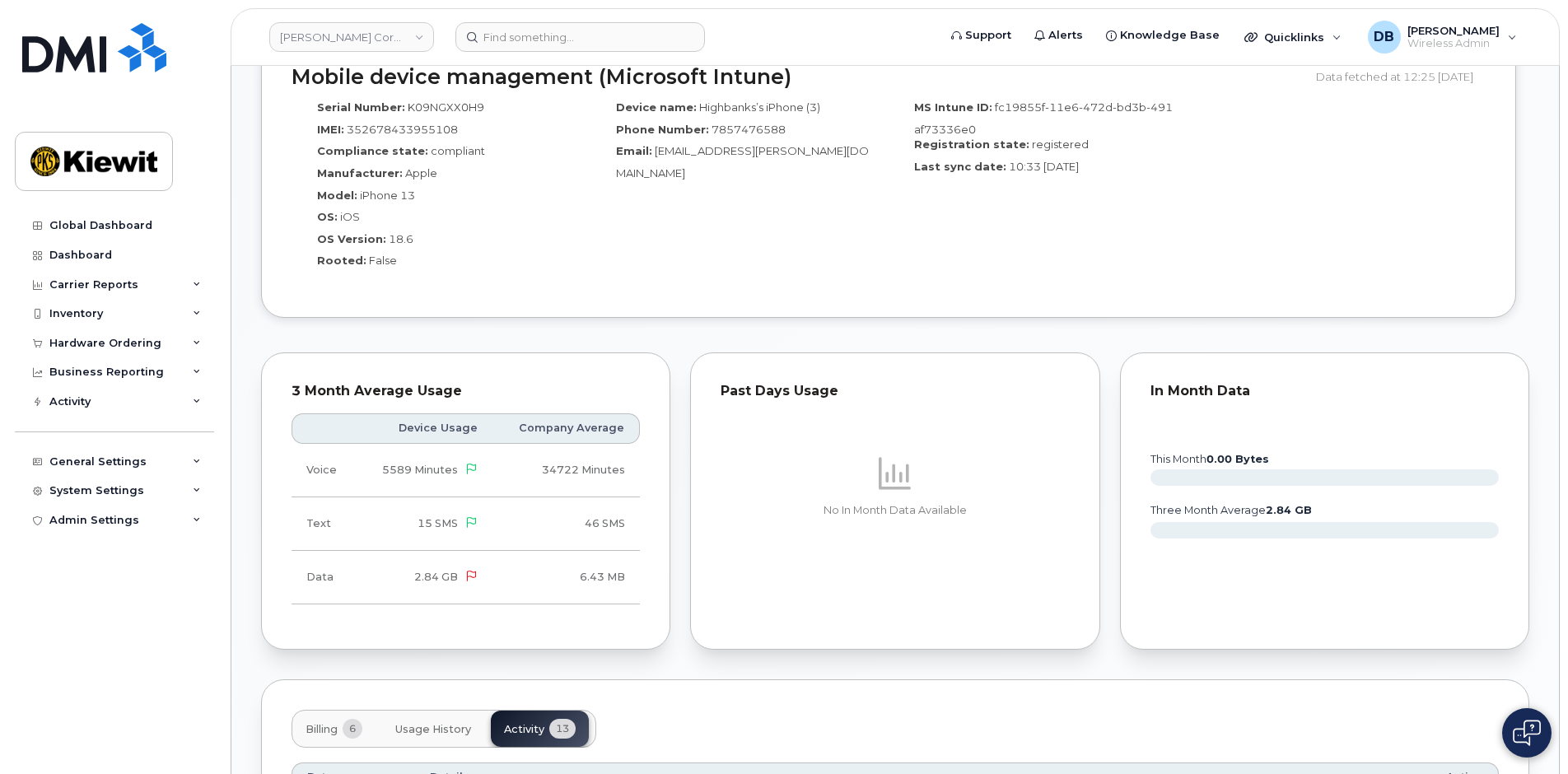
scroll to position [1654, 0]
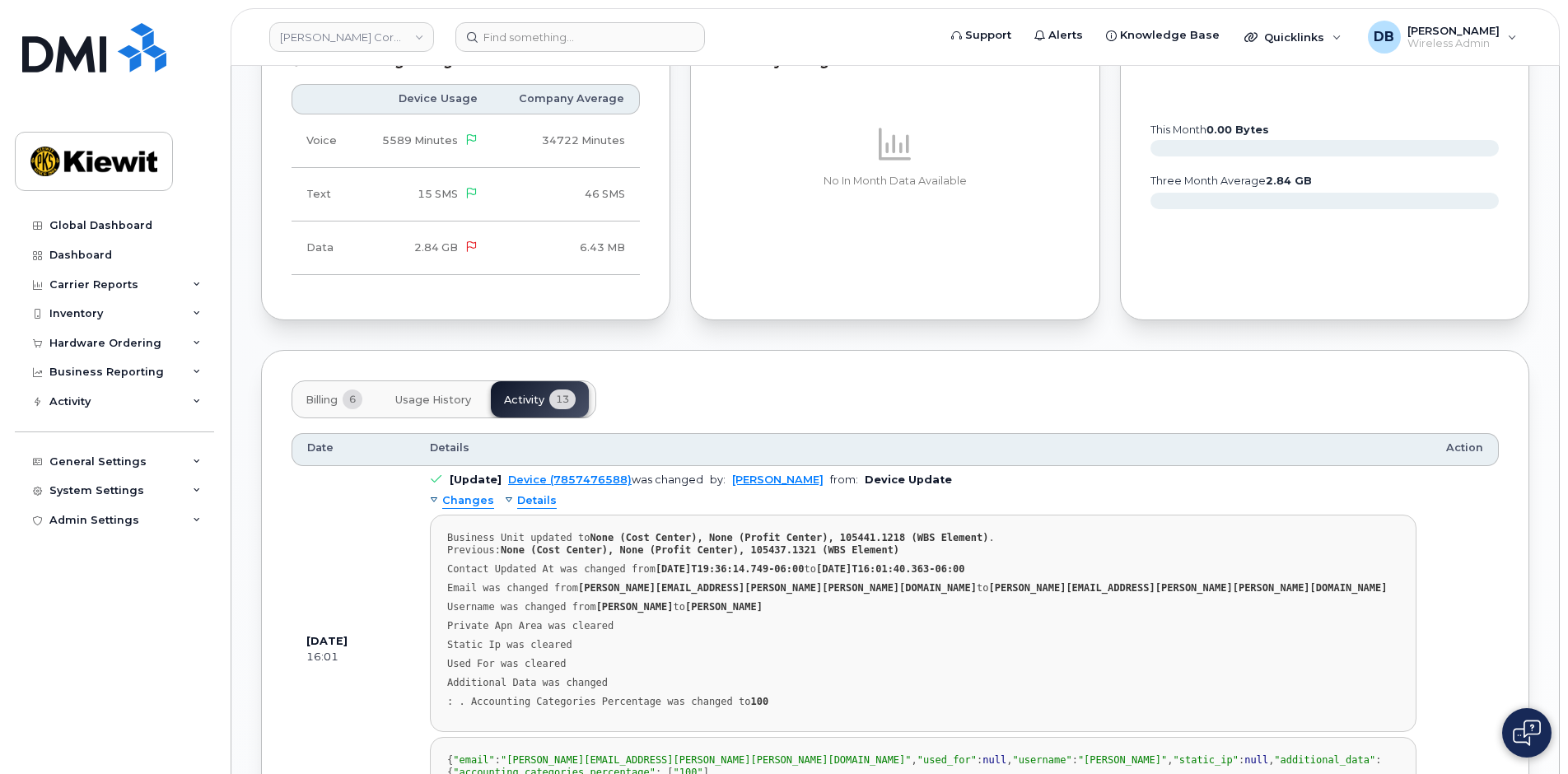
click at [317, 393] on span "Billing" at bounding box center [321, 399] width 32 height 13
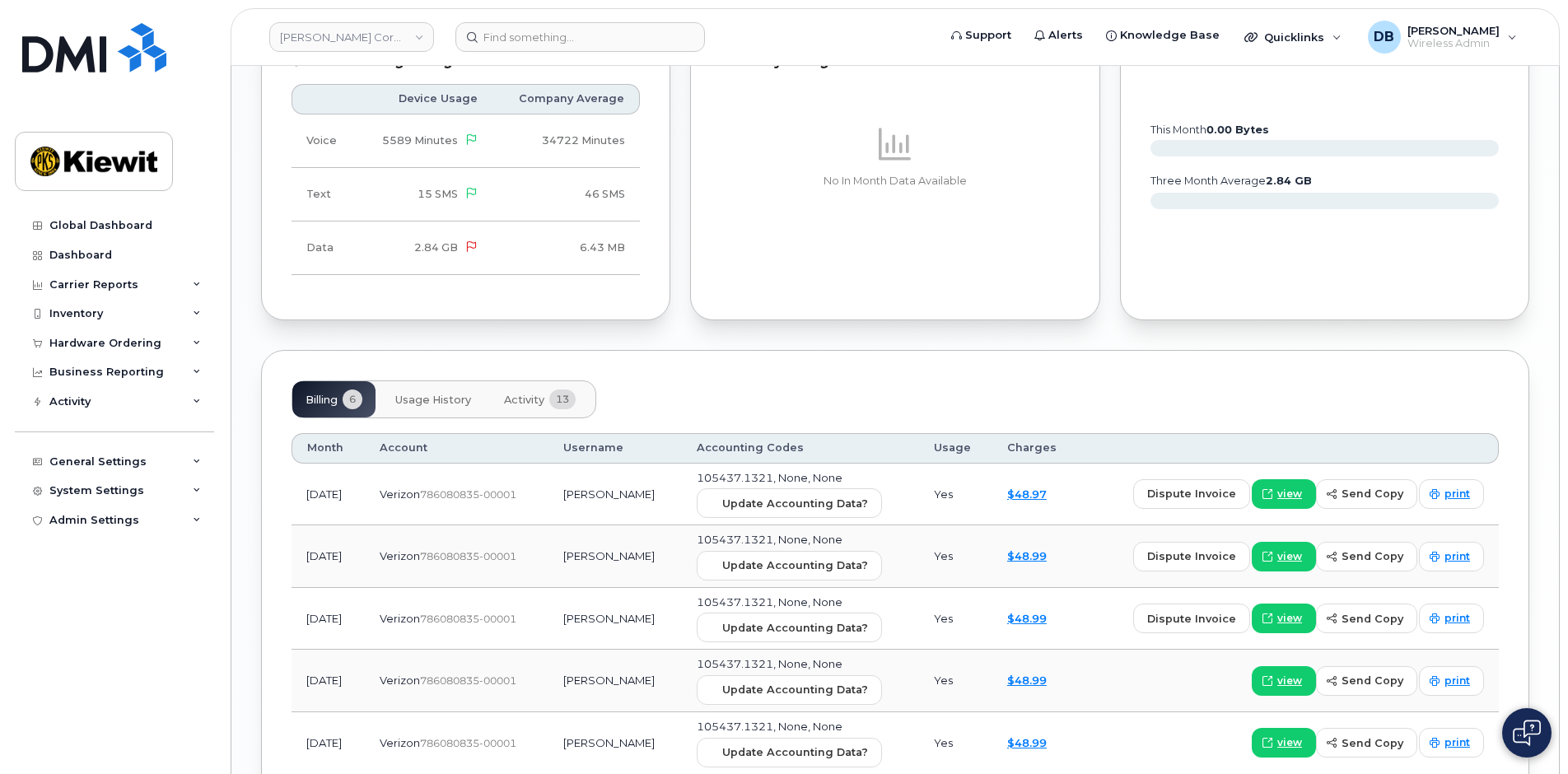
scroll to position [1830, 0]
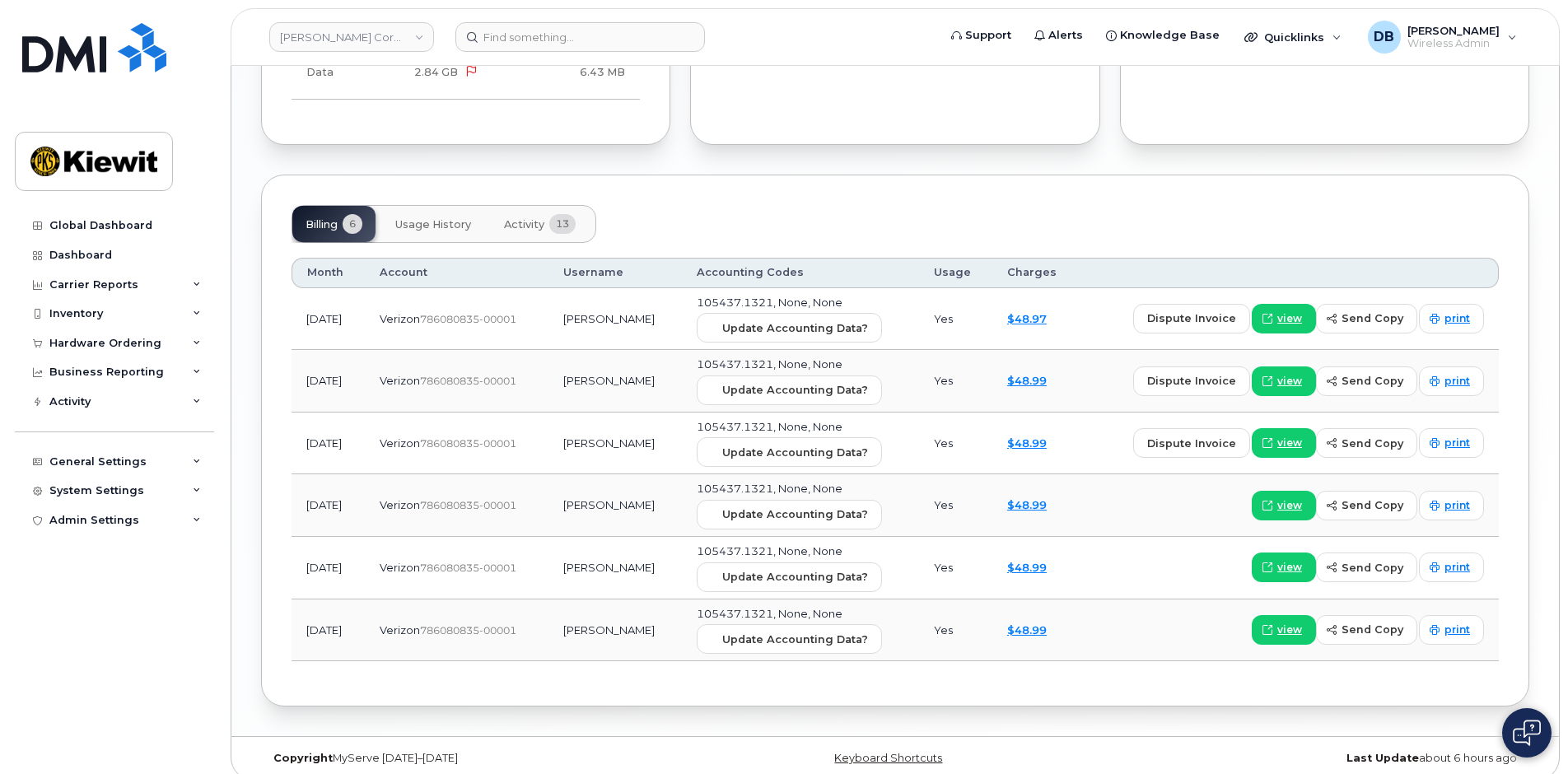
drag, startPoint x: 547, startPoint y: 612, endPoint x: 353, endPoint y: 614, distance: 194.0
click at [353, 614] on tr "Feb 2025 Verizon  786080835-00001 BRENT TORRES 105437.1321, None, None Update A…" at bounding box center [895, 630] width 1207 height 63
drag, startPoint x: 762, startPoint y: 601, endPoint x: 691, endPoint y: 601, distance: 71.0
click at [691, 601] on tr "Feb 2025 Verizon  786080835-00001 BRENT TORRES 105437.1321, None, None Update A…" at bounding box center [895, 630] width 1207 height 63
drag, startPoint x: 692, startPoint y: 601, endPoint x: 751, endPoint y: 715, distance: 128.4
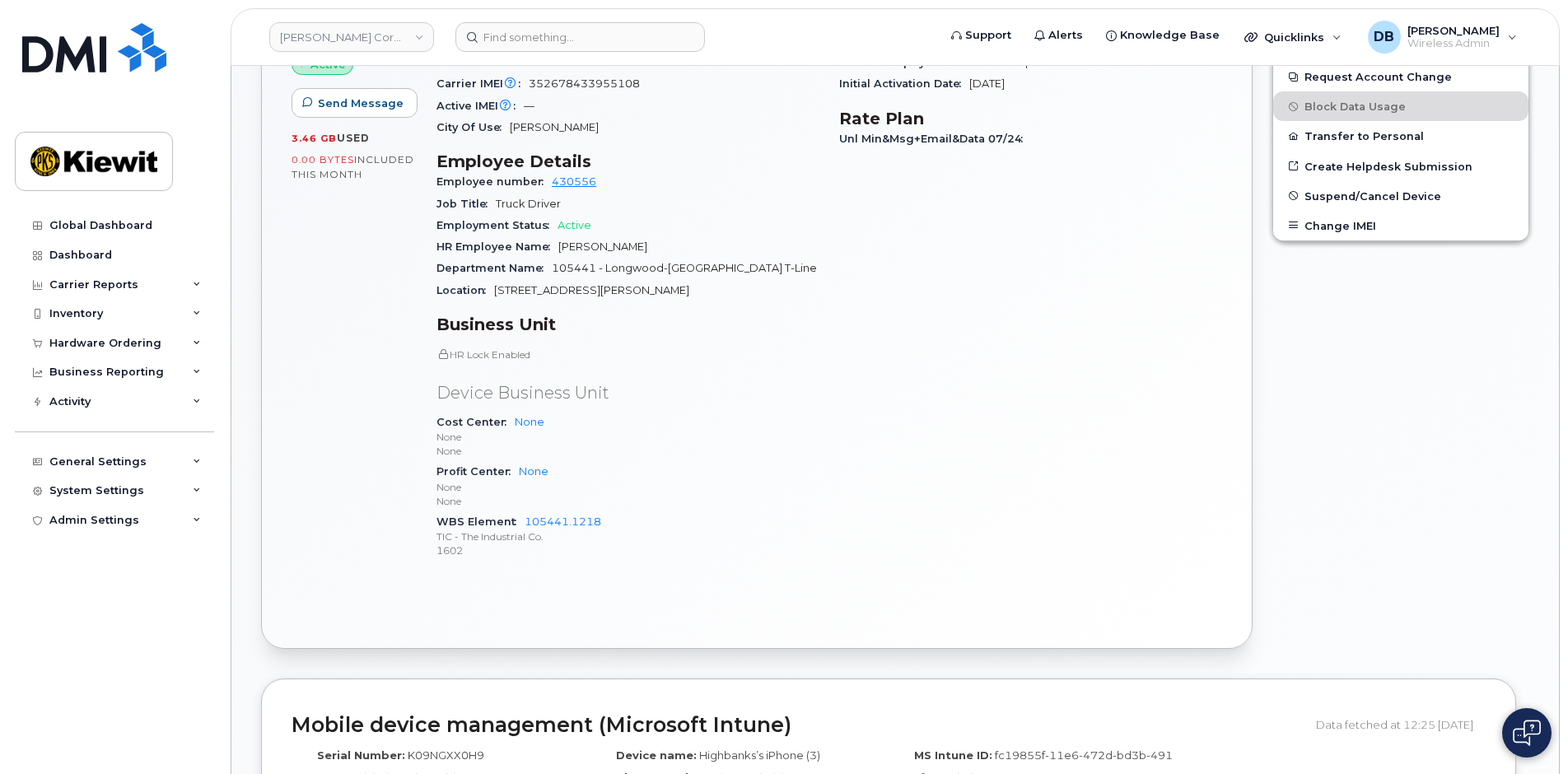
scroll to position [348, 0]
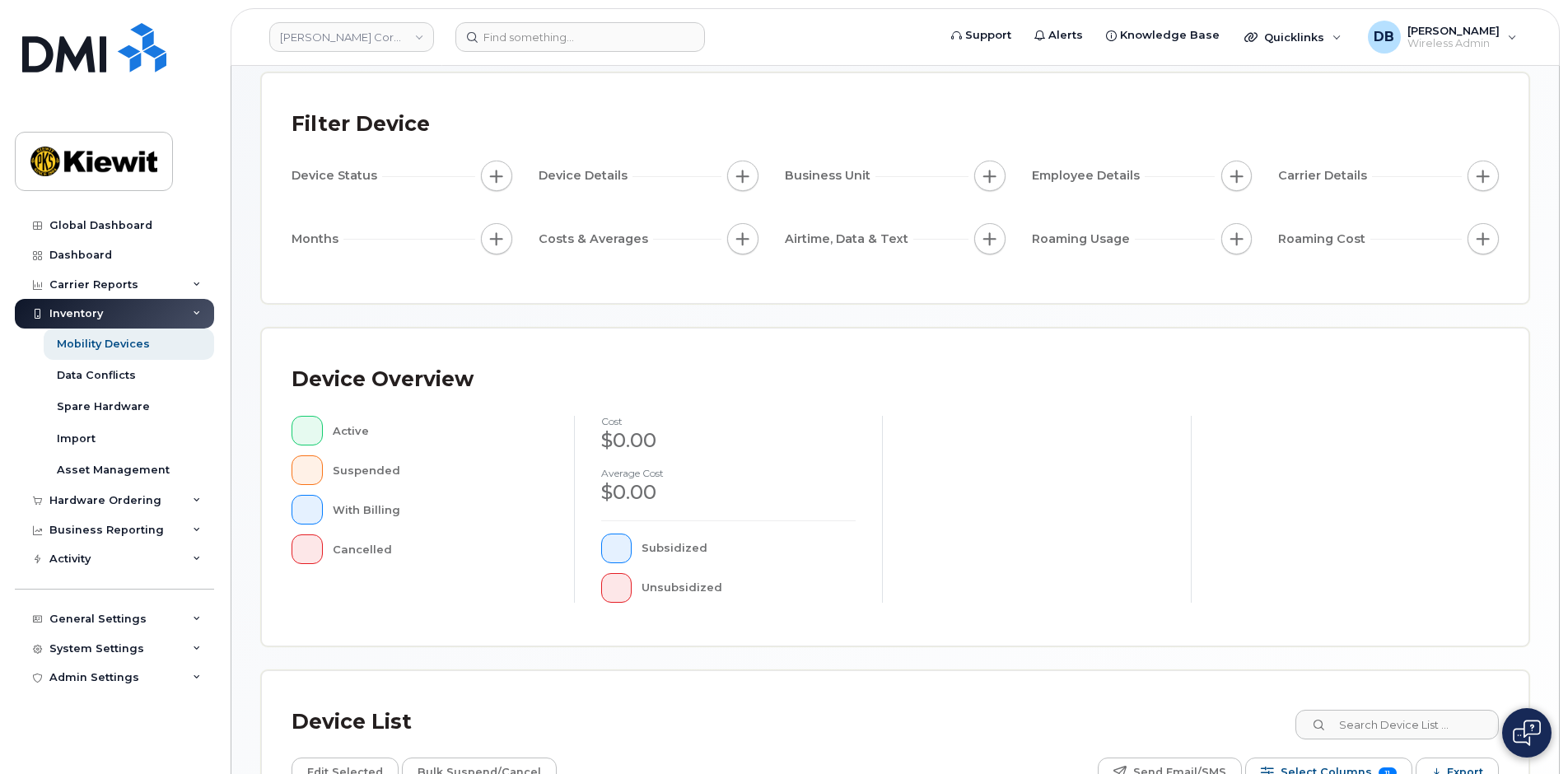
scroll to position [363, 0]
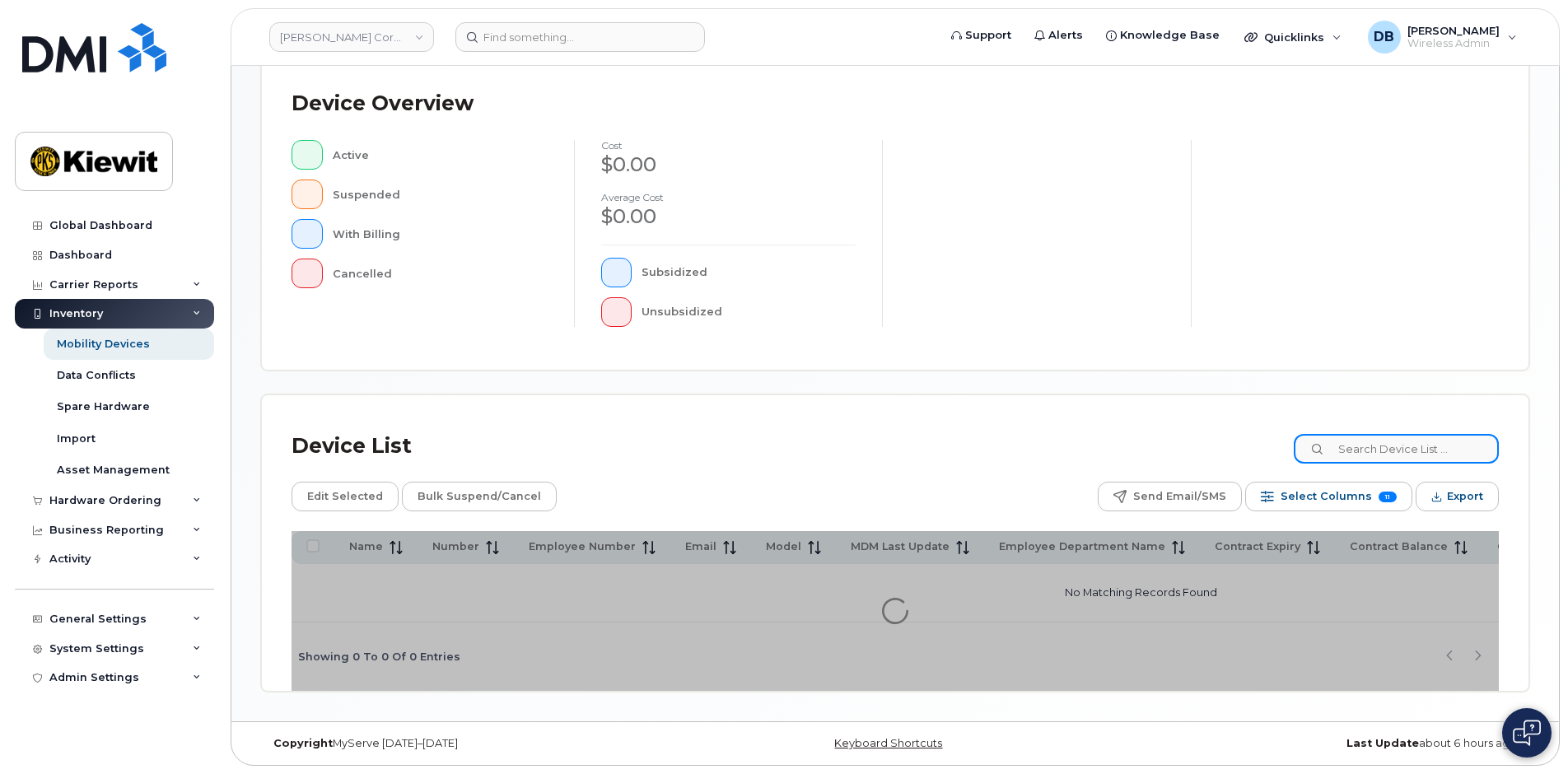
click at [1380, 440] on input at bounding box center [1395, 449] width 205 height 30
type input "105437."
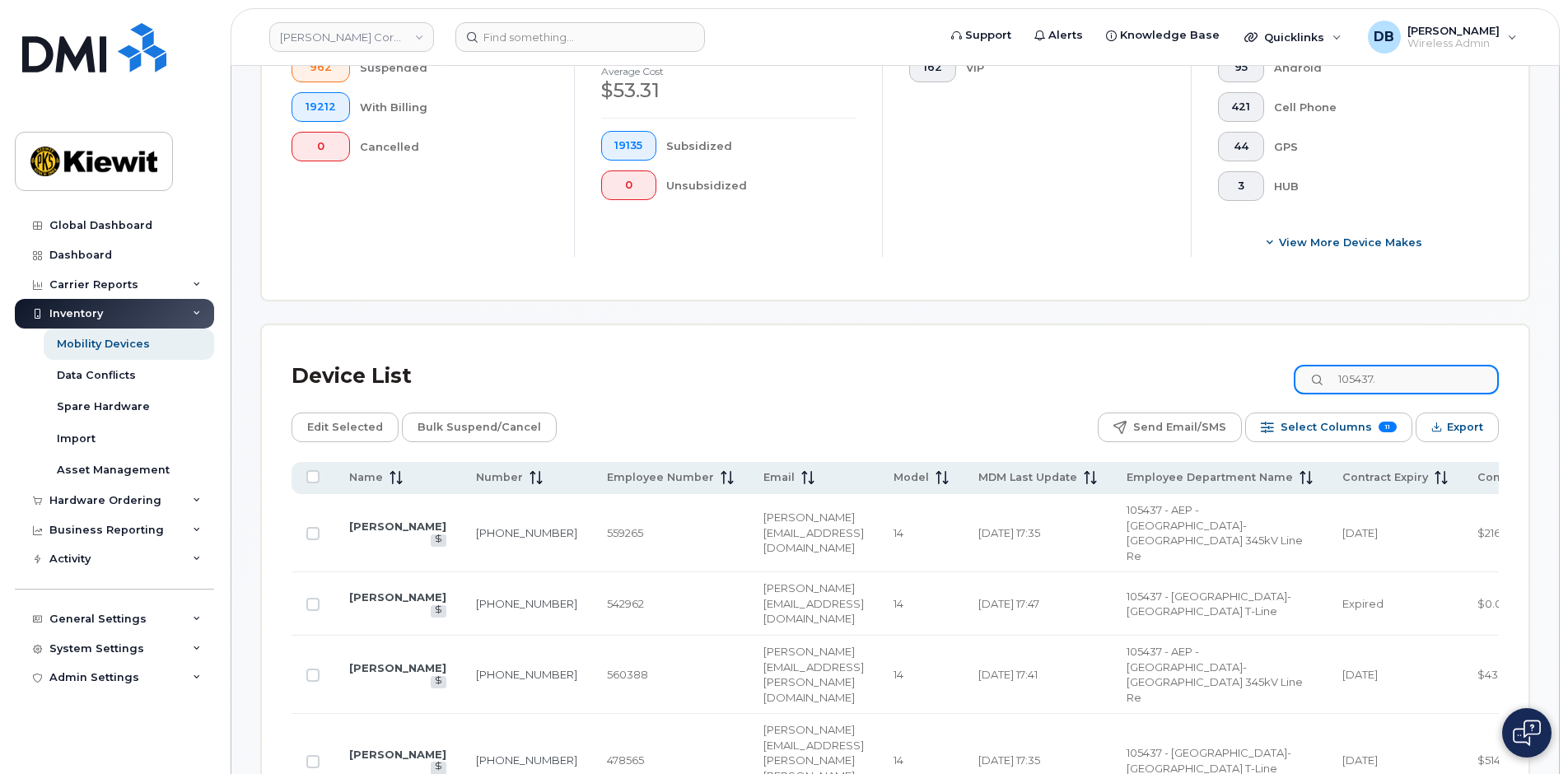
scroll to position [774, 0]
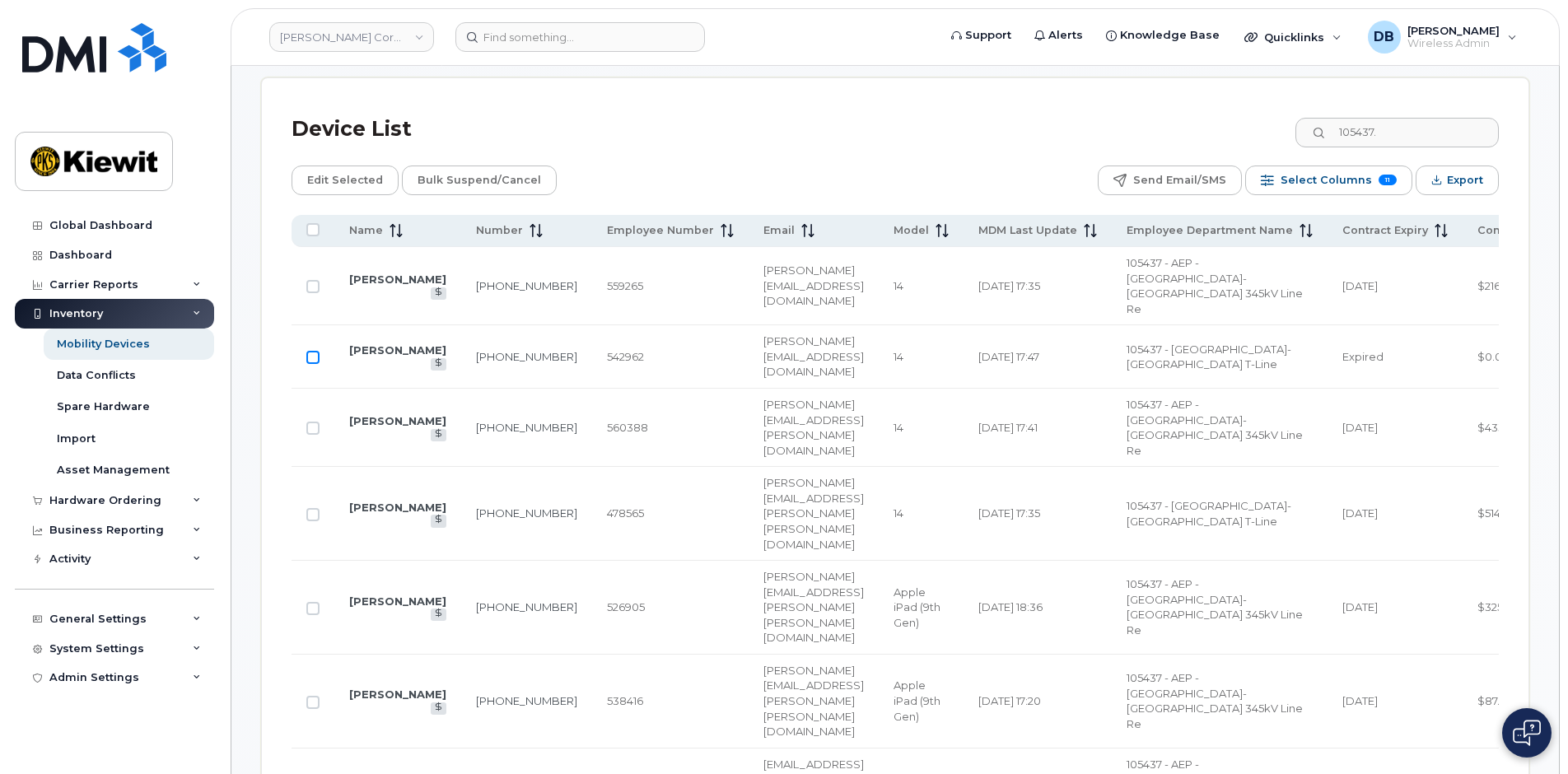
click at [311, 350] on input "Row Unselected" at bounding box center [312, 356] width 13 height 13
checkbox input "true"
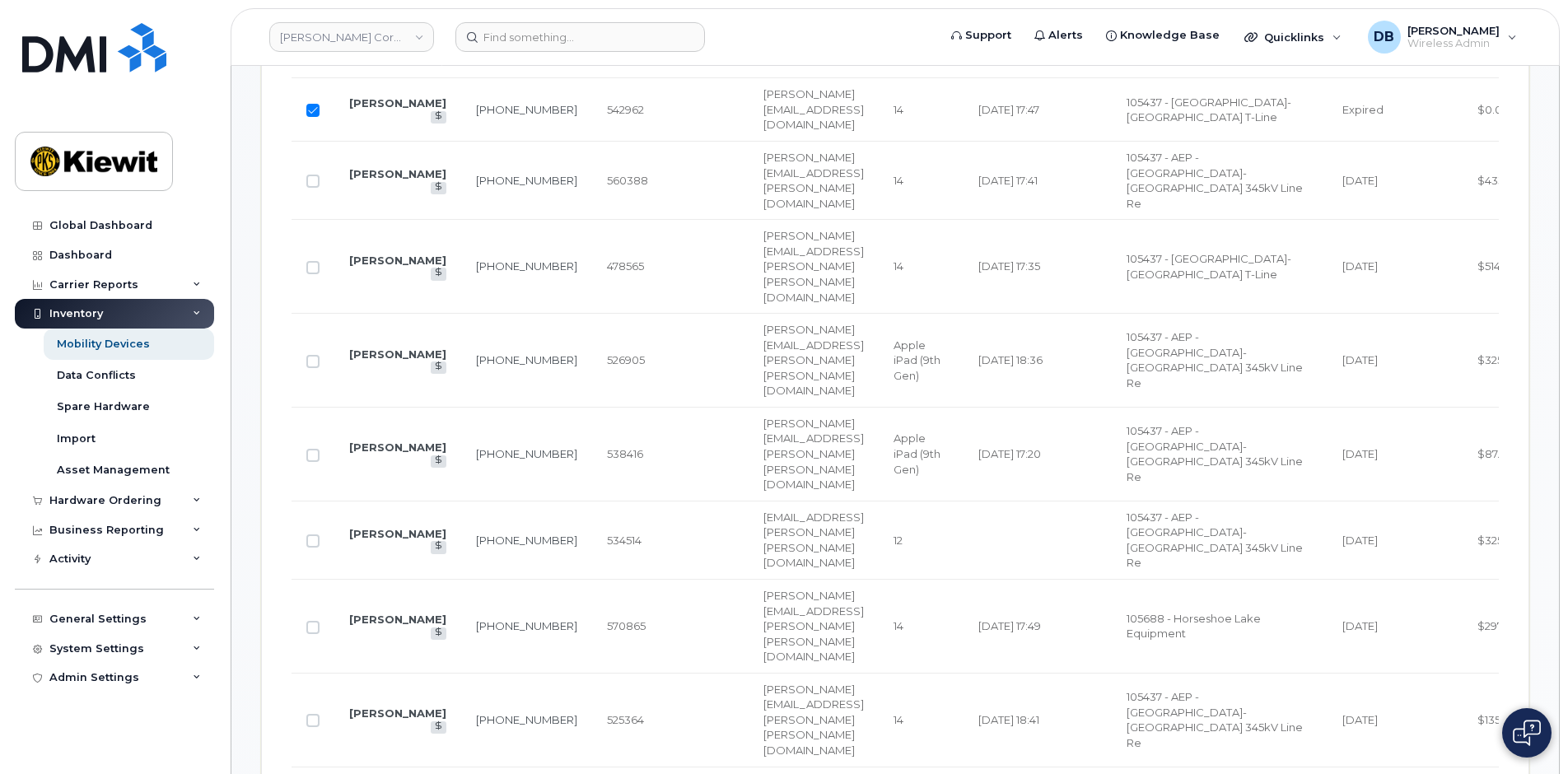
checkbox input "true"
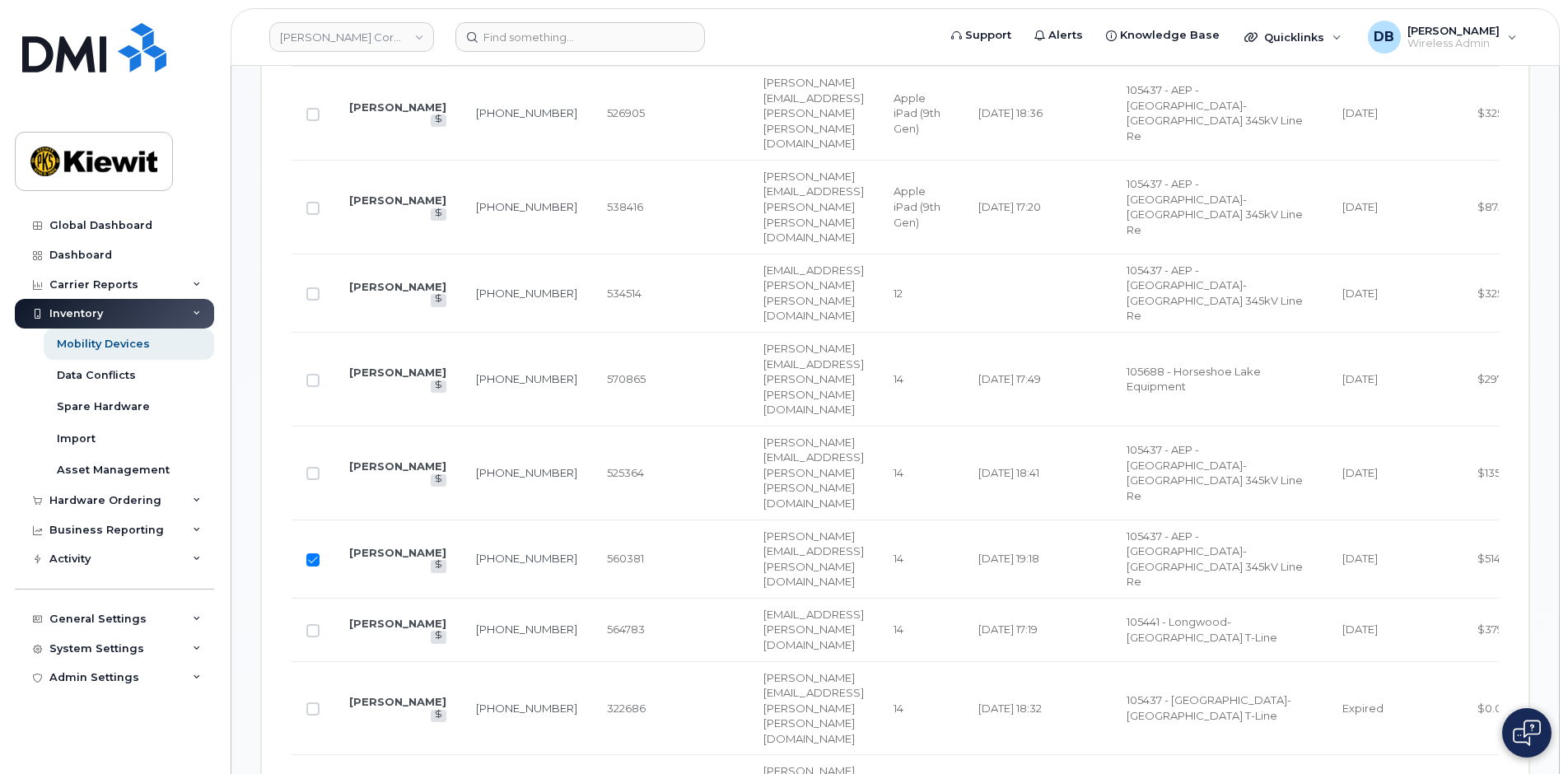
checkbox input "true"
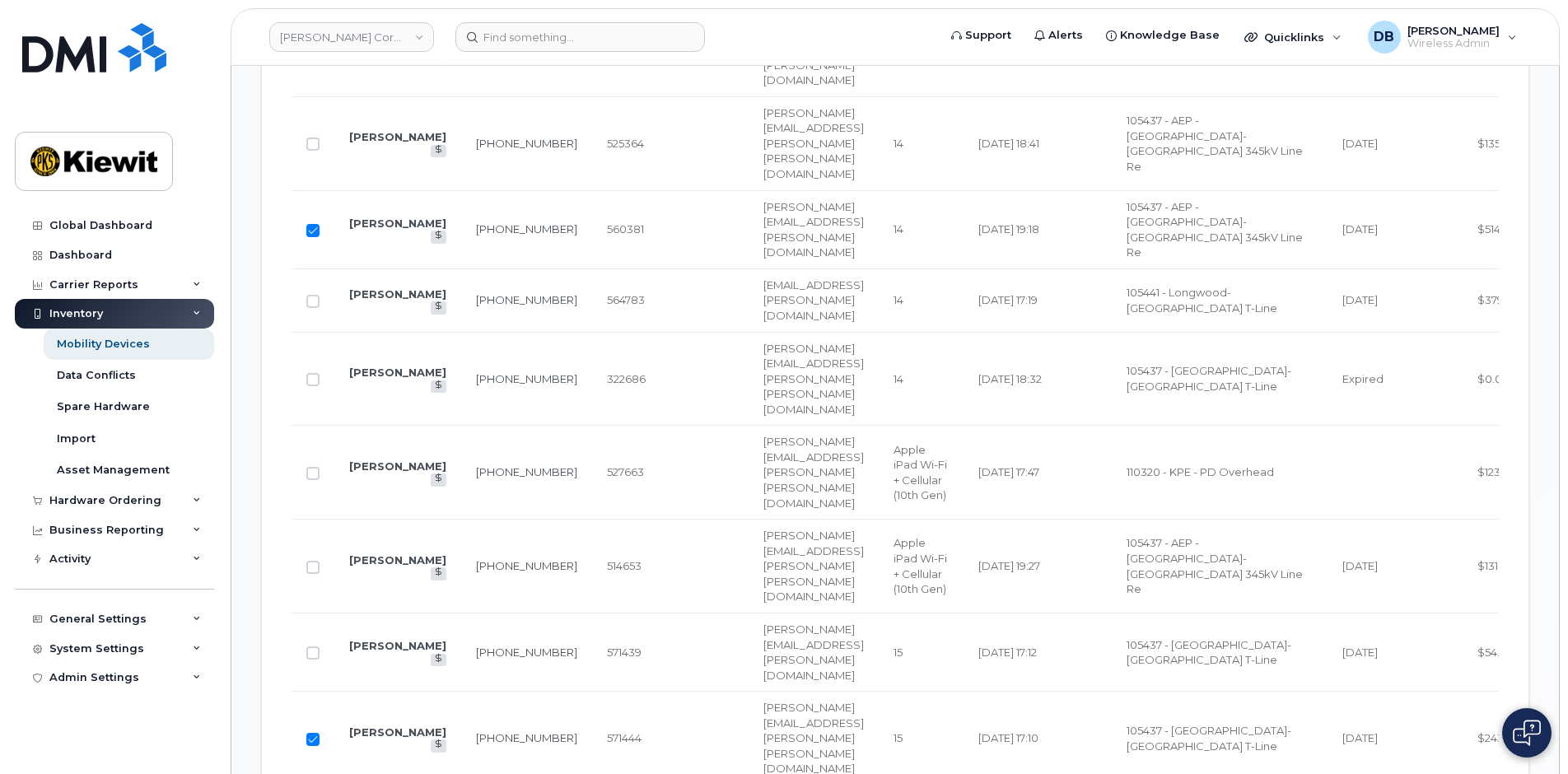
checkbox input "true"
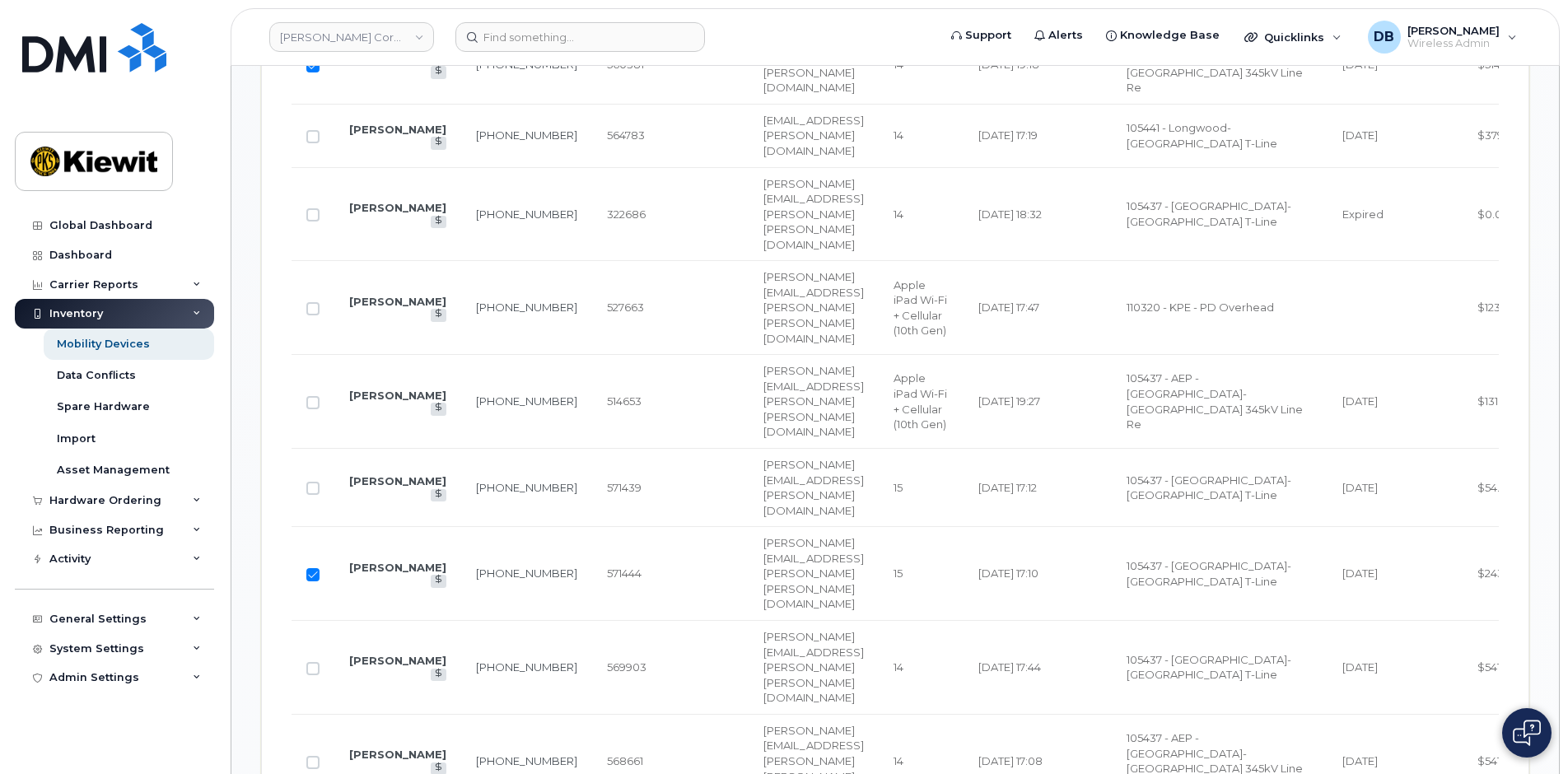
scroll to position [1926, 0]
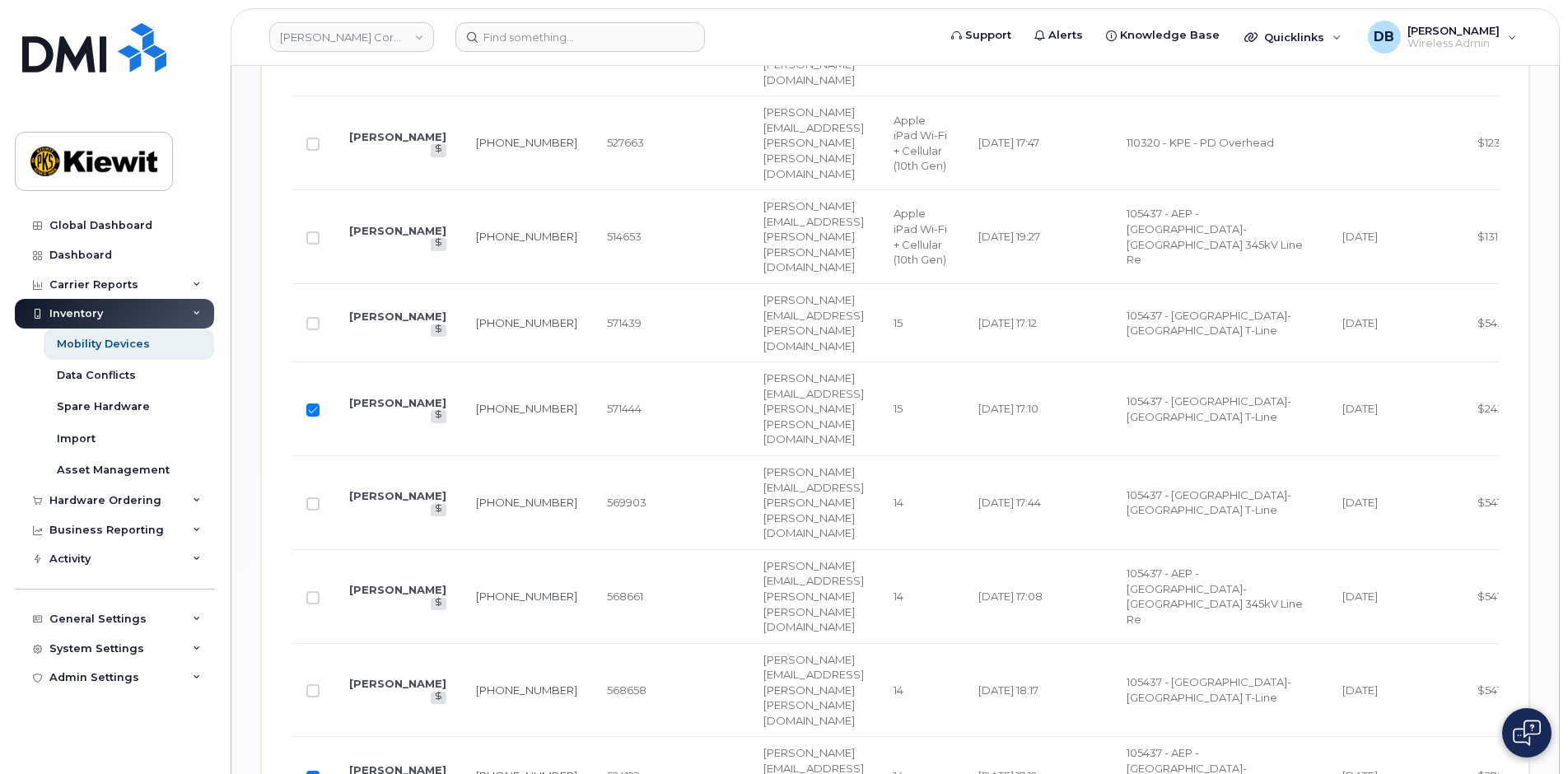
checkbox input "true"
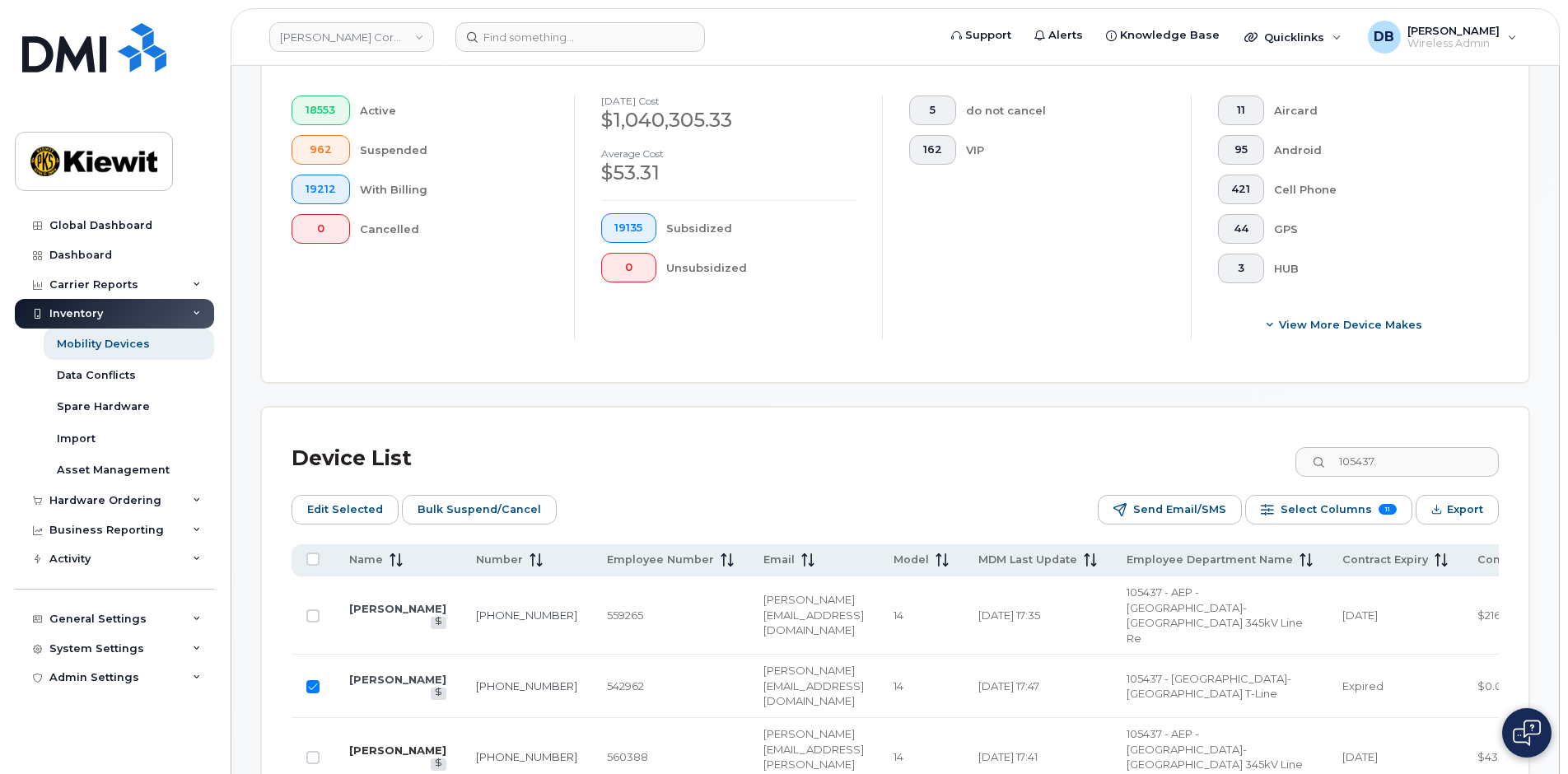
scroll to position [527, 0]
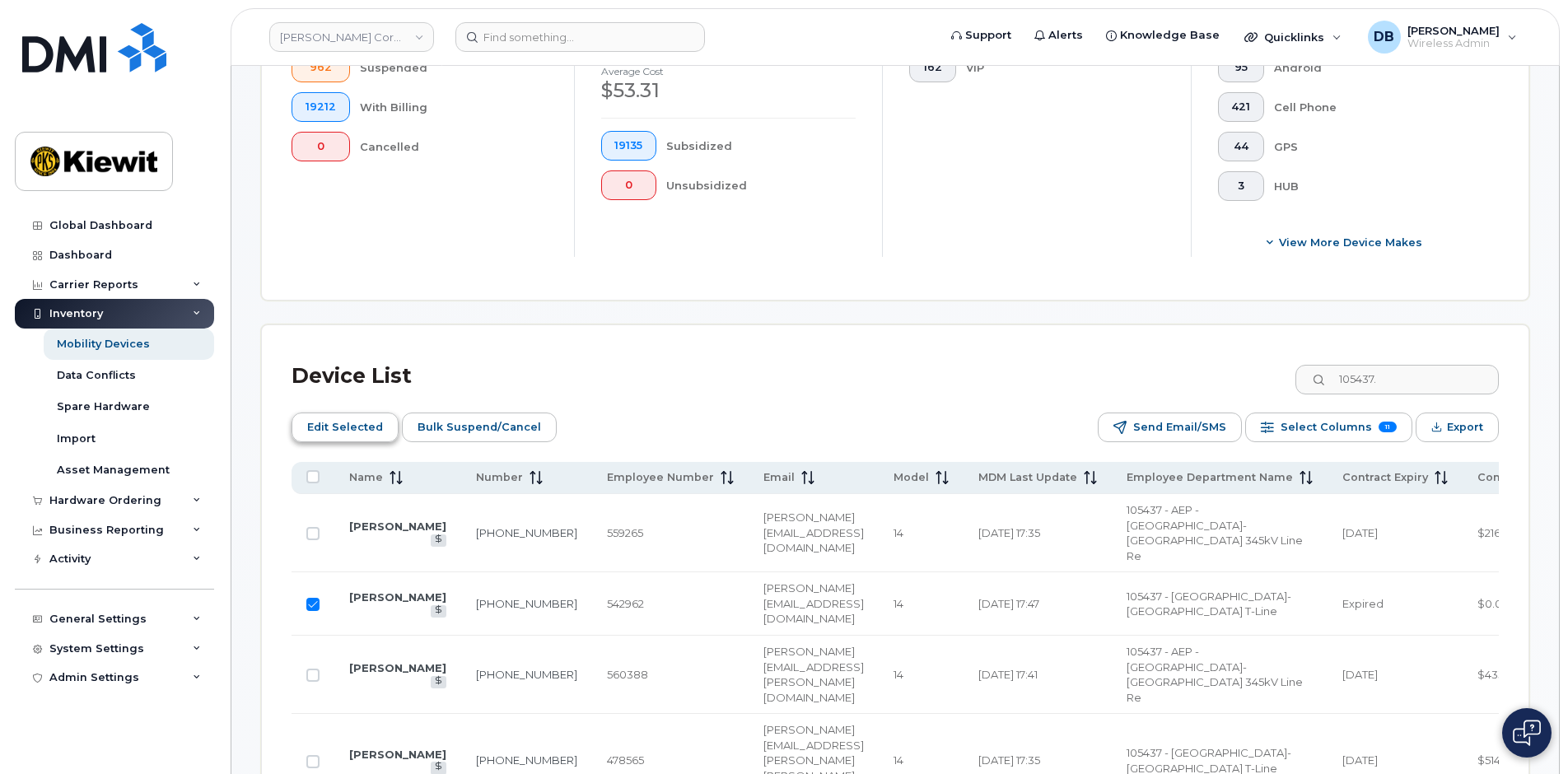
click at [337, 435] on span "Edit Selected" at bounding box center [344, 427] width 76 height 24
click at [763, 644] on span "JACOB.BOYANTON@TICUS.COM" at bounding box center [813, 674] width 100 height 59
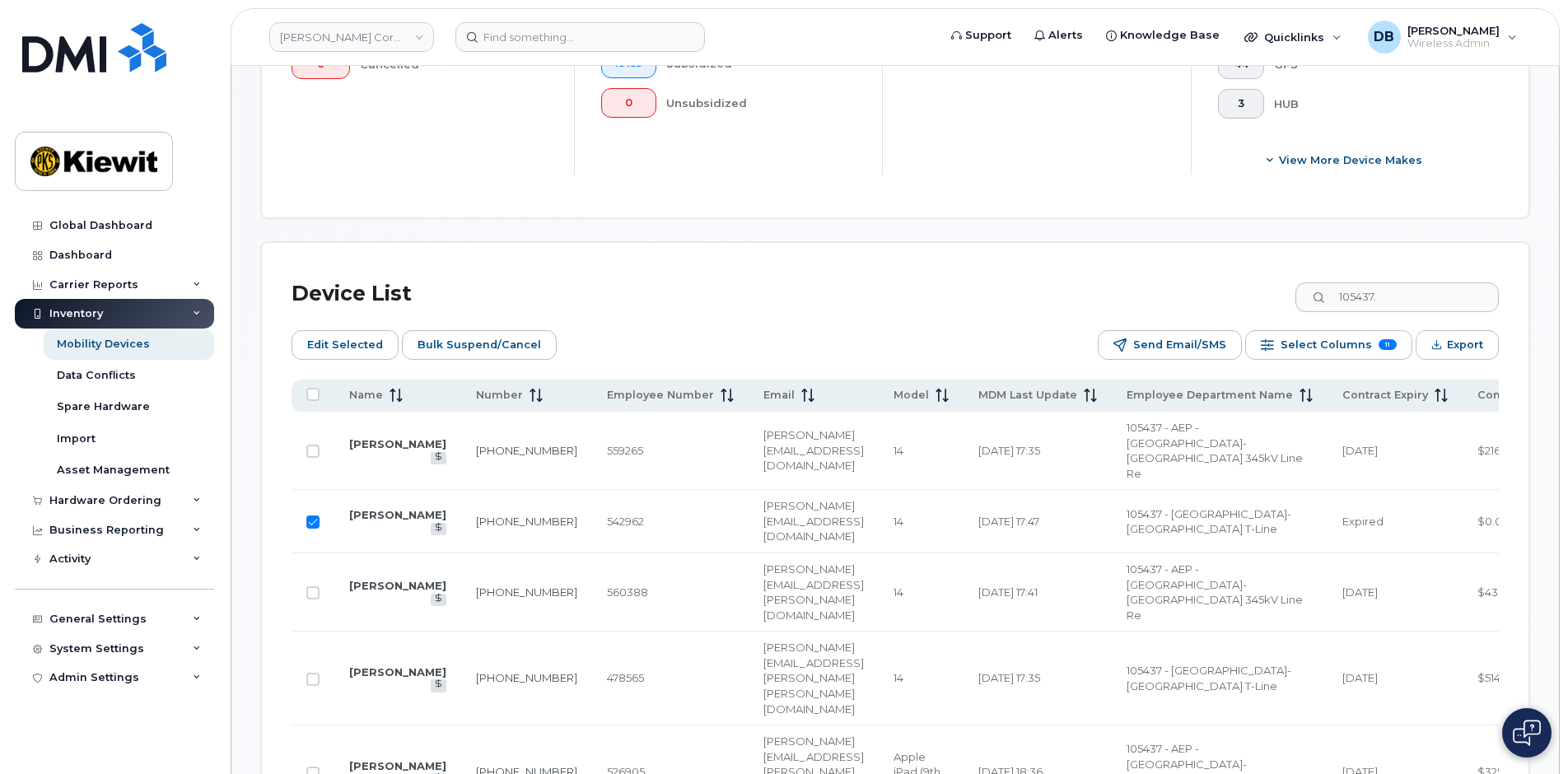
scroll to position [692, 0]
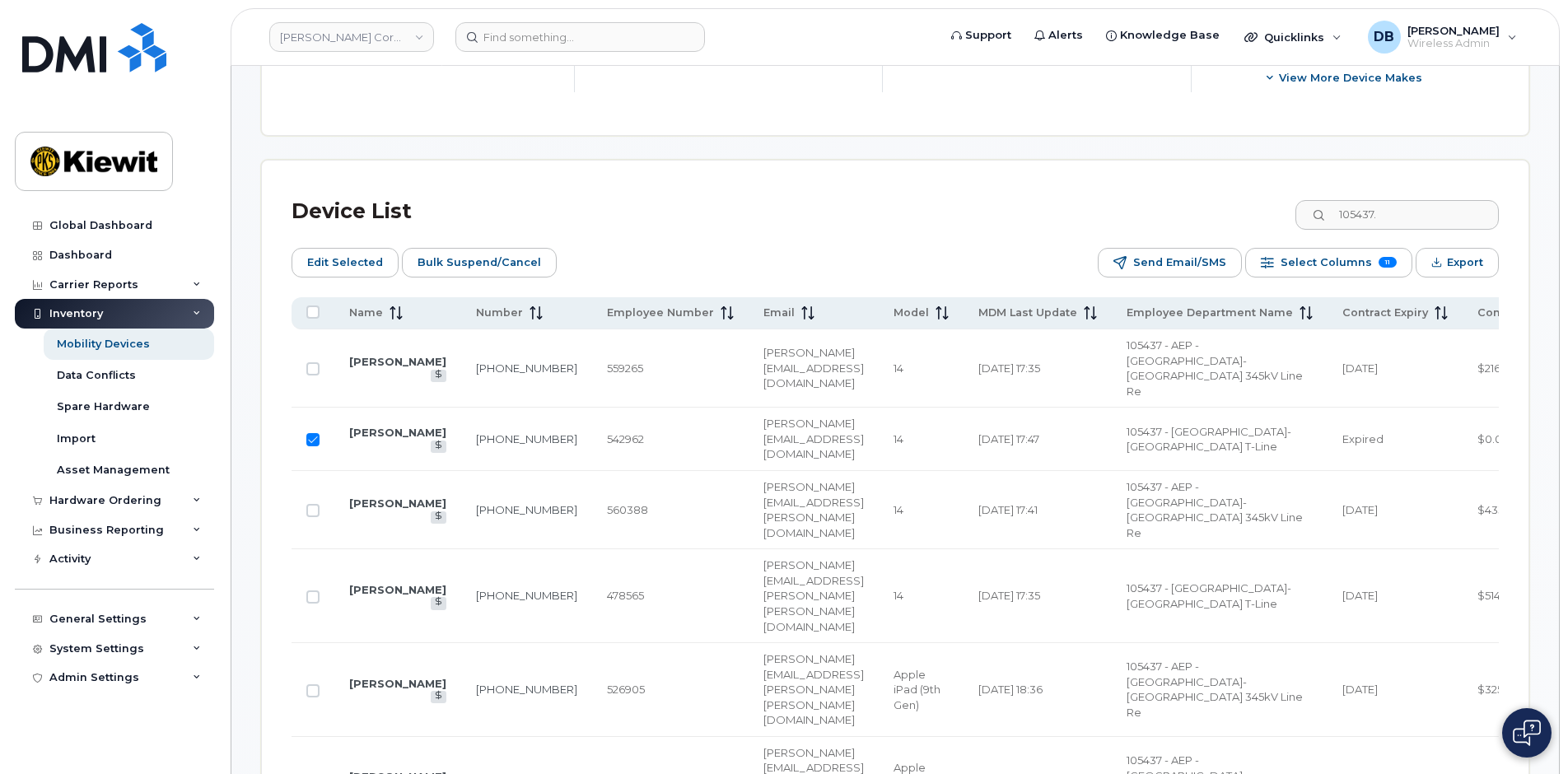
click at [763, 745] on span "[PERSON_NAME][EMAIL_ADDRESS][PERSON_NAME][PERSON_NAME][DOMAIN_NAME]" at bounding box center [813, 782] width 100 height 74
click at [372, 770] on link "[PERSON_NAME]" at bounding box center [397, 776] width 97 height 13
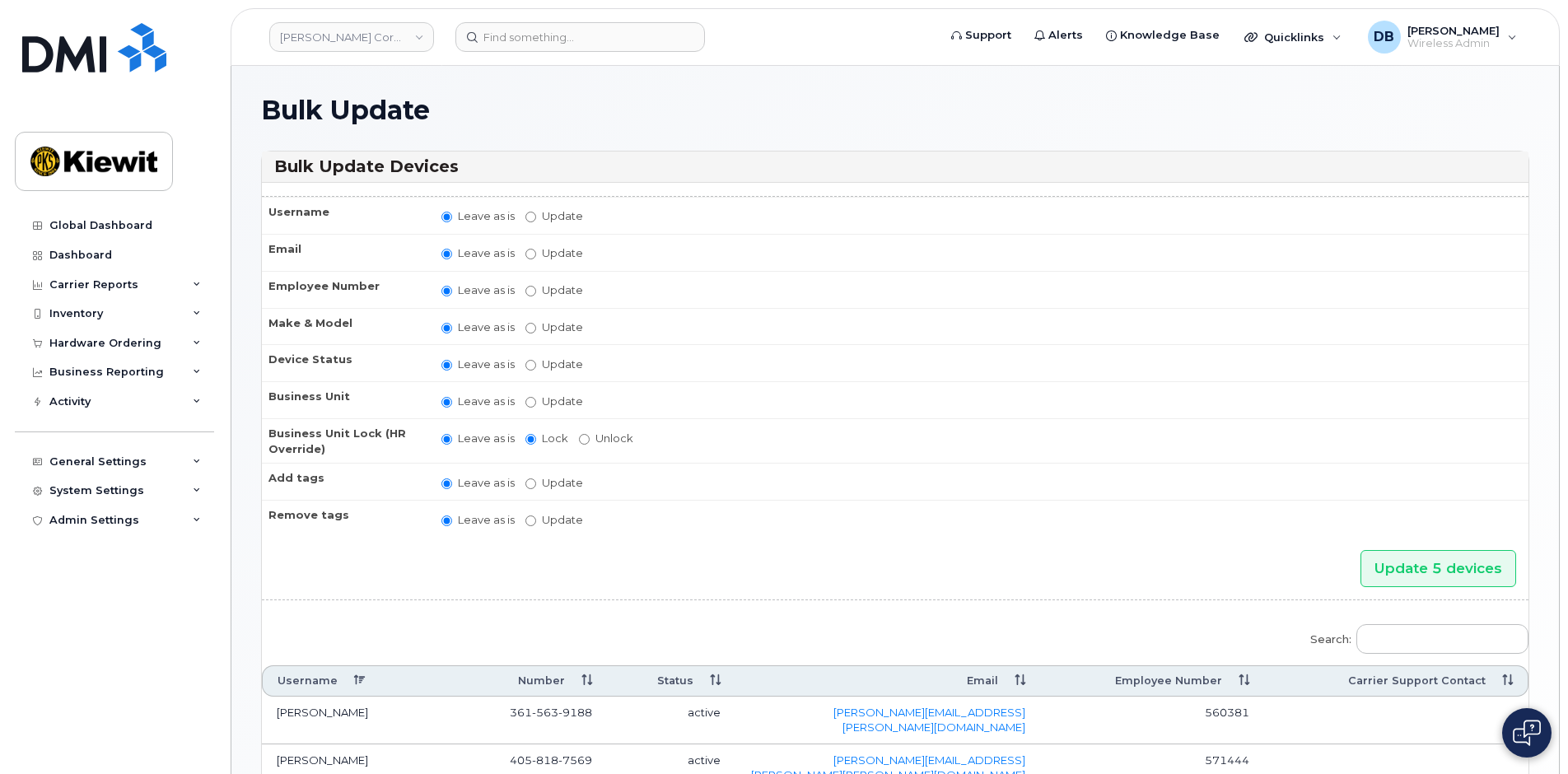
click at [537, 404] on label "Update" at bounding box center [554, 401] width 58 height 16
click at [536, 404] on input "Update" at bounding box center [530, 402] width 10 height 10
radio input "true"
radio input "false"
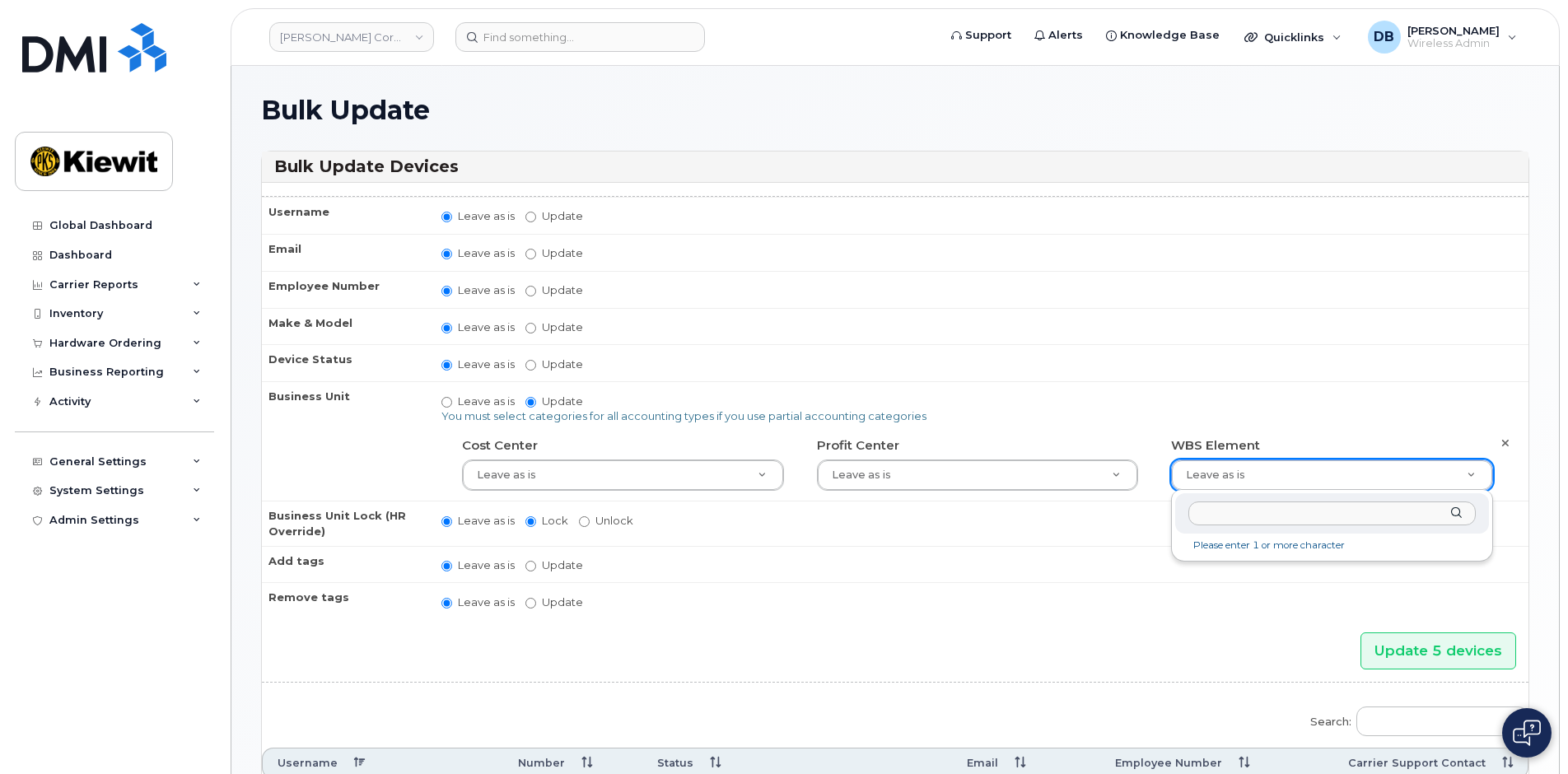
type input "105441.1218"
click at [691, 116] on h1 "Bulk Update" at bounding box center [895, 110] width 1268 height 29
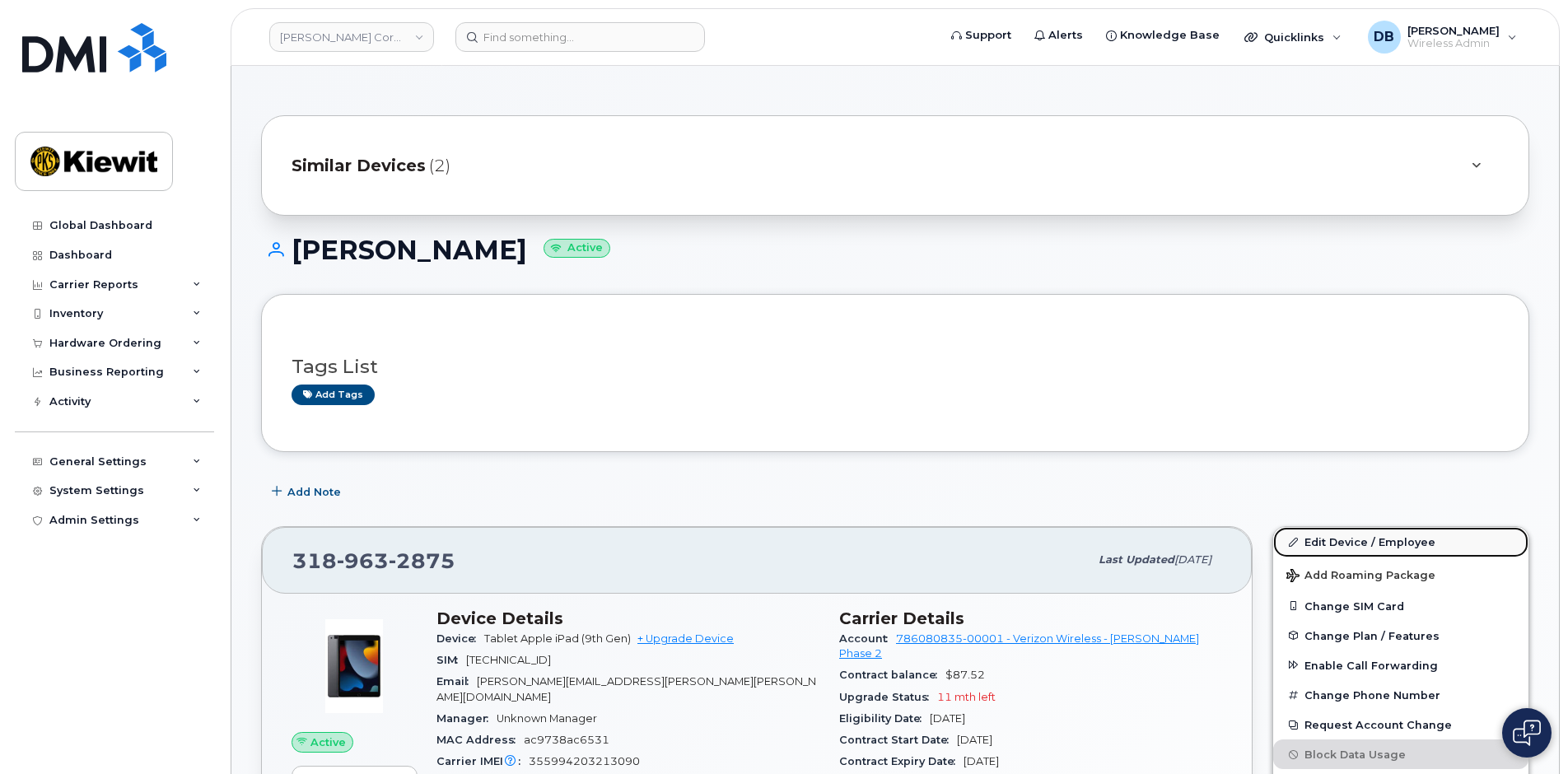
click at [1346, 551] on link "Edit Device / Employee" at bounding box center [1401, 541] width 256 height 30
click at [1349, 545] on link "Edit Device / Employee" at bounding box center [1401, 541] width 256 height 30
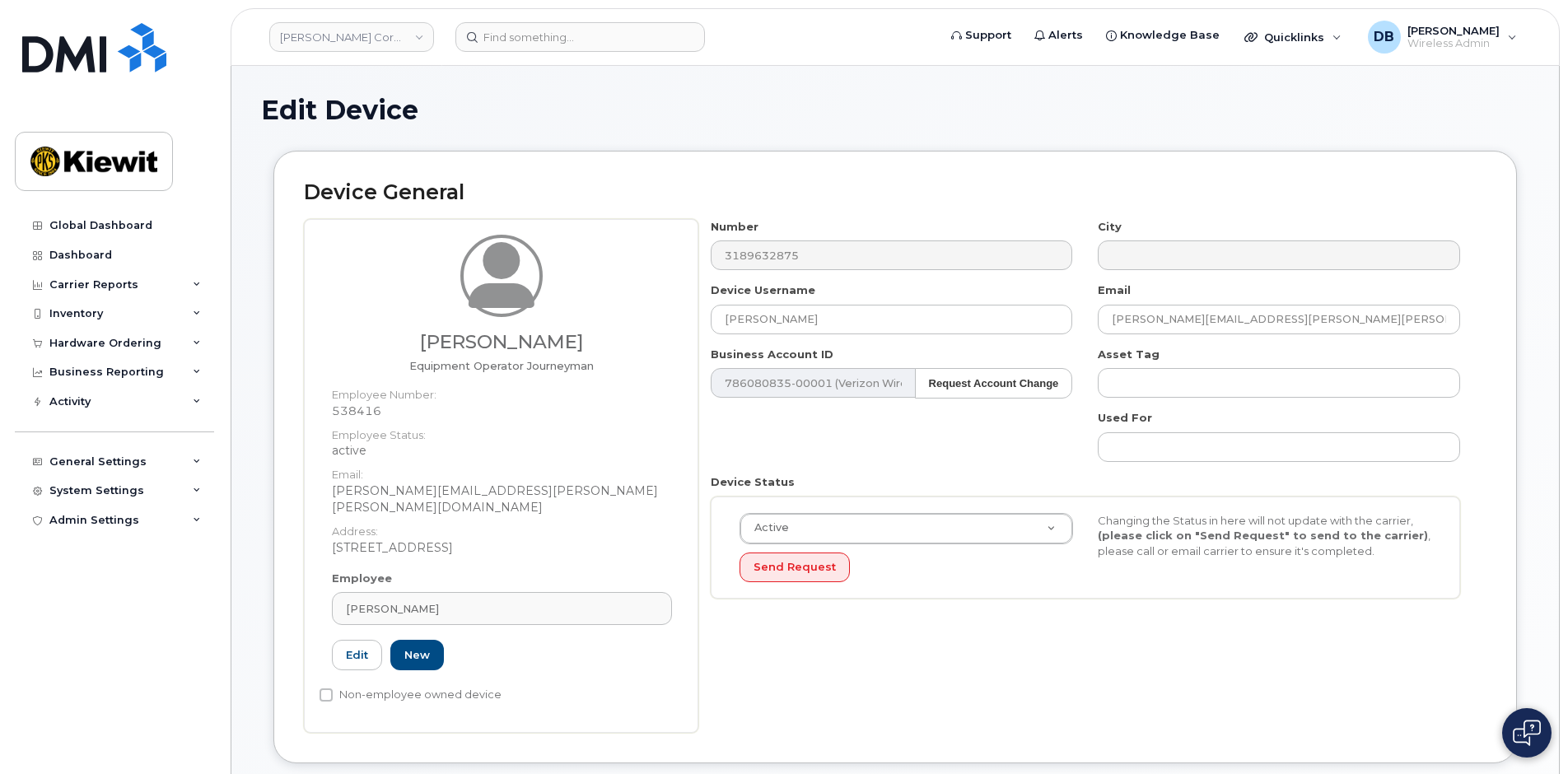
click at [376, 410] on dd "538416" at bounding box center [501, 411] width 340 height 17
copy dd "538416"
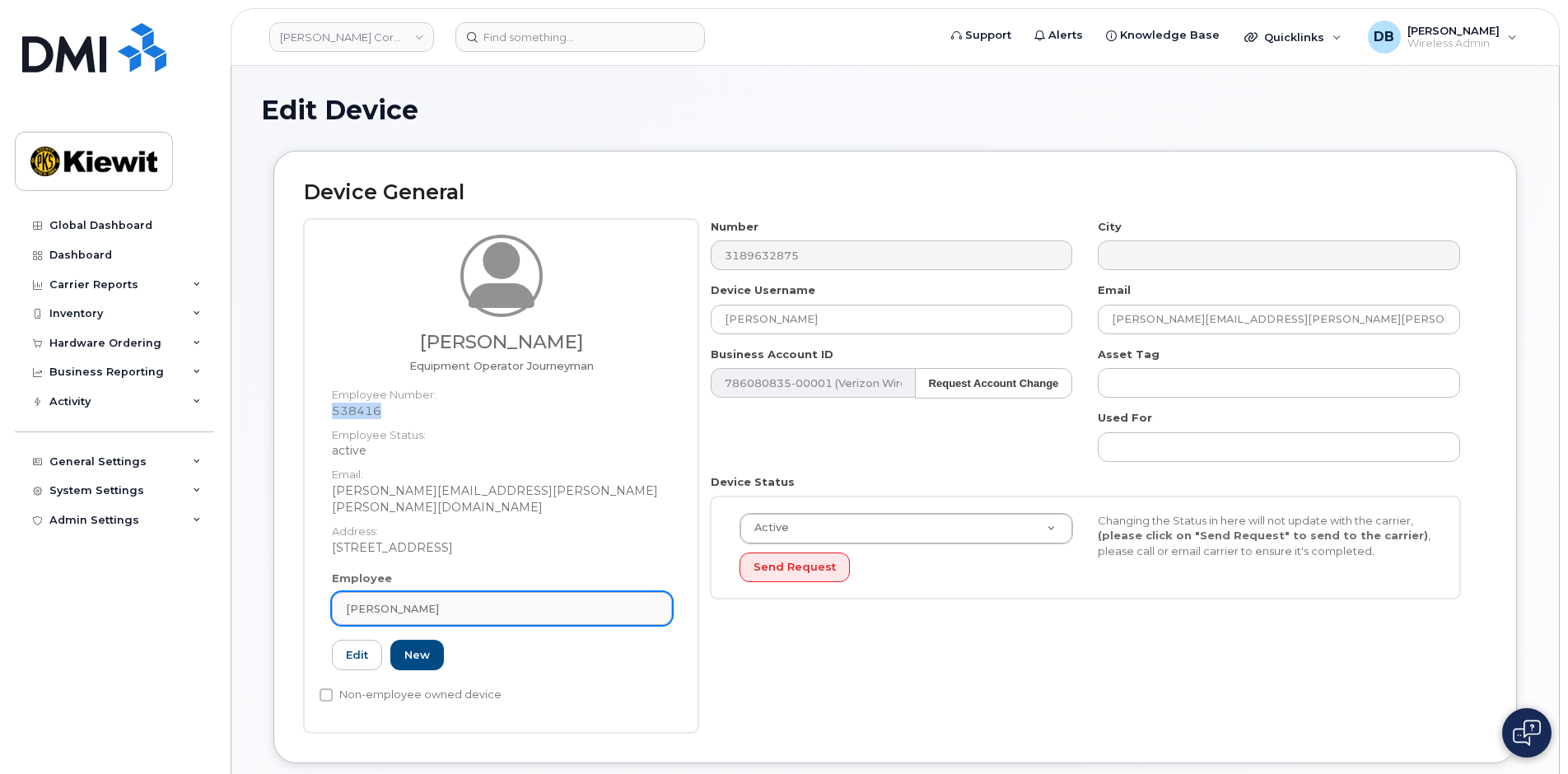
click at [437, 601] on div "[PERSON_NAME]" at bounding box center [502, 608] width 312 height 16
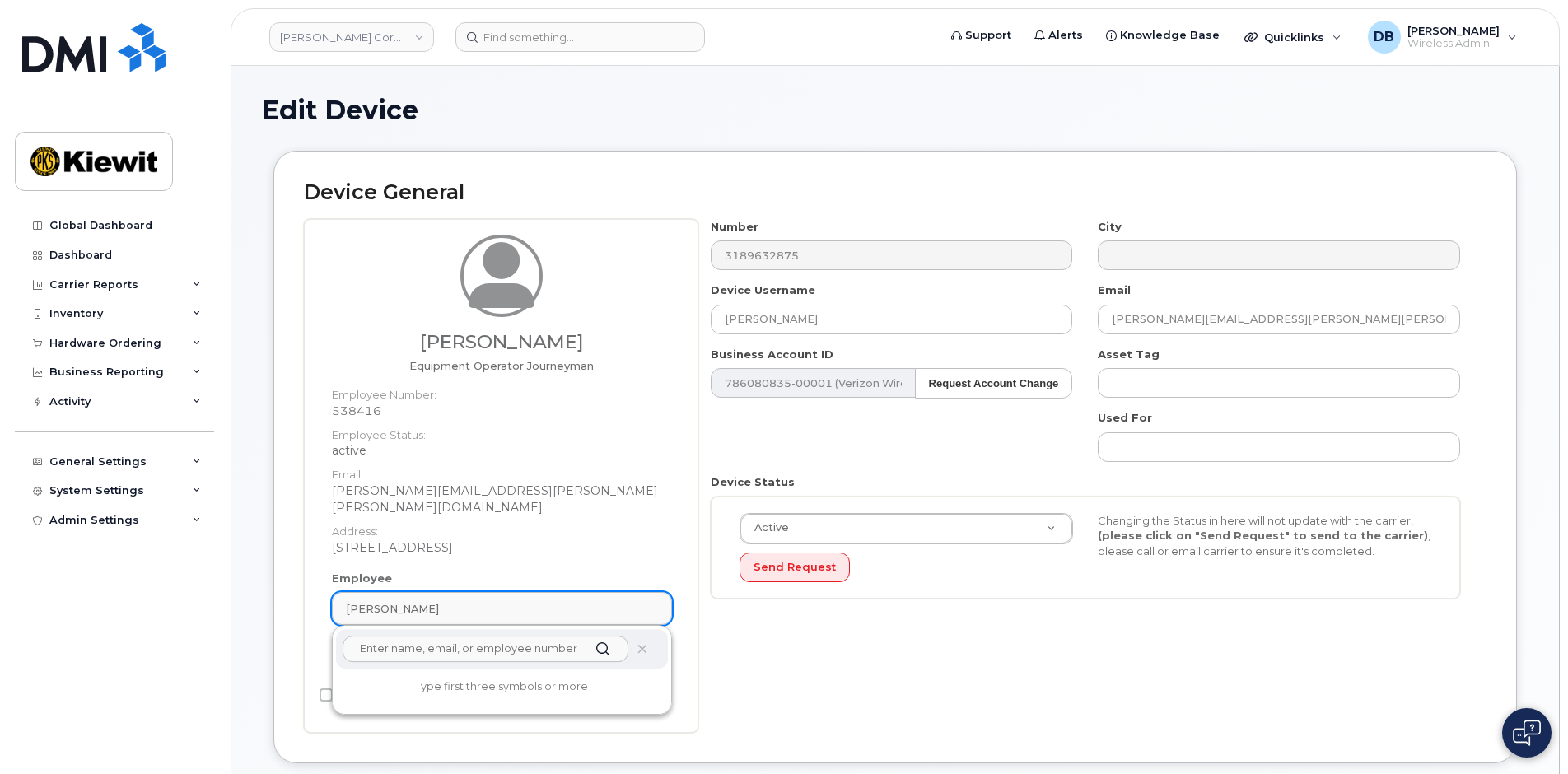
paste input "538416"
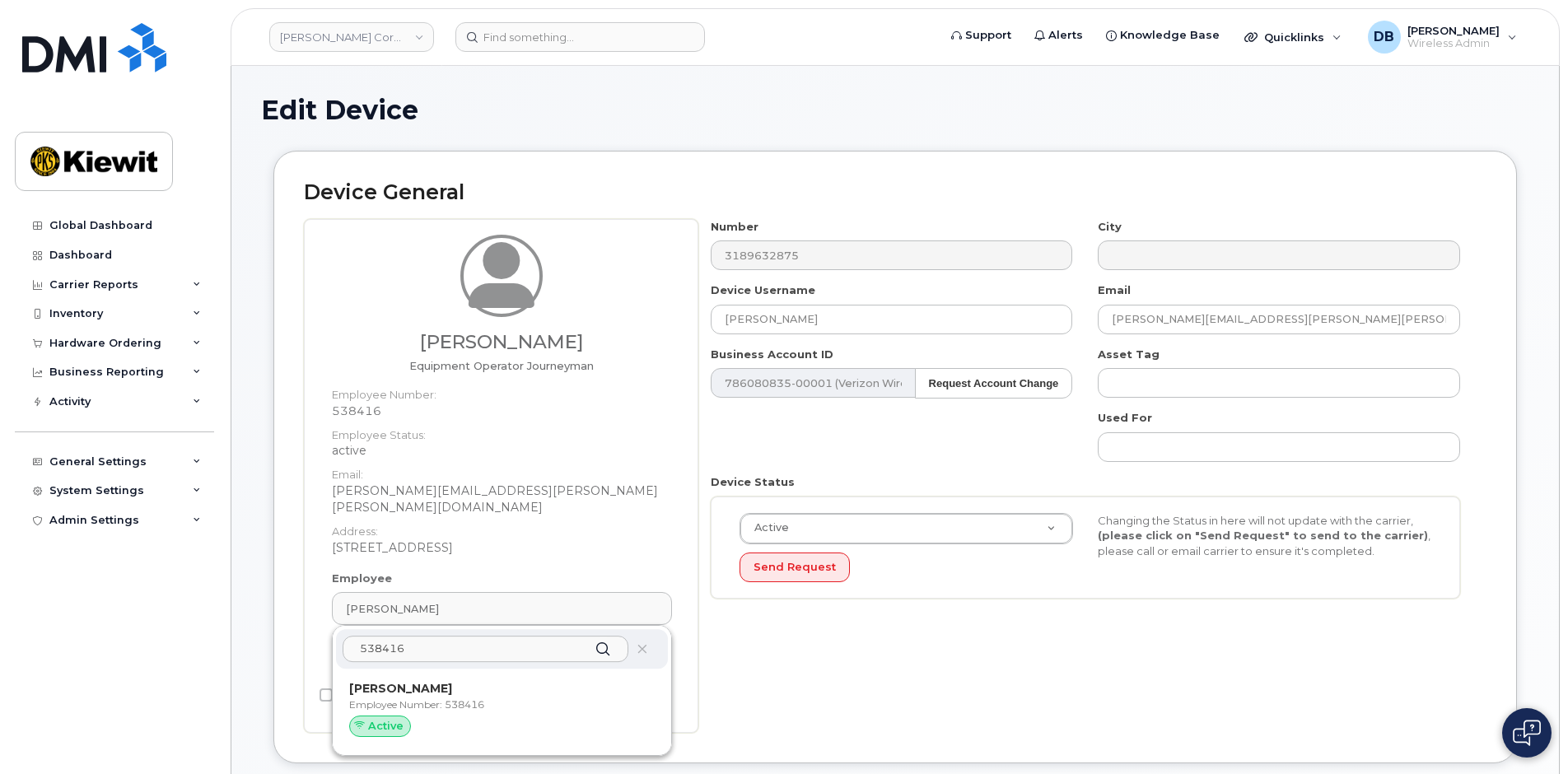
type input "538416"
drag, startPoint x: 413, startPoint y: 694, endPoint x: 853, endPoint y: 71, distance: 762.7
click at [413, 697] on p "Employee Number: 538416" at bounding box center [501, 704] width 305 height 15
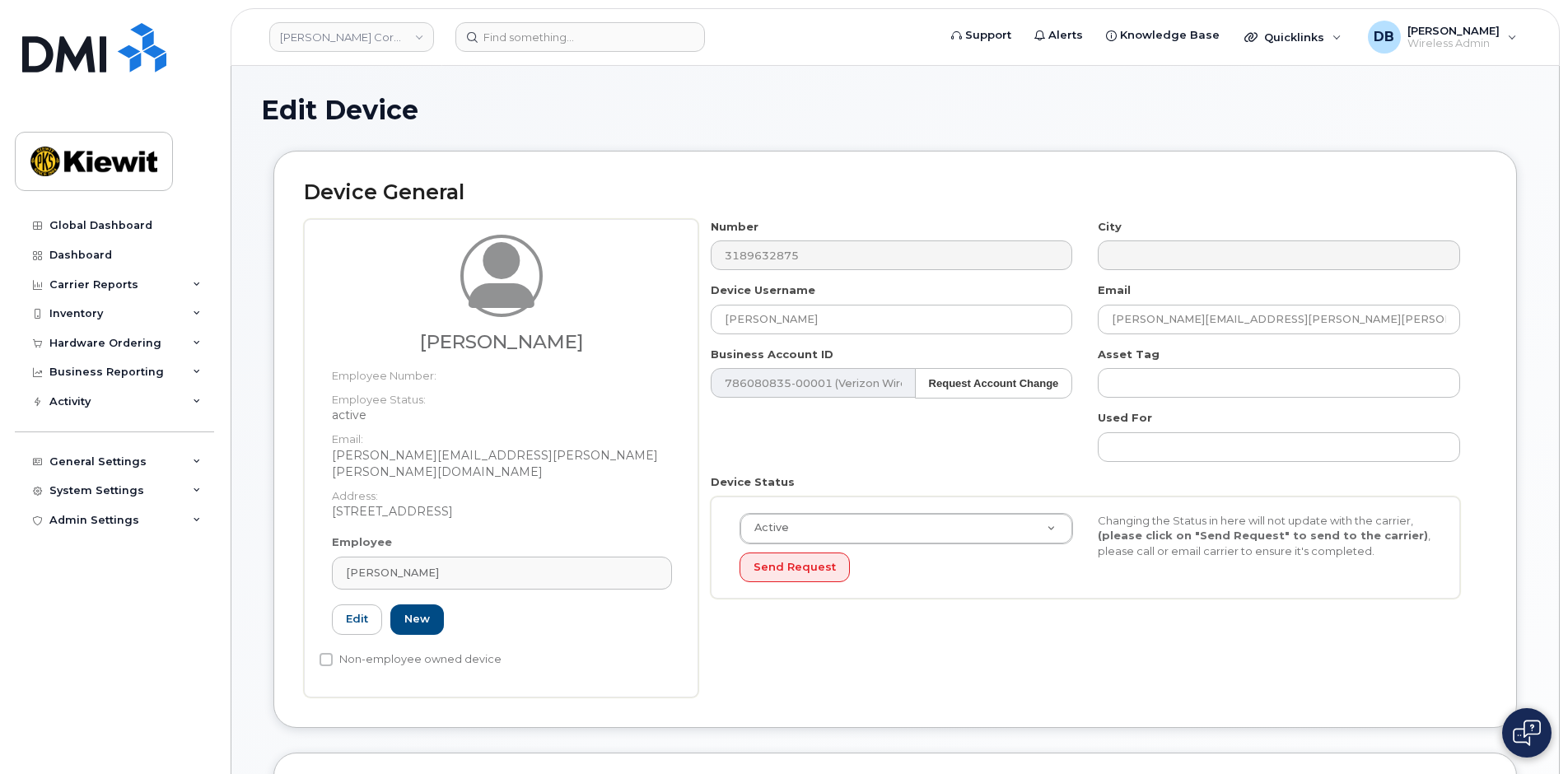
type input "[PERSON_NAME]"
type input "[PERSON_NAME][EMAIL_ADDRESS][PERSON_NAME][PERSON_NAME][DOMAIN_NAME]"
drag, startPoint x: 799, startPoint y: 314, endPoint x: 628, endPoint y: 300, distance: 171.6
click at [628, 300] on div "Harvey Enloe Employee Number: Employee Status: active Email: HARVEY.ENLOE@KIEWI…" at bounding box center [895, 458] width 1183 height 479
click at [842, 672] on div "Number 3189632875 City Device Username Harvey Enloe Email harvey.enloe@kiewit.c…" at bounding box center [1093, 458] width 788 height 479
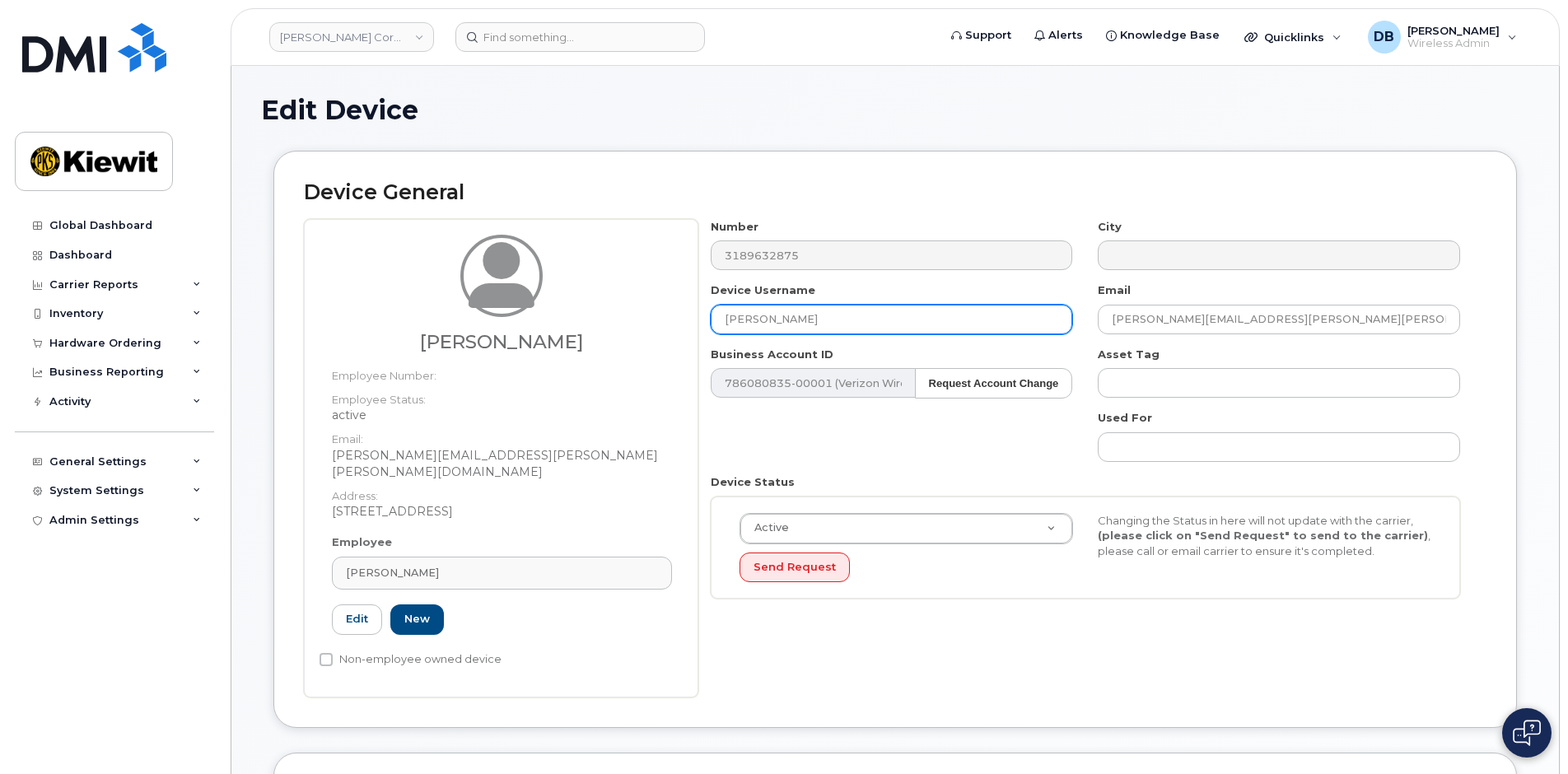
drag, startPoint x: 834, startPoint y: 329, endPoint x: 681, endPoint y: 329, distance: 153.0
click at [681, 329] on div "Harvey Enloe Employee Number: Employee Status: active Email: HARVEY.ENLOE@KIEWI…" at bounding box center [895, 458] width 1183 height 479
click at [836, 321] on input "Craft IPAD 1" at bounding box center [891, 319] width 362 height 30
type input "Craft IPAD 1 - [PERSON_NAME]"
click at [1154, 664] on div "Number 3189632875 City Device Username Craft IPAD 1 - Daniel Buffington Email h…" at bounding box center [1093, 458] width 788 height 479
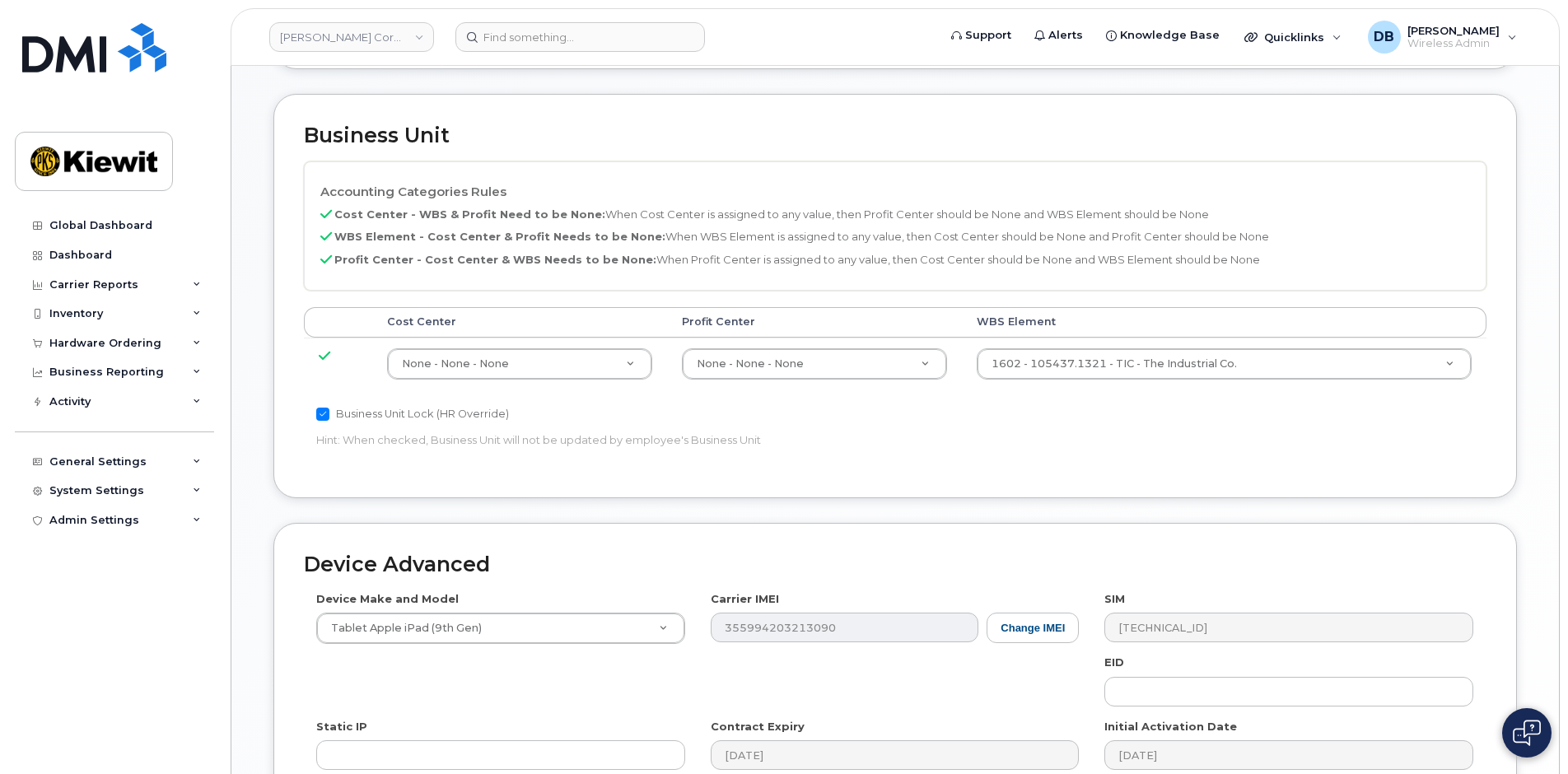
scroll to position [882, 0]
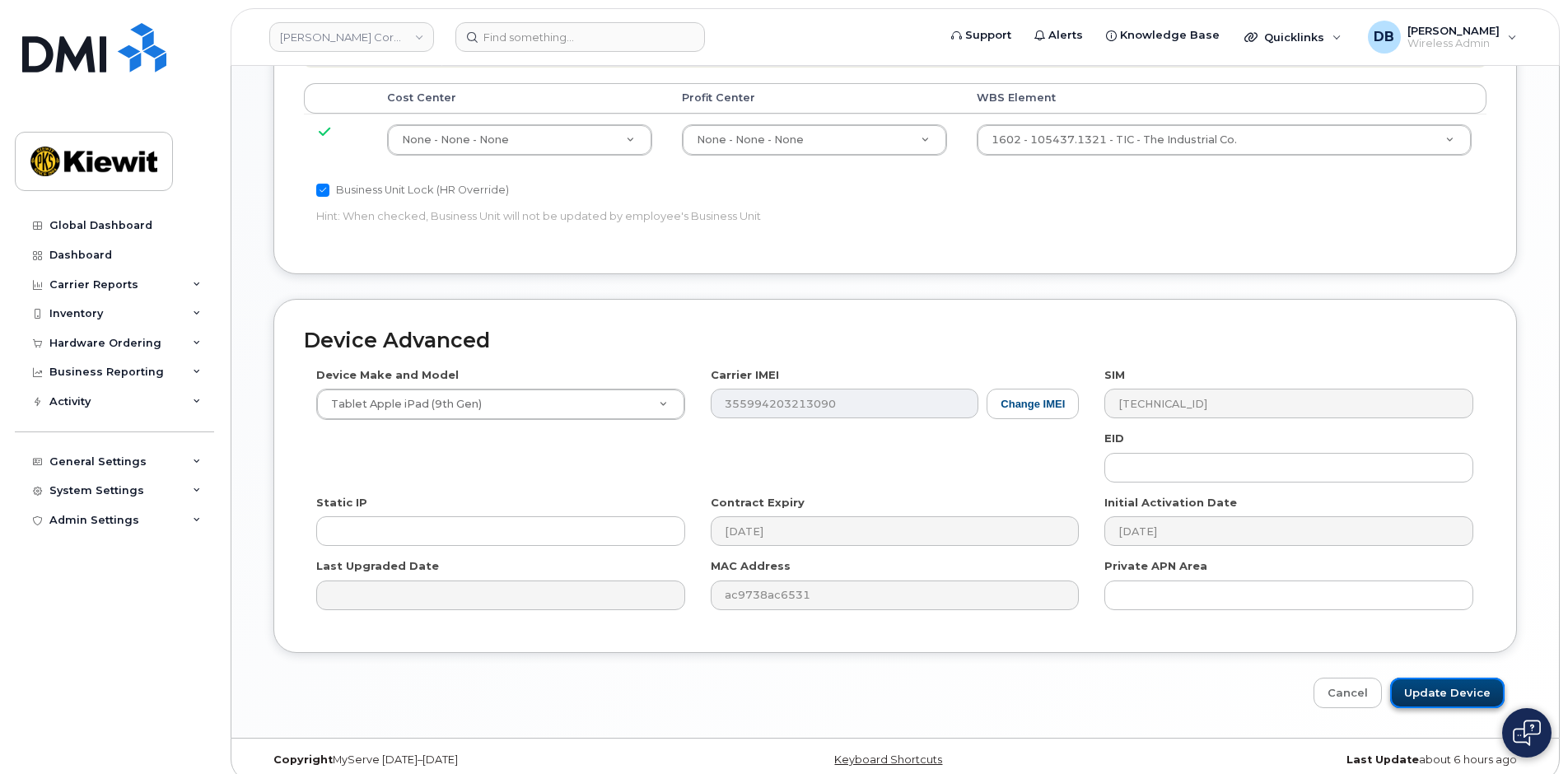
click at [1423, 677] on input "Update Device" at bounding box center [1447, 692] width 114 height 31
type input "Saving..."
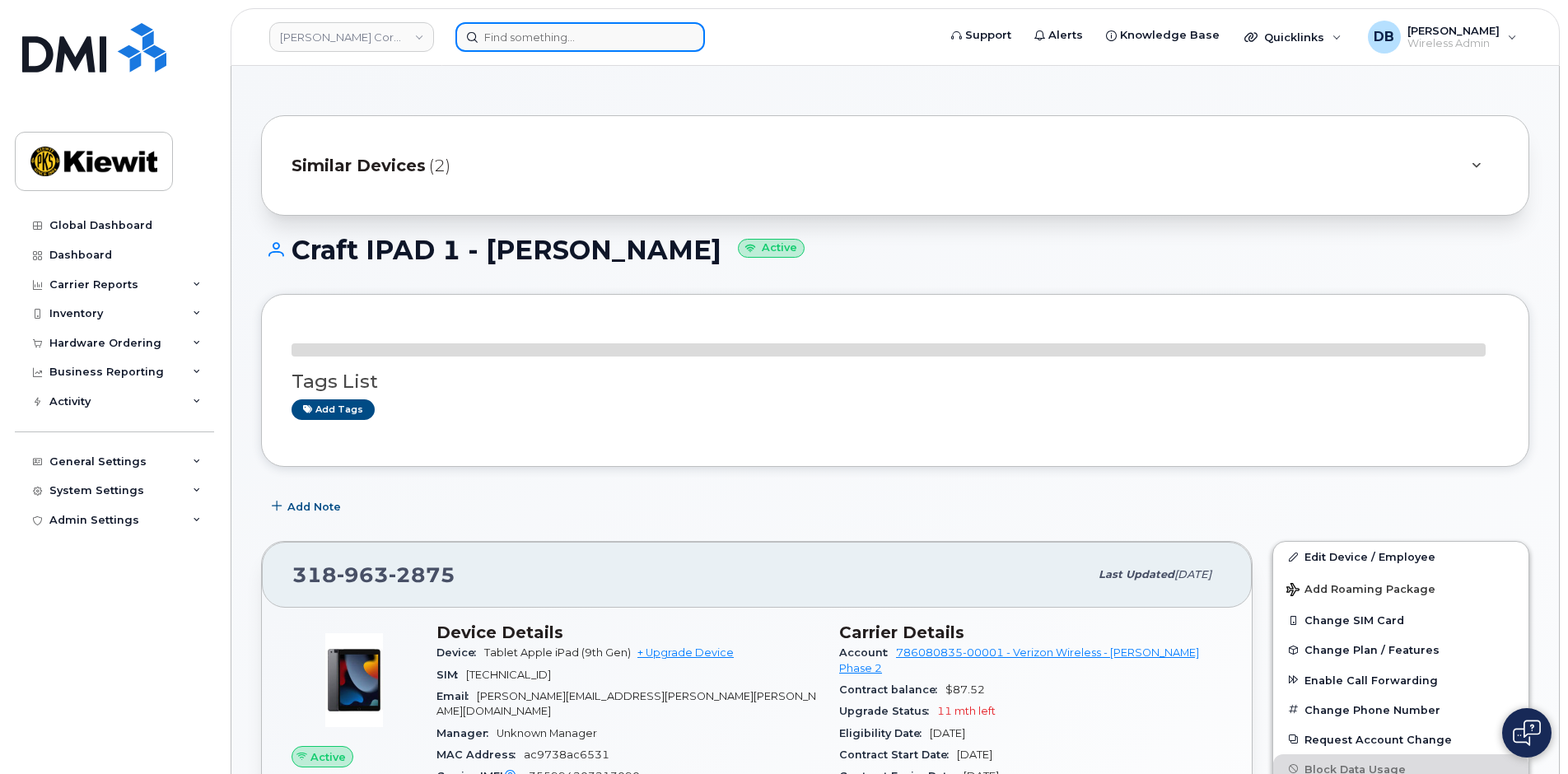
click at [508, 37] on input at bounding box center [580, 37] width 249 height 30
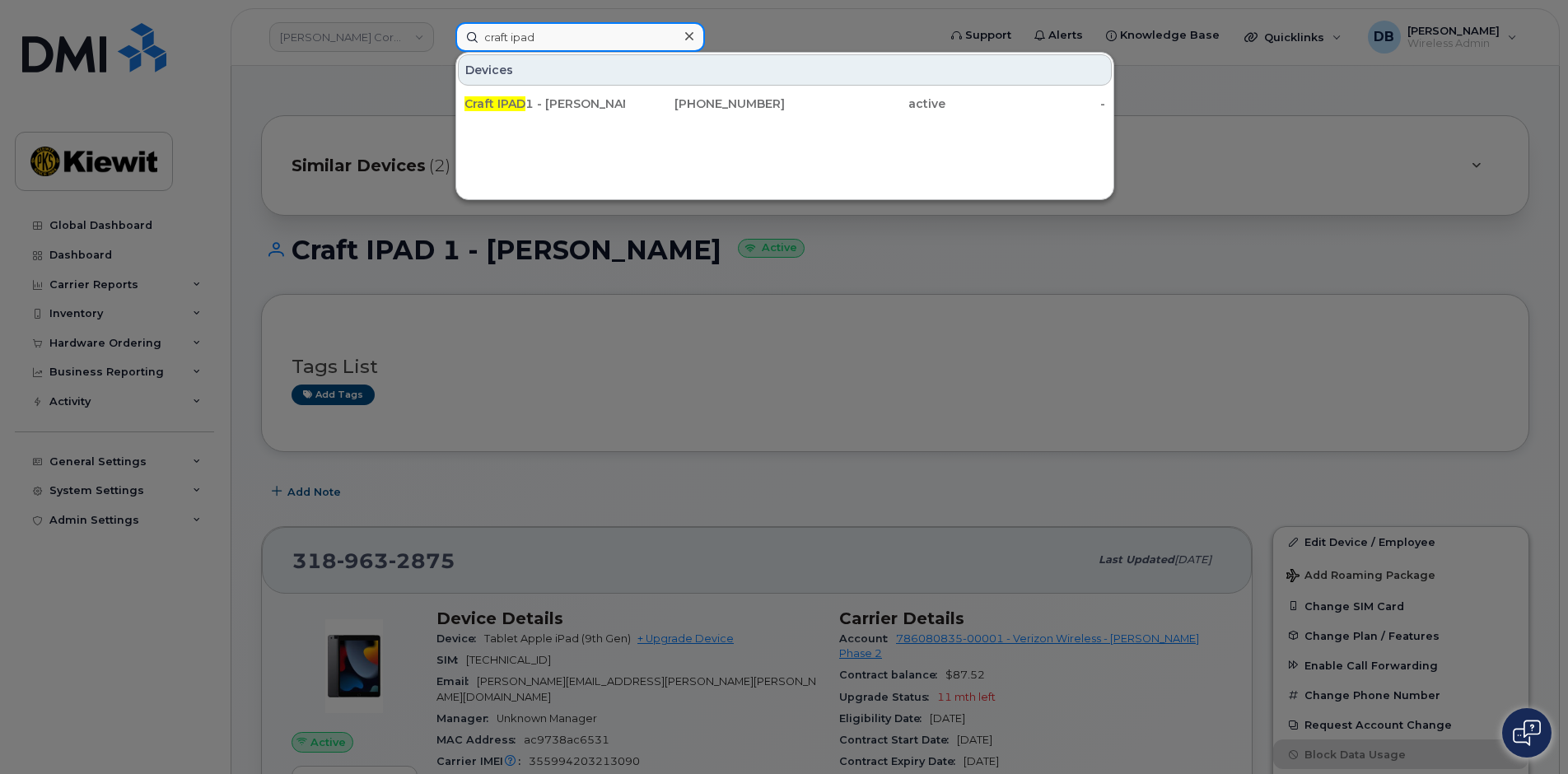
drag, startPoint x: 567, startPoint y: 40, endPoint x: 358, endPoint y: 15, distance: 210.5
click at [442, 22] on div "craft ipad Devices Craft IPAD 1 - [PERSON_NAME] [PHONE_NUMBER] active -" at bounding box center [691, 37] width 497 height 30
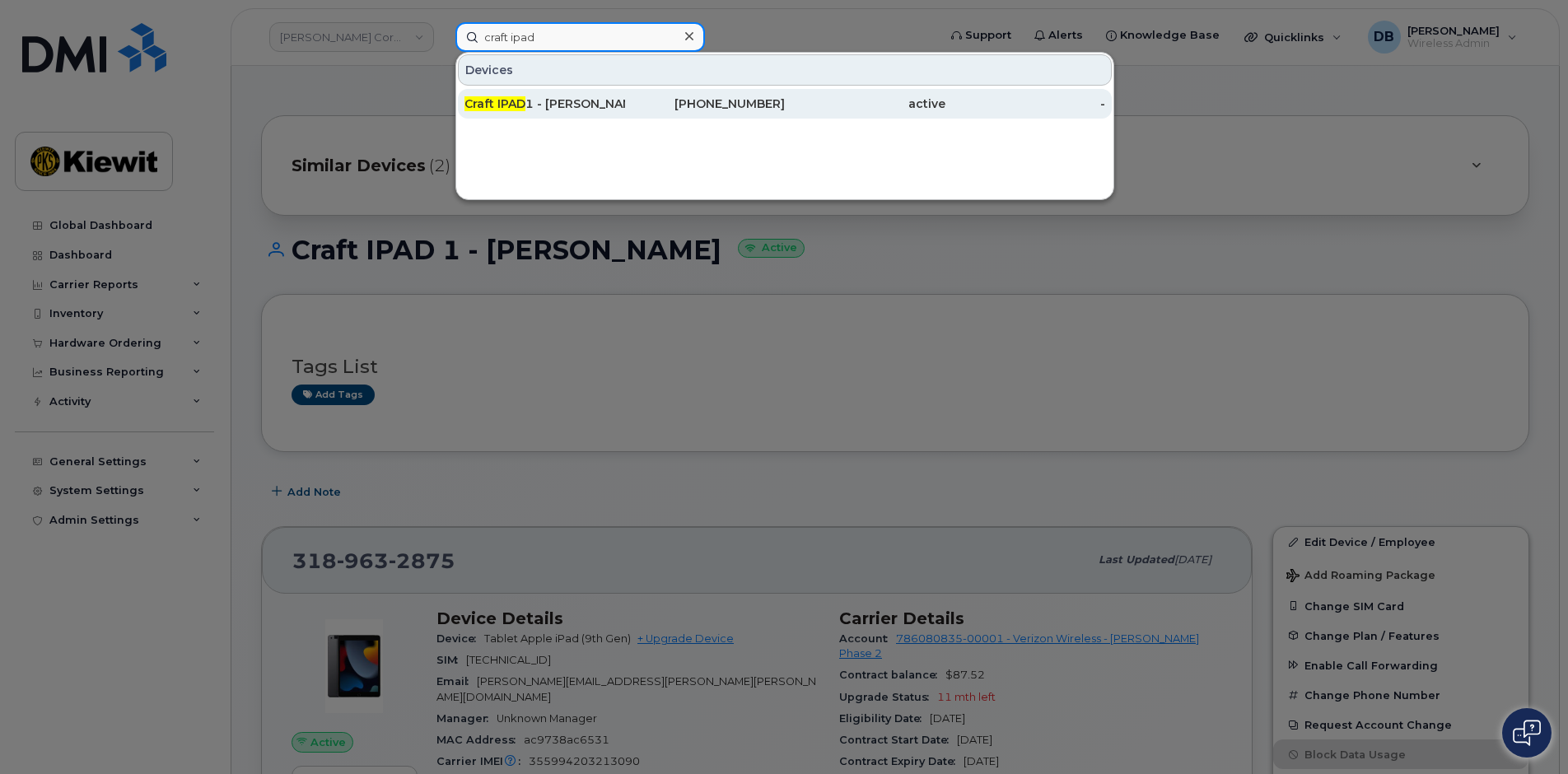
type input "craft ipad"
click at [625, 92] on div "Craft IPAD 1 - [PERSON_NAME]" at bounding box center [706, 104] width 160 height 30
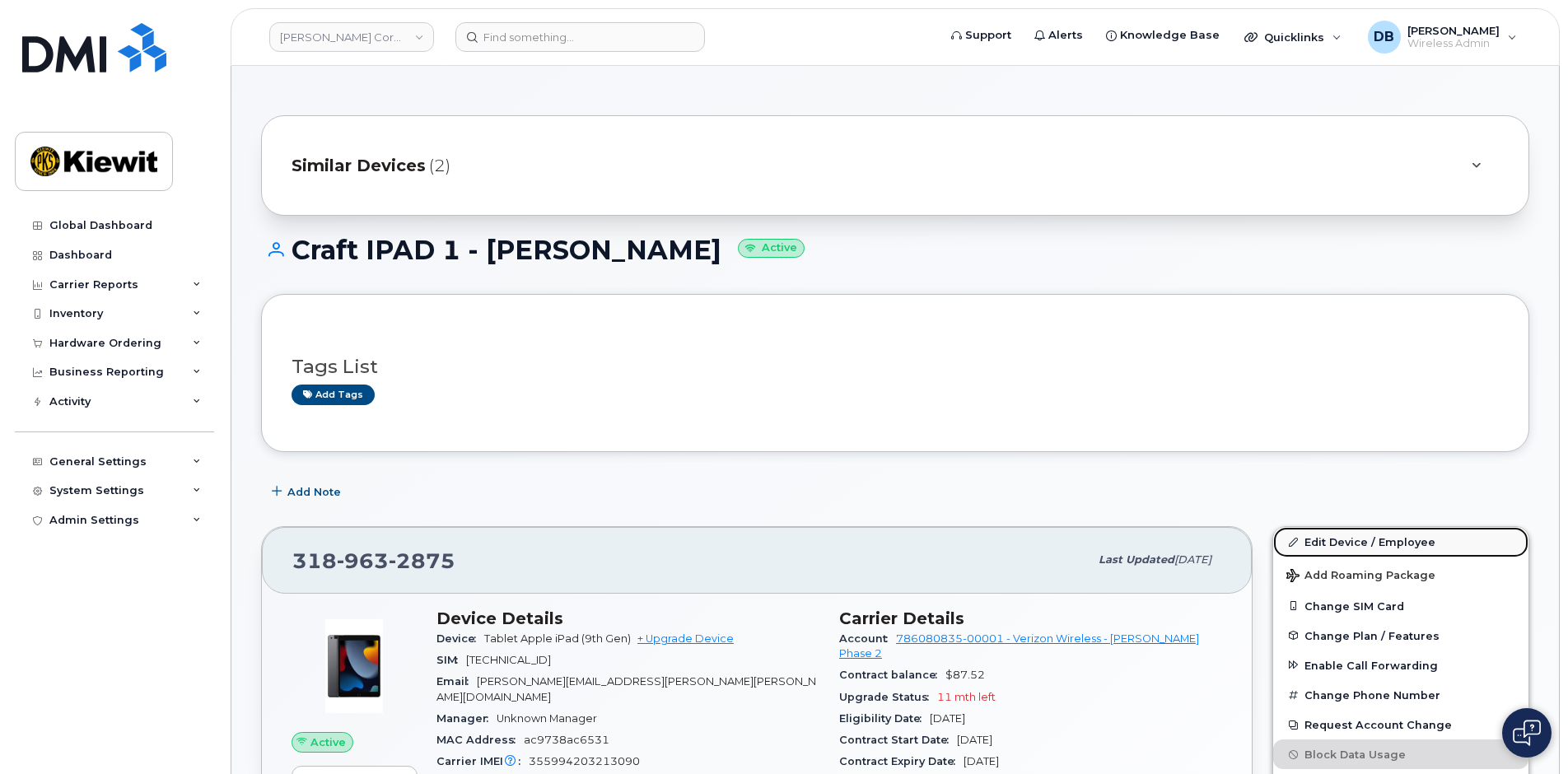
click at [1343, 542] on link "Edit Device / Employee" at bounding box center [1401, 541] width 256 height 30
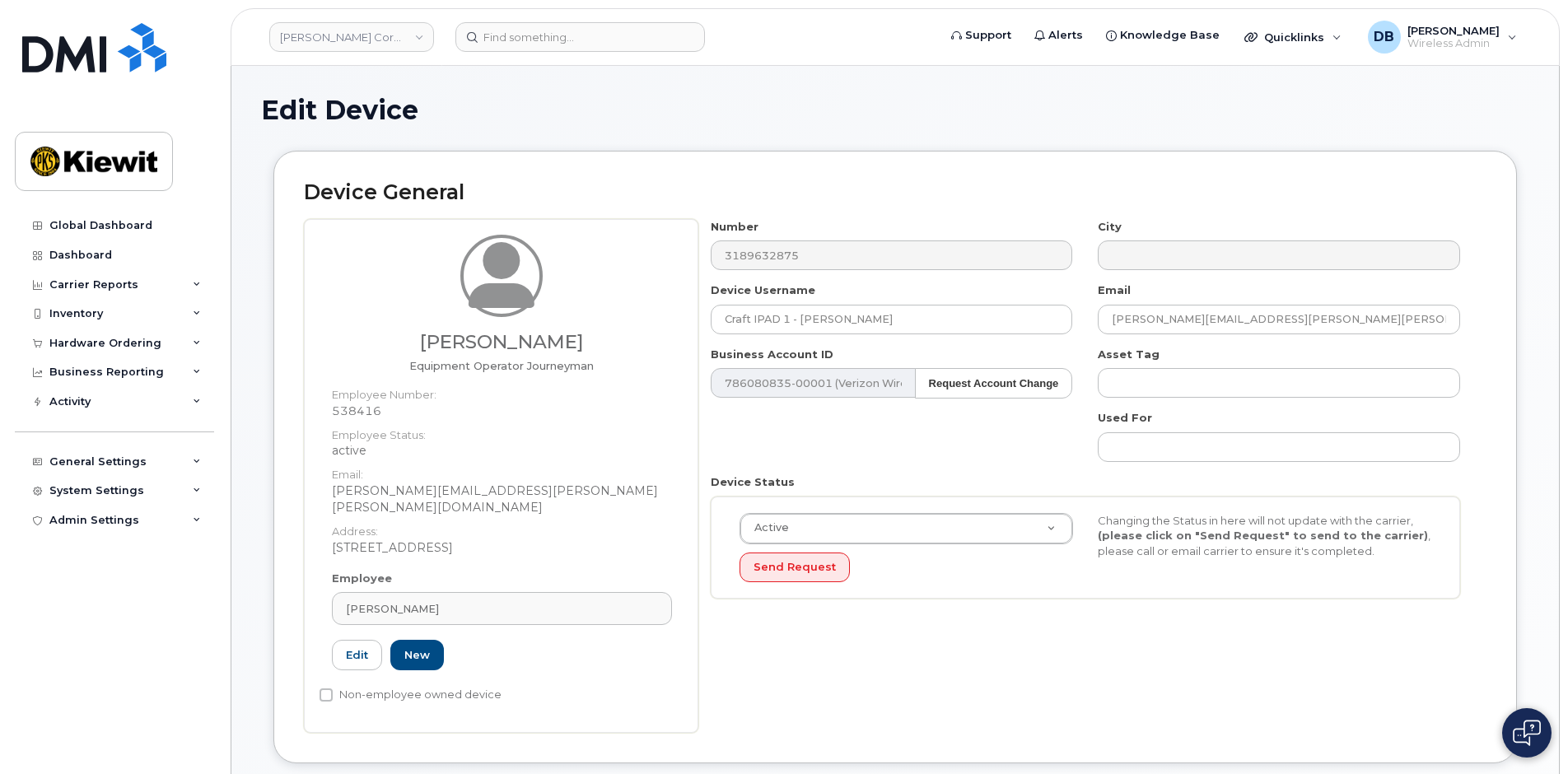
click at [359, 417] on dd "538416" at bounding box center [501, 411] width 340 height 17
copy dd "538416"
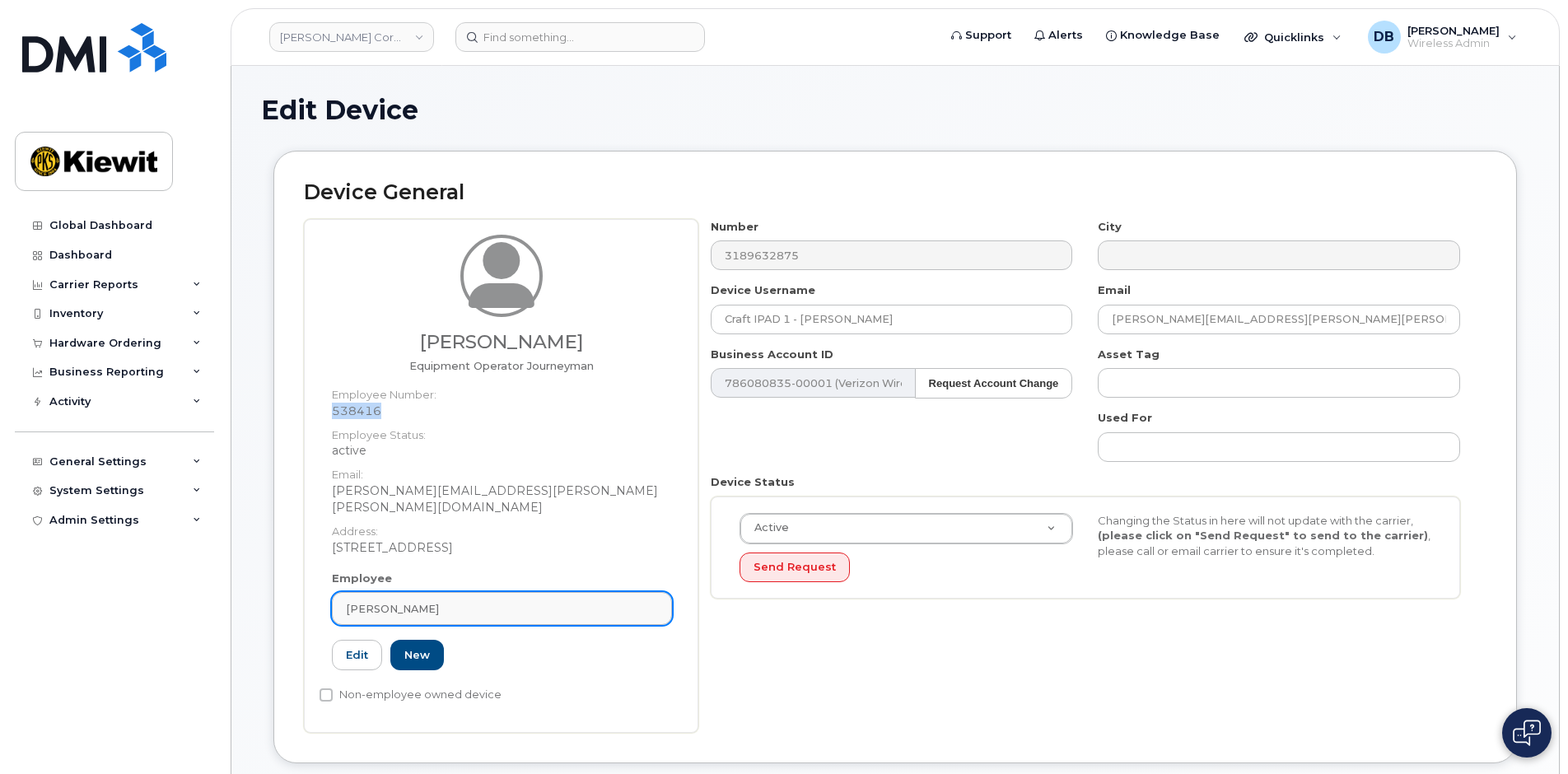
click at [451, 601] on div "[PERSON_NAME]" at bounding box center [502, 608] width 312 height 16
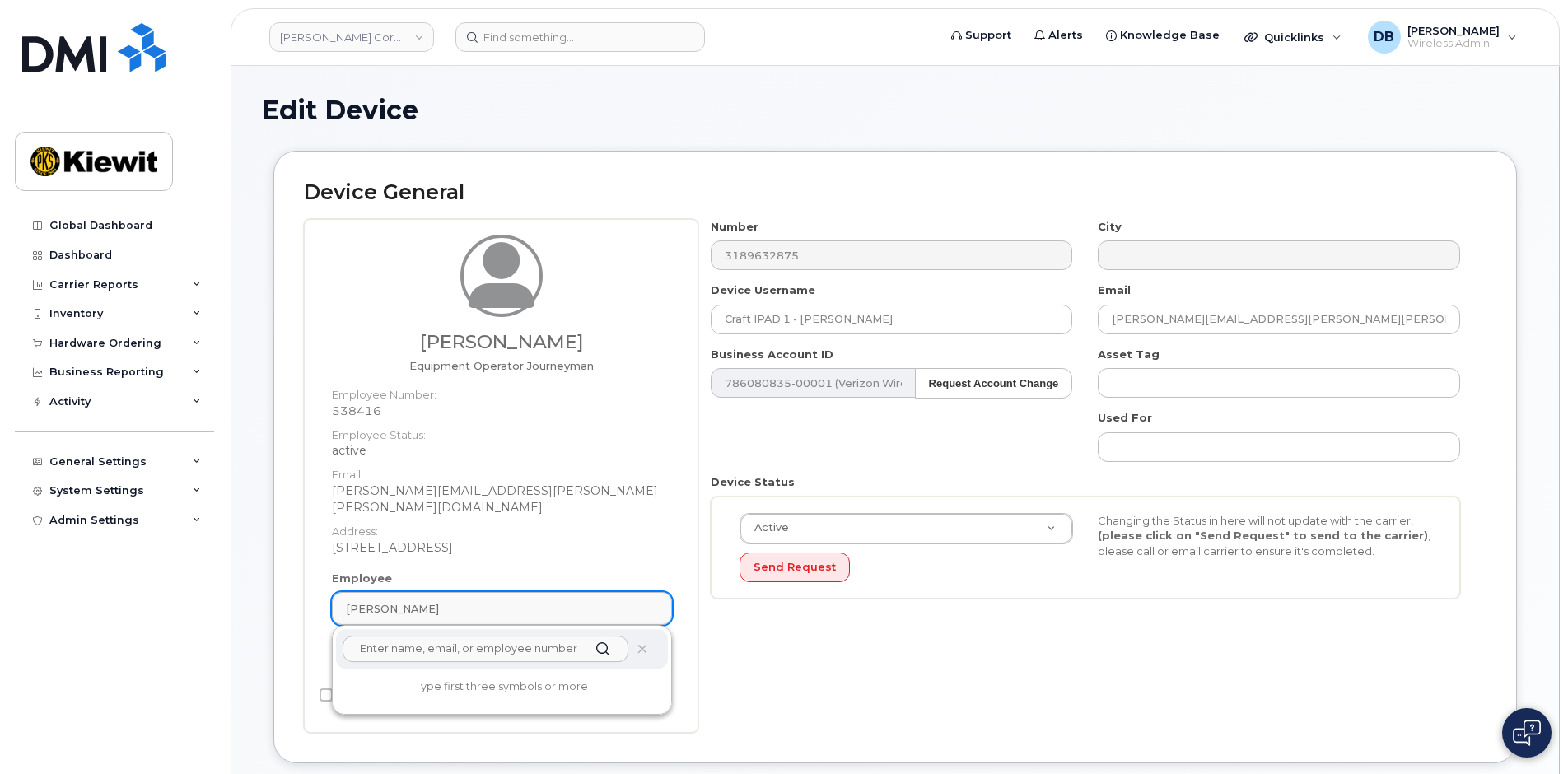
paste input "538416"
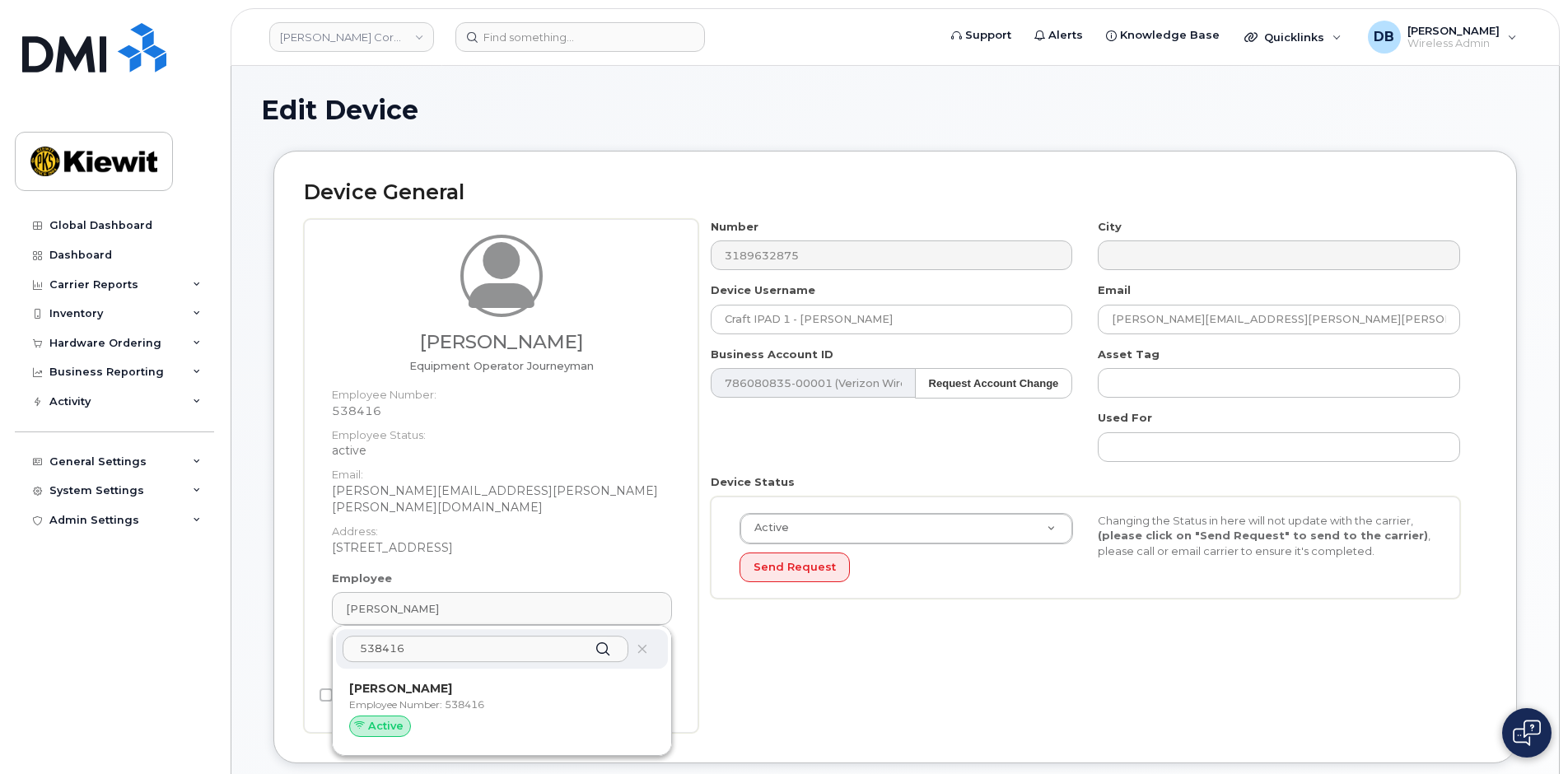
type input "538416"
click at [411, 715] on div "Active" at bounding box center [501, 725] width 305 height 22
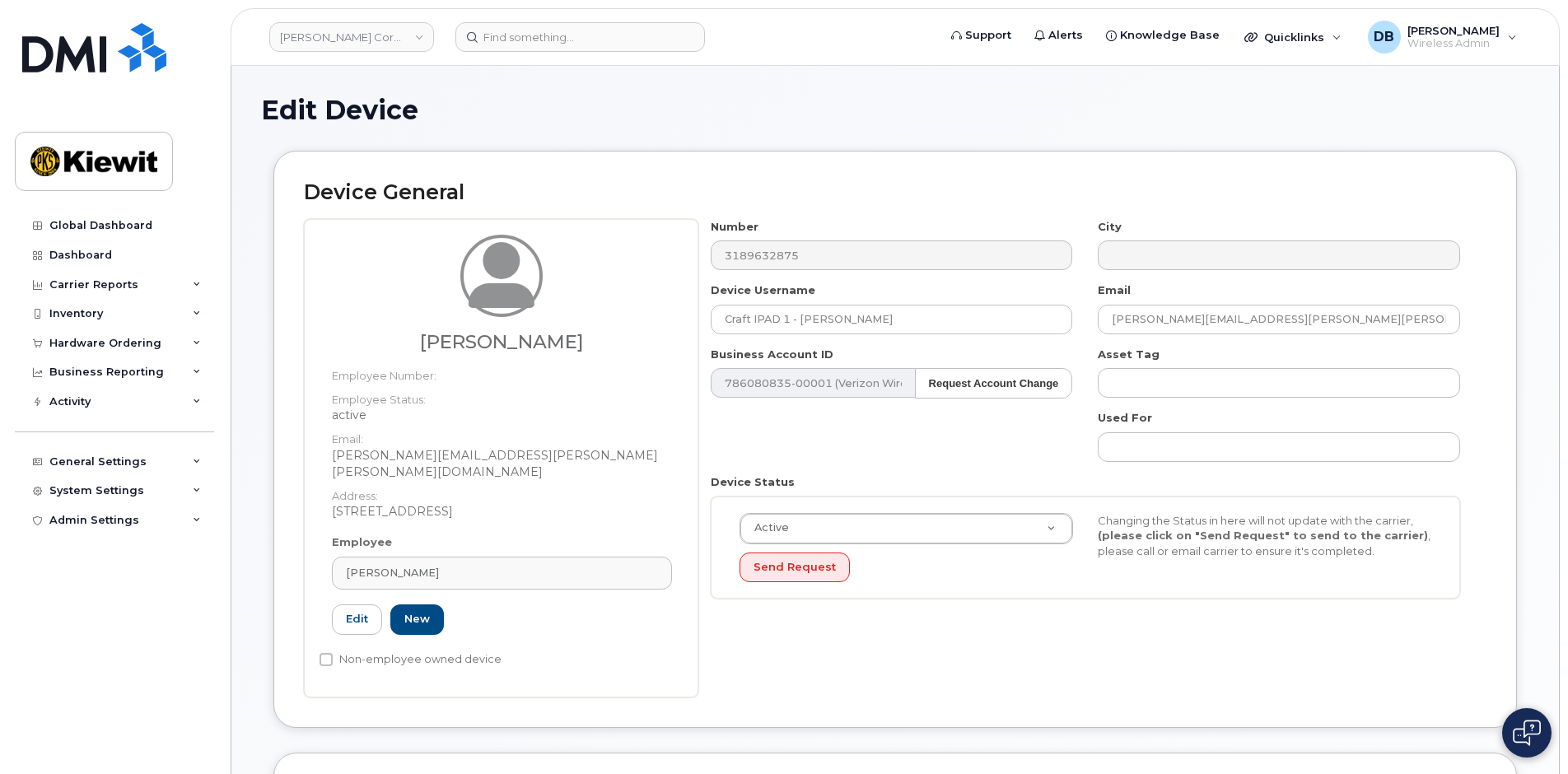
type input "[PERSON_NAME]"
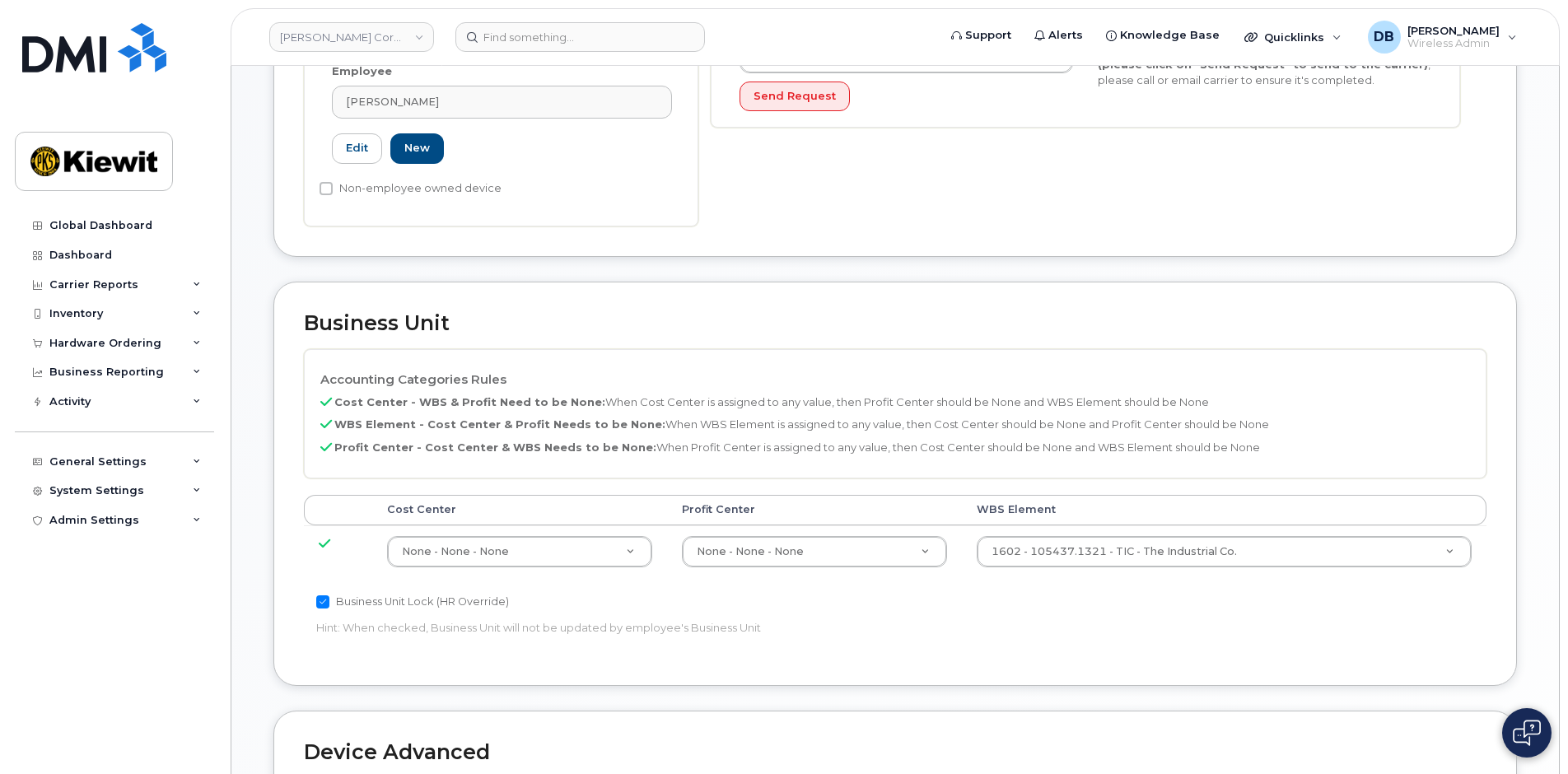
scroll to position [59, 0]
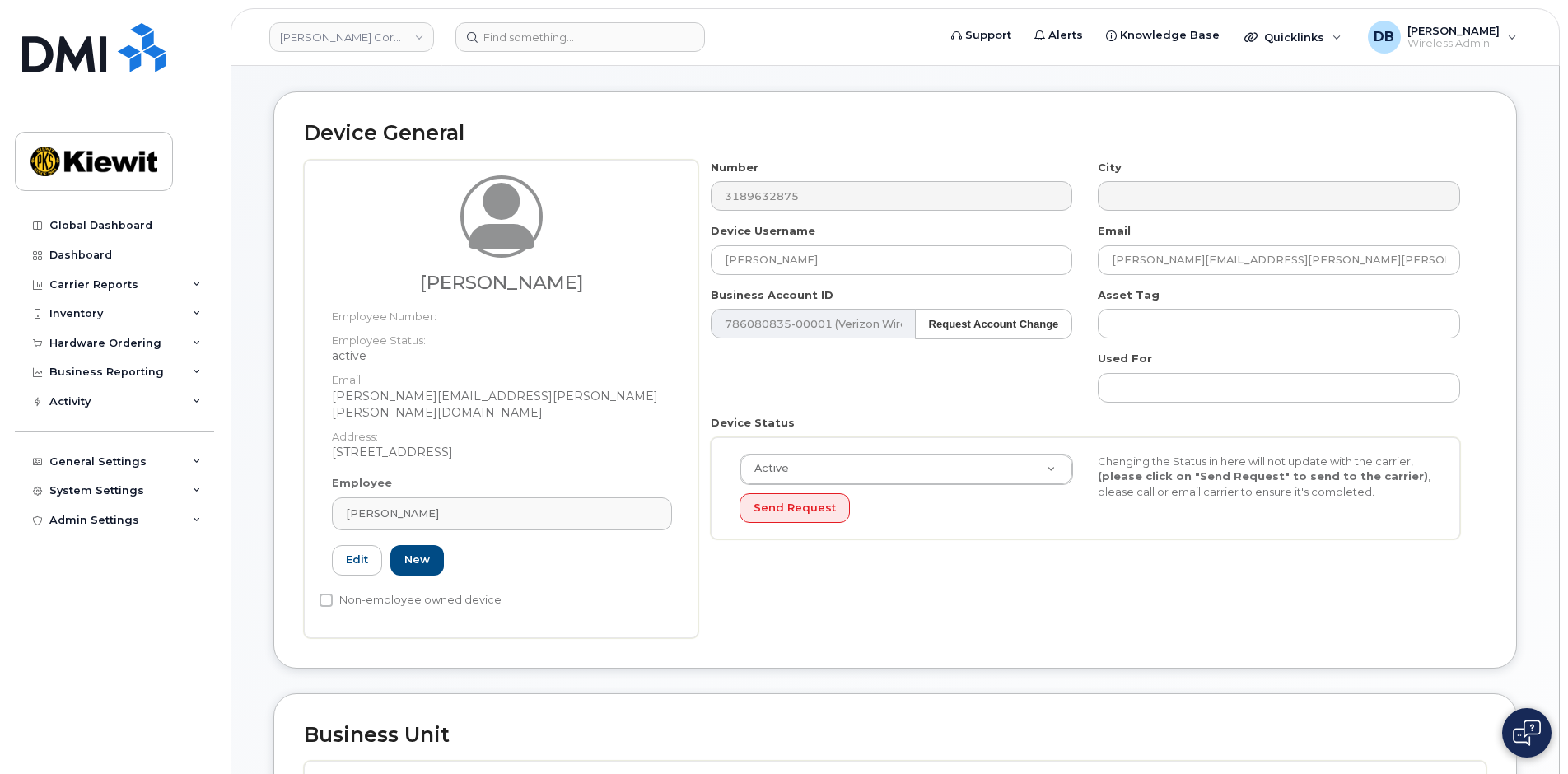
click at [815, 626] on div "Device General Harvey Enloe Employee Number: Employee Status: active Email: HAR…" at bounding box center [895, 379] width 1244 height 576
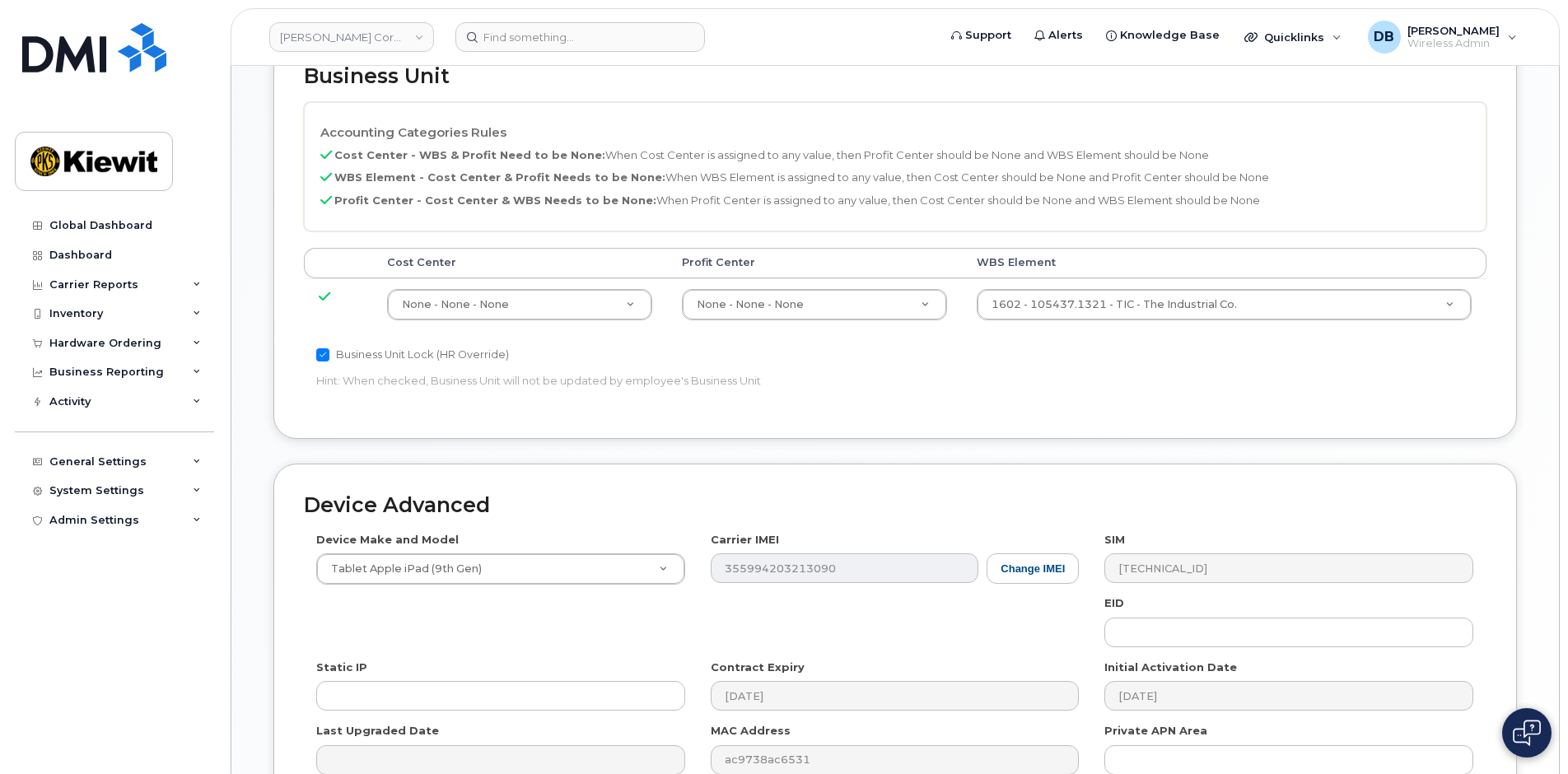
scroll to position [882, 0]
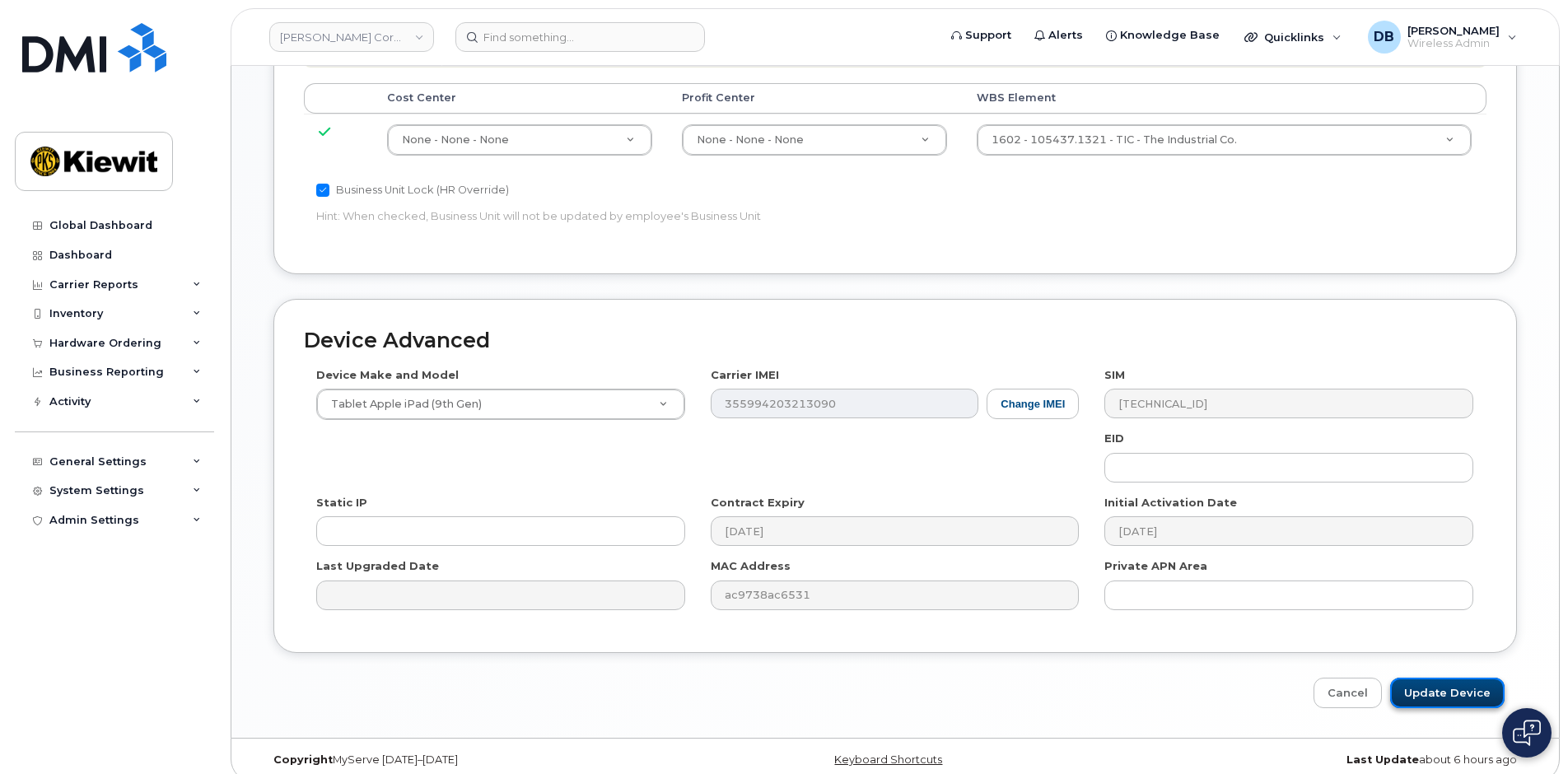
click at [1435, 680] on input "Update Device" at bounding box center [1447, 692] width 114 height 31
type input "Saving..."
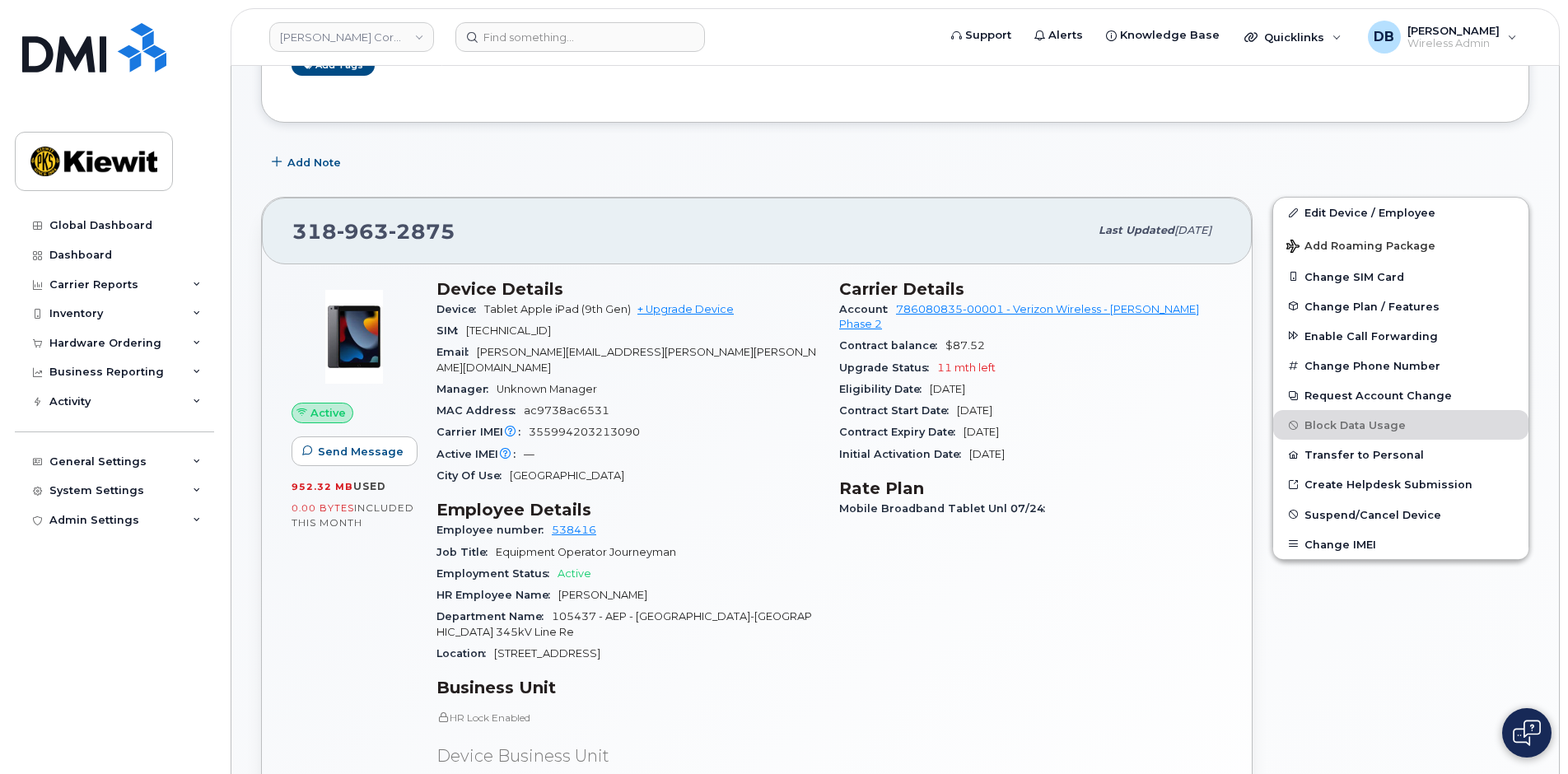
scroll to position [411, 0]
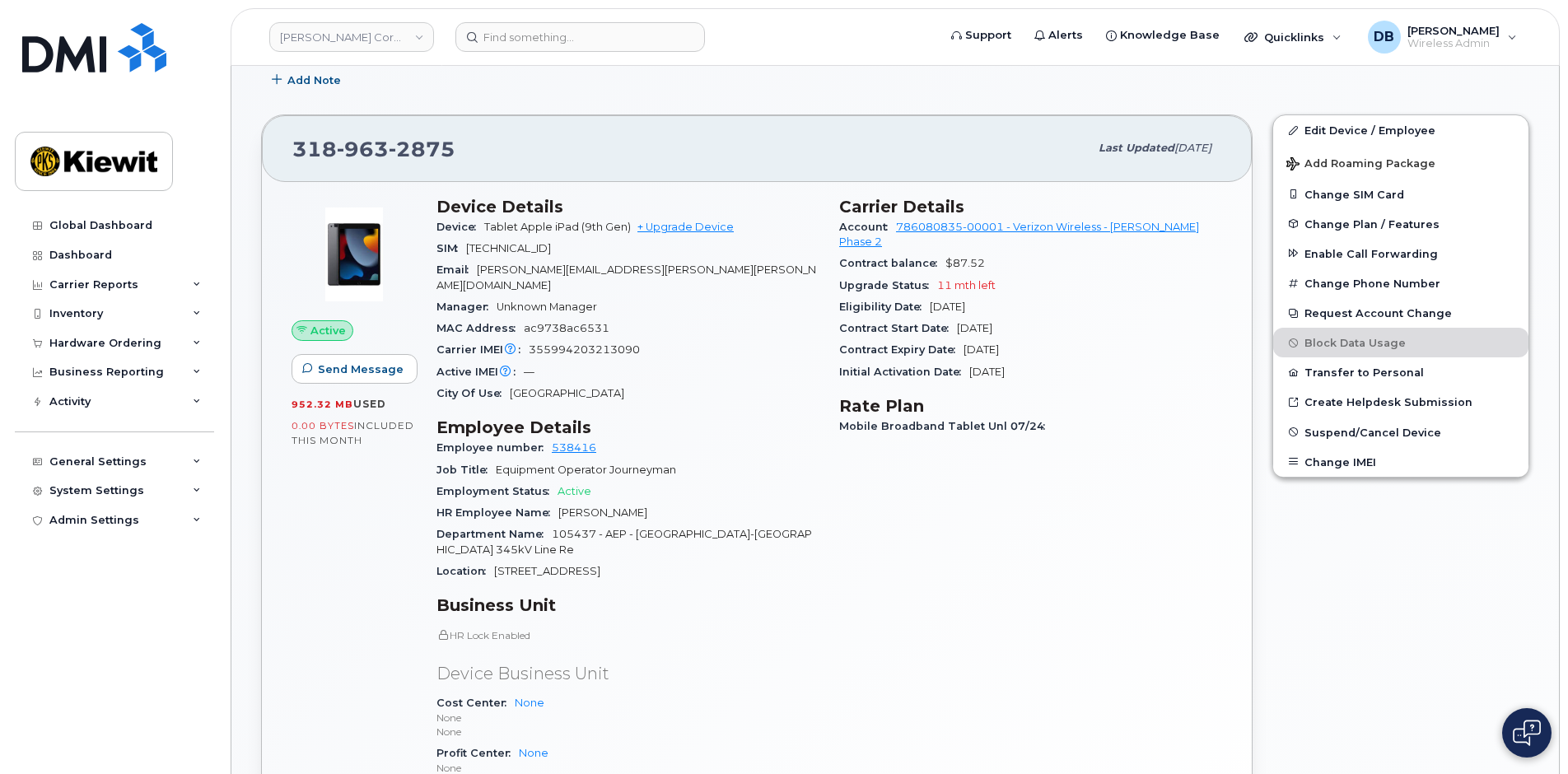
click at [803, 692] on div "Cost Center None None None" at bounding box center [627, 717] width 383 height 51
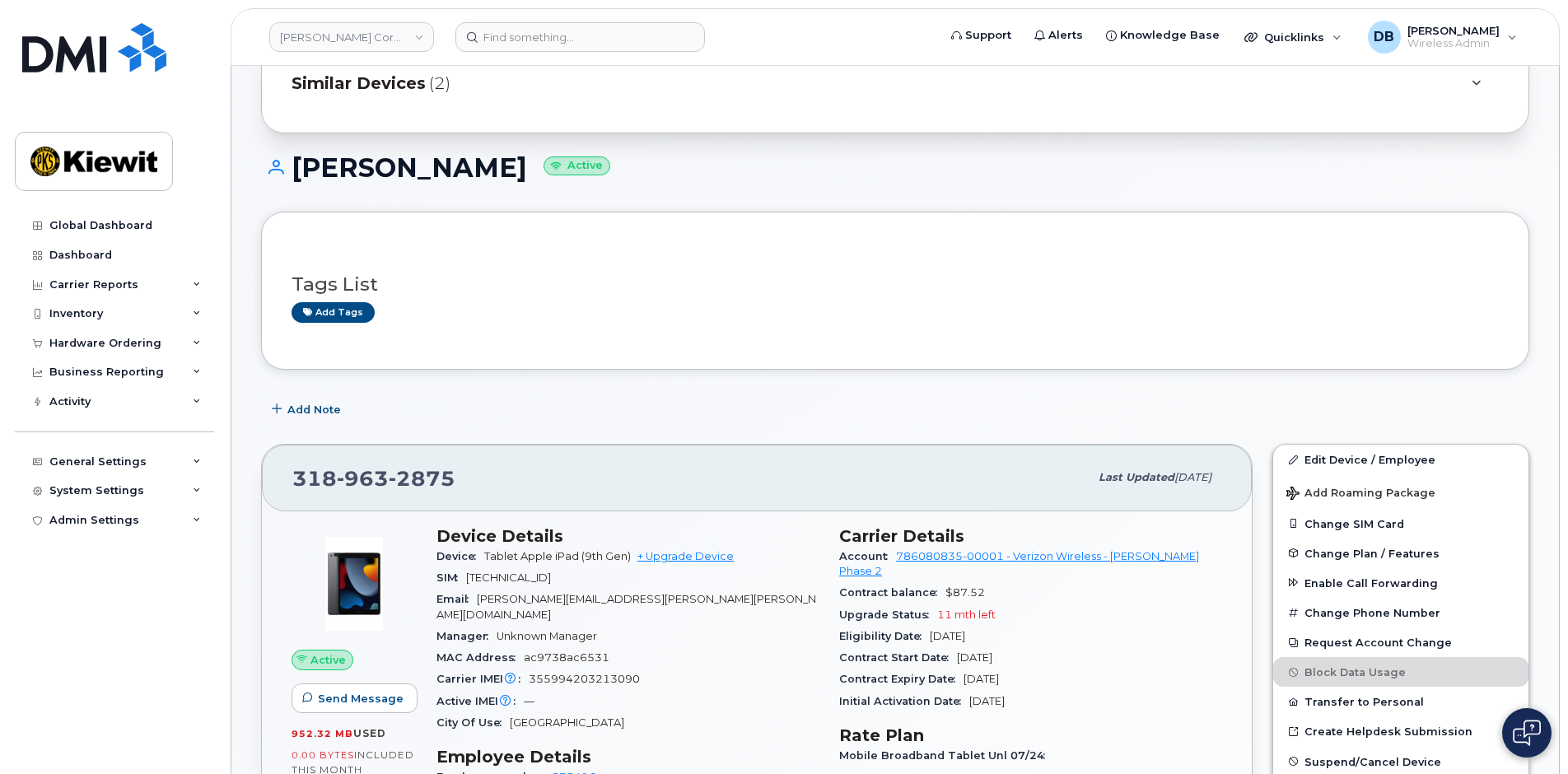
drag, startPoint x: 1328, startPoint y: 398, endPoint x: 1307, endPoint y: 410, distance: 24.2
click at [1328, 398] on div "Add Note" at bounding box center [895, 409] width 1268 height 30
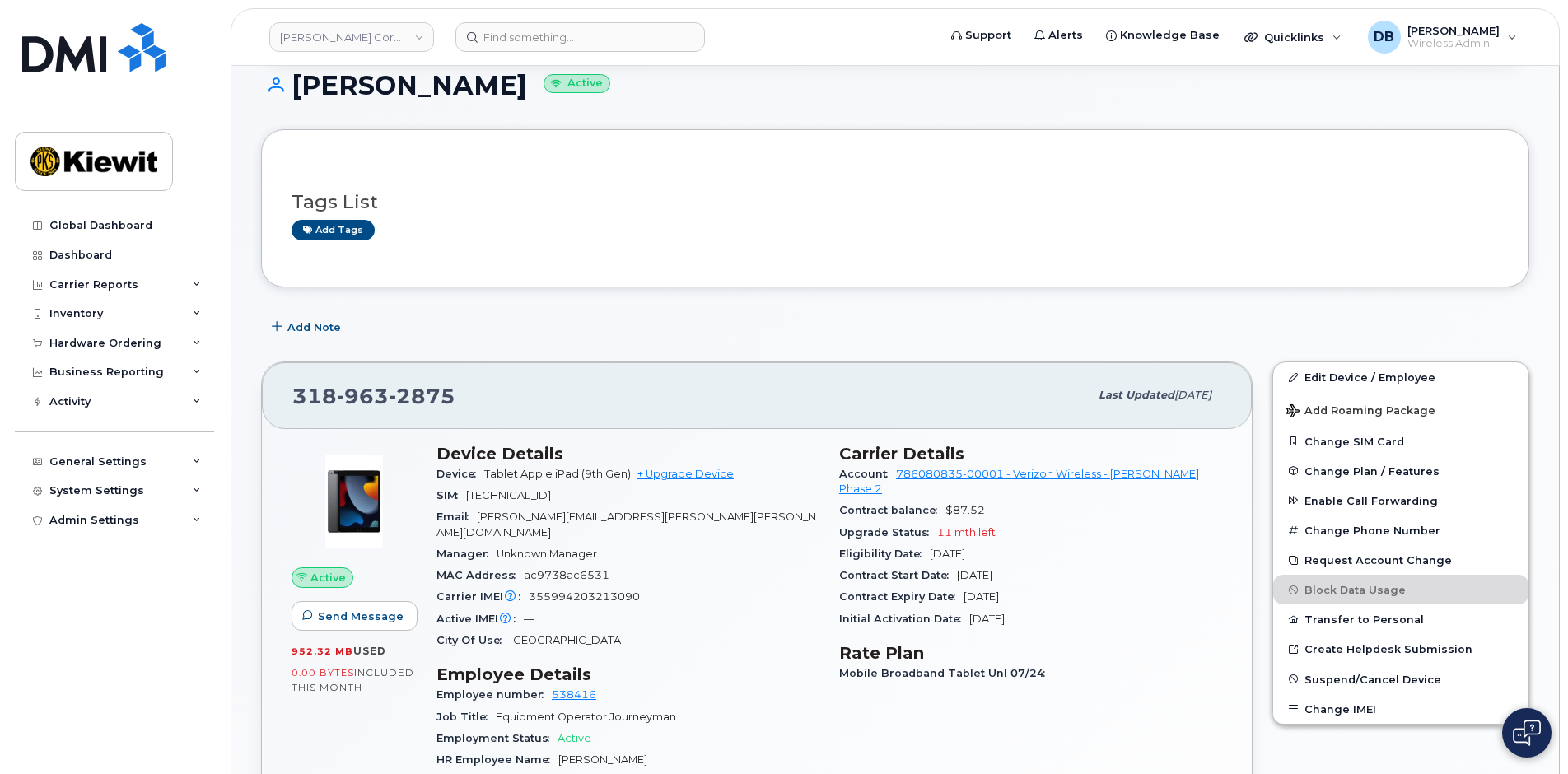
scroll to position [0, 0]
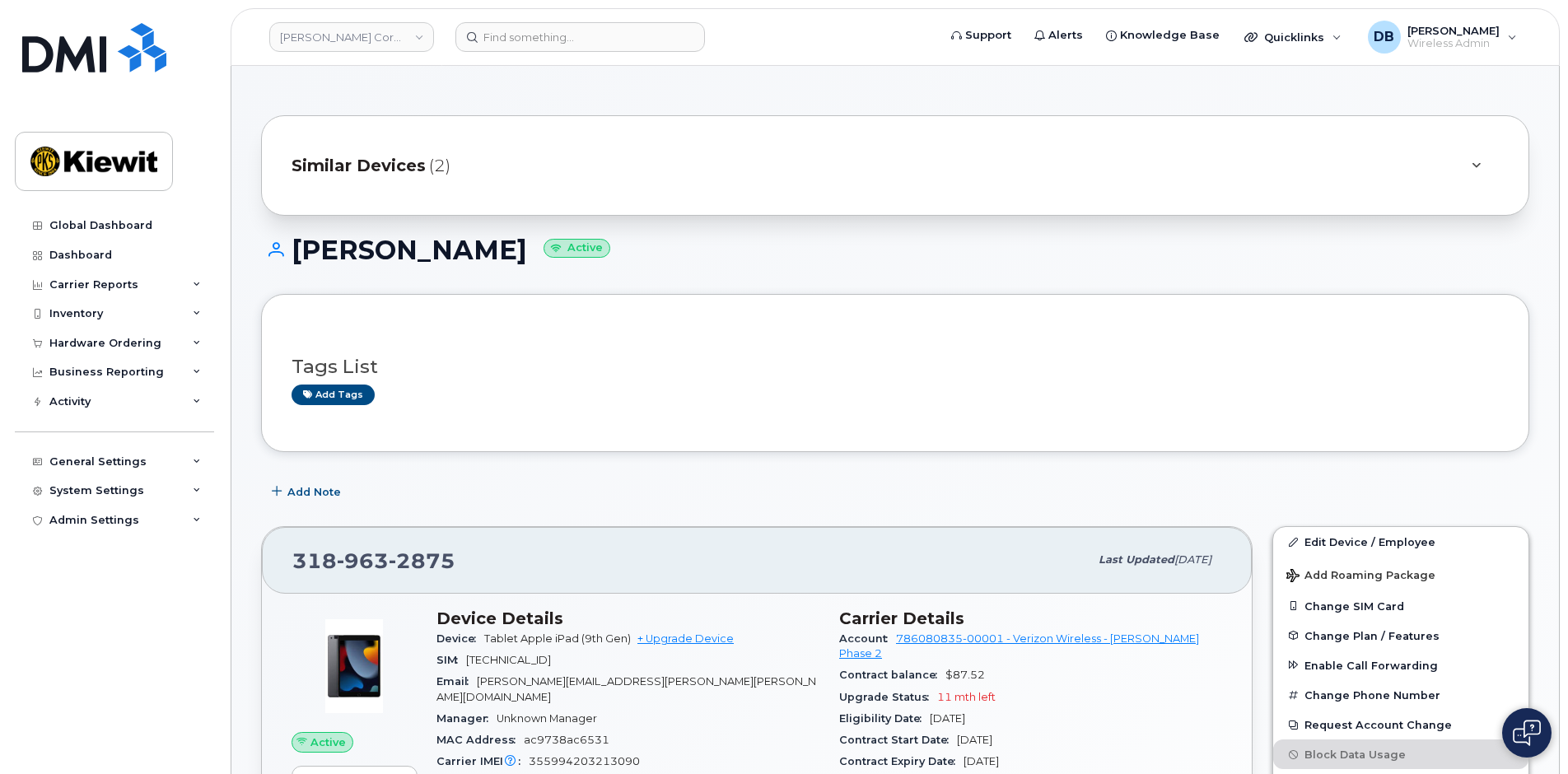
click at [645, 244] on h1 "[PERSON_NAME] Active" at bounding box center [895, 249] width 1268 height 29
drag, startPoint x: 77, startPoint y: 691, endPoint x: 539, endPoint y: 308, distance: 600.1
click at [76, 692] on div "Global Dashboard Dashboard Carrier Reports Monthly Billing Data Daily Data Pool…" at bounding box center [116, 479] width 203 height 538
